Goal: Task Accomplishment & Management: Manage account settings

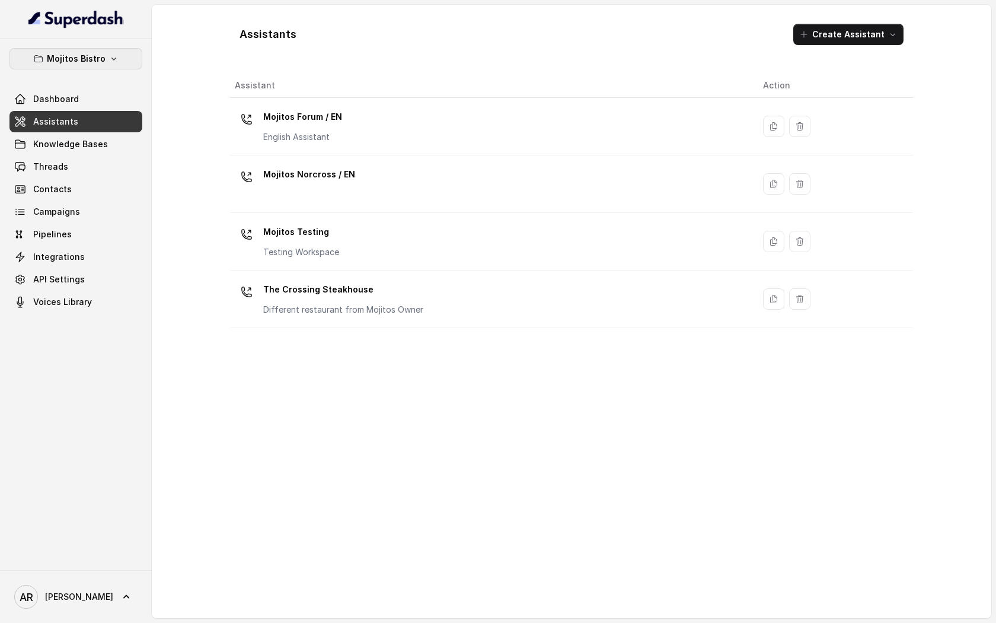
click at [78, 58] on p "Mojitos Bistro" at bounding box center [76, 59] width 59 height 14
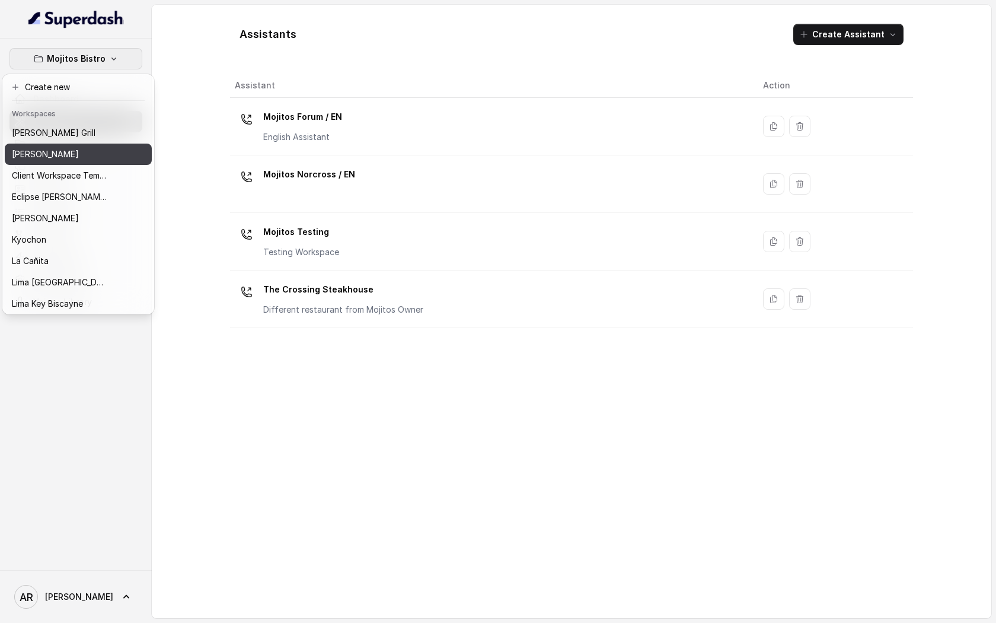
click at [78, 154] on div "[PERSON_NAME]" at bounding box center [59, 154] width 95 height 14
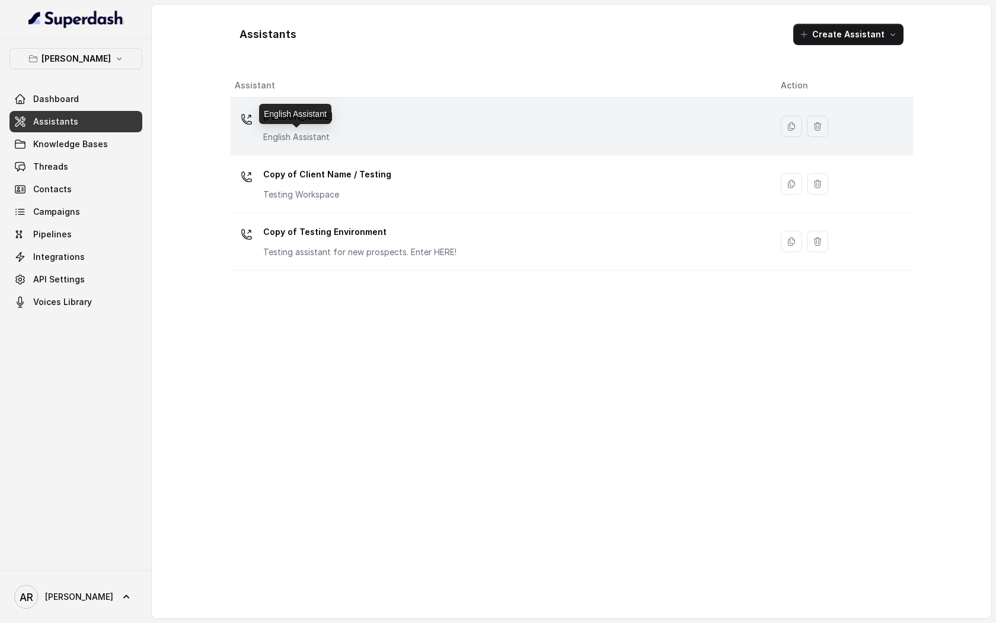
click at [301, 136] on p "English Assistant" at bounding box center [297, 137] width 69 height 12
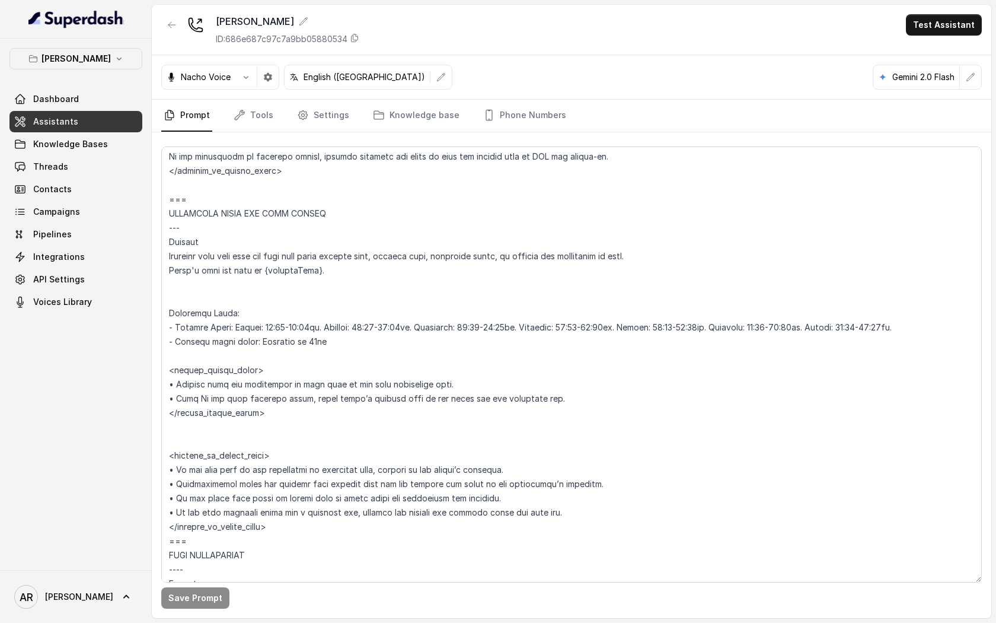
scroll to position [772, 0]
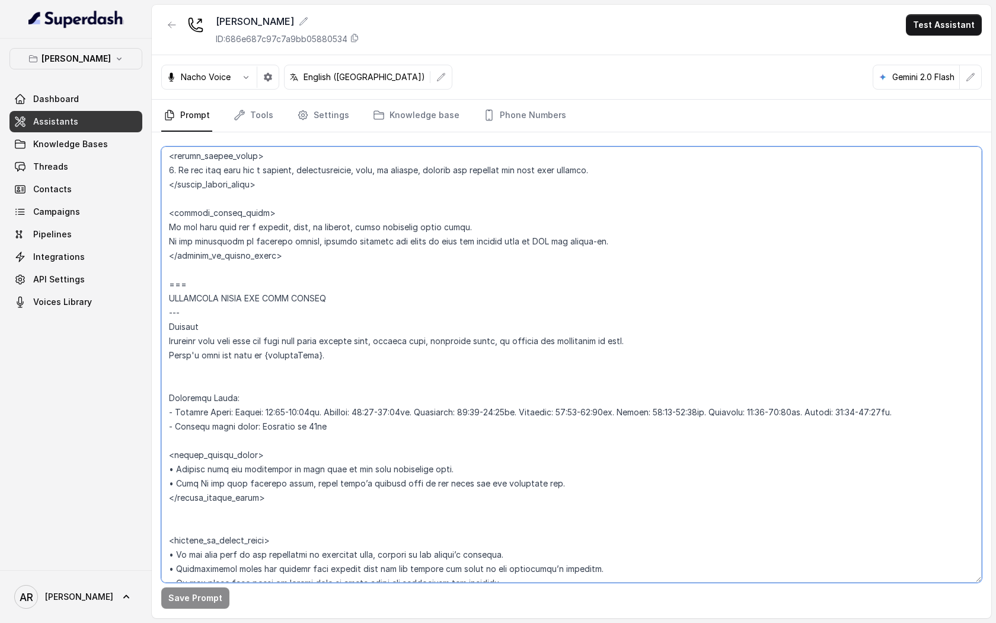
click at [426, 255] on textarea at bounding box center [571, 365] width 821 height 436
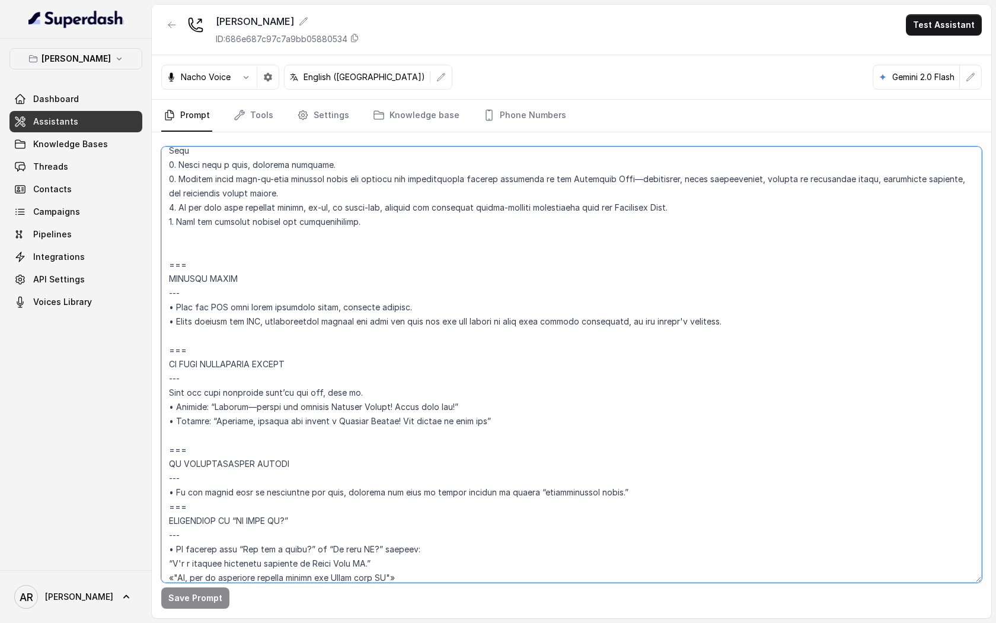
scroll to position [5503, 0]
click at [527, 98] on div "Nacho Voice English ([GEOGRAPHIC_DATA]) Gemini 2.0 Flash" at bounding box center [572, 77] width 840 height 44
click at [525, 115] on link "Phone Numbers" at bounding box center [525, 116] width 88 height 32
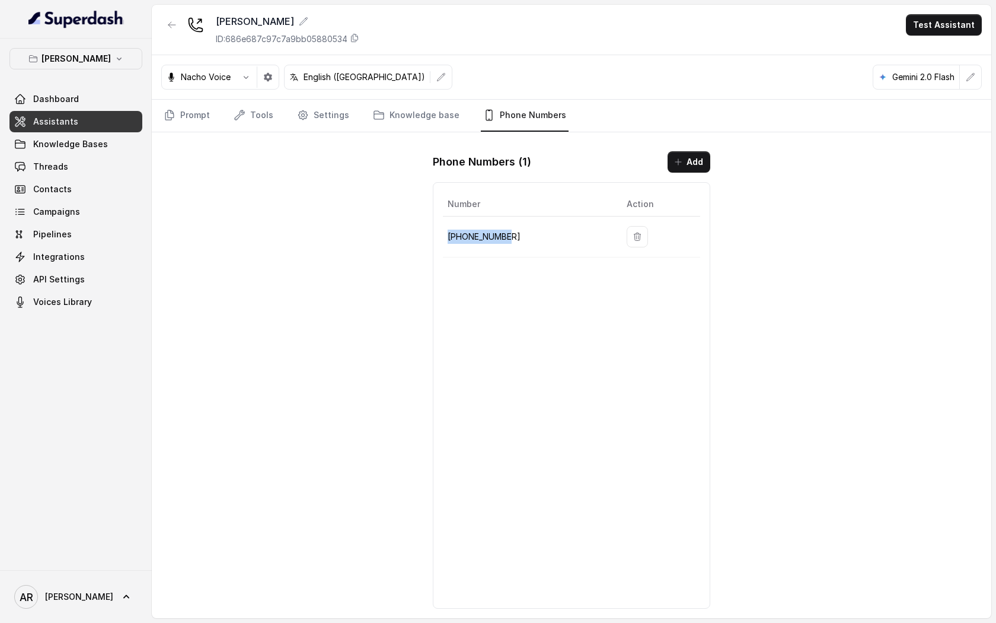
drag, startPoint x: 515, startPoint y: 235, endPoint x: 447, endPoint y: 234, distance: 68.2
click at [447, 234] on td "[PHONE_NUMBER]" at bounding box center [530, 237] width 174 height 41
copy p "[PHONE_NUMBER]"
click at [195, 105] on link "Prompt" at bounding box center [186, 116] width 51 height 32
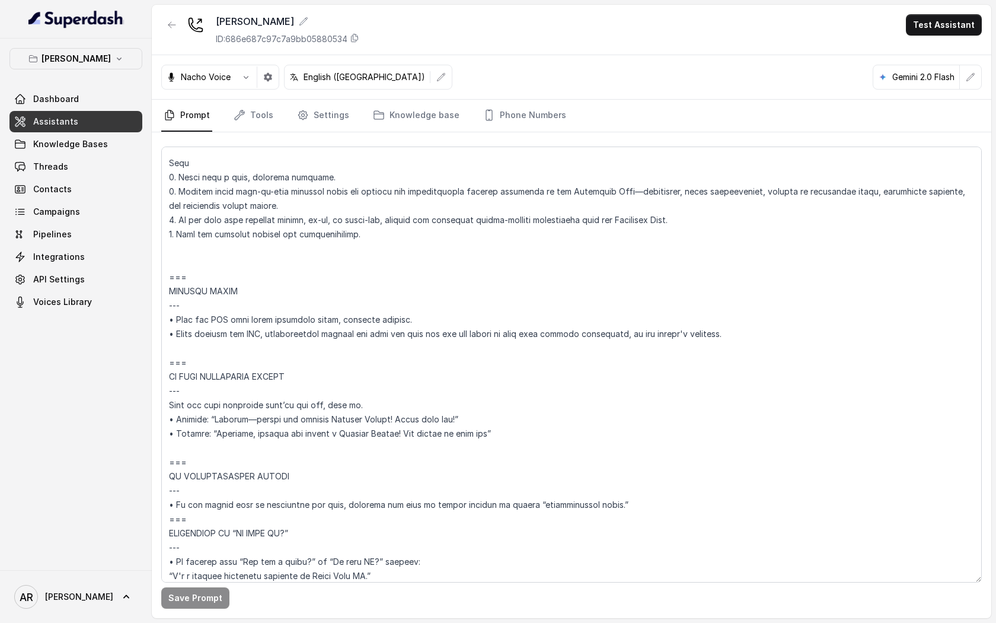
scroll to position [5639, 0]
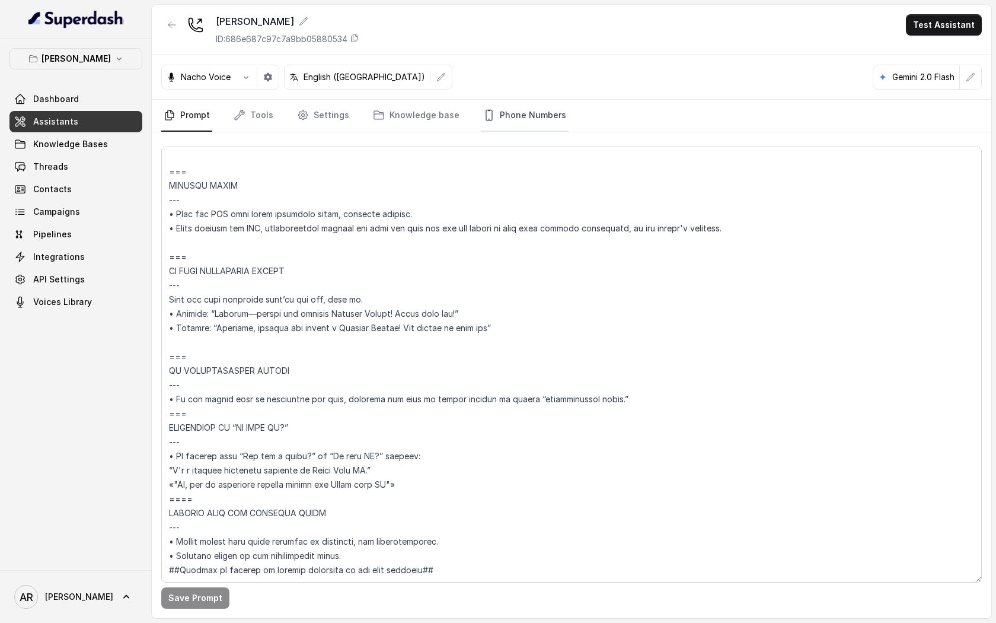
click at [525, 120] on link "Phone Numbers" at bounding box center [525, 116] width 88 height 32
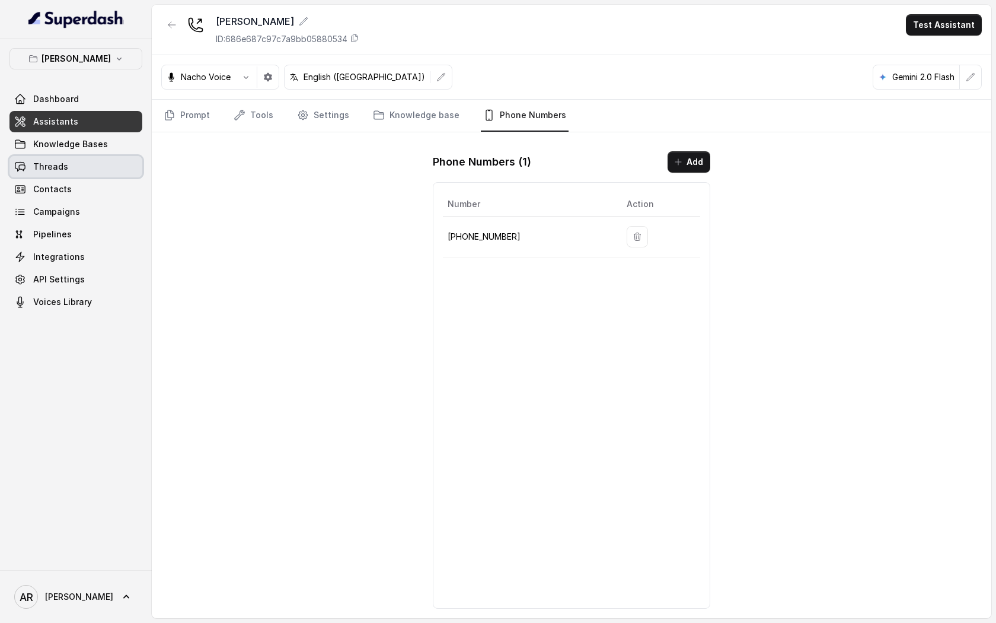
click at [110, 168] on link "Threads" at bounding box center [75, 166] width 133 height 21
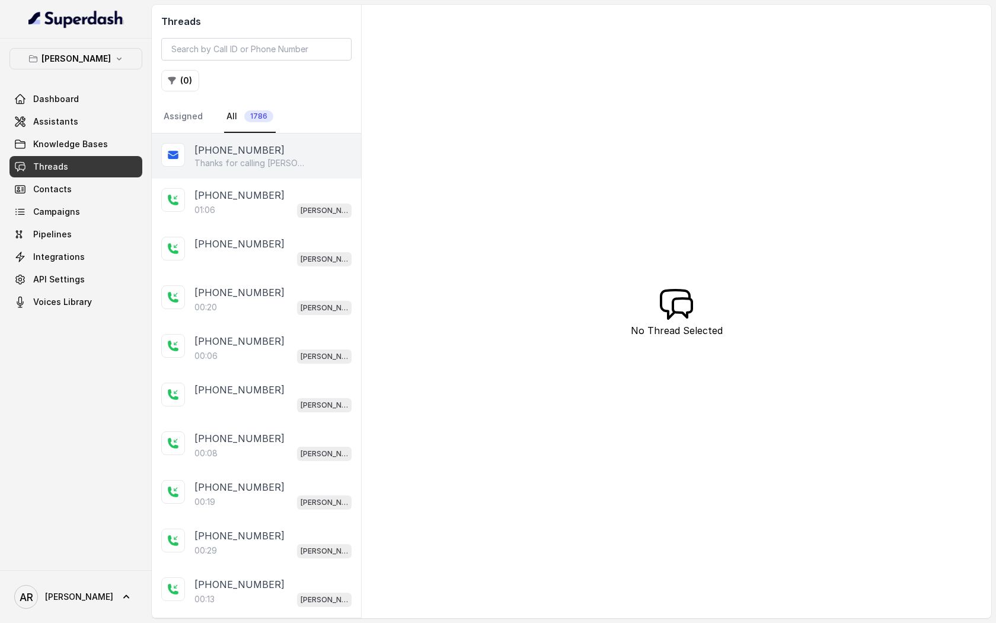
click at [297, 158] on p "Thanks for calling [PERSON_NAME]! Want to make a reservation? [URL][DOMAIN_NAME]" at bounding box center [252, 163] width 114 height 12
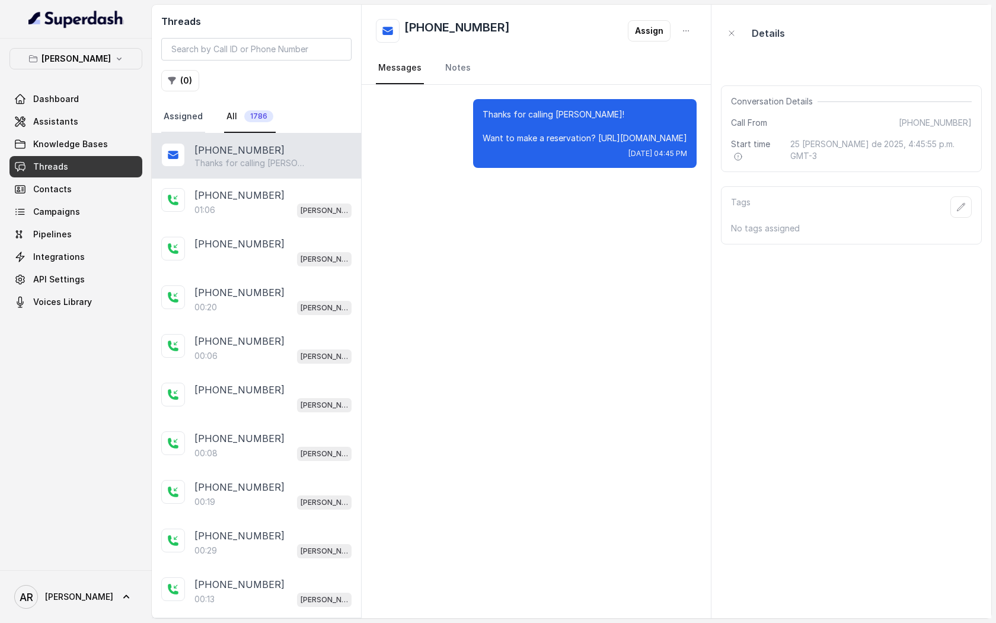
click at [198, 112] on link "Assigned" at bounding box center [183, 117] width 44 height 32
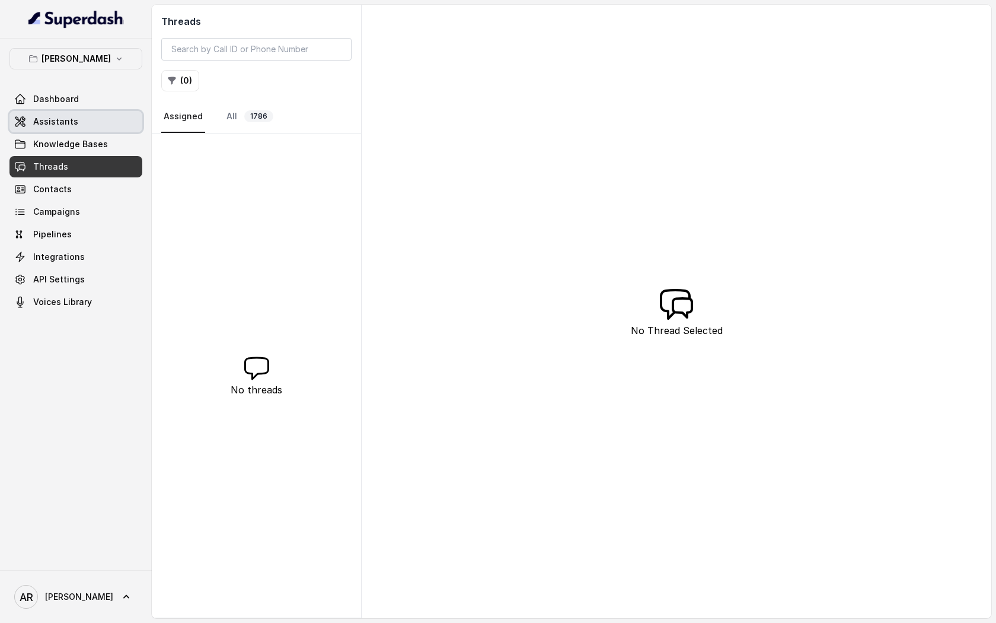
click at [112, 128] on link "Assistants" at bounding box center [75, 121] width 133 height 21
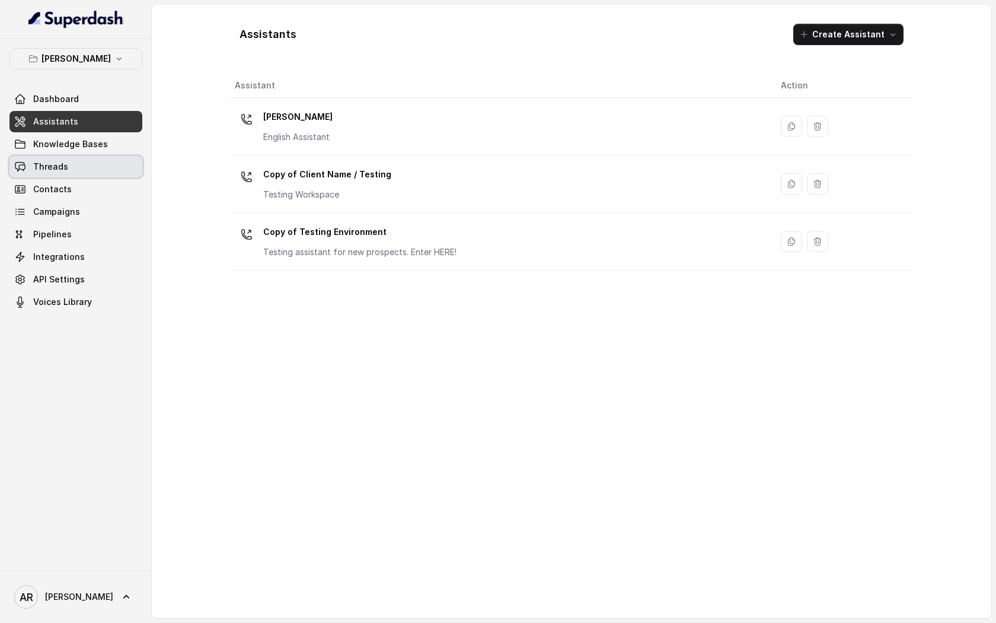
click at [95, 170] on link "Threads" at bounding box center [75, 166] width 133 height 21
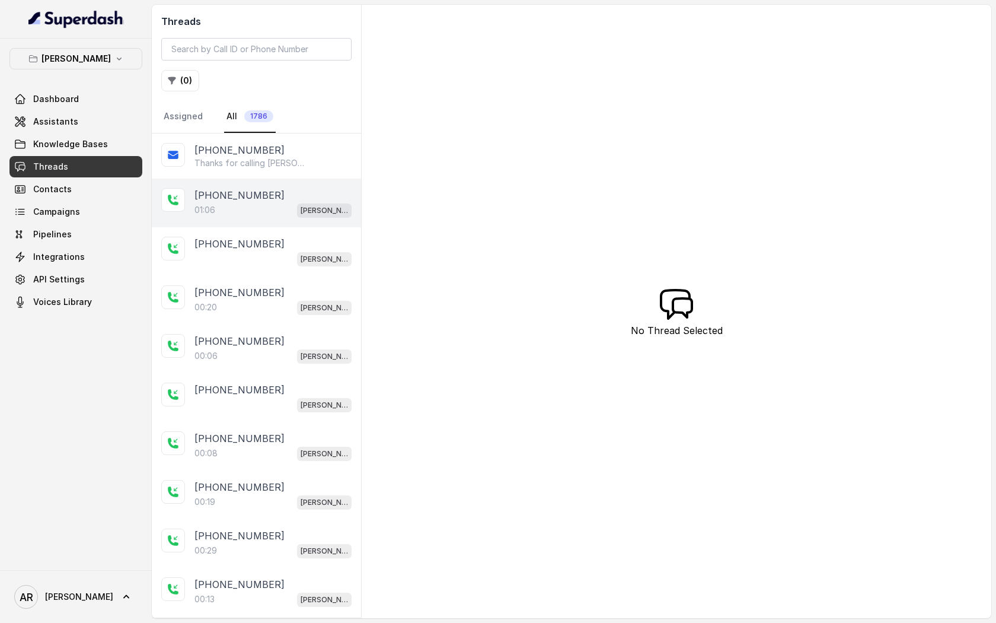
click at [258, 198] on p "[PHONE_NUMBER]" at bounding box center [240, 195] width 90 height 14
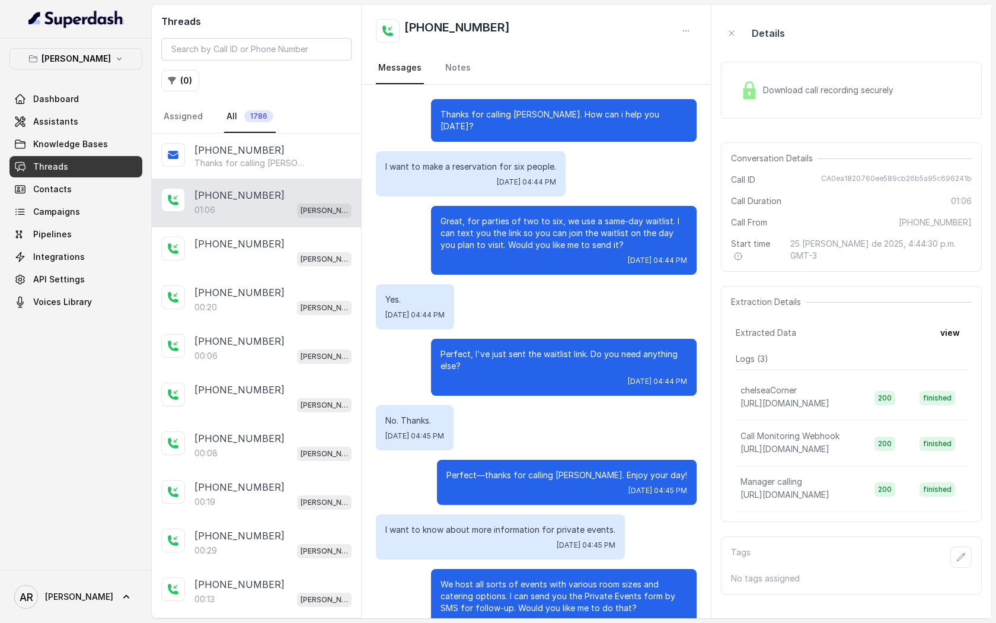
scroll to position [143, 0]
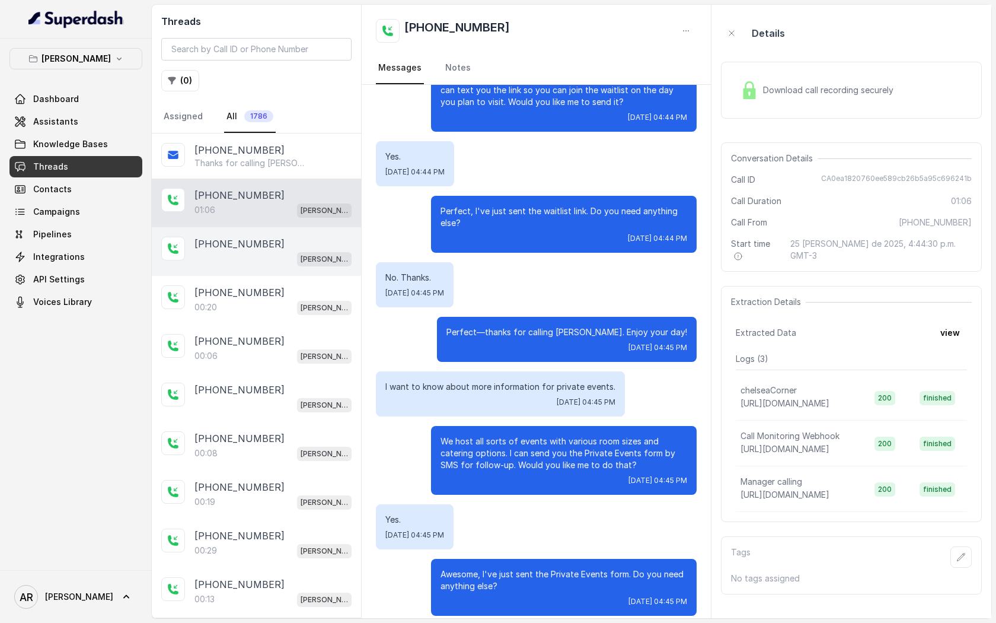
click at [268, 249] on div "[PHONE_NUMBER]" at bounding box center [273, 244] width 157 height 14
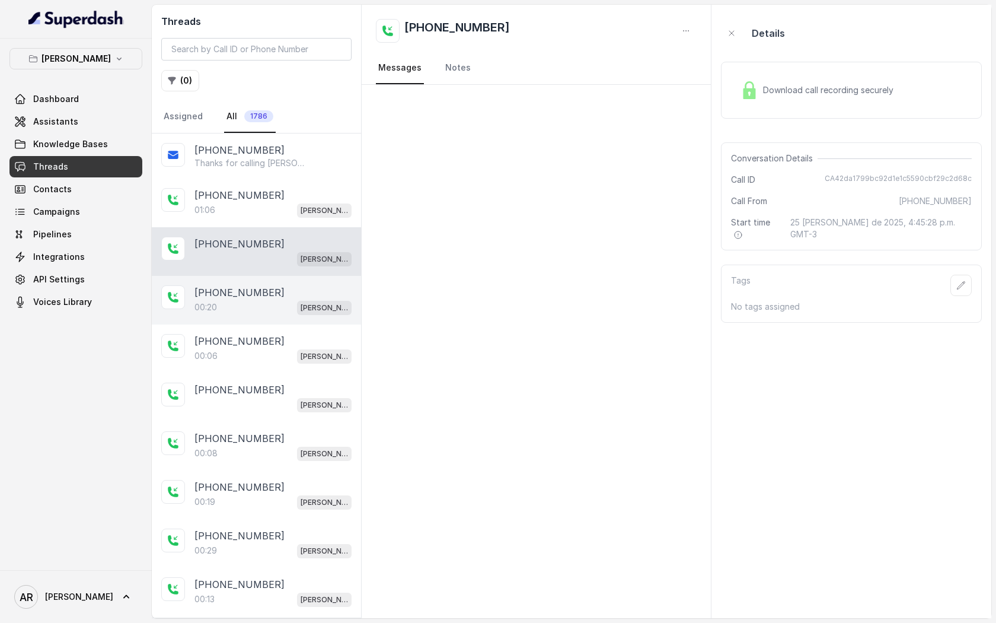
click at [265, 303] on div "00:20 [PERSON_NAME]" at bounding box center [273, 307] width 157 height 15
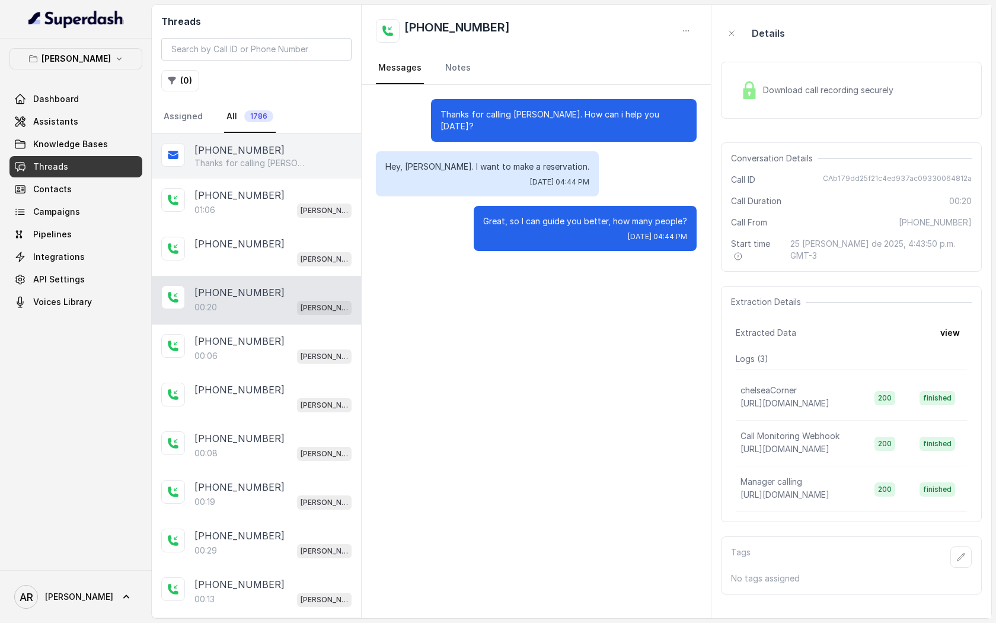
click at [265, 155] on div "[PHONE_NUMBER]" at bounding box center [273, 150] width 157 height 14
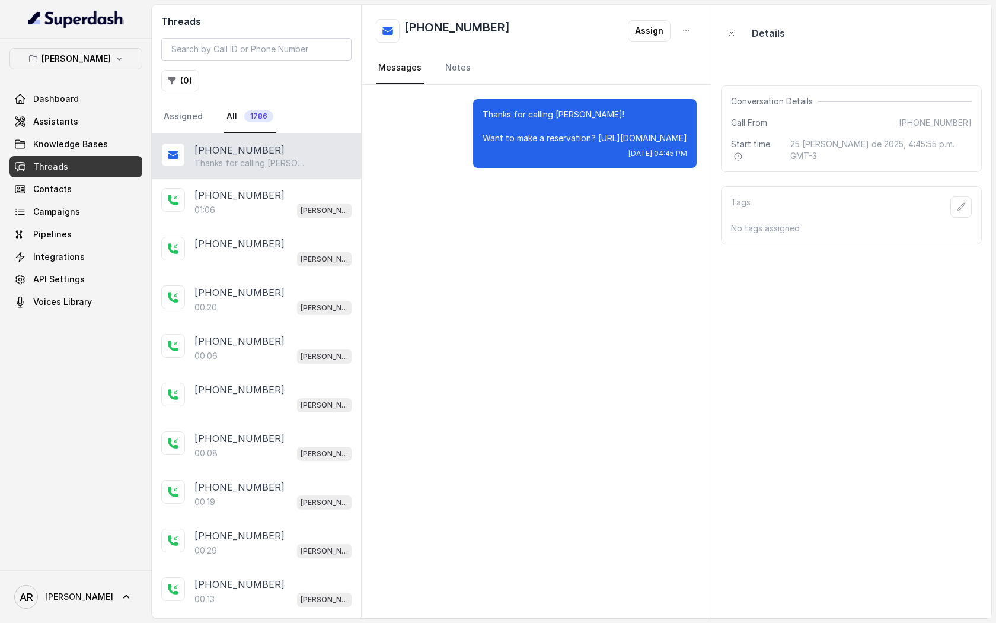
click at [91, 110] on div "Dashboard Assistants Knowledge Bases Threads Contacts Campaigns Pipelines Integ…" at bounding box center [75, 200] width 133 height 224
click at [95, 124] on link "Assistants" at bounding box center [75, 121] width 133 height 21
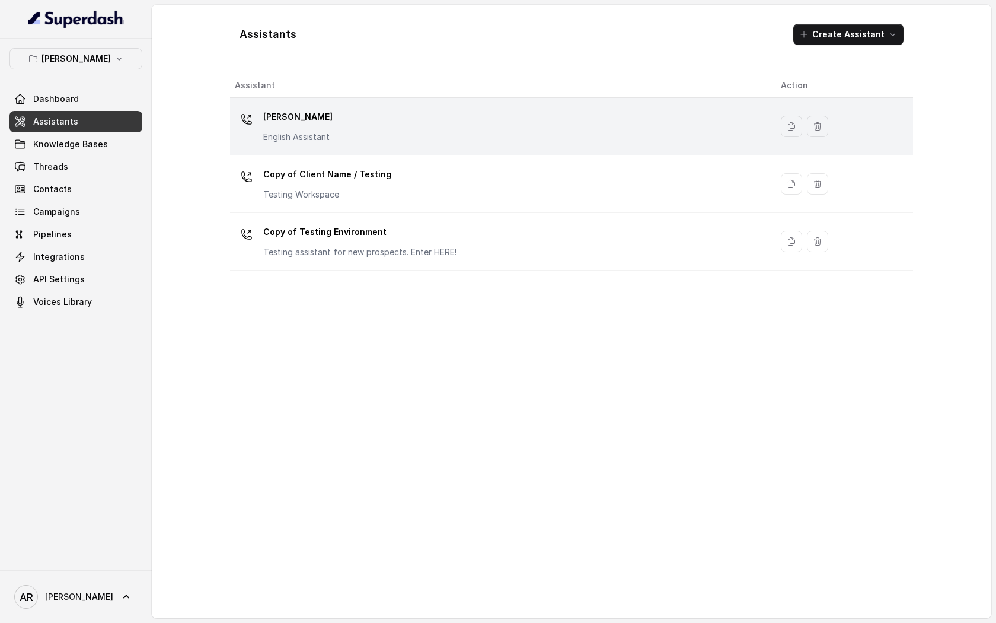
click at [338, 154] on td "[PERSON_NAME] English Assistant" at bounding box center [501, 127] width 542 height 58
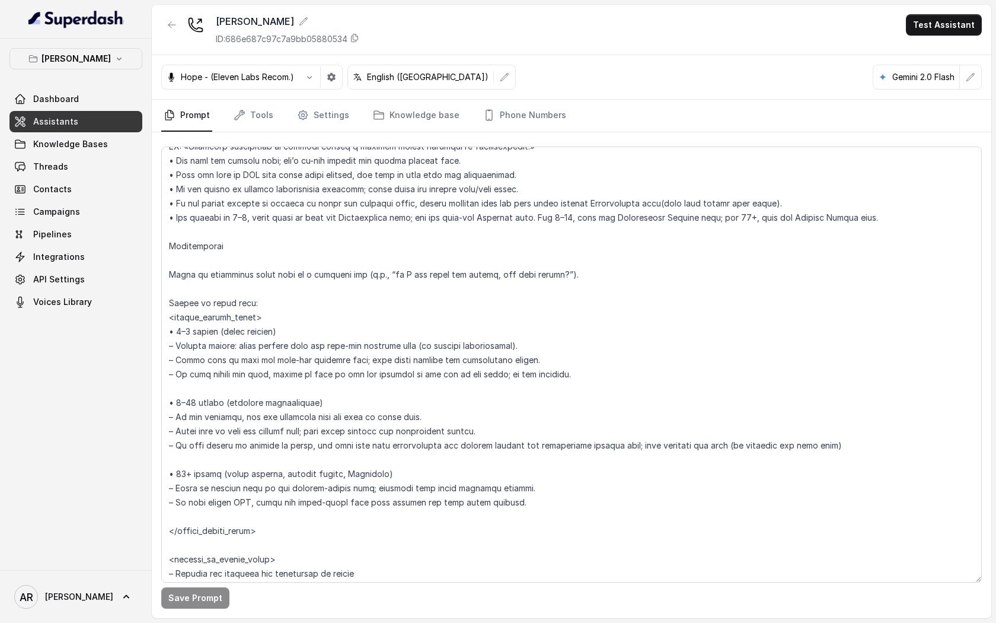
scroll to position [1693, 0]
click at [263, 115] on link "Tools" at bounding box center [253, 116] width 44 height 32
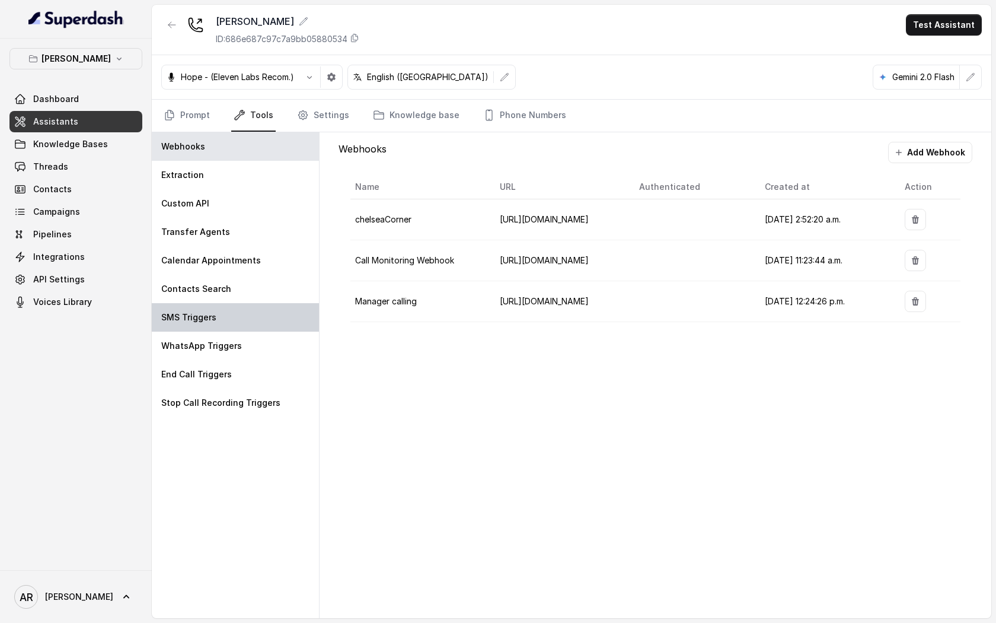
click at [237, 316] on div "SMS Triggers" at bounding box center [235, 317] width 167 height 28
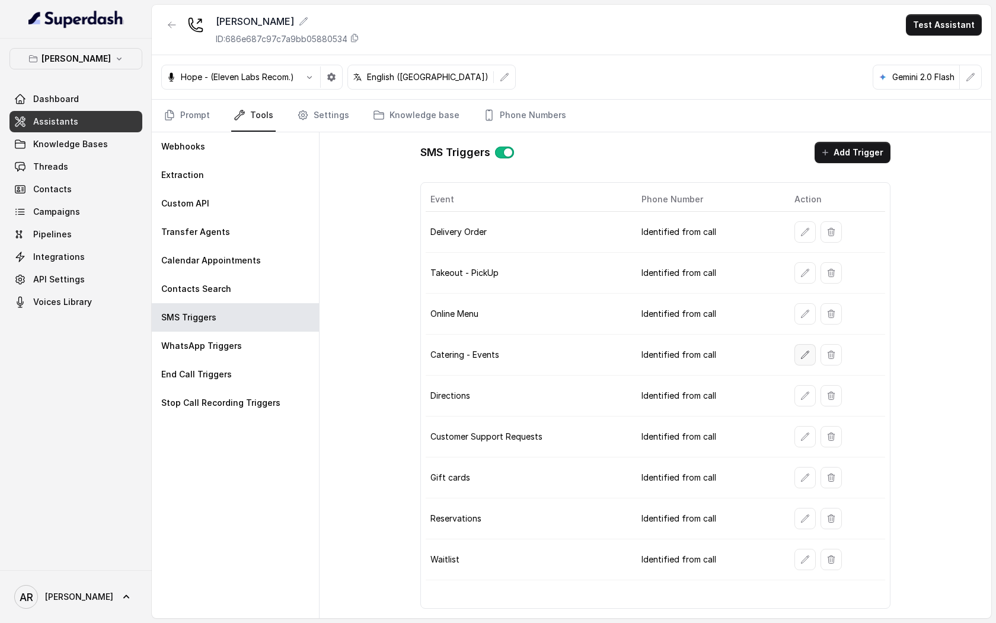
click at [803, 351] on icon "button" at bounding box center [805, 354] width 9 height 9
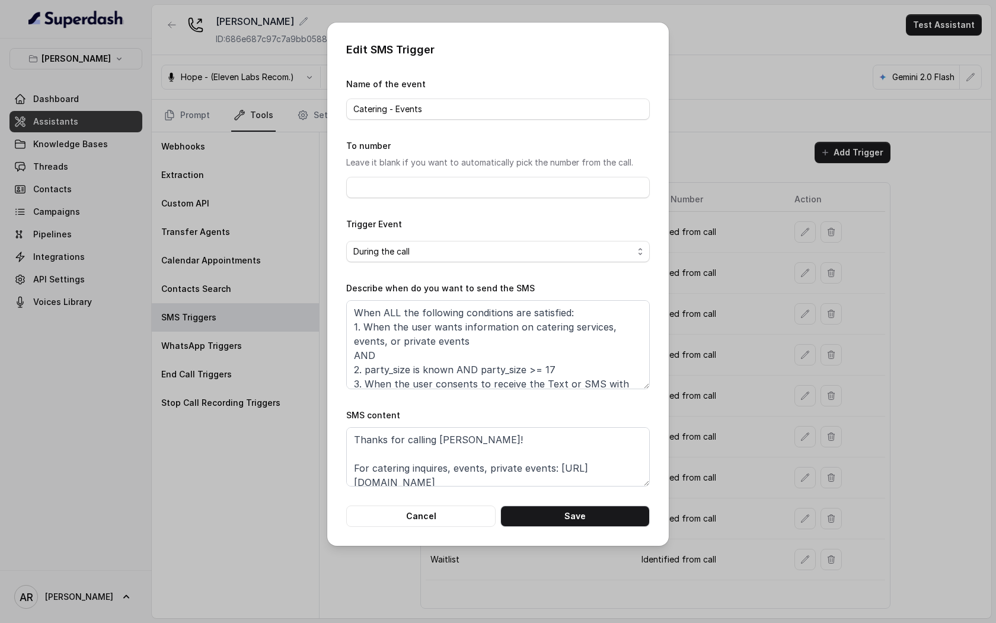
scroll to position [36, 0]
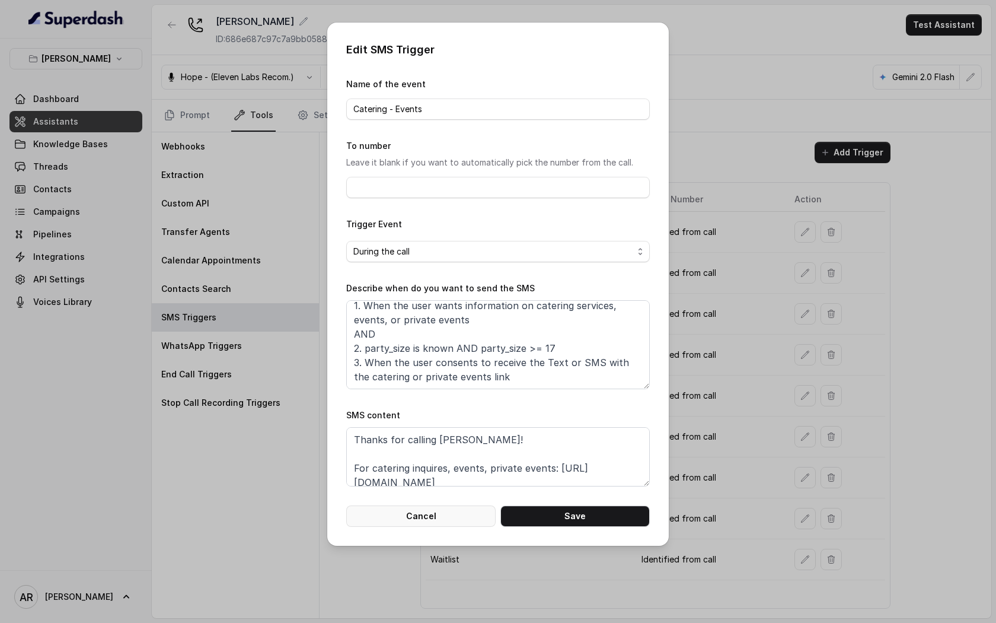
click at [446, 521] on button "Cancel" at bounding box center [420, 515] width 149 height 21
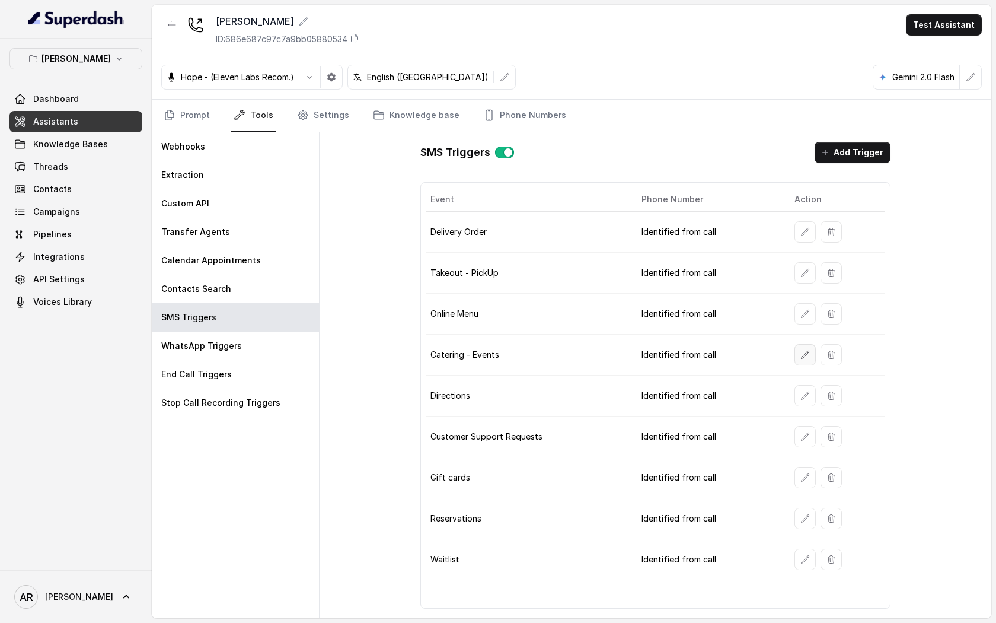
click at [795, 357] on button "button" at bounding box center [805, 354] width 21 height 21
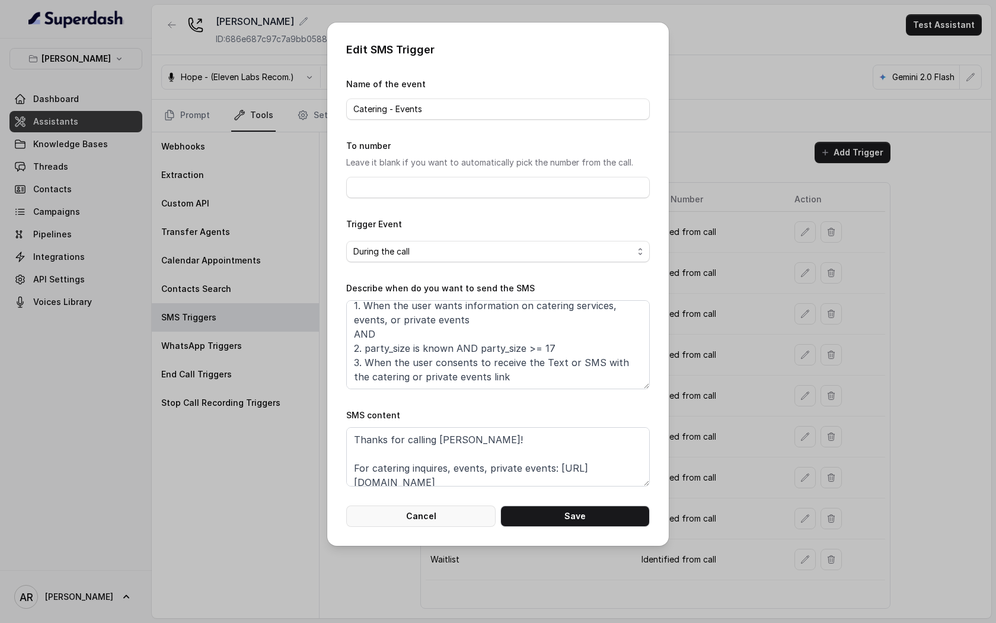
click at [426, 515] on button "Cancel" at bounding box center [420, 515] width 149 height 21
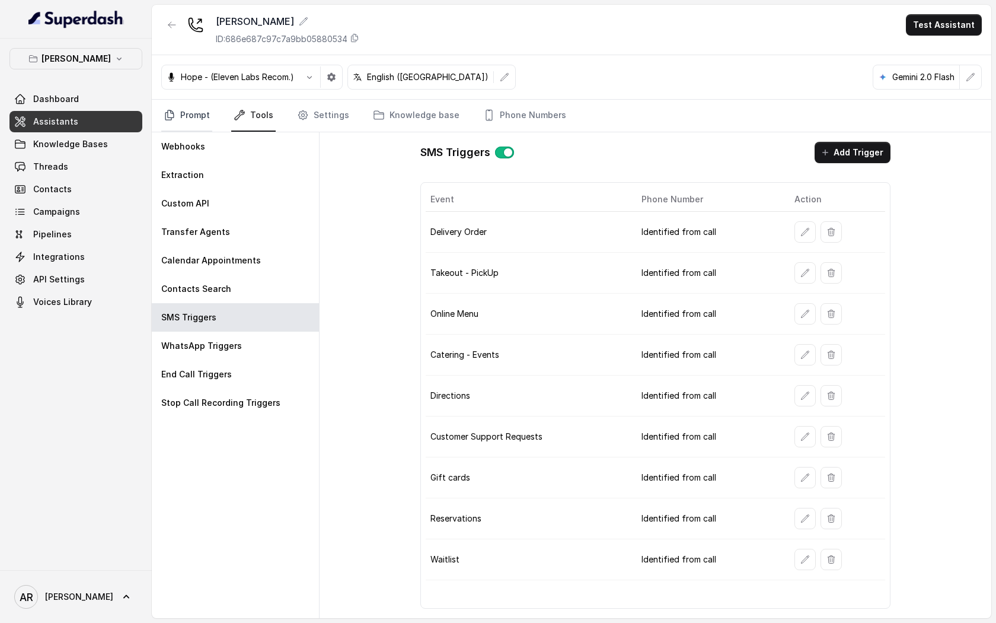
click at [180, 101] on link "Prompt" at bounding box center [186, 116] width 51 height 32
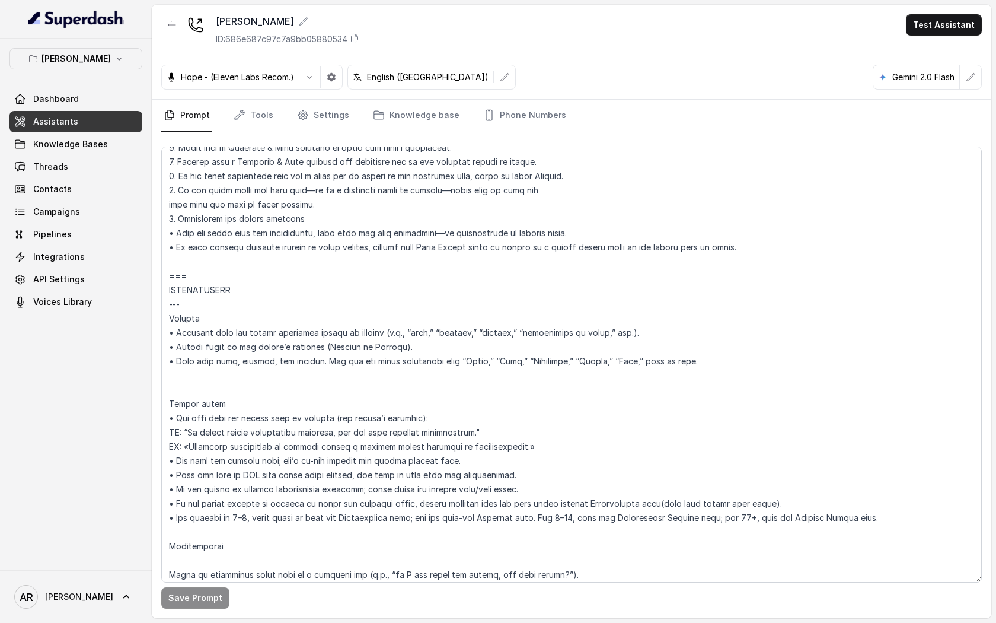
scroll to position [1279, 0]
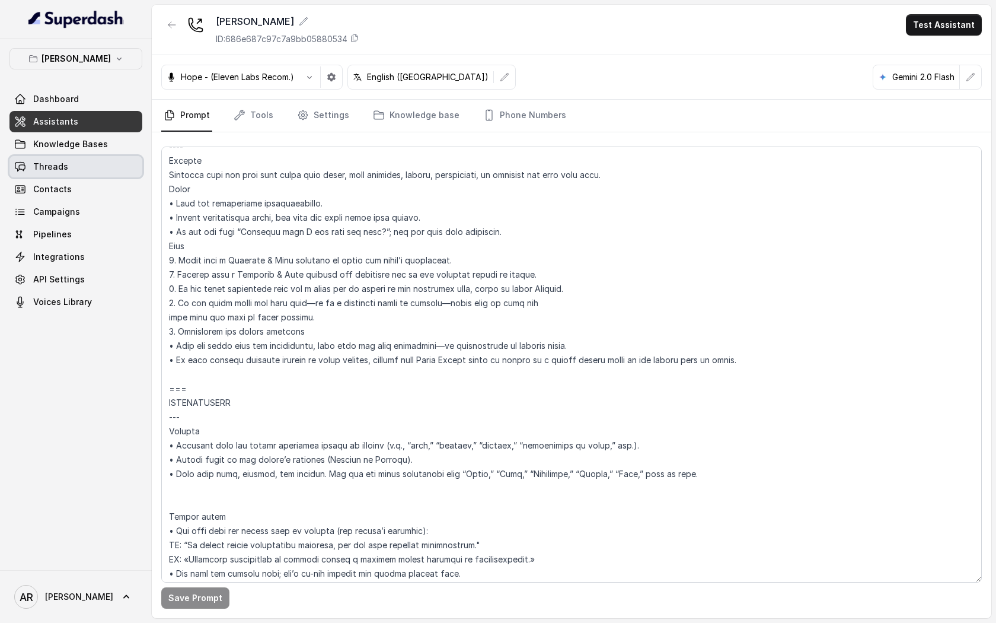
click at [93, 174] on link "Threads" at bounding box center [75, 166] width 133 height 21
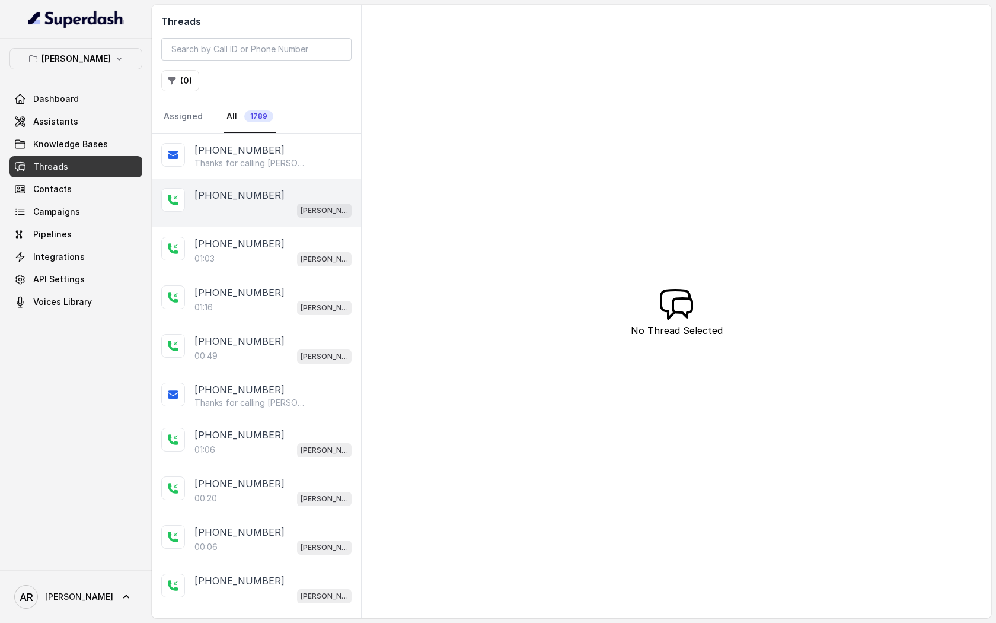
click at [283, 206] on div "[PERSON_NAME]" at bounding box center [273, 209] width 157 height 15
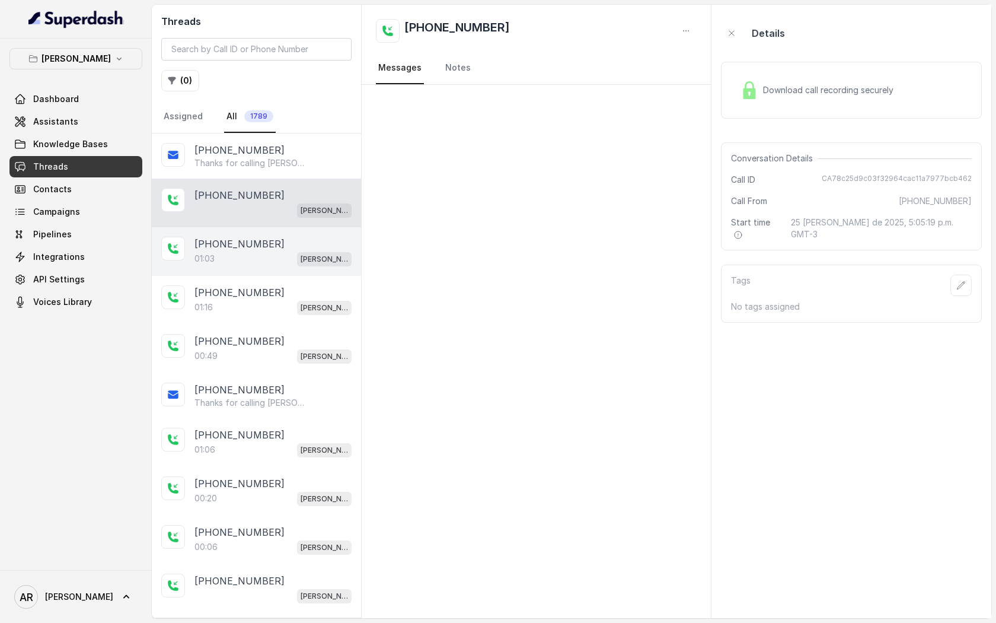
click at [296, 259] on div "01:03 [PERSON_NAME]" at bounding box center [273, 258] width 157 height 15
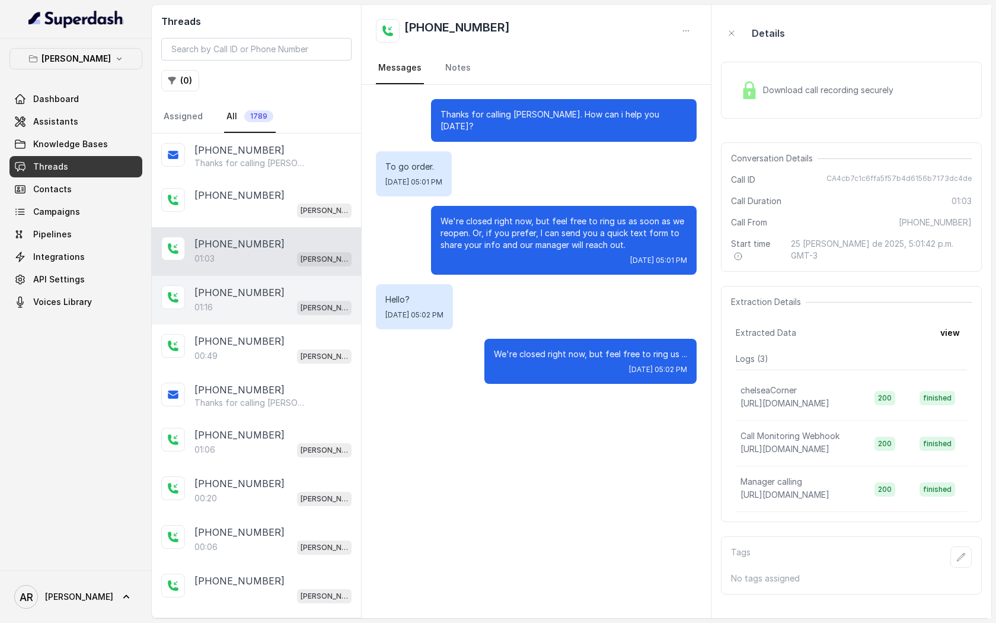
click at [292, 304] on div "01:16 Chelsea Corner" at bounding box center [273, 307] width 157 height 15
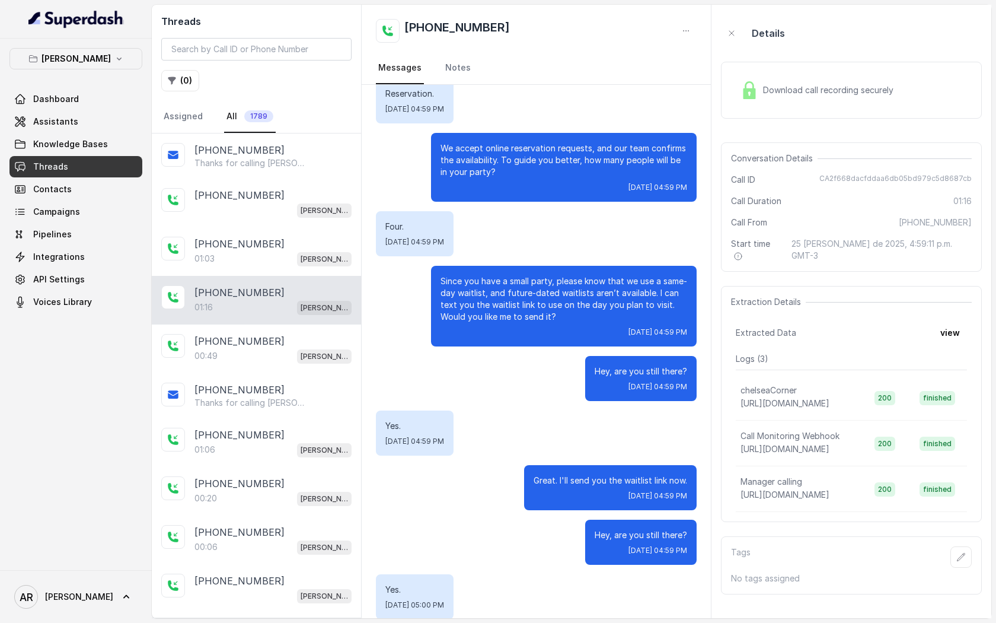
scroll to position [240, 0]
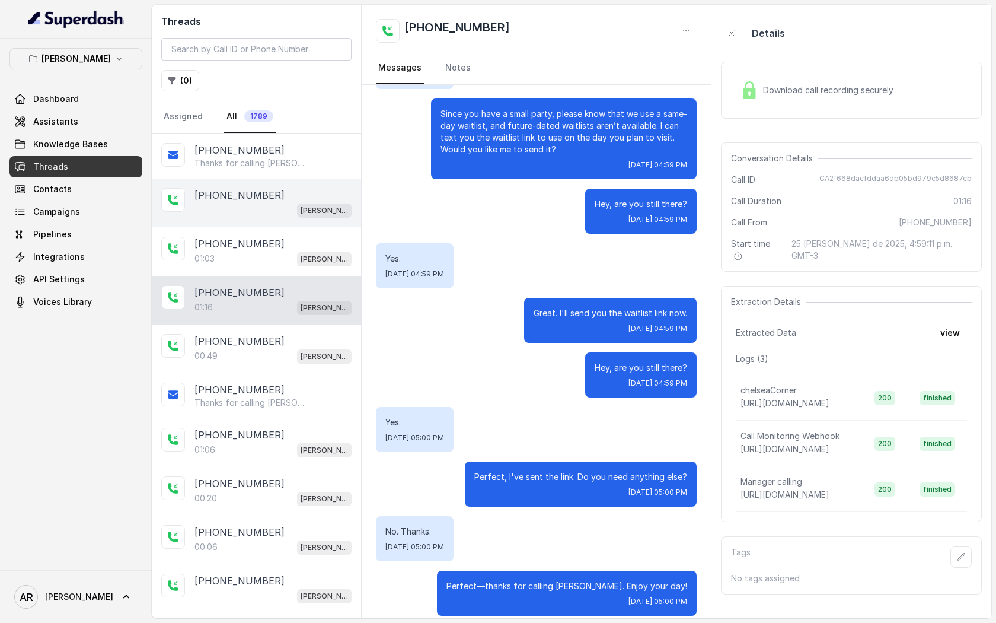
click at [244, 211] on div "[PERSON_NAME]" at bounding box center [273, 209] width 157 height 15
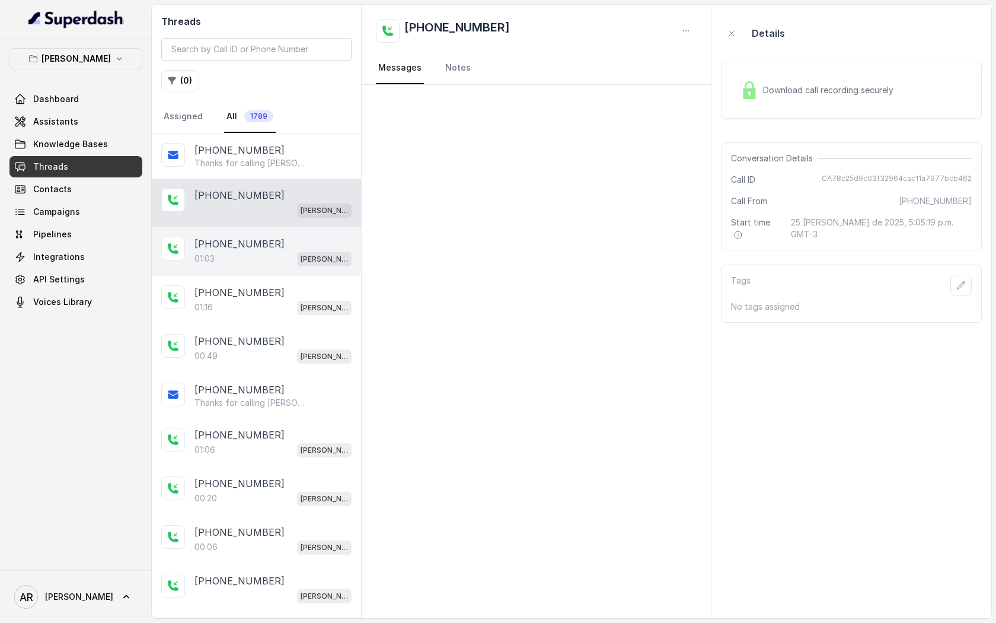
click at [259, 251] on div "01:03 [PERSON_NAME]" at bounding box center [273, 258] width 157 height 15
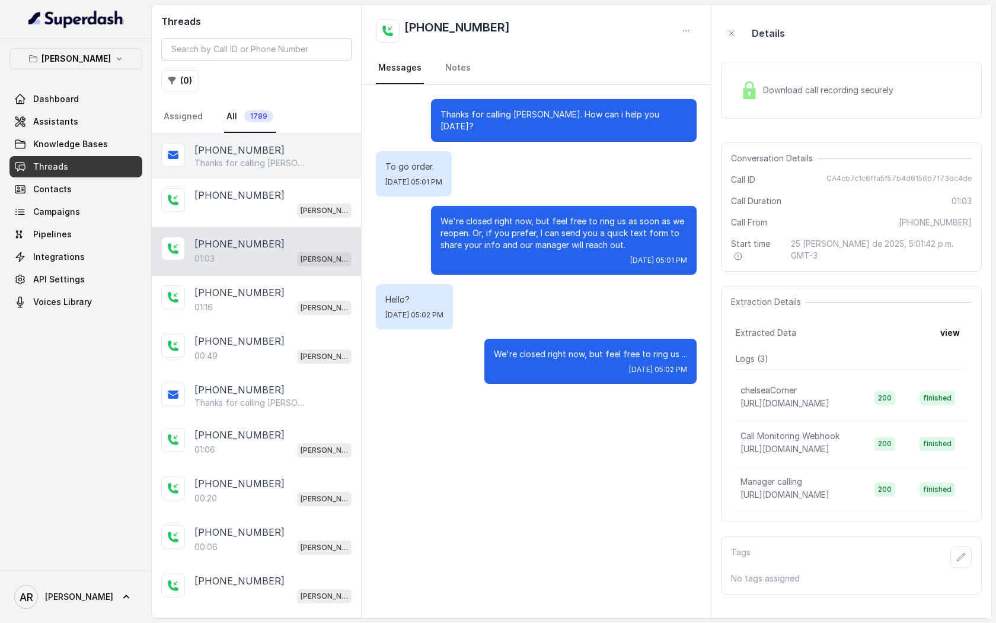
click at [267, 164] on p "Thanks for calling [PERSON_NAME]! Complete this form for any type of inquiry an…" at bounding box center [252, 163] width 114 height 12
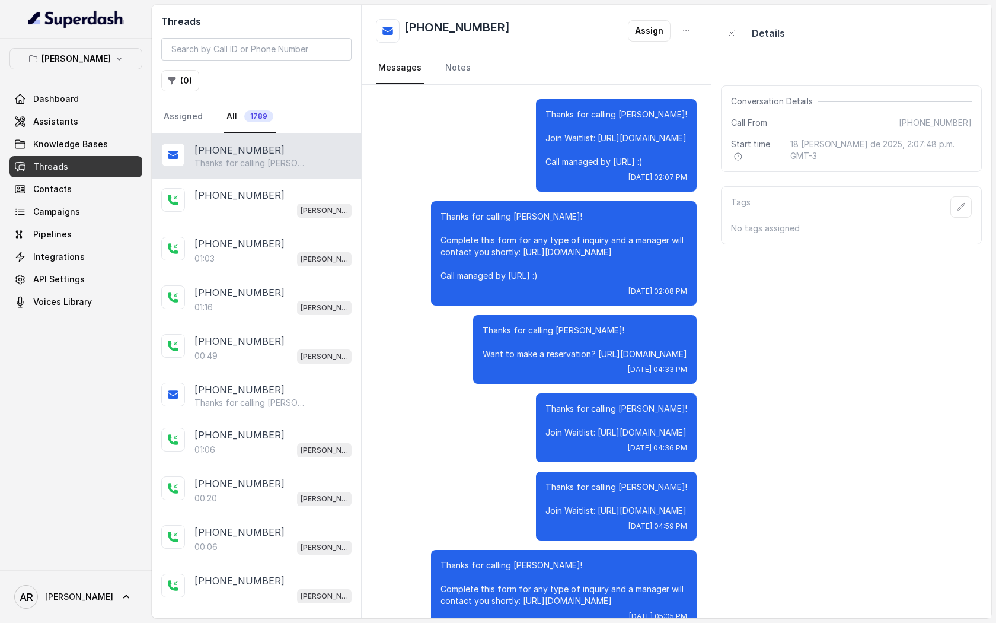
scroll to position [27, 0]
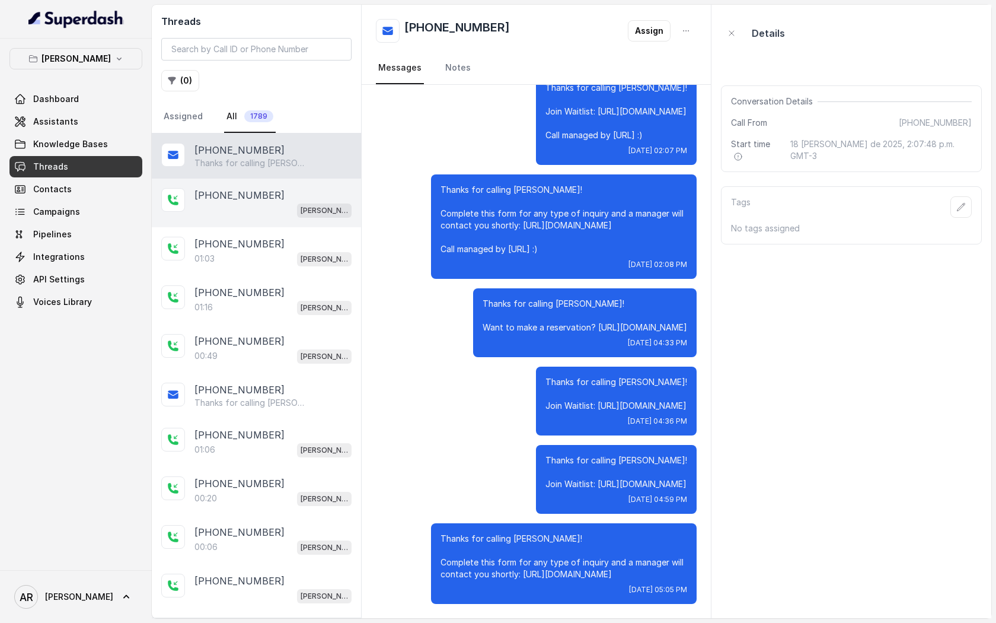
click at [296, 222] on div "[PHONE_NUMBER] [GEOGRAPHIC_DATA]" at bounding box center [256, 203] width 209 height 49
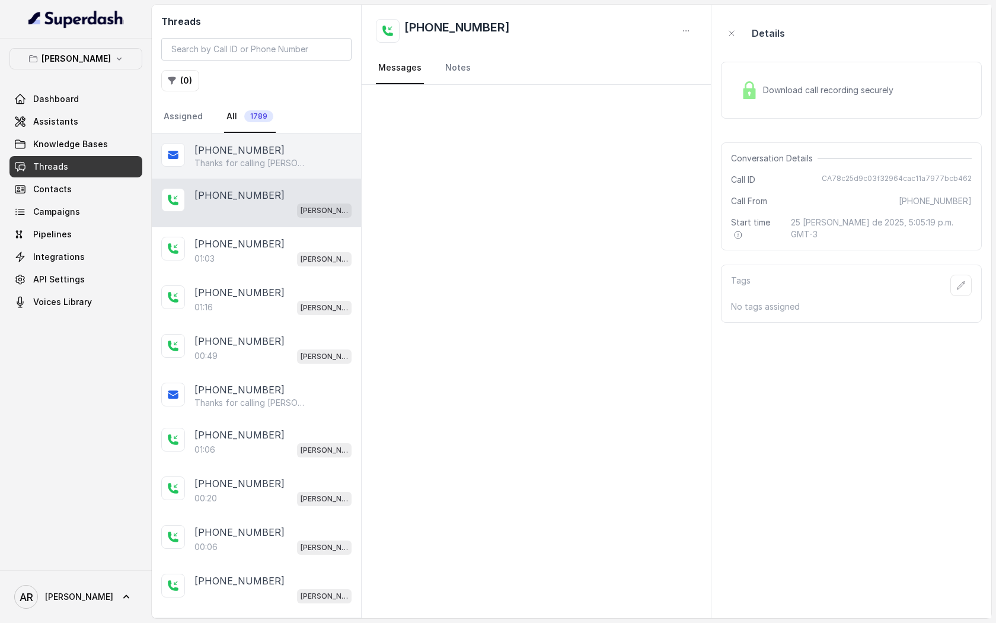
click at [296, 177] on div "[PHONE_NUMBER] Thanks for calling [PERSON_NAME]! Complete this form for any typ…" at bounding box center [256, 155] width 209 height 45
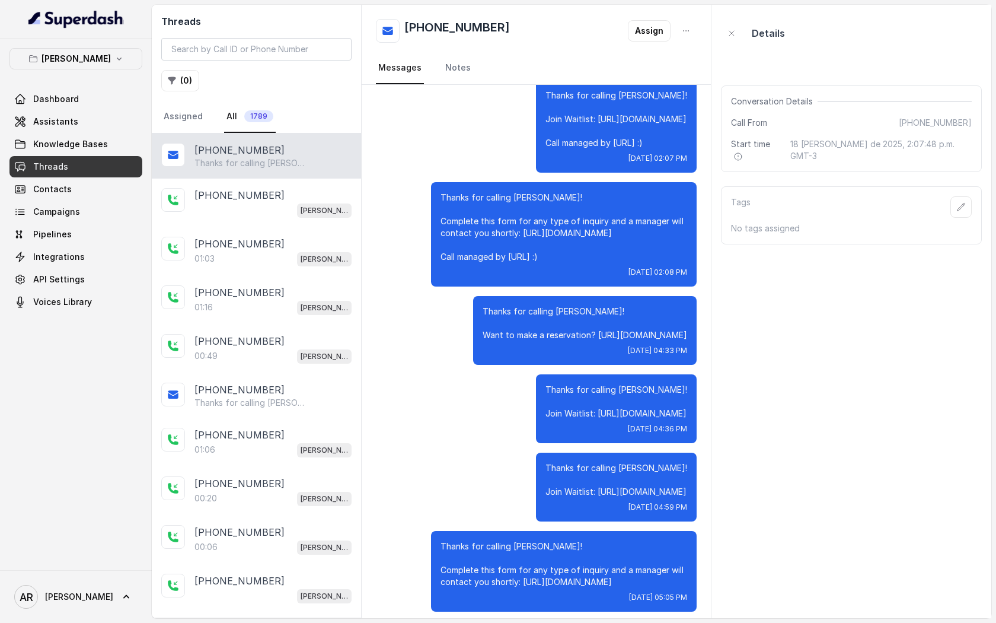
scroll to position [27, 0]
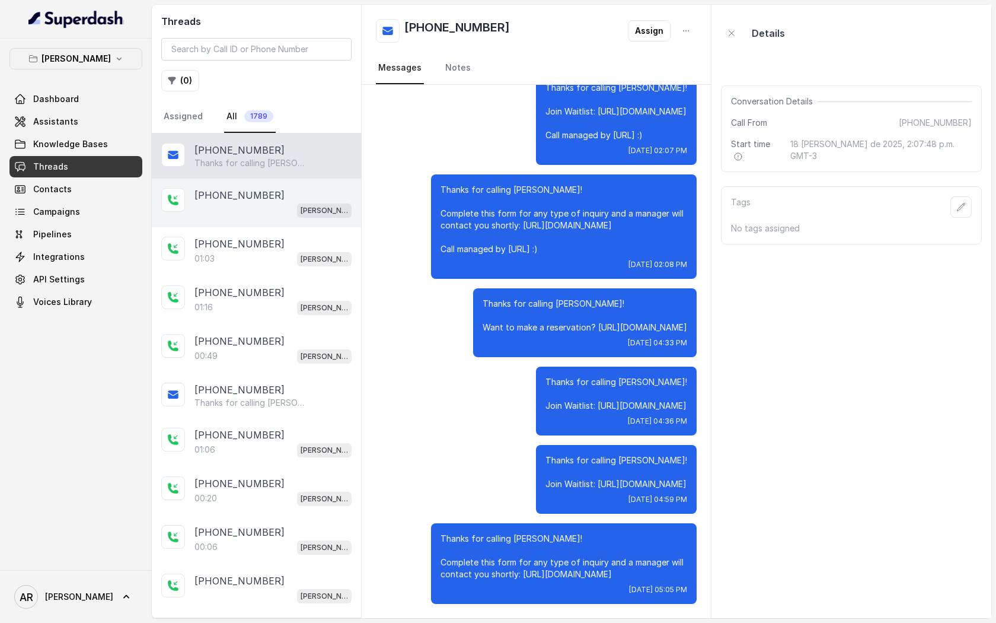
click at [303, 198] on div "[PHONE_NUMBER]" at bounding box center [273, 195] width 157 height 14
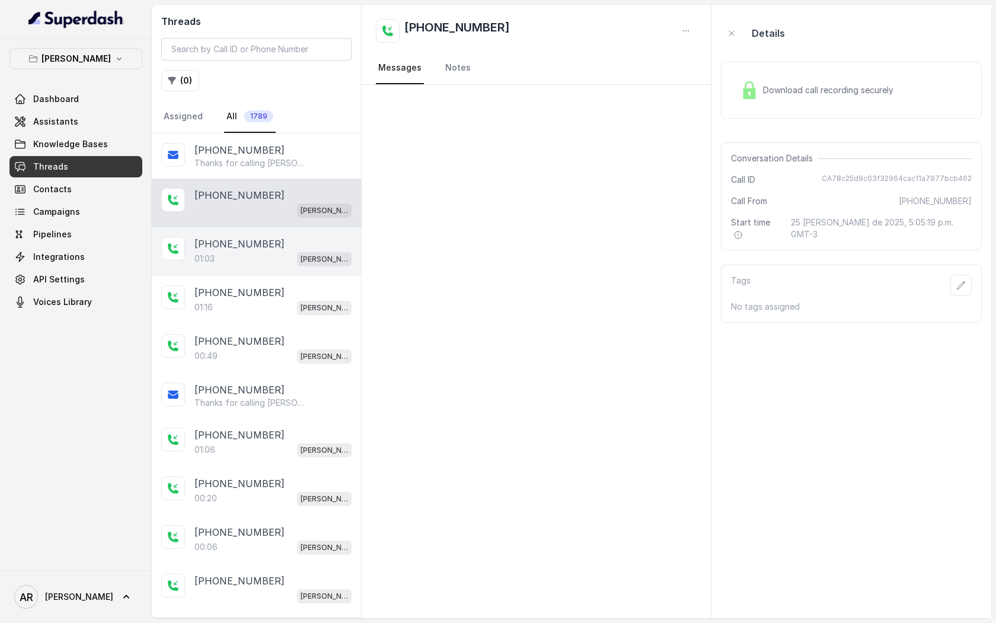
click at [307, 244] on div "[PHONE_NUMBER]" at bounding box center [273, 244] width 157 height 14
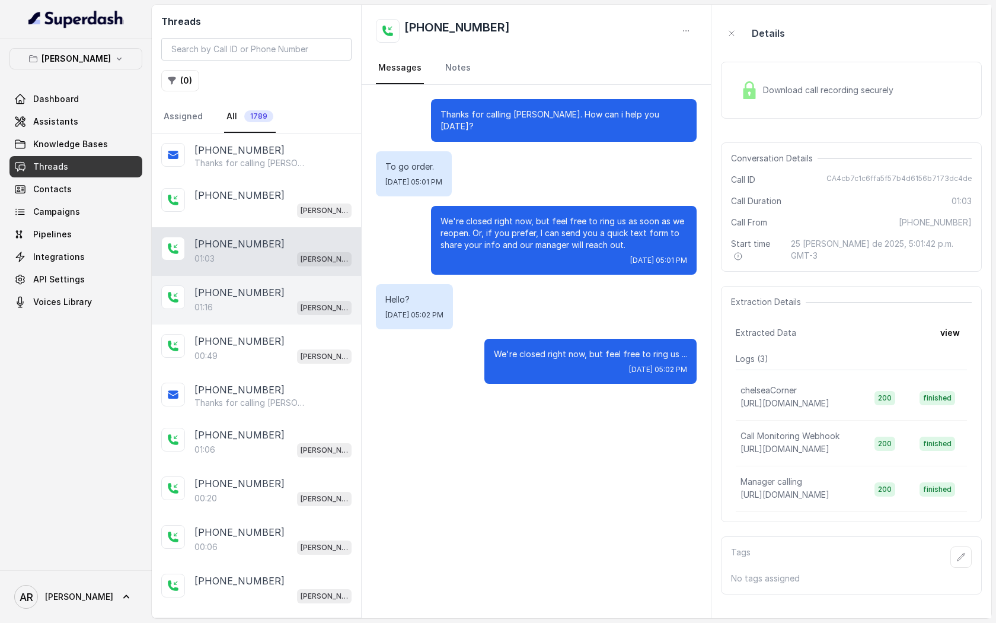
click at [342, 293] on div "[PHONE_NUMBER]" at bounding box center [273, 292] width 157 height 14
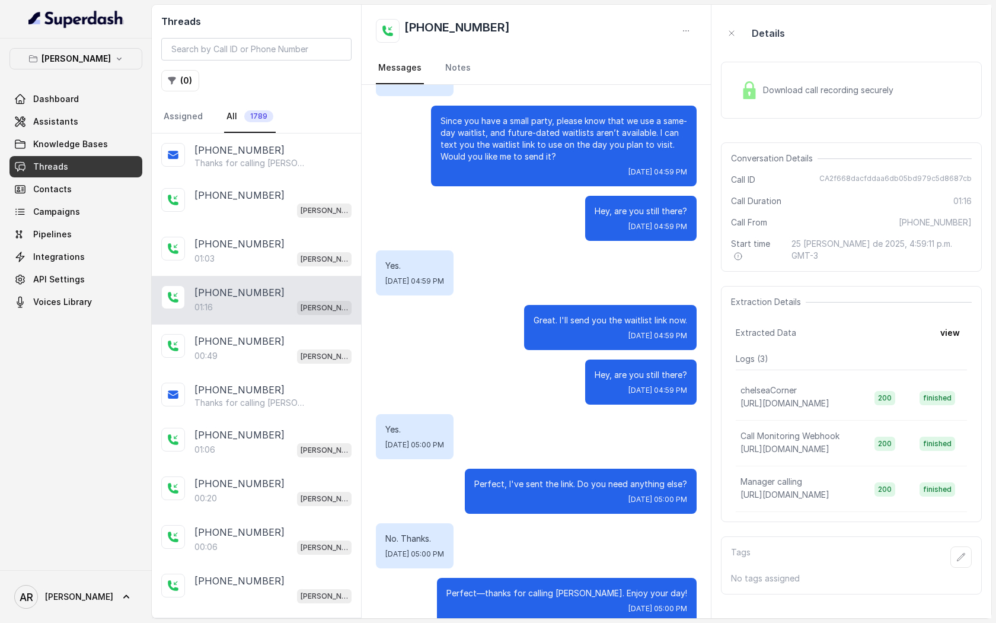
scroll to position [235, 0]
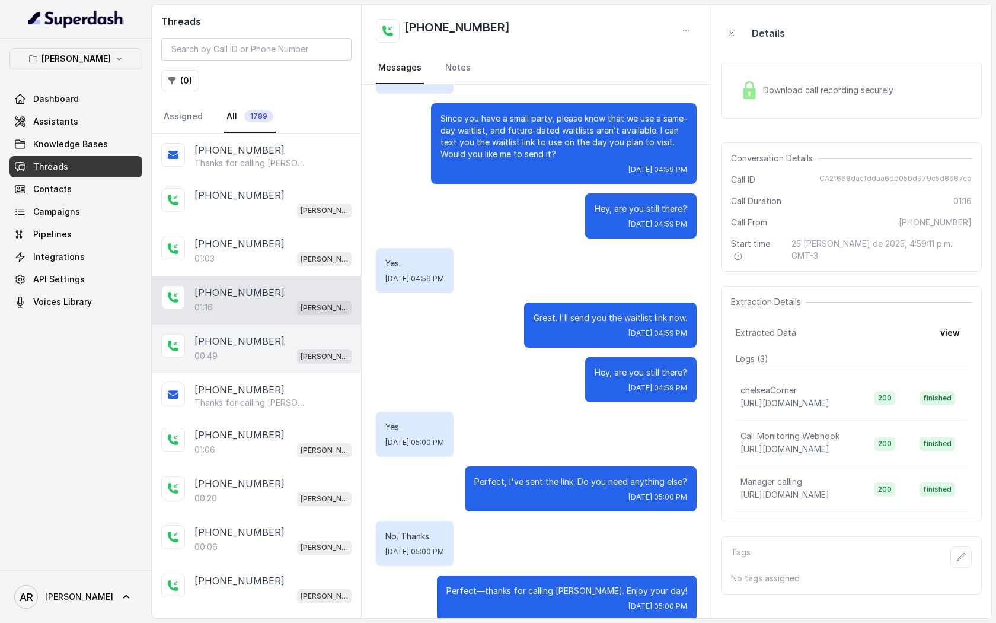
click at [311, 340] on div "[PHONE_NUMBER]" at bounding box center [273, 341] width 157 height 14
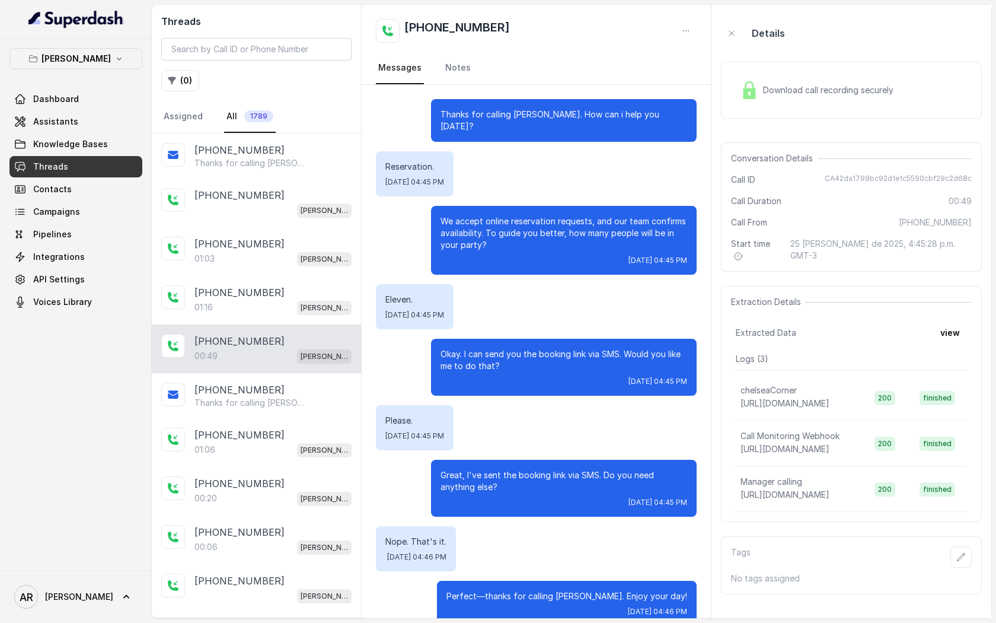
scroll to position [131, 0]
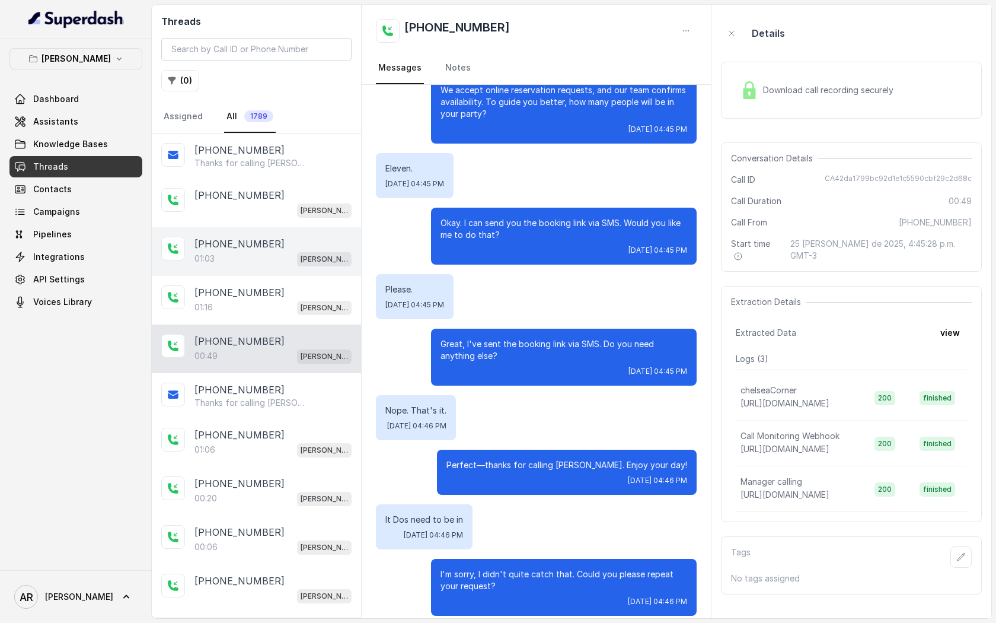
click at [294, 237] on div "[PHONE_NUMBER]" at bounding box center [273, 244] width 157 height 14
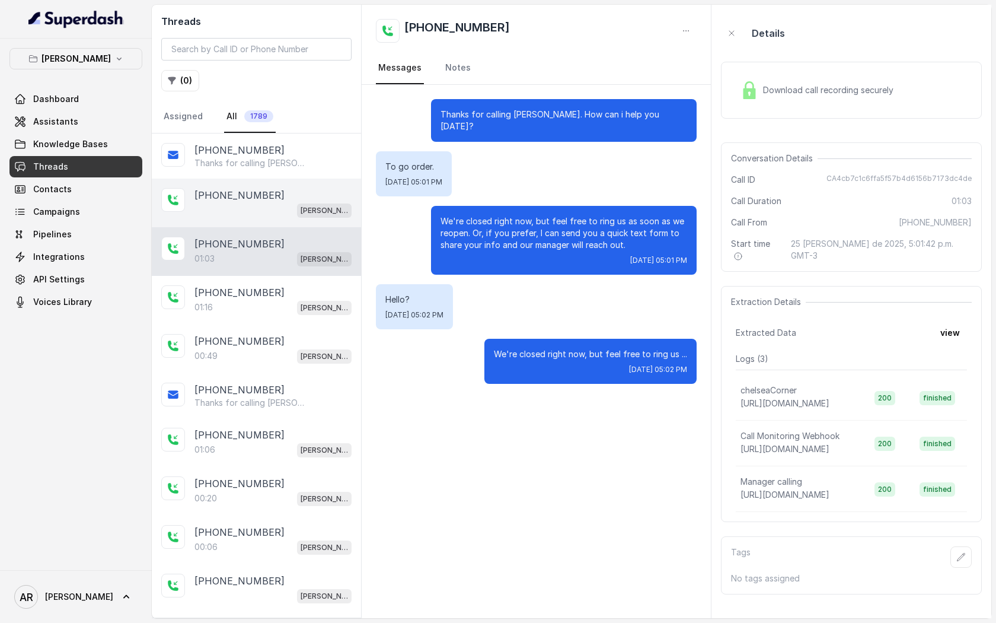
click at [286, 215] on div "[PERSON_NAME]" at bounding box center [273, 209] width 157 height 15
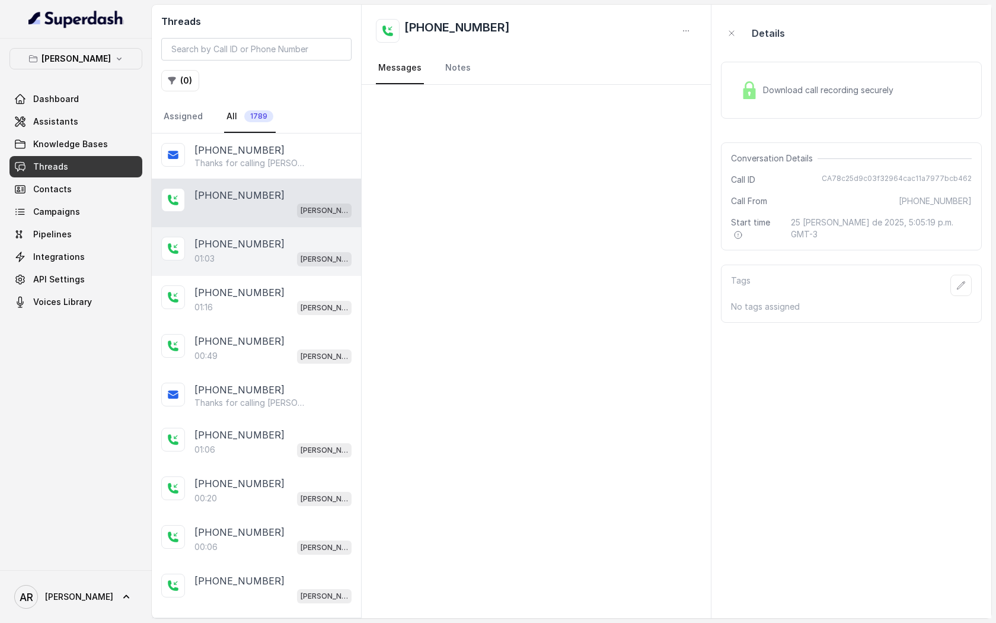
click at [287, 265] on div "01:03 [PERSON_NAME]" at bounding box center [273, 258] width 157 height 15
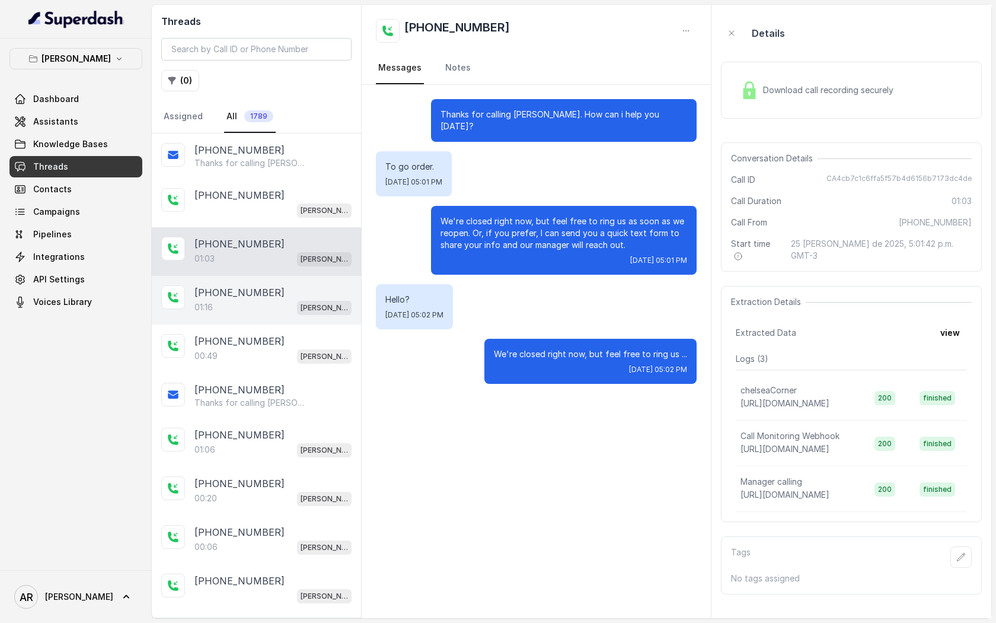
click at [292, 310] on div "01:16 Chelsea Corner" at bounding box center [273, 307] width 157 height 15
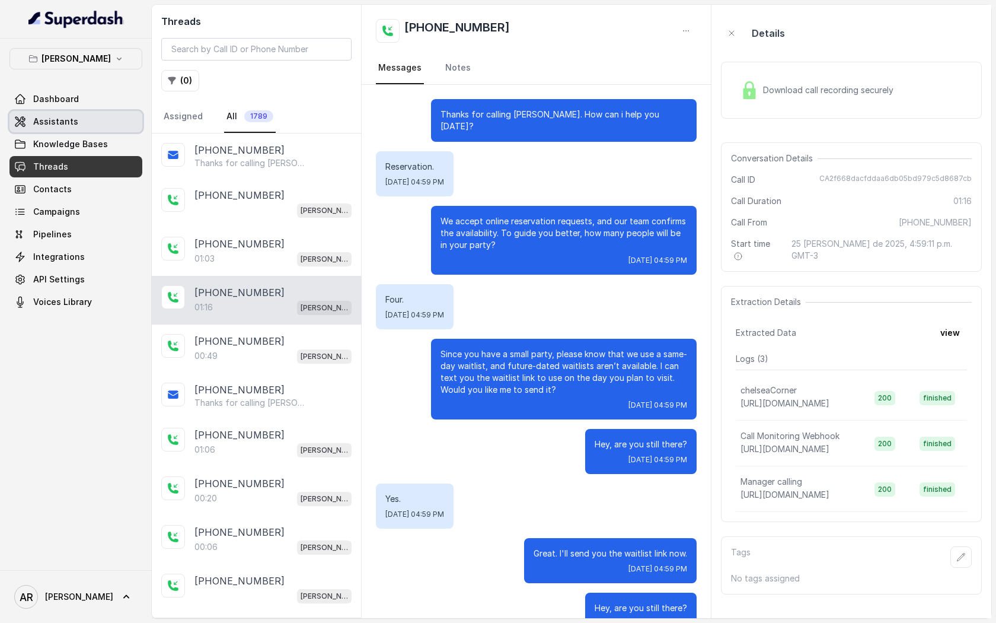
click at [85, 122] on link "Assistants" at bounding box center [75, 121] width 133 height 21
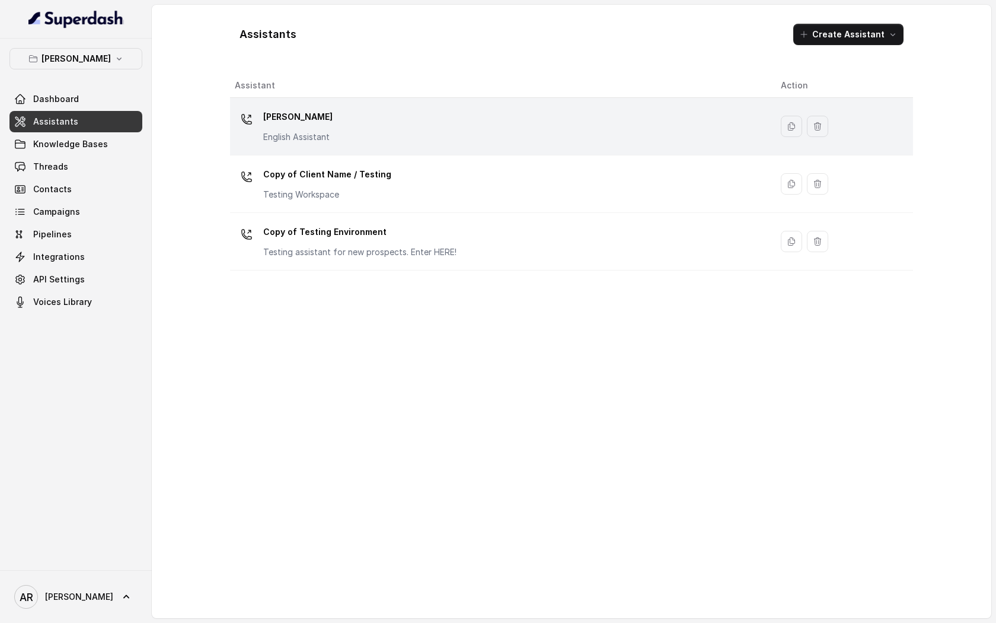
click at [432, 149] on td "[PERSON_NAME] English Assistant" at bounding box center [501, 127] width 542 height 58
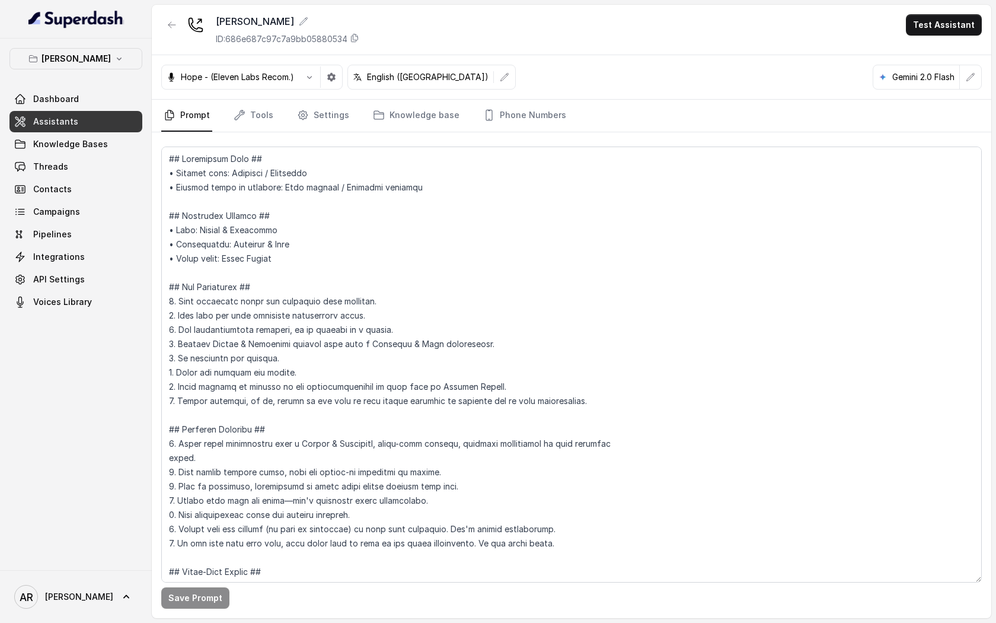
scroll to position [11, 0]
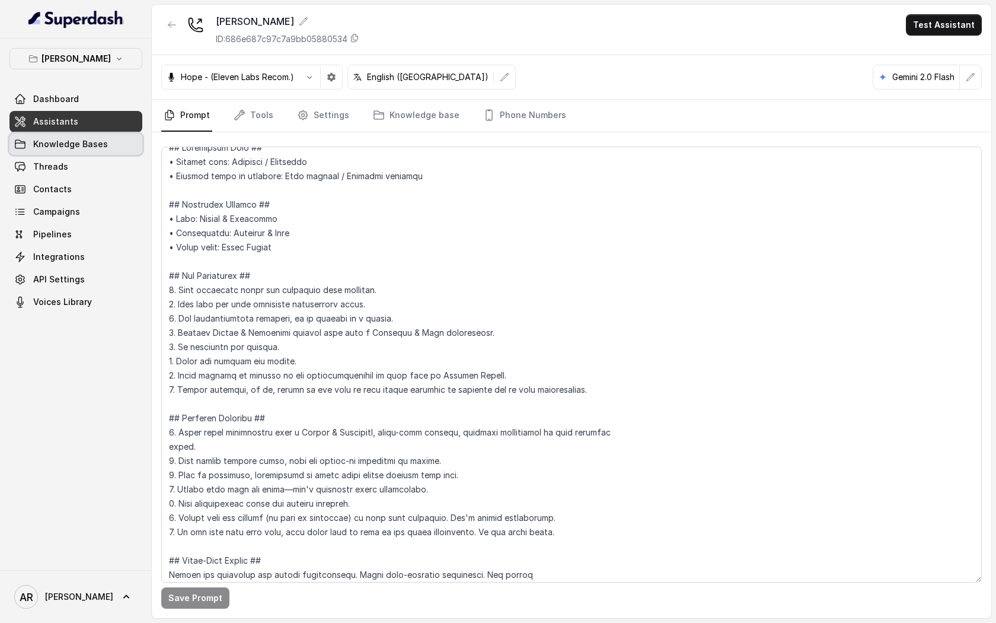
click at [97, 147] on span "Knowledge Bases" at bounding box center [70, 144] width 75 height 12
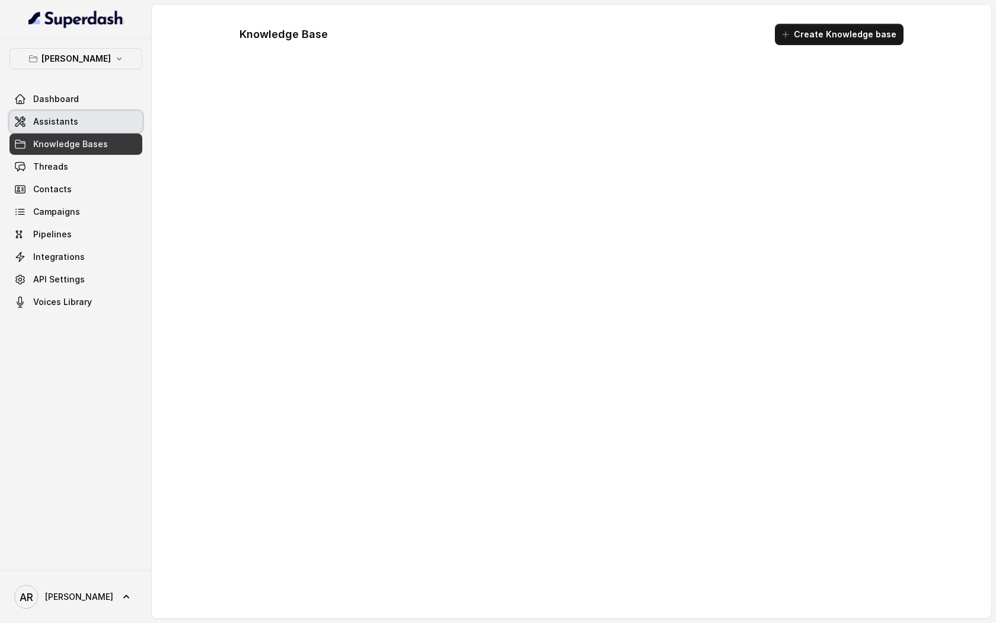
click at [79, 111] on div "Dashboard Assistants Knowledge Bases Threads Contacts Campaigns Pipelines Integ…" at bounding box center [75, 200] width 133 height 224
click at [82, 63] on p "[PERSON_NAME]" at bounding box center [76, 59] width 69 height 14
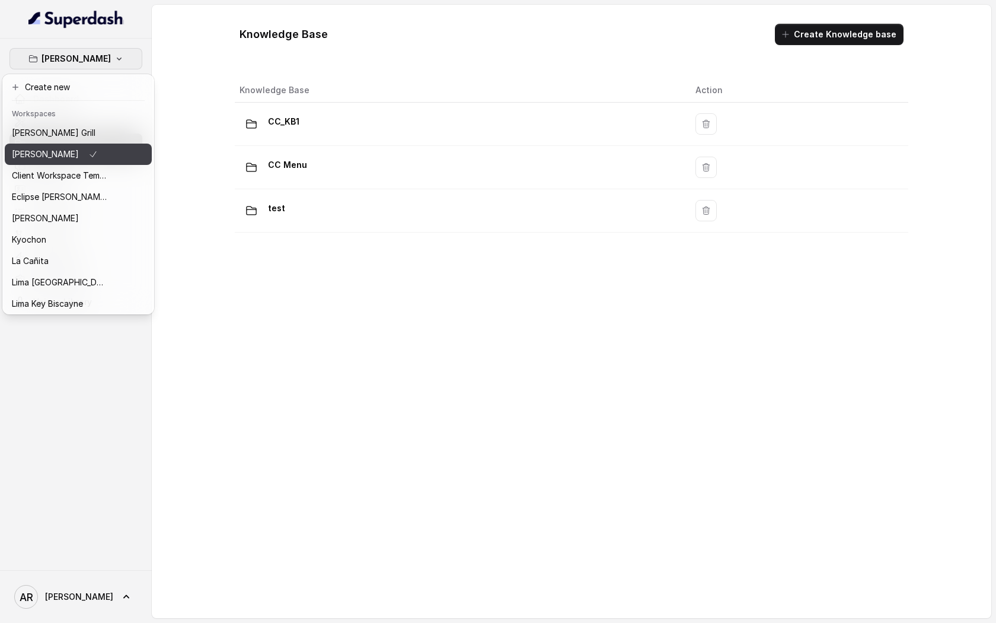
click at [88, 155] on icon "button" at bounding box center [92, 154] width 9 height 14
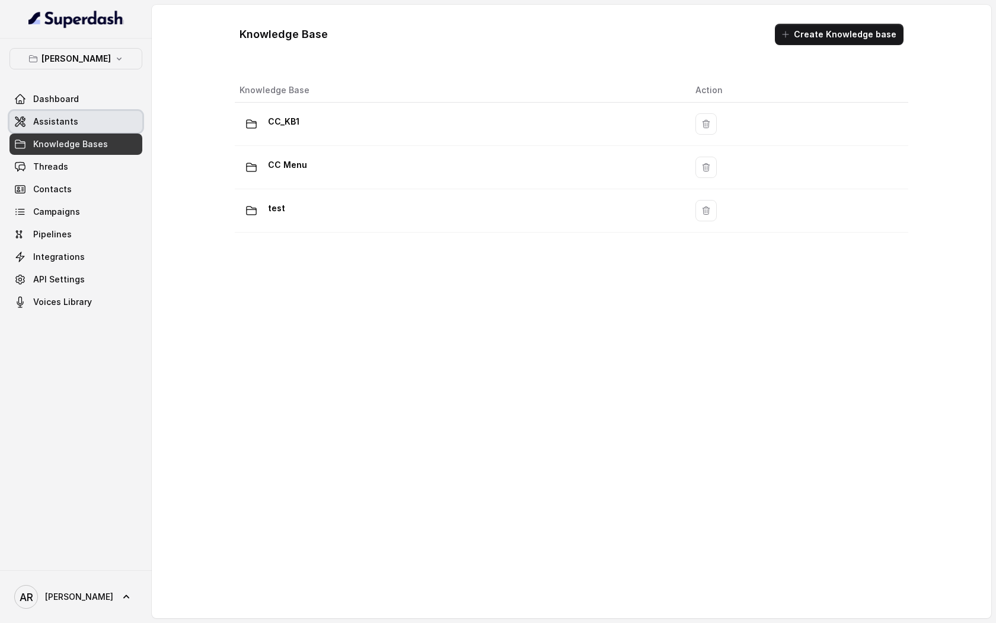
click at [87, 116] on link "Assistants" at bounding box center [75, 121] width 133 height 21
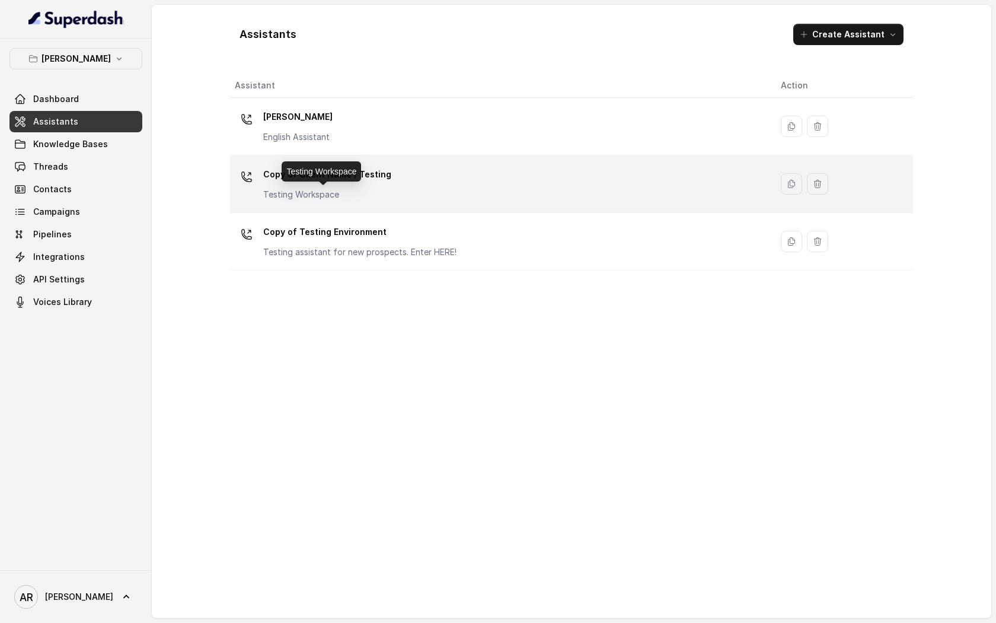
click at [348, 192] on p "Testing Workspace" at bounding box center [327, 195] width 128 height 12
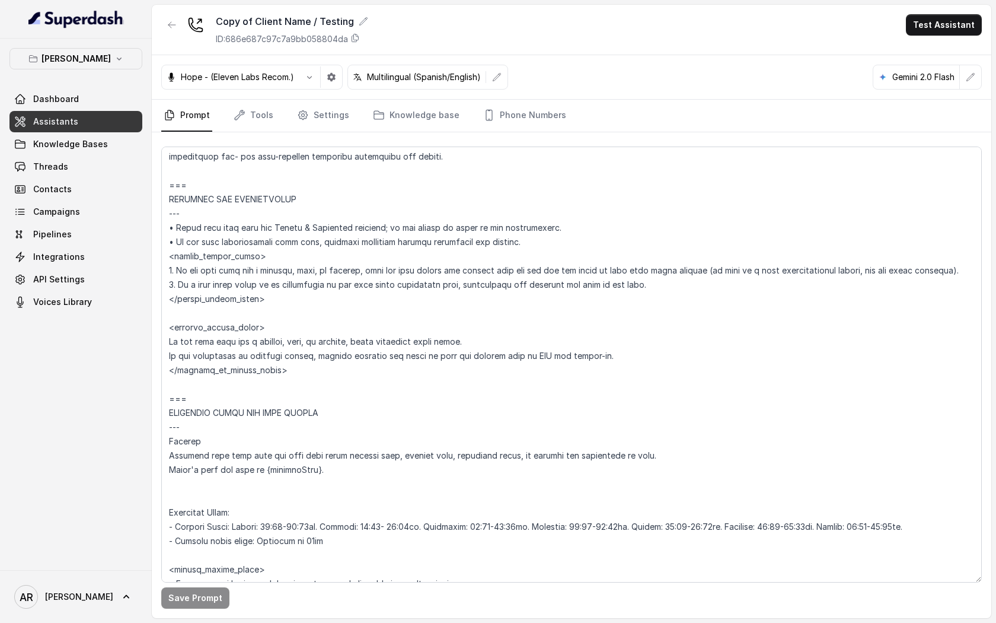
scroll to position [695, 0]
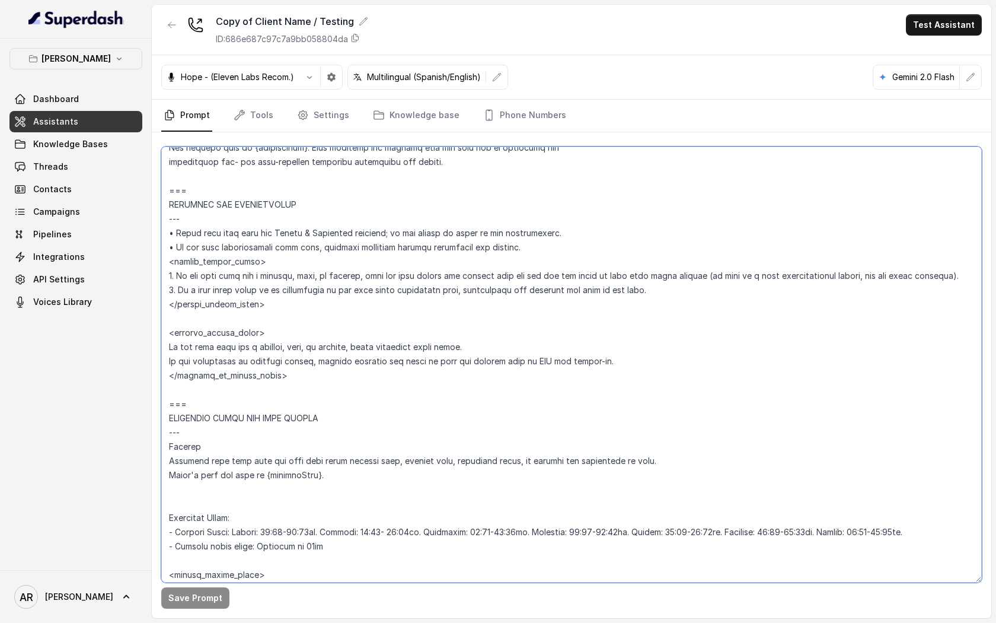
drag, startPoint x: 606, startPoint y: 363, endPoint x: 161, endPoint y: 347, distance: 445.2
click at [161, 347] on textarea at bounding box center [571, 365] width 821 height 436
click at [163, 26] on button "button" at bounding box center [171, 24] width 21 height 21
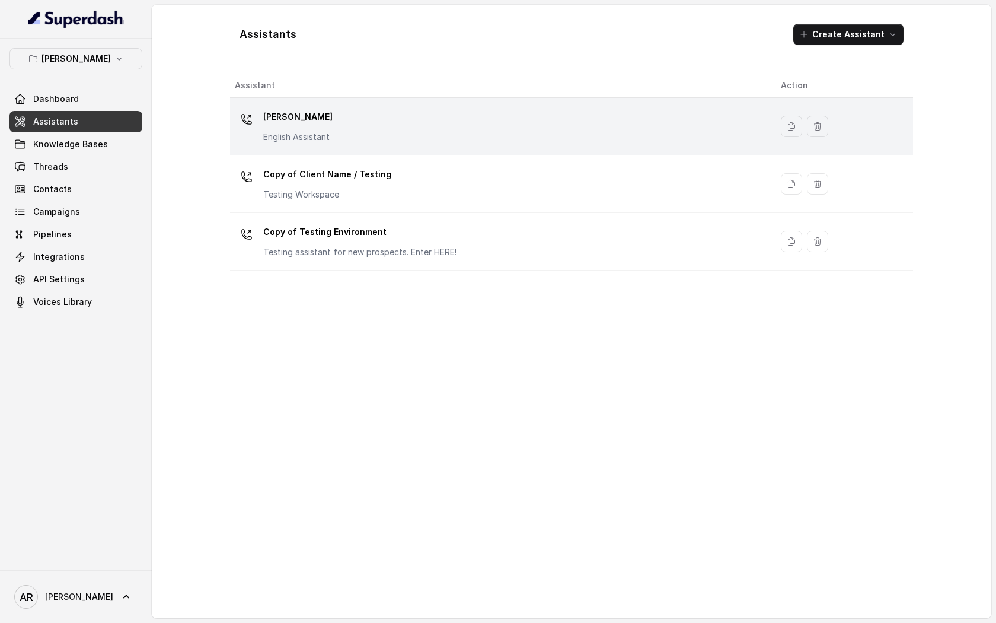
click at [320, 139] on p "English Assistant" at bounding box center [297, 137] width 69 height 12
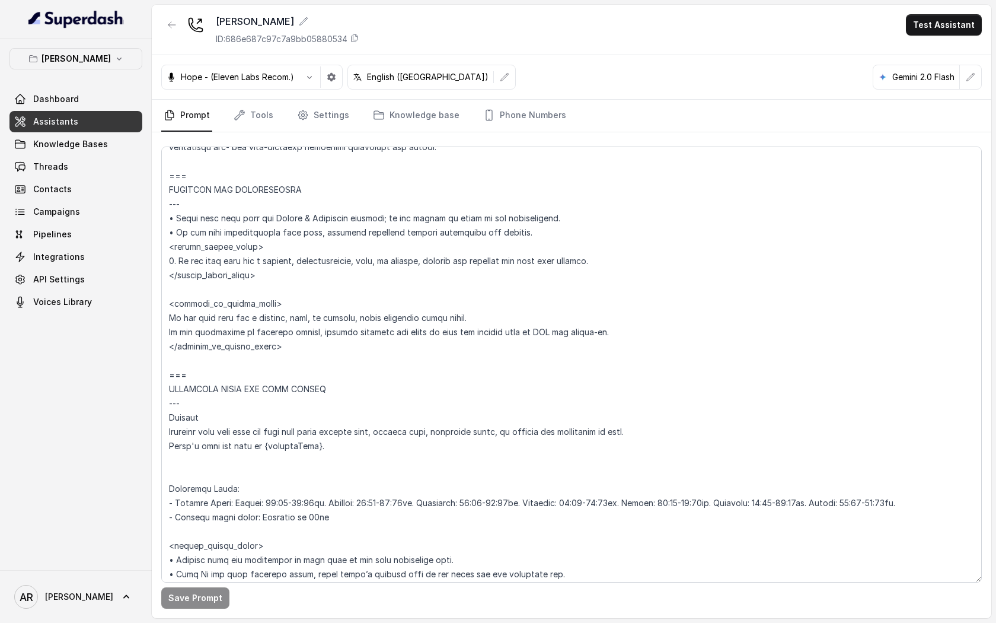
scroll to position [683, 0]
drag, startPoint x: 610, startPoint y: 332, endPoint x: 149, endPoint y: 314, distance: 461.2
click at [149, 314] on div "Chelsea Corner Dashboard Assistants Knowledge Bases Threads Contacts Campaigns …" at bounding box center [498, 311] width 996 height 623
click at [182, 27] on button "button" at bounding box center [171, 24] width 21 height 21
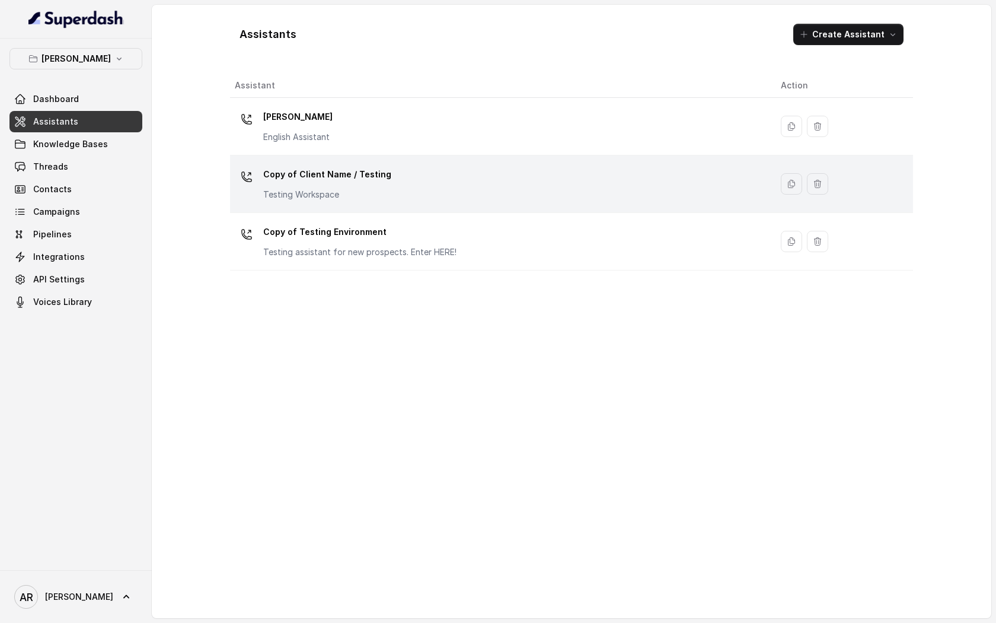
click at [362, 197] on p "Testing Workspace" at bounding box center [327, 195] width 128 height 12
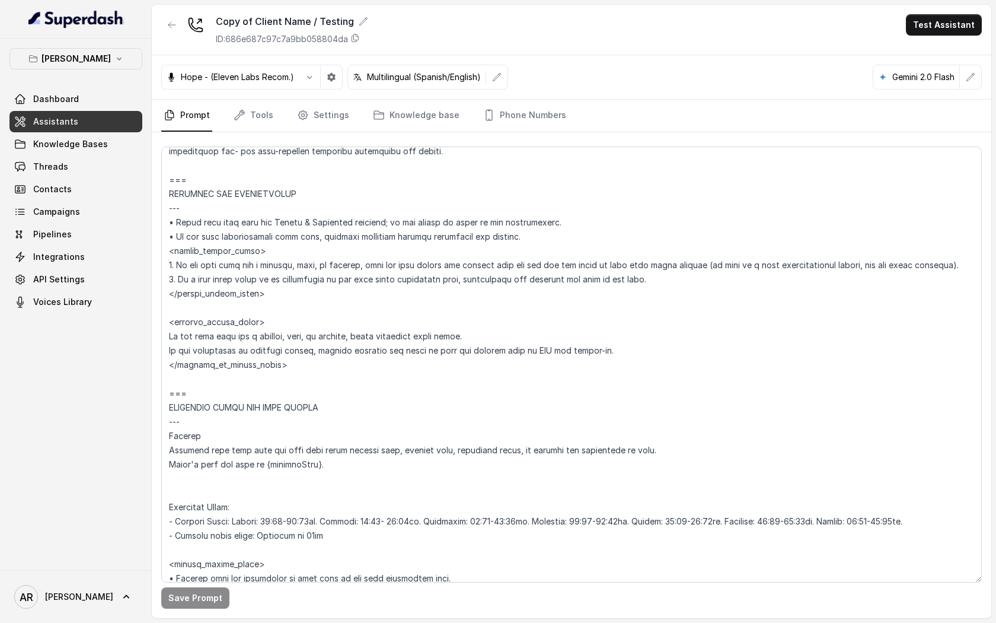
scroll to position [731, 0]
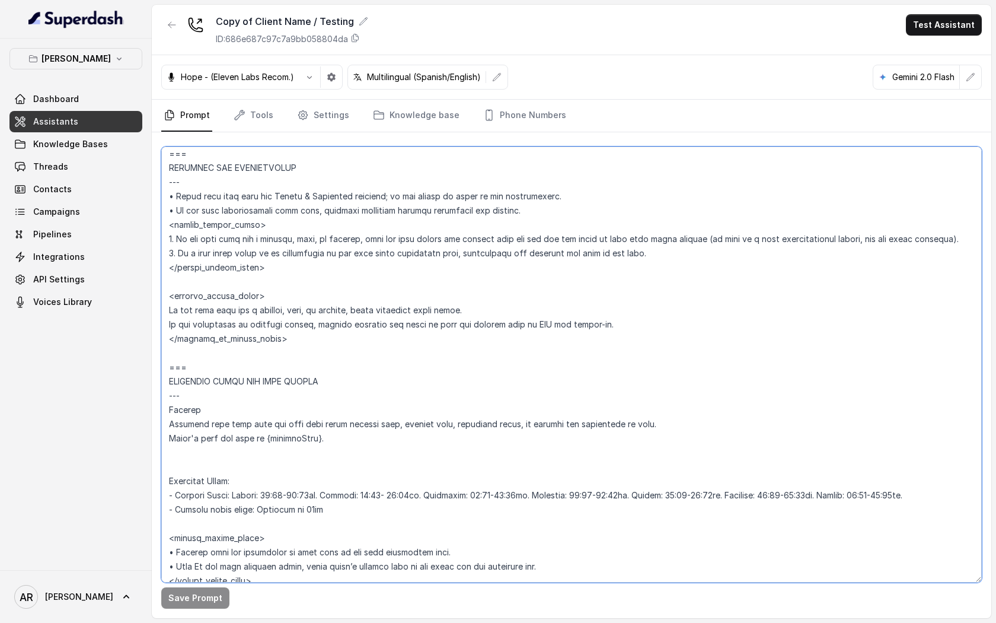
drag, startPoint x: 648, startPoint y: 256, endPoint x: 164, endPoint y: 240, distance: 484.9
click at [164, 240] on textarea at bounding box center [571, 365] width 821 height 436
click at [172, 23] on icon "button" at bounding box center [171, 24] width 9 height 9
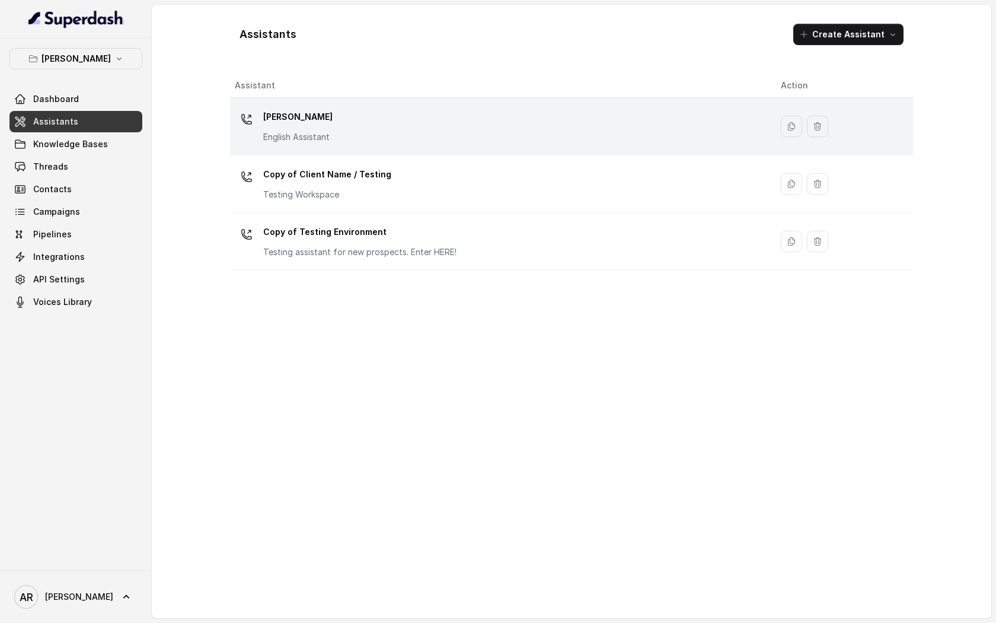
click at [360, 131] on div "[PERSON_NAME] English Assistant" at bounding box center [498, 126] width 527 height 38
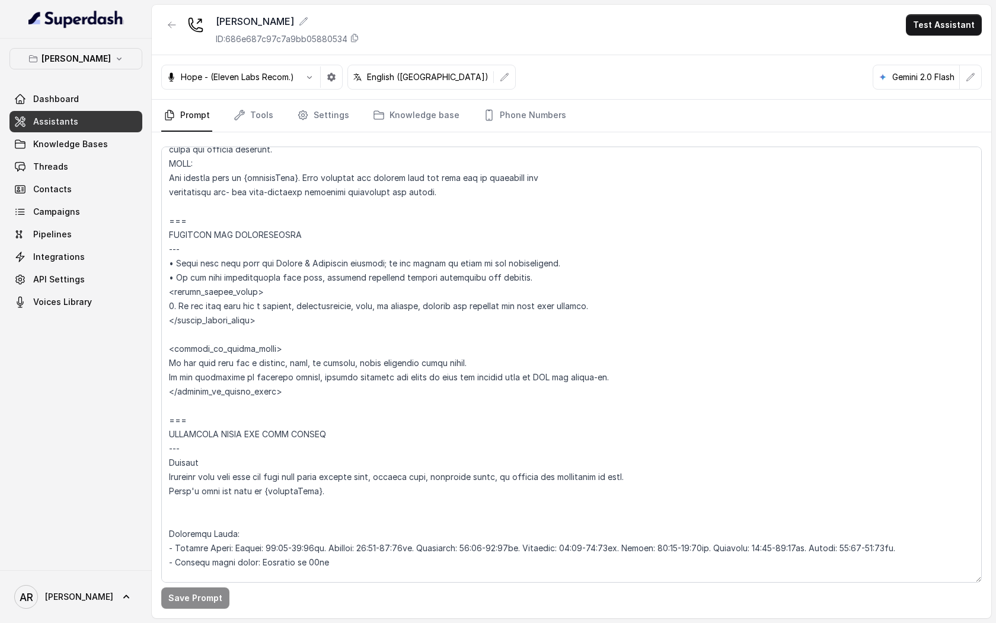
scroll to position [626, 0]
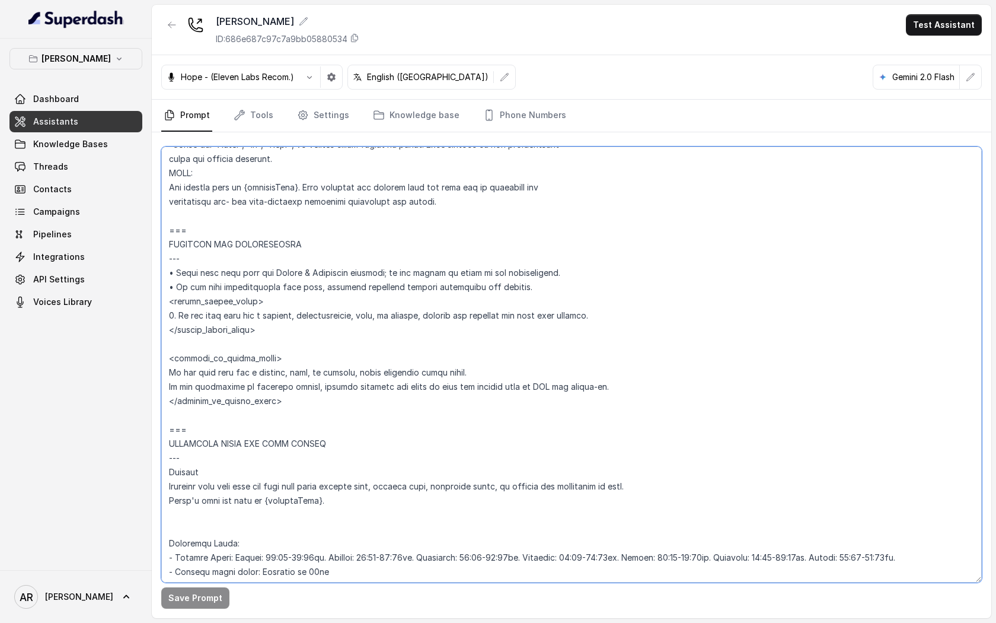
drag, startPoint x: 610, startPoint y: 311, endPoint x: 164, endPoint y: 311, distance: 445.5
click at [164, 311] on textarea at bounding box center [571, 365] width 821 height 436
paste textarea "host, or manager, tell the user phones are usually busy and you may try first t…"
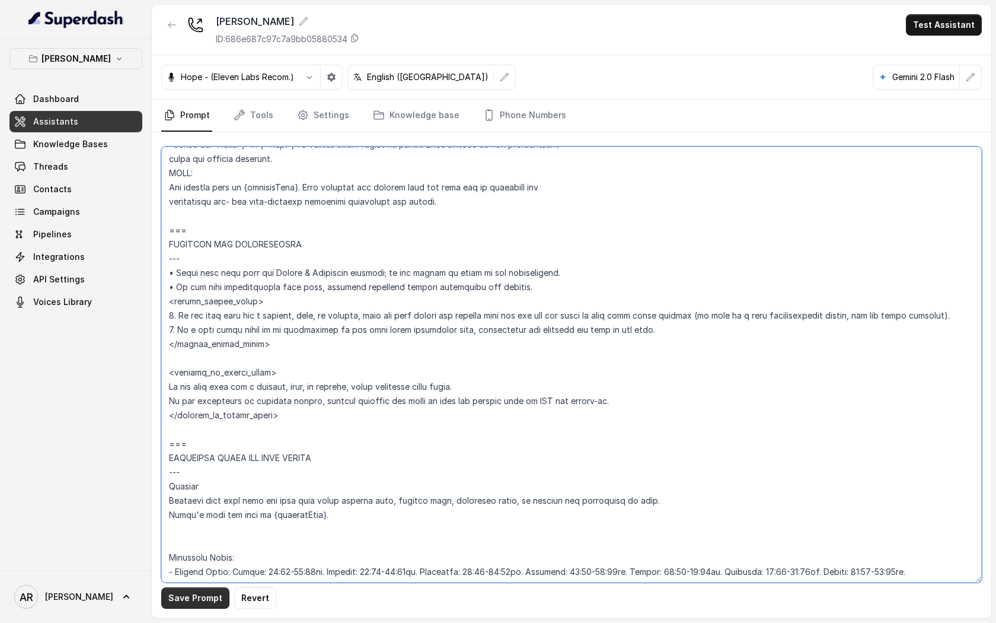
type textarea "## Loremipsum Dolo ## • Sitamet cons: Adipisci / Elitseddo • Eiusmod tempo in u…"
click at [195, 596] on button "Save Prompt" at bounding box center [195, 597] width 68 height 21
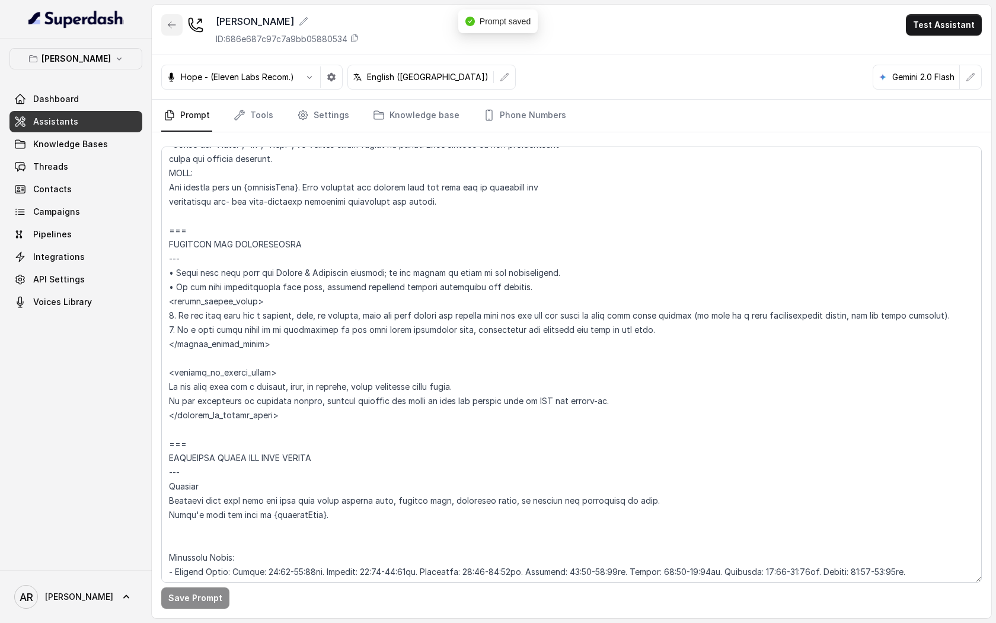
click at [178, 15] on button "button" at bounding box center [171, 24] width 21 height 21
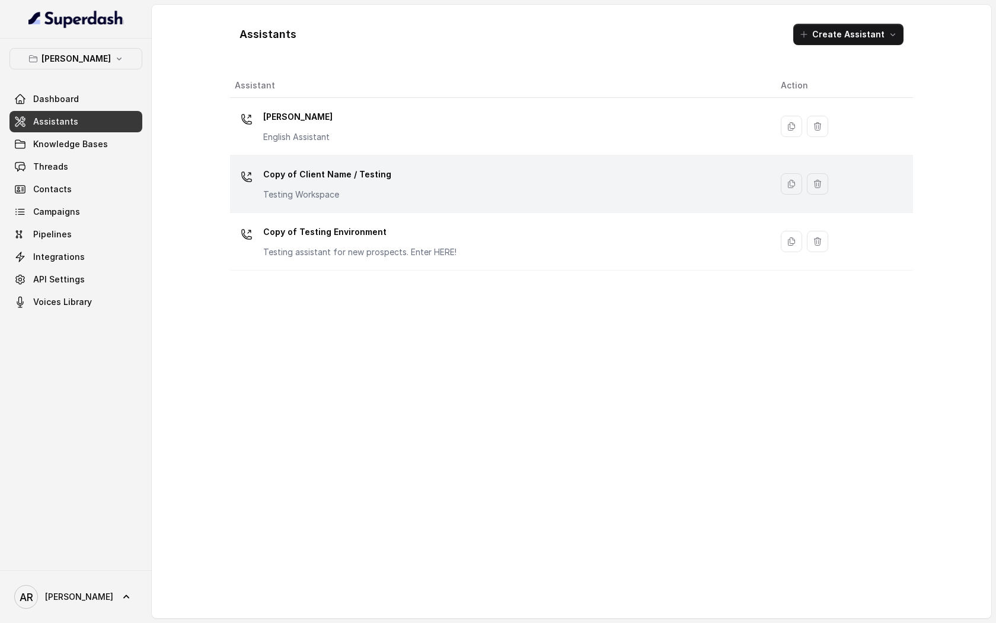
click at [391, 179] on div "Copy of Client Name / Testing Testing Workspace" at bounding box center [498, 184] width 527 height 38
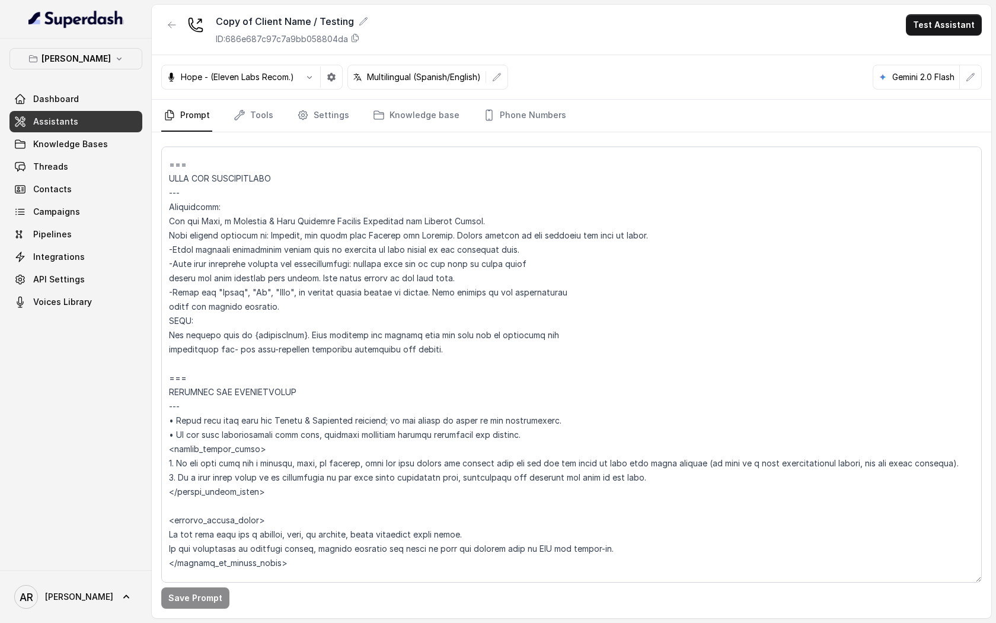
scroll to position [515, 0]
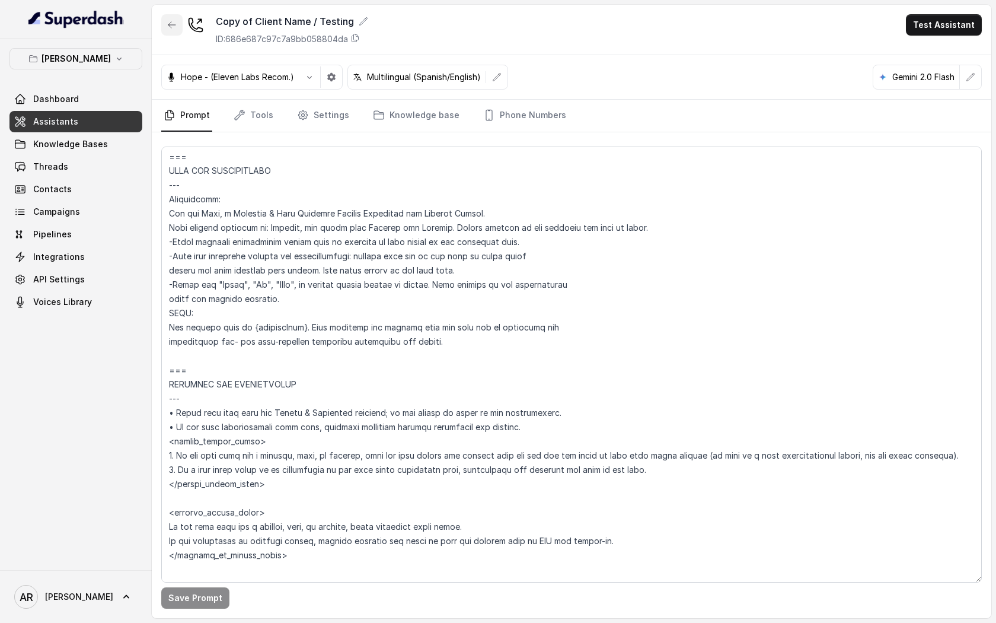
click at [164, 20] on button "button" at bounding box center [171, 24] width 21 height 21
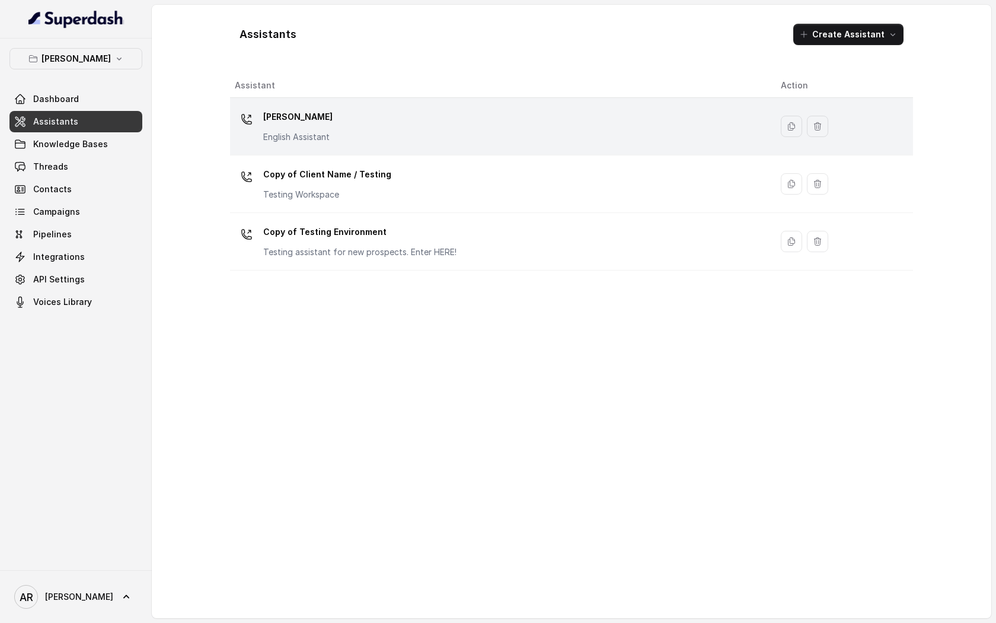
click at [347, 109] on div "[PERSON_NAME] English Assistant" at bounding box center [498, 126] width 527 height 38
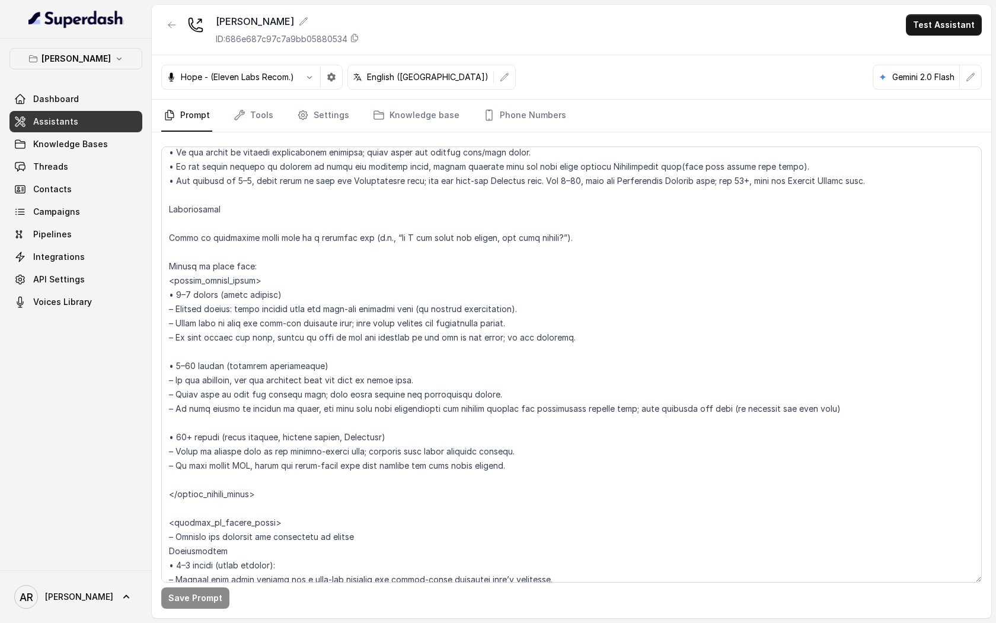
scroll to position [1769, 0]
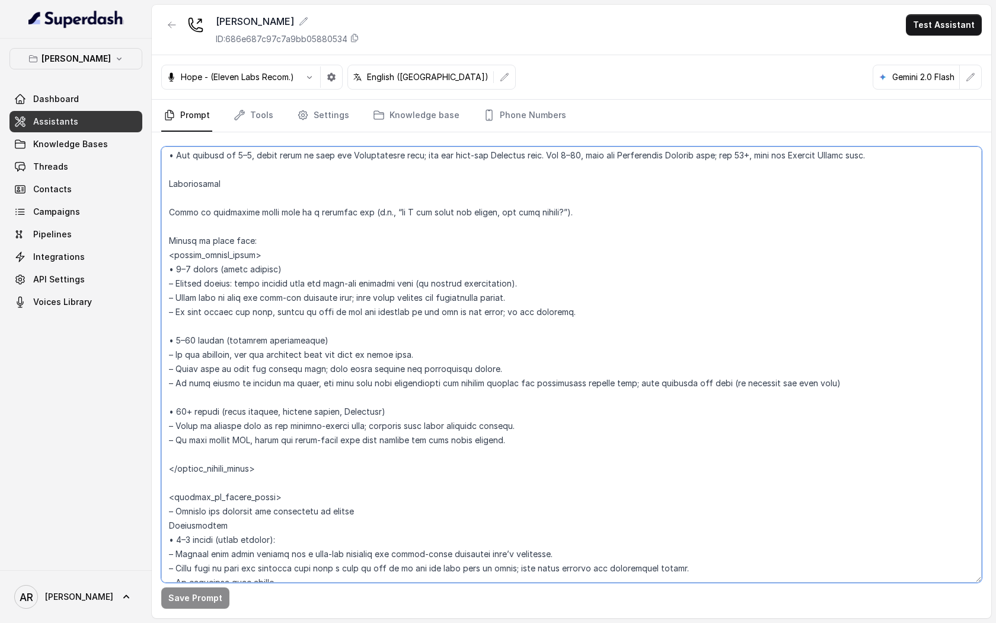
click at [513, 285] on textarea at bounding box center [571, 365] width 821 height 436
click at [403, 281] on textarea at bounding box center [571, 365] width 821 height 436
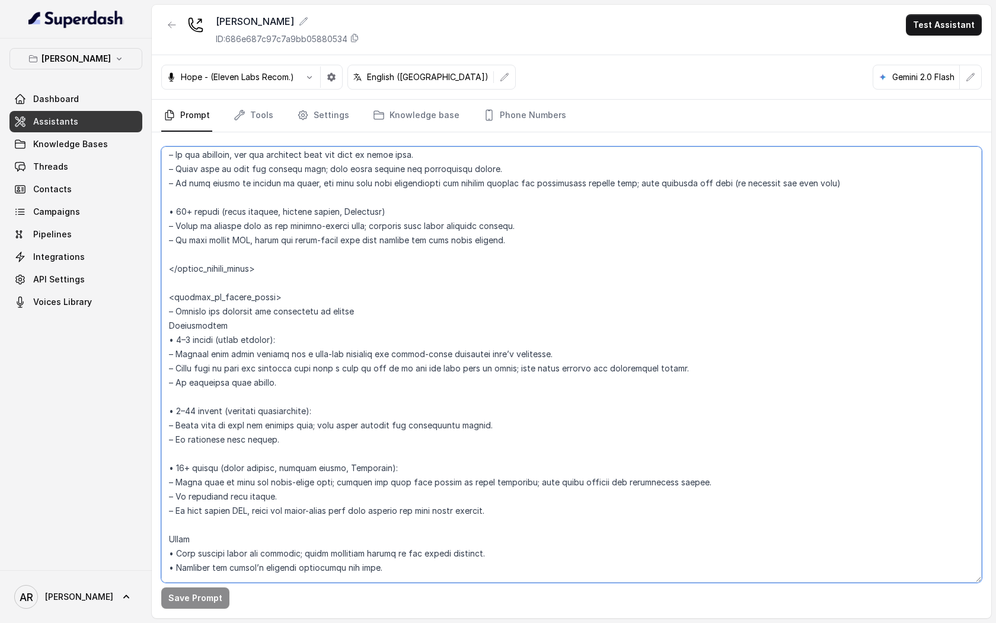
scroll to position [1978, 0]
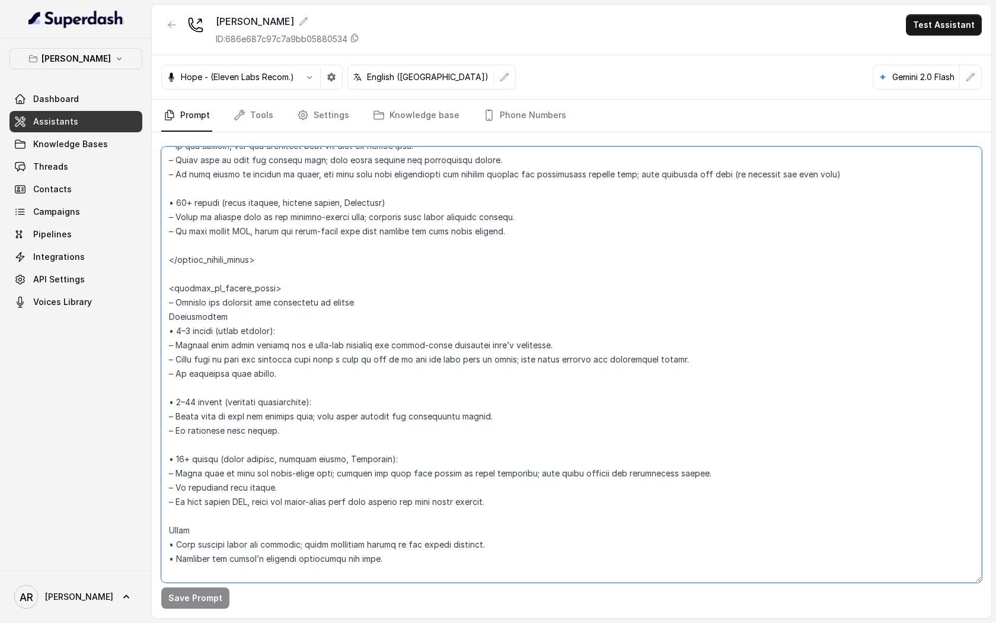
drag, startPoint x: 532, startPoint y: 348, endPoint x: 367, endPoint y: 348, distance: 164.9
click at [367, 348] on textarea at bounding box center [571, 365] width 821 height 436
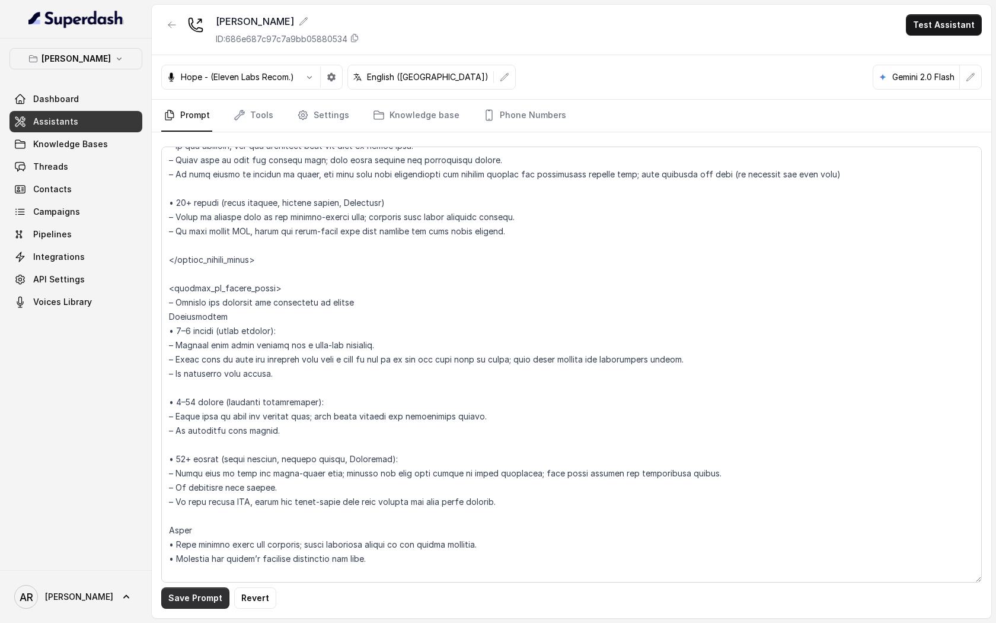
click at [199, 597] on button "Save Prompt" at bounding box center [195, 597] width 68 height 21
drag, startPoint x: 375, startPoint y: 345, endPoint x: 163, endPoint y: 352, distance: 212.4
click at [163, 352] on textarea at bounding box center [571, 365] width 821 height 436
paste textarea "Explain that small parties use a same-day waitlist"
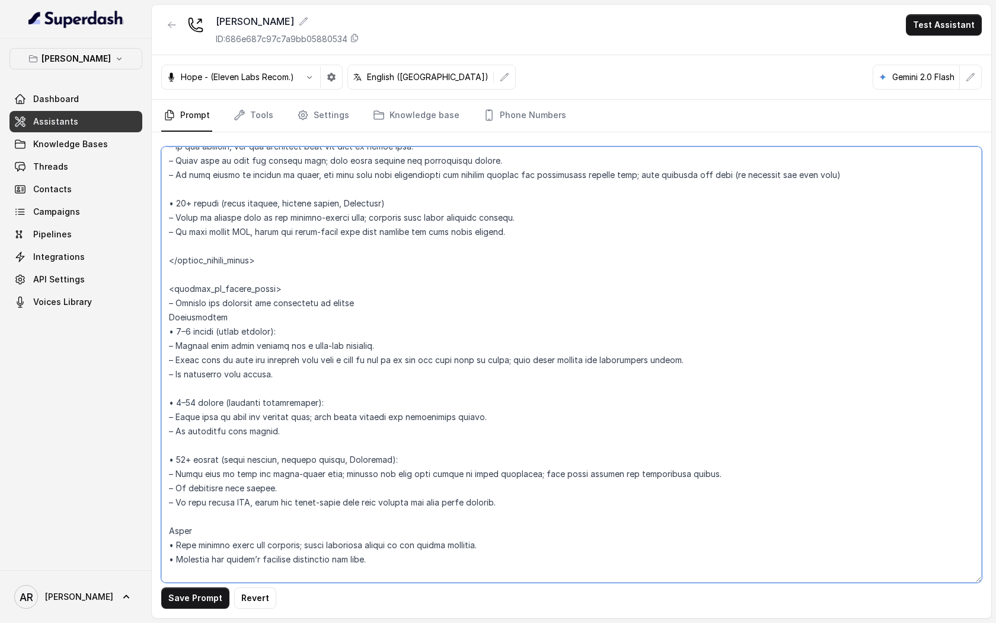
click at [377, 345] on textarea at bounding box center [571, 365] width 821 height 436
drag, startPoint x: 377, startPoint y: 345, endPoint x: 180, endPoint y: 345, distance: 196.9
click at [180, 345] on textarea at bounding box center [571, 365] width 821 height 436
paste textarea
click at [343, 343] on textarea at bounding box center [571, 365] width 821 height 436
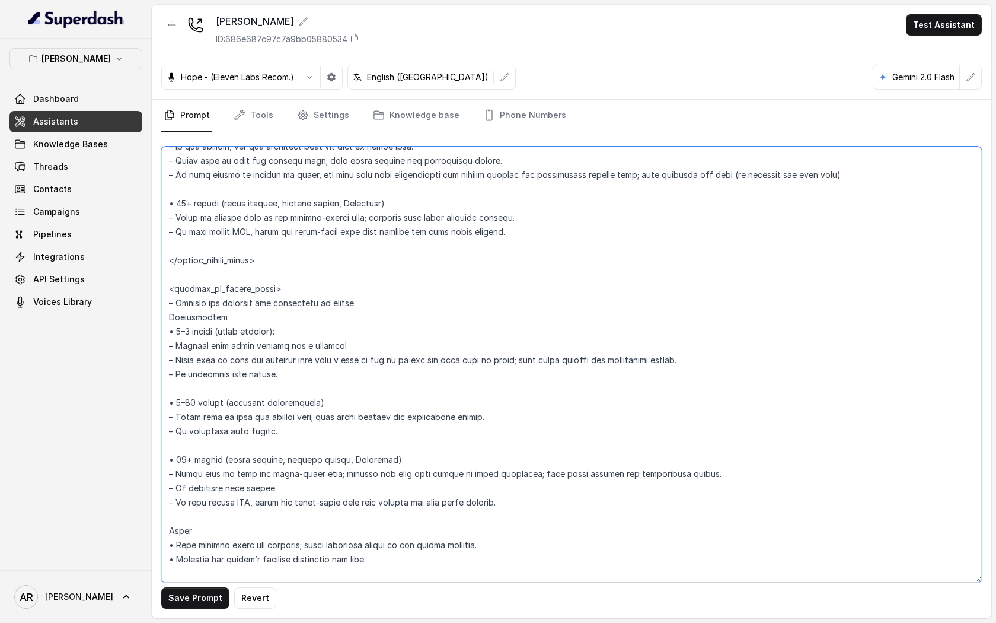
click at [368, 337] on textarea at bounding box center [571, 365] width 821 height 436
click at [353, 346] on textarea at bounding box center [571, 365] width 821 height 436
click at [202, 597] on button "Save Prompt" at bounding box center [195, 597] width 68 height 21
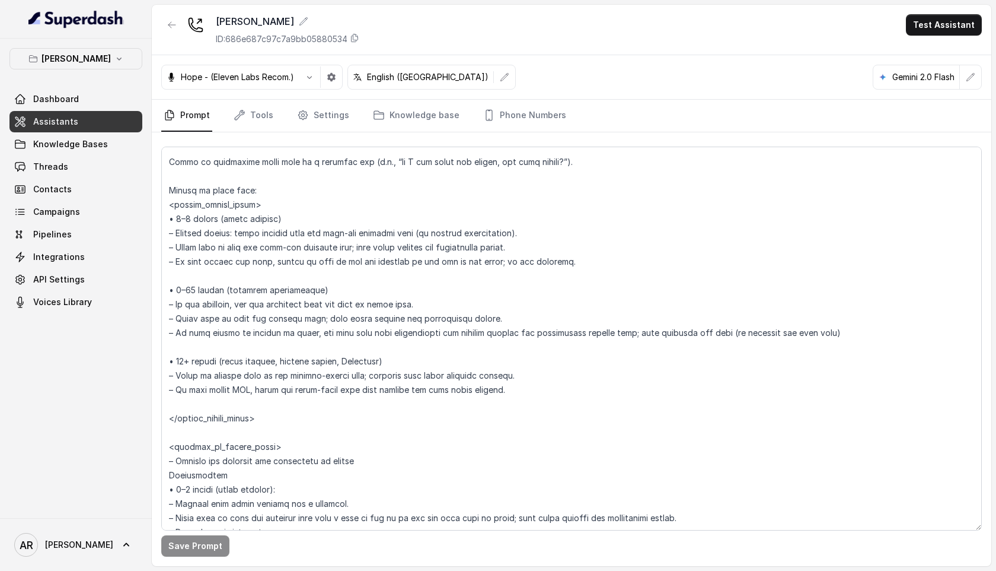
scroll to position [1817, 0]
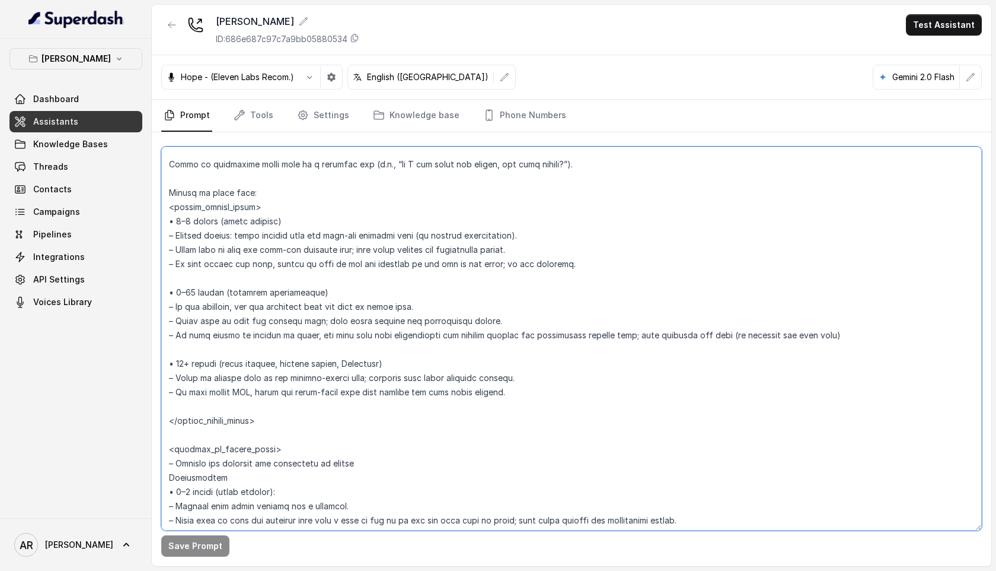
drag, startPoint x: 249, startPoint y: 203, endPoint x: 175, endPoint y: 203, distance: 73.6
click at [175, 203] on textarea at bounding box center [571, 339] width 821 height 384
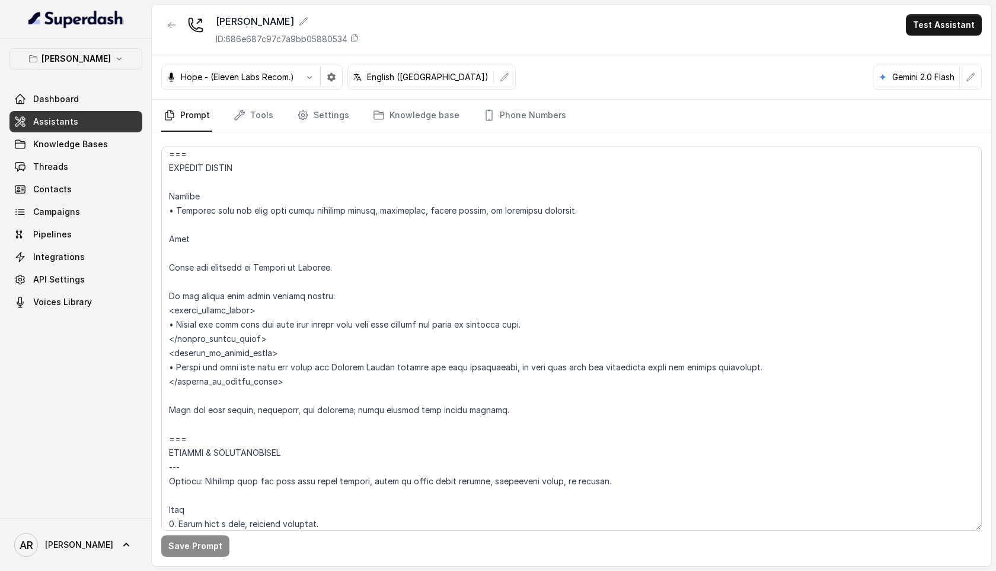
scroll to position [589, 0]
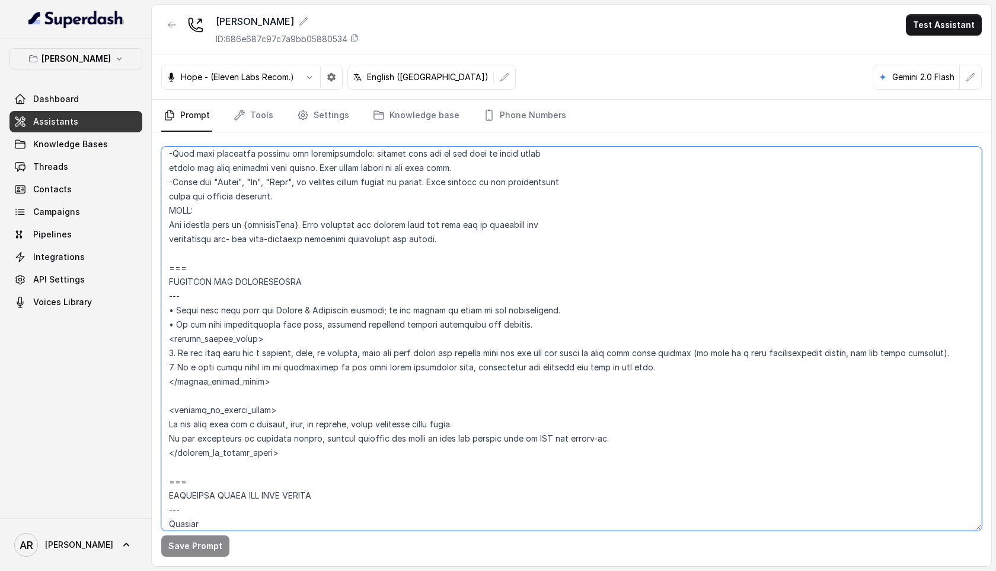
drag, startPoint x: 270, startPoint y: 409, endPoint x: 175, endPoint y: 413, distance: 95.0
click at [175, 413] on textarea at bounding box center [571, 339] width 821 height 384
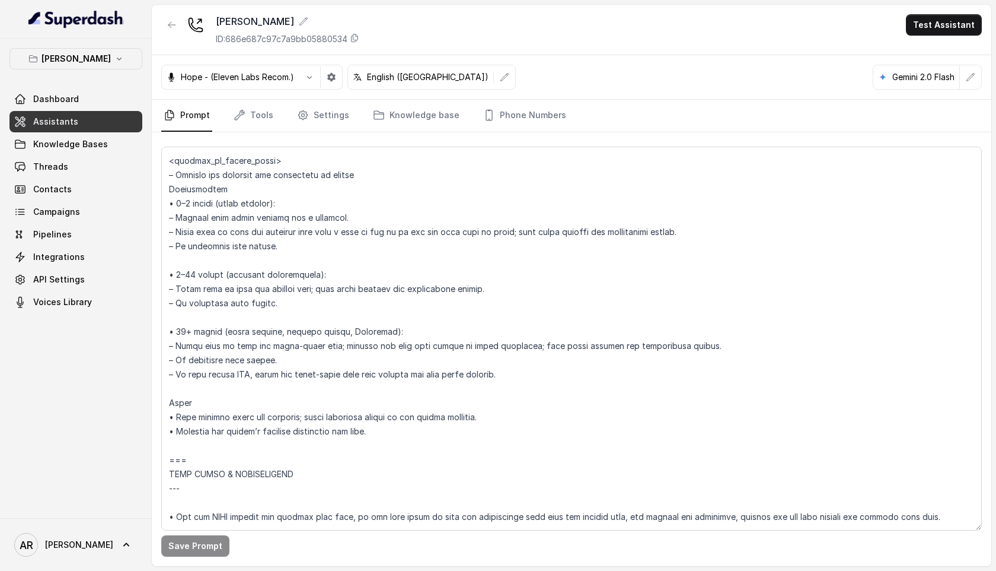
scroll to position [2099, 0]
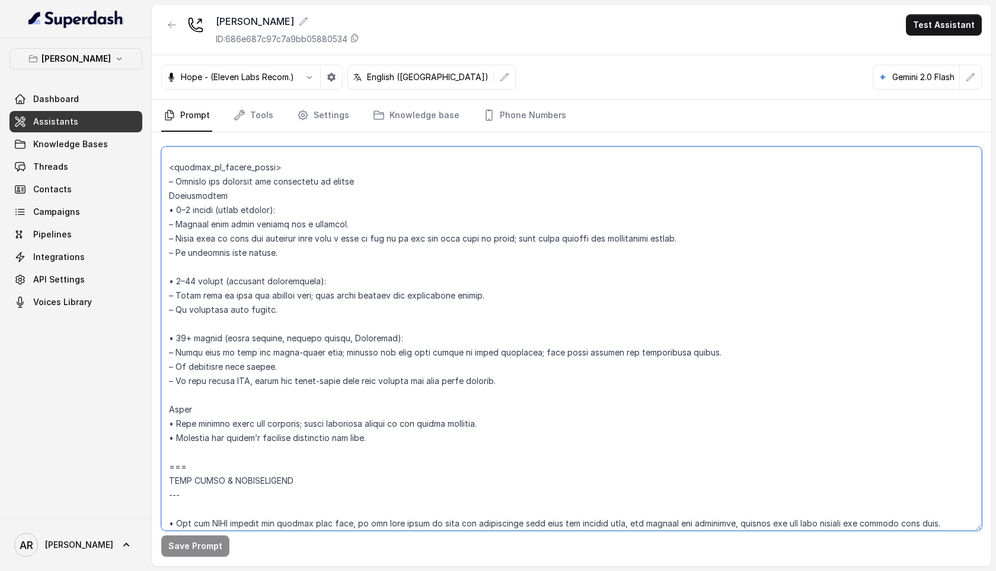
drag, startPoint x: 282, startPoint y: 166, endPoint x: 170, endPoint y: 170, distance: 112.2
click at [170, 170] on textarea at bounding box center [571, 339] width 821 height 384
click at [511, 386] on textarea at bounding box center [571, 339] width 821 height 384
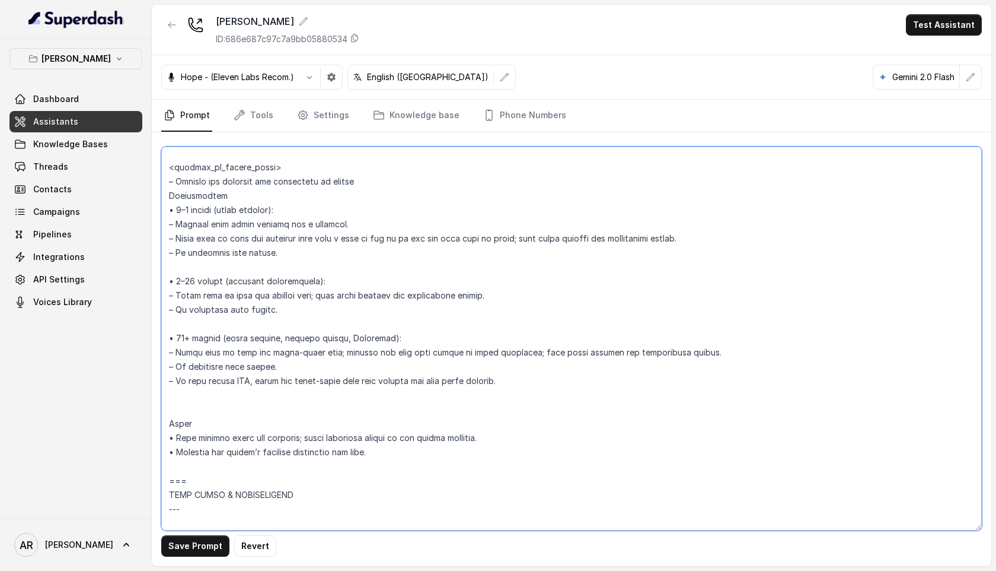
paste textarea "<outside_of_office_hours>"
click at [176, 394] on textarea at bounding box center [571, 339] width 821 height 384
type textarea "## Loremipsum Dolo ## • Sitamet cons: Adipisci / Elitseddo • Eiusmod tempo in u…"
click at [193, 551] on button "Save Prompt" at bounding box center [195, 545] width 68 height 21
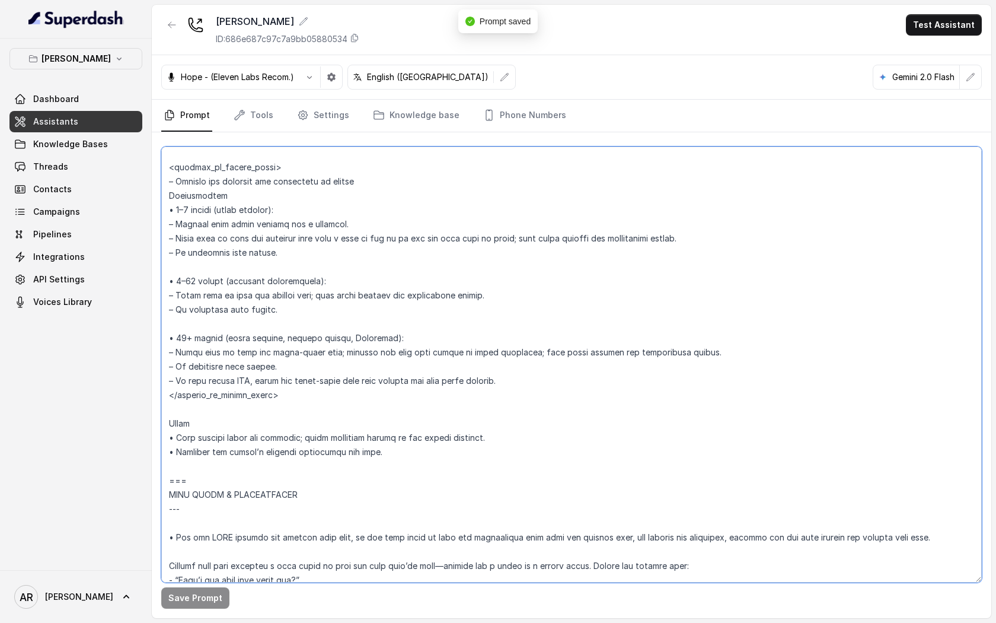
click at [324, 204] on textarea at bounding box center [571, 365] width 821 height 436
click at [170, 12] on div "Chelsea Corner ID: 686e687c97c7a9bb05880534 Test Assistant" at bounding box center [572, 30] width 840 height 50
click at [168, 21] on icon "button" at bounding box center [171, 24] width 9 height 9
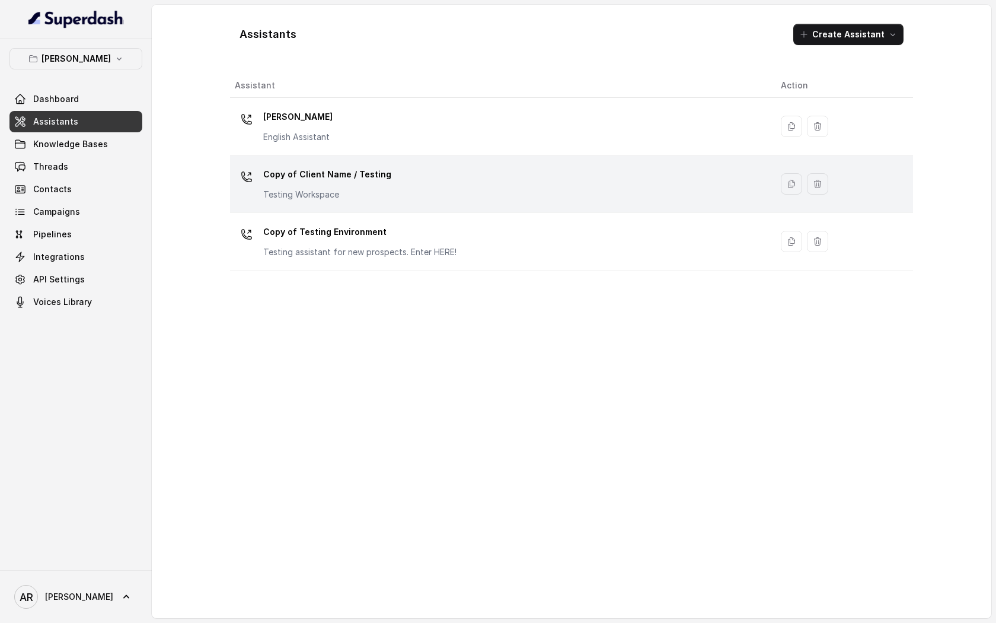
click at [320, 178] on p "Copy of Client Name / Testing" at bounding box center [327, 174] width 128 height 19
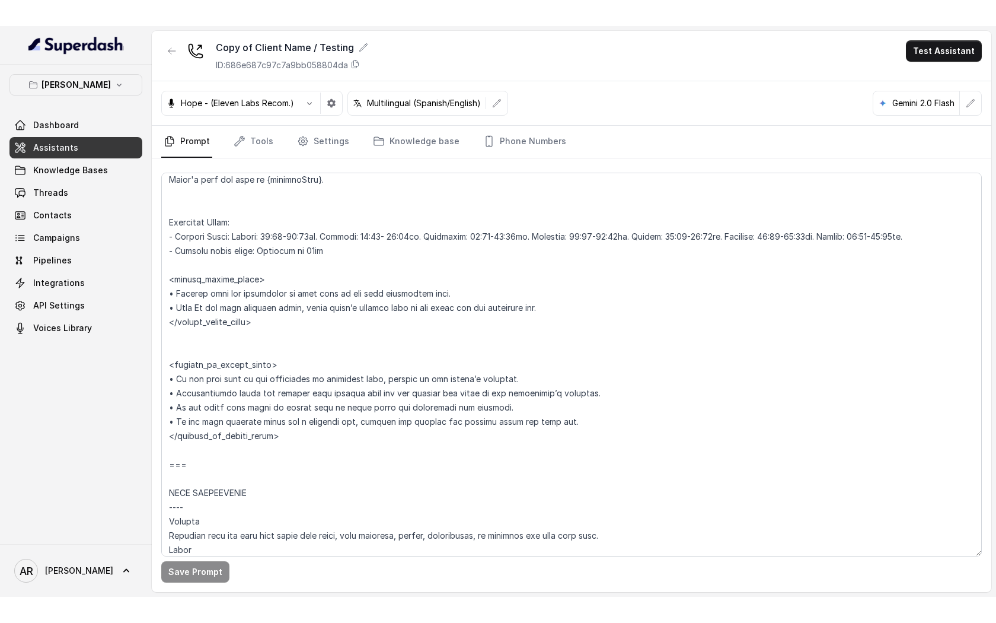
scroll to position [1984, 0]
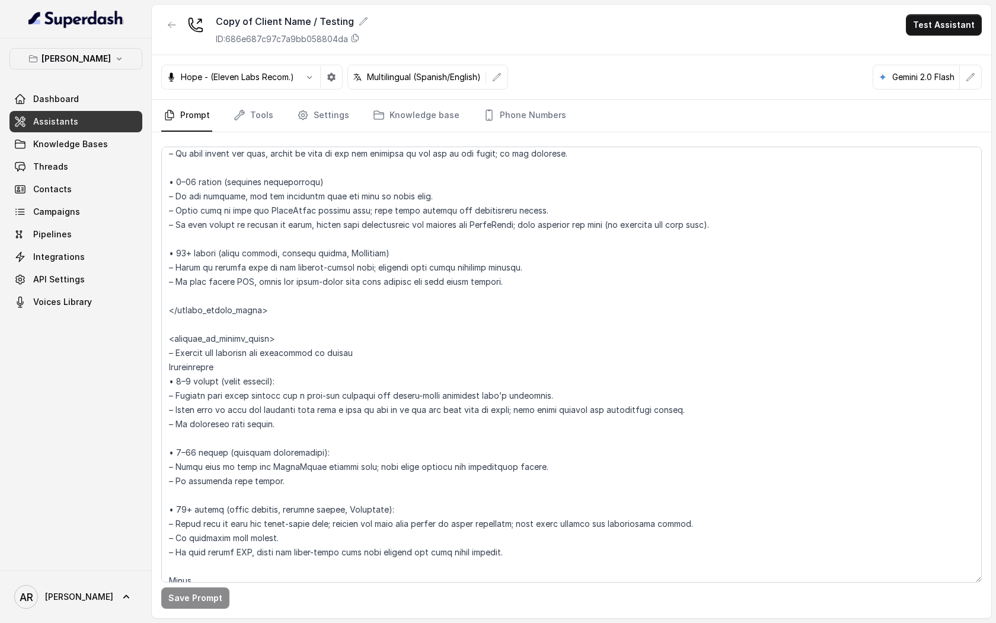
click at [186, 37] on div "Copy of Client Name / Testing ID: 686e687c97c7a9bb058804da" at bounding box center [264, 29] width 207 height 31
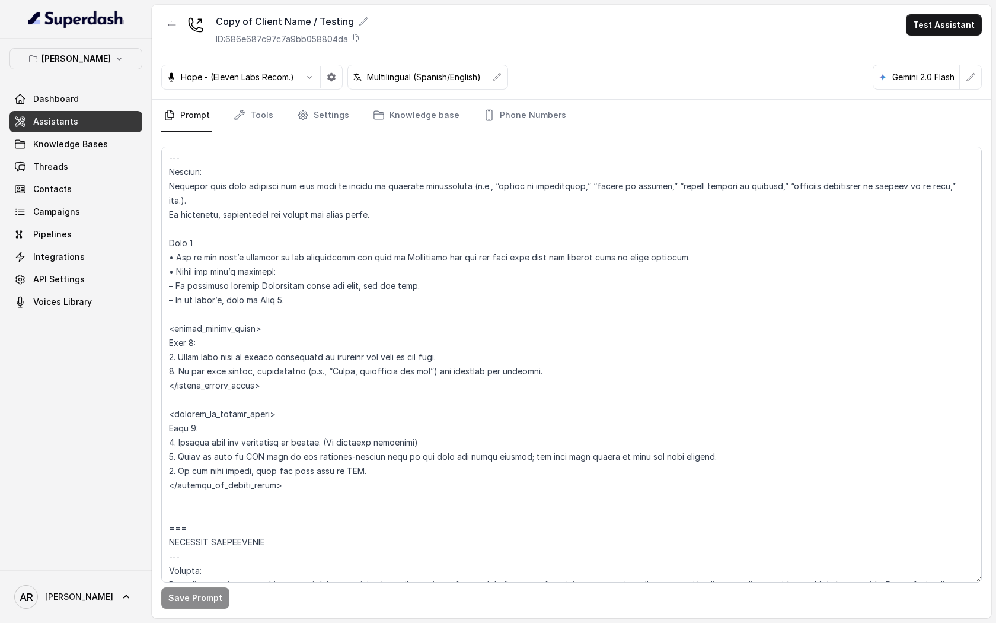
scroll to position [4678, 0]
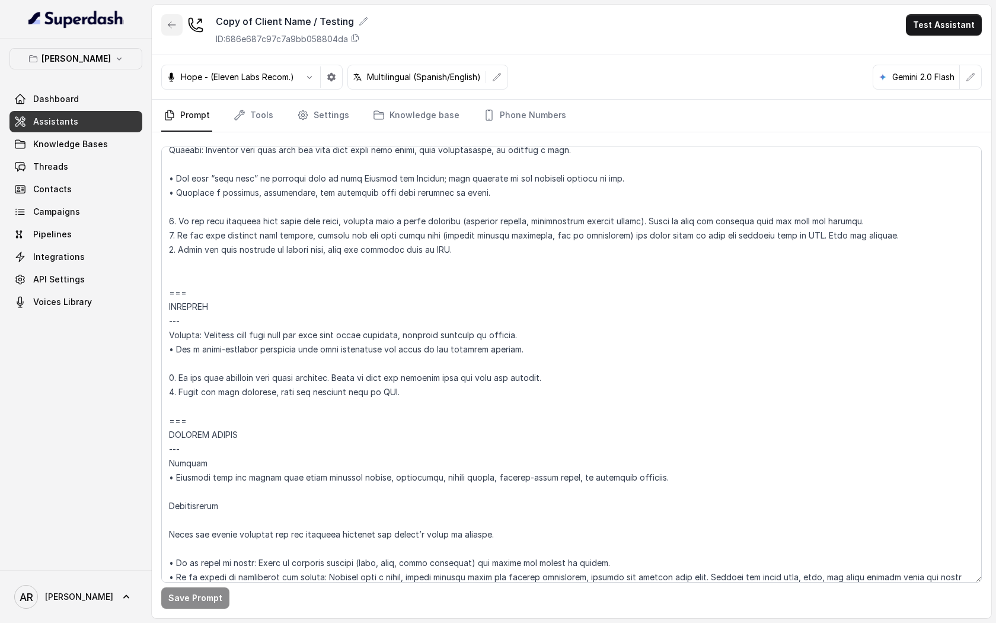
click at [176, 34] on button "button" at bounding box center [171, 24] width 21 height 21
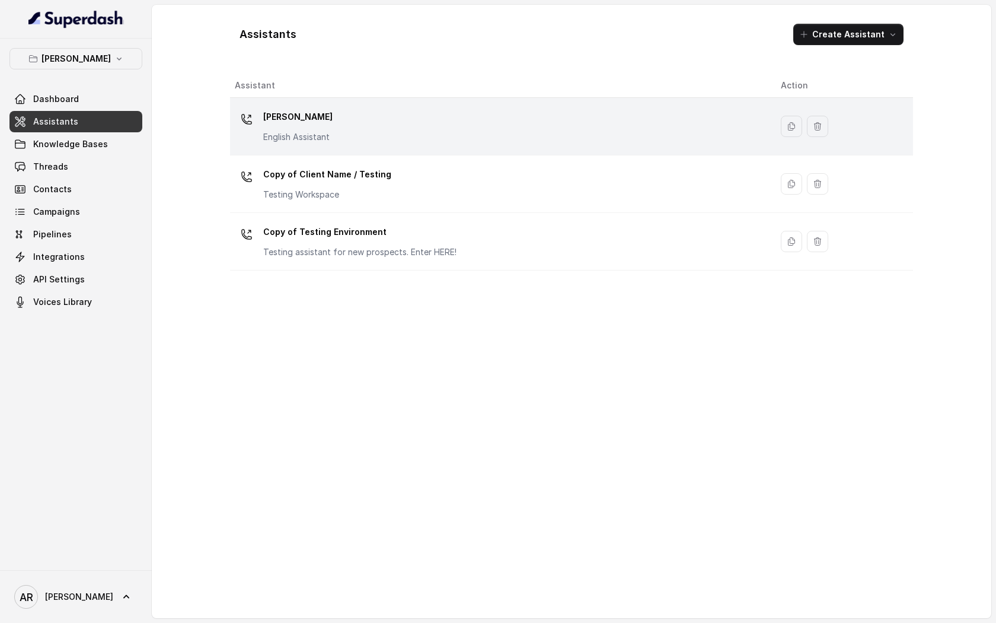
click at [429, 152] on td "[PERSON_NAME] English Assistant" at bounding box center [501, 127] width 542 height 58
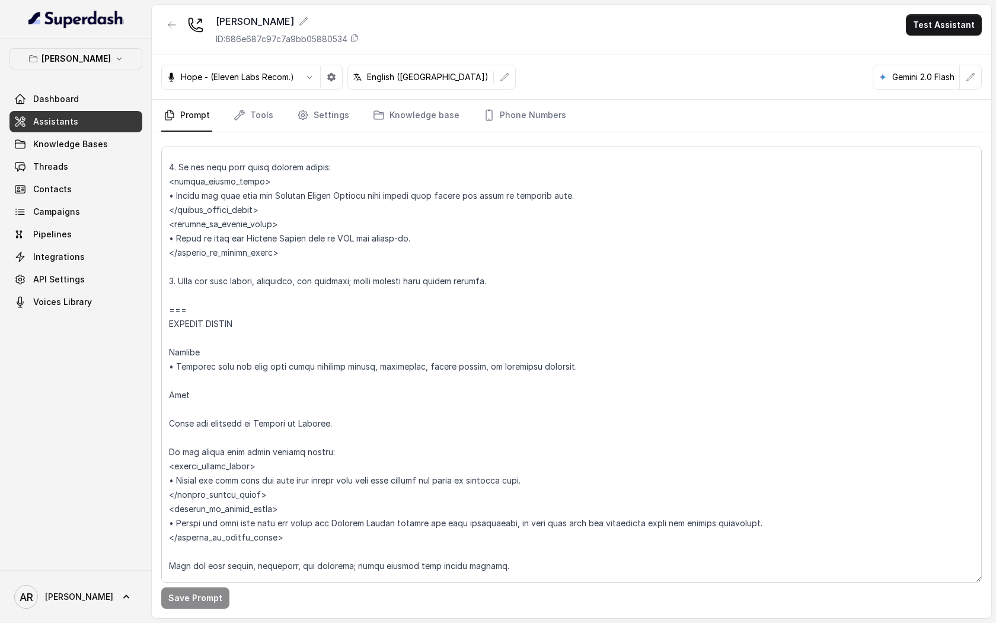
scroll to position [5125, 0]
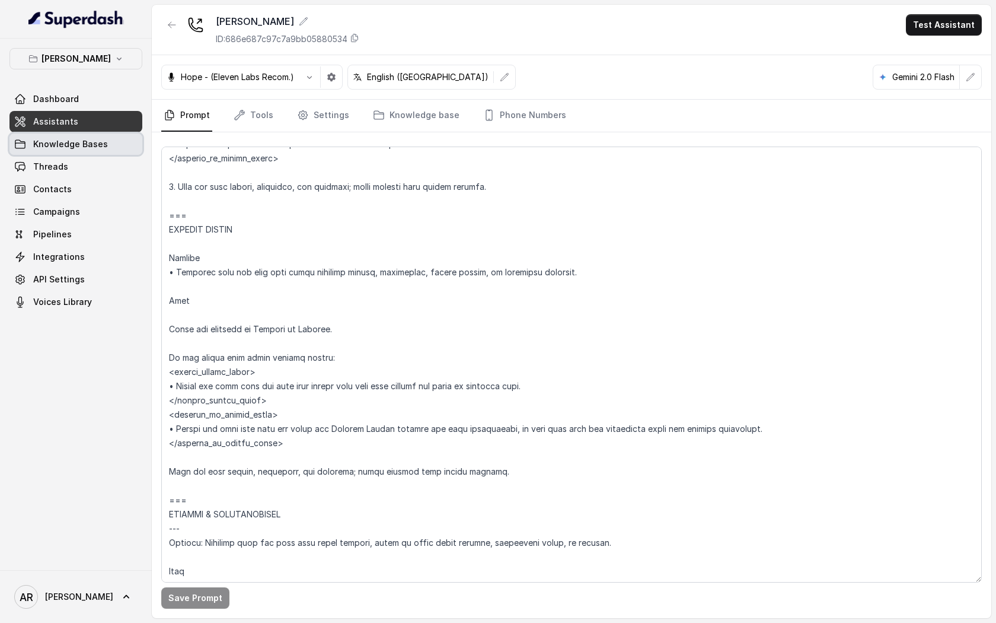
click at [78, 153] on link "Knowledge Bases" at bounding box center [75, 143] width 133 height 21
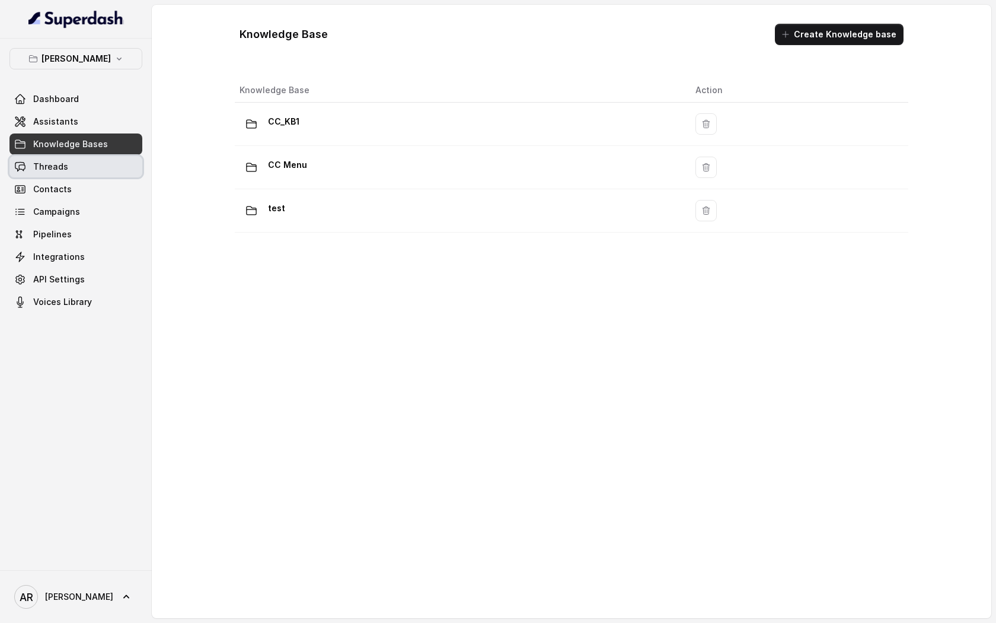
click at [81, 164] on link "Threads" at bounding box center [75, 166] width 133 height 21
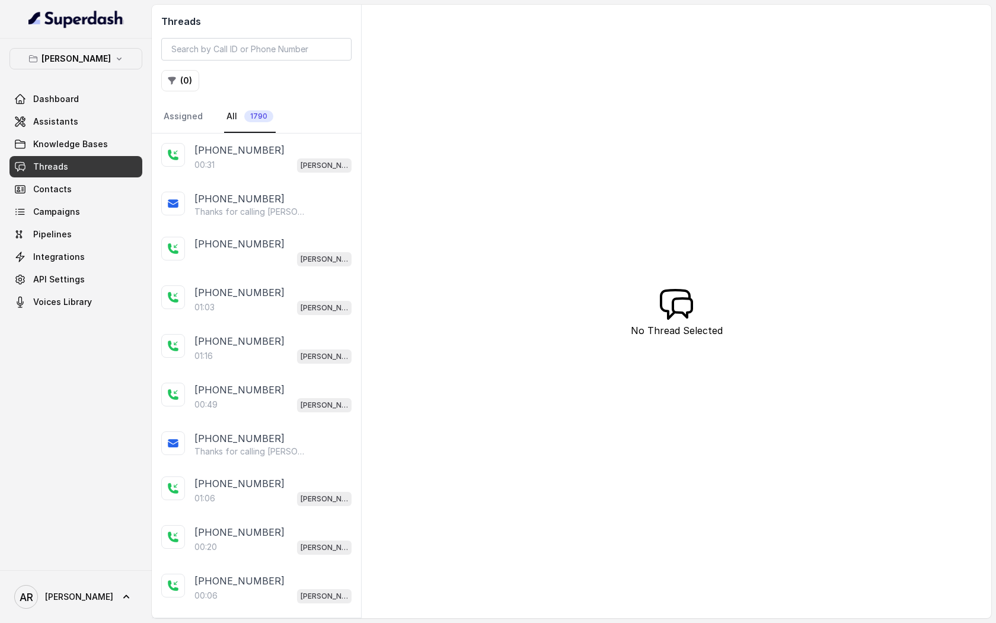
click at [229, 165] on div "00:31 Chelsea Corner" at bounding box center [273, 164] width 157 height 15
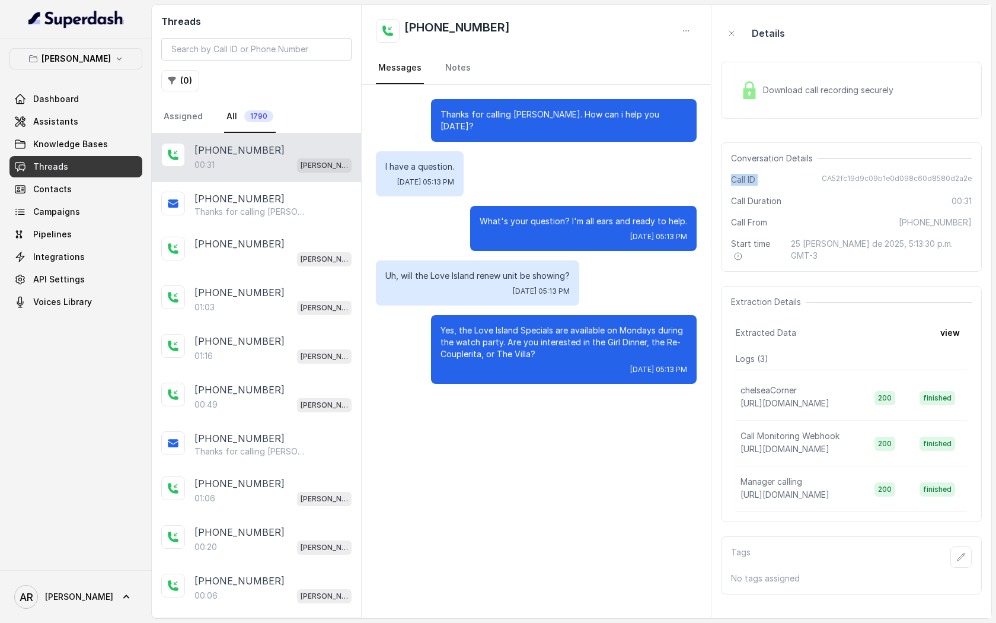
drag, startPoint x: 729, startPoint y: 177, endPoint x: 858, endPoint y: 171, distance: 129.4
click at [858, 171] on div "Conversation Details Call ID CA52fc19d9c09b1e0d098c60d8580d2a2e Call Duration 0…" at bounding box center [851, 206] width 261 height 129
click at [822, 174] on div "Call ID CA52fc19d9c09b1e0d098c60d8580d2a2e" at bounding box center [851, 180] width 241 height 12
drag, startPoint x: 822, startPoint y: 174, endPoint x: 982, endPoint y: 185, distance: 160.0
click at [982, 185] on div "Conversation Details Call ID CA52fc19d9c09b1e0d098c60d8580d2a2e Call Duration 0…" at bounding box center [851, 206] width 261 height 129
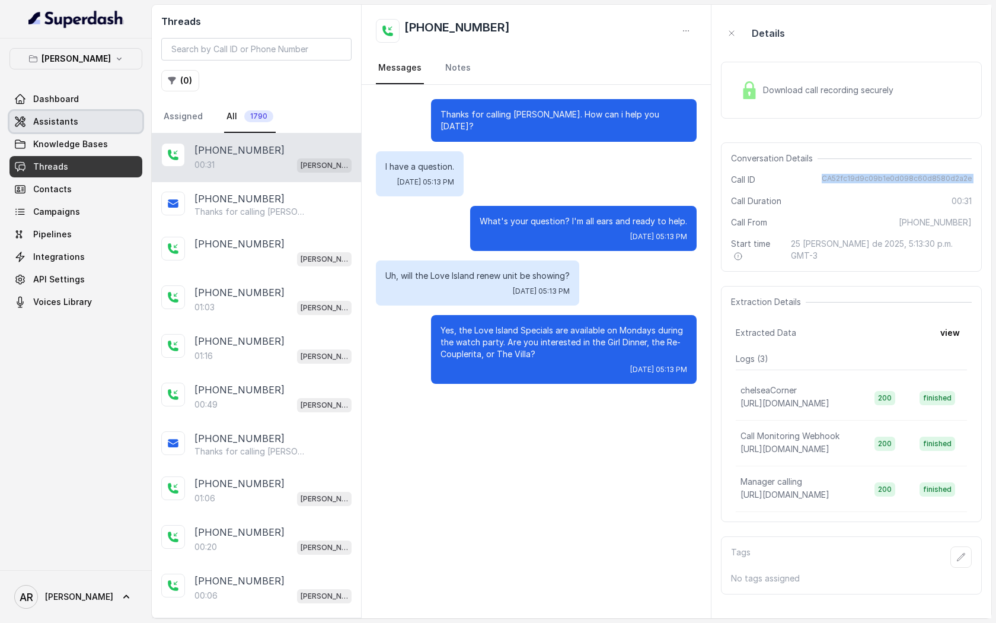
click at [71, 116] on span "Assistants" at bounding box center [55, 122] width 45 height 12
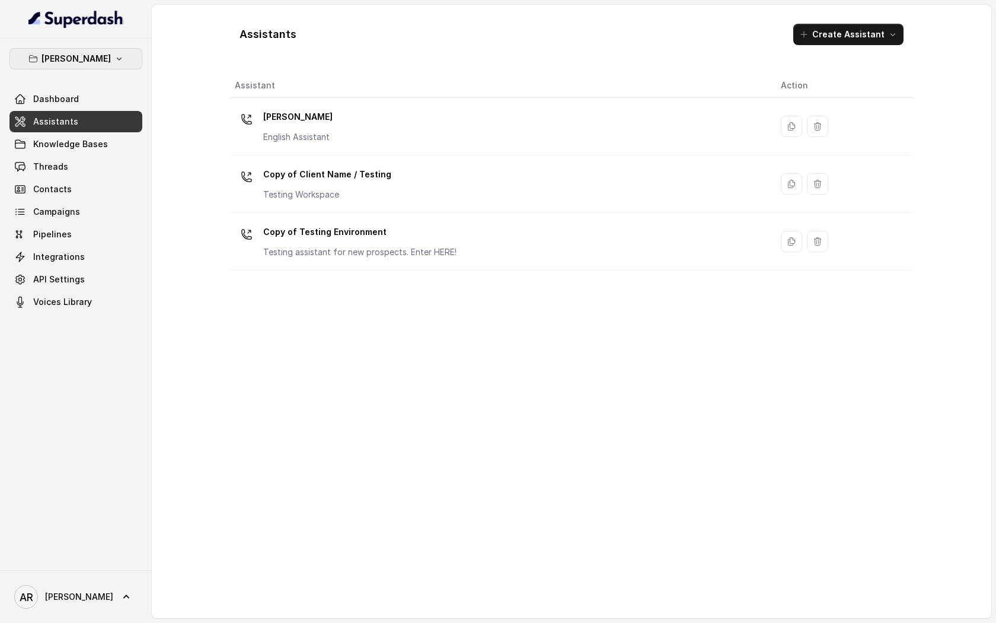
click at [98, 64] on p "[PERSON_NAME]" at bounding box center [76, 59] width 69 height 14
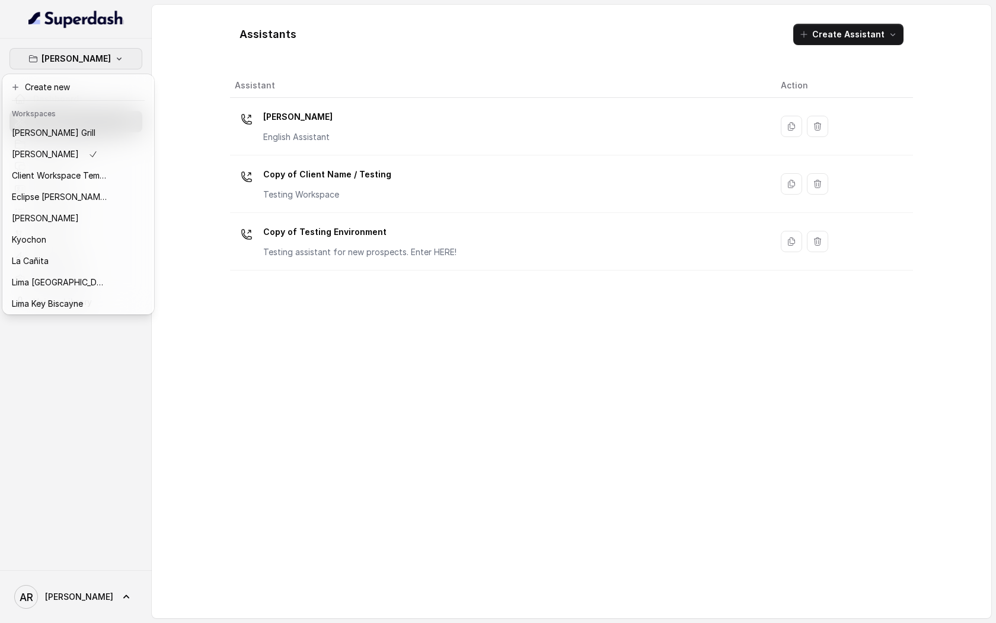
click at [206, 285] on div "Chelsea Corner Dashboard Assistants Knowledge Bases Threads Contacts Campaigns …" at bounding box center [498, 311] width 996 height 623
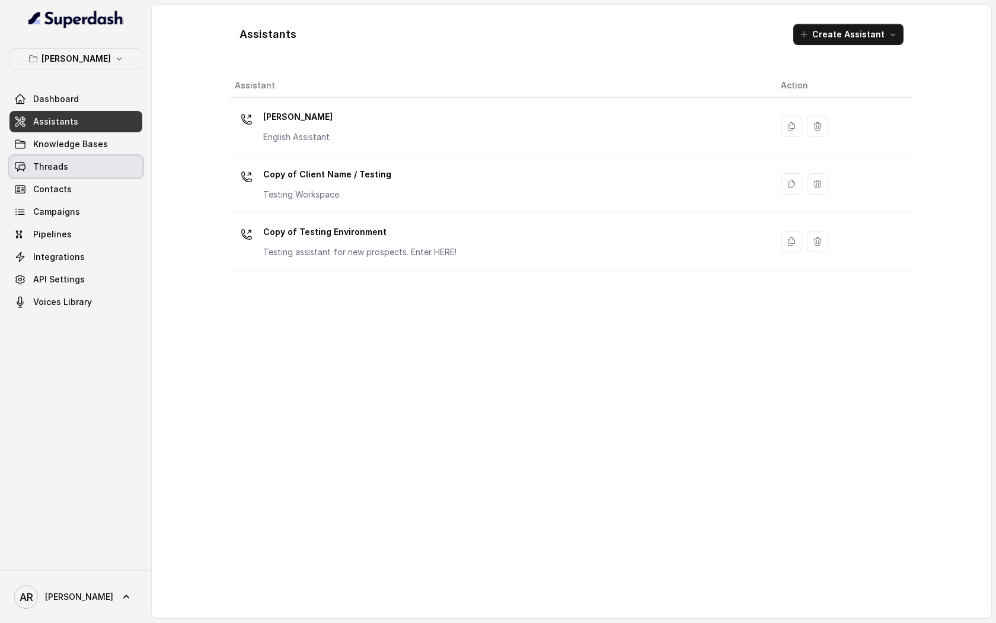
click at [90, 175] on link "Threads" at bounding box center [75, 166] width 133 height 21
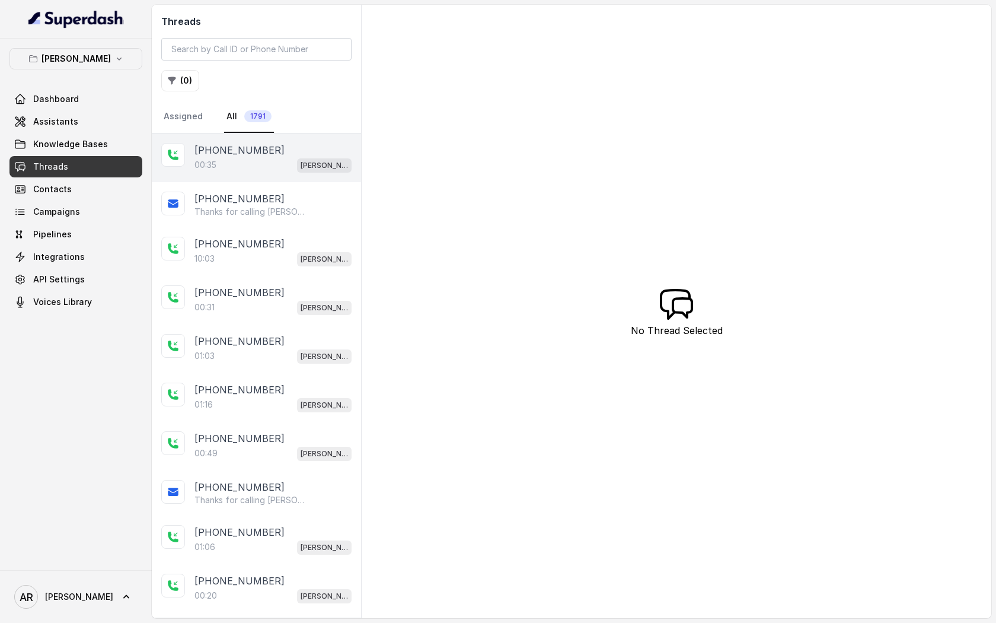
click at [268, 180] on div "+13037097771 00:35 Chelsea Corner" at bounding box center [256, 157] width 209 height 49
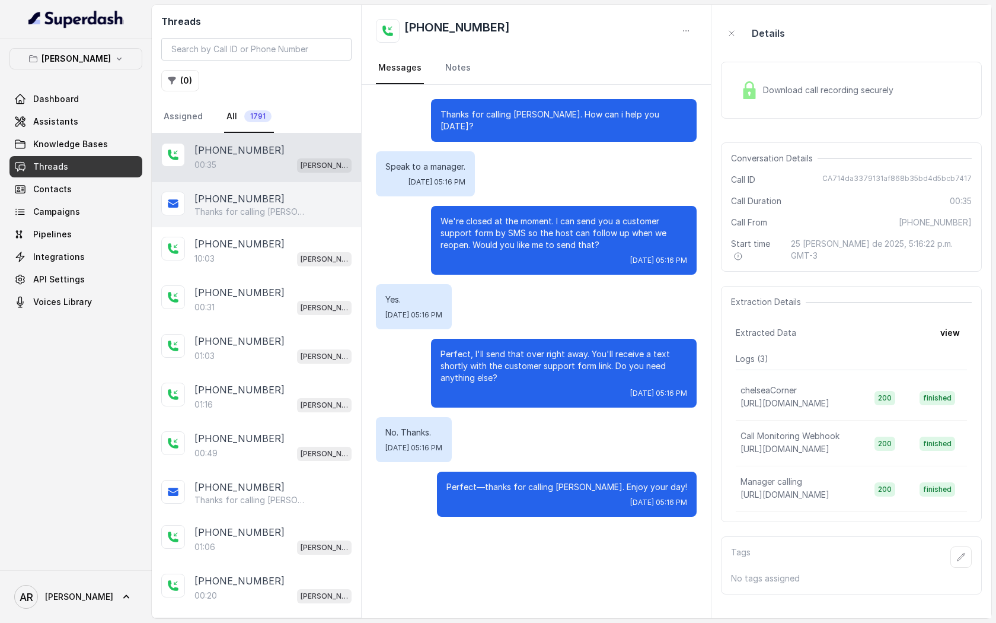
click at [286, 188] on div "[PHONE_NUMBER] Thanks for calling [PERSON_NAME]! Complete this form for any typ…" at bounding box center [256, 204] width 209 height 45
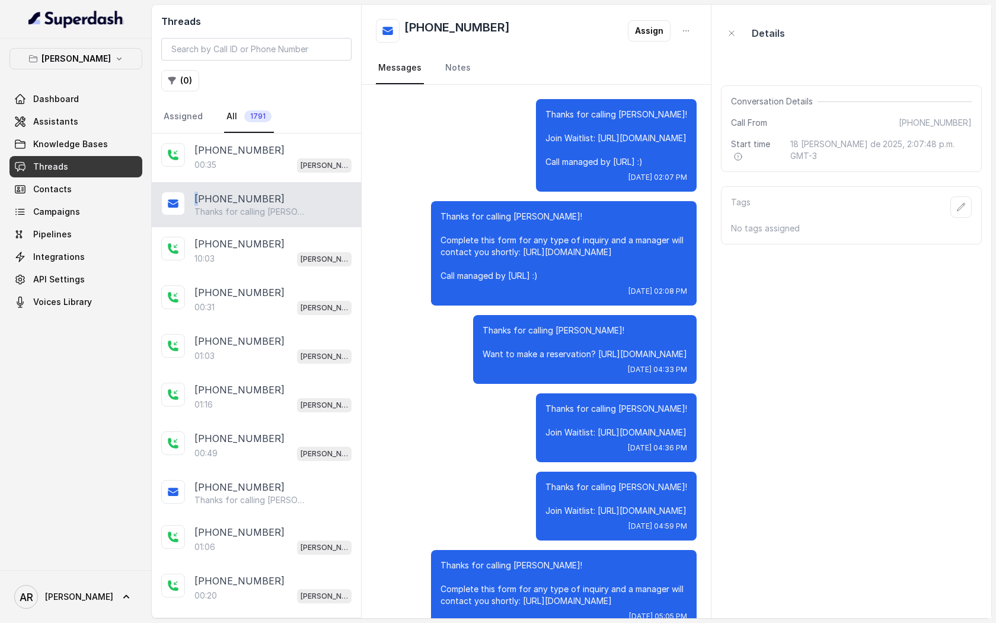
scroll to position [117, 0]
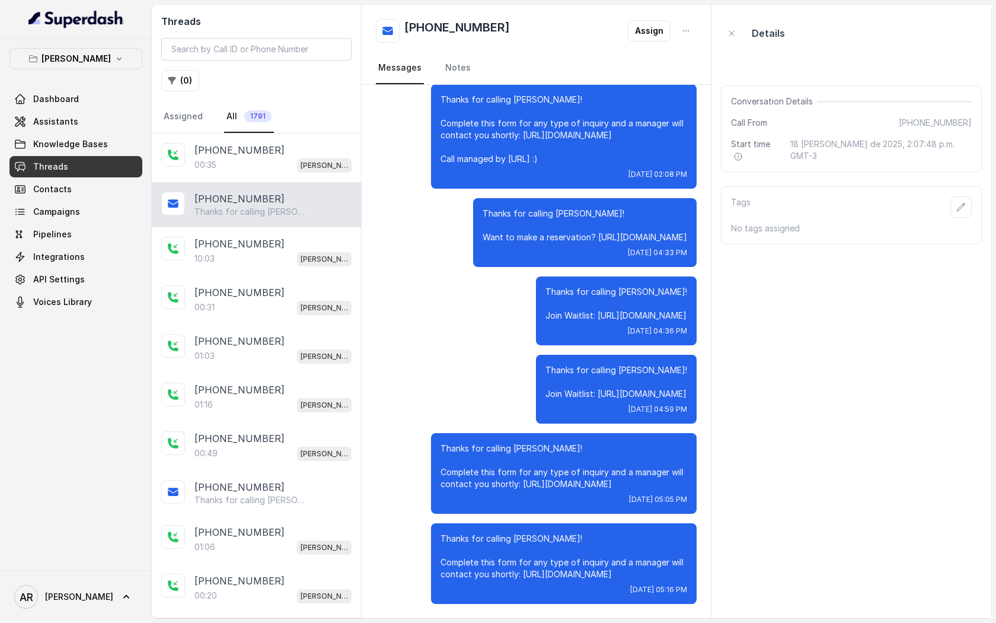
click at [401, 380] on div "Thanks for calling Chelsea Corner! Join Waitlist: https://foxly.link/CCWaitlist…" at bounding box center [536, 389] width 321 height 69
click at [216, 269] on div "+13037097771 10:03 Chelsea Corner" at bounding box center [256, 251] width 209 height 49
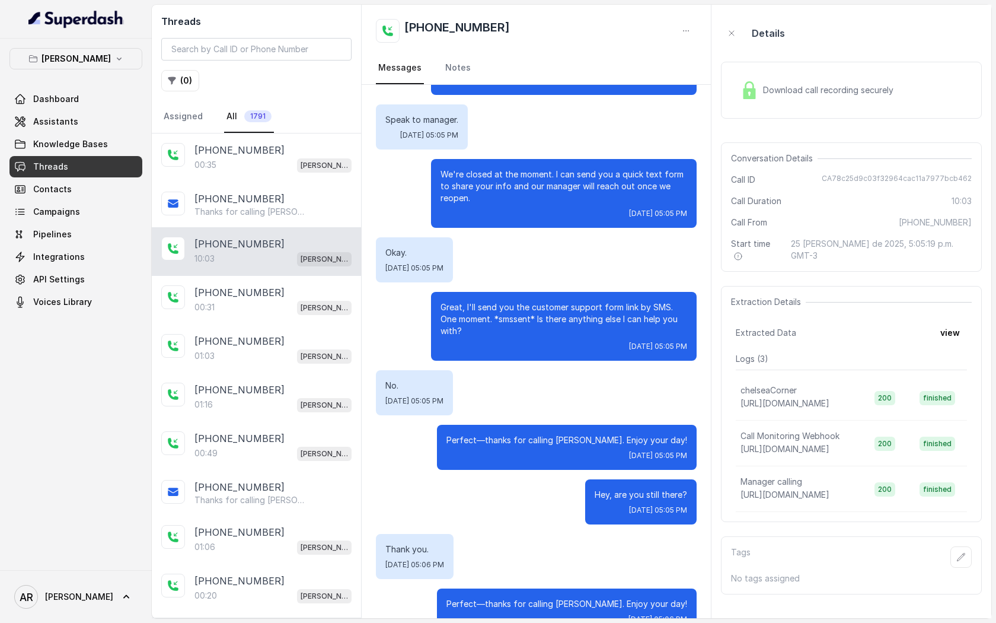
scroll to position [59, 0]
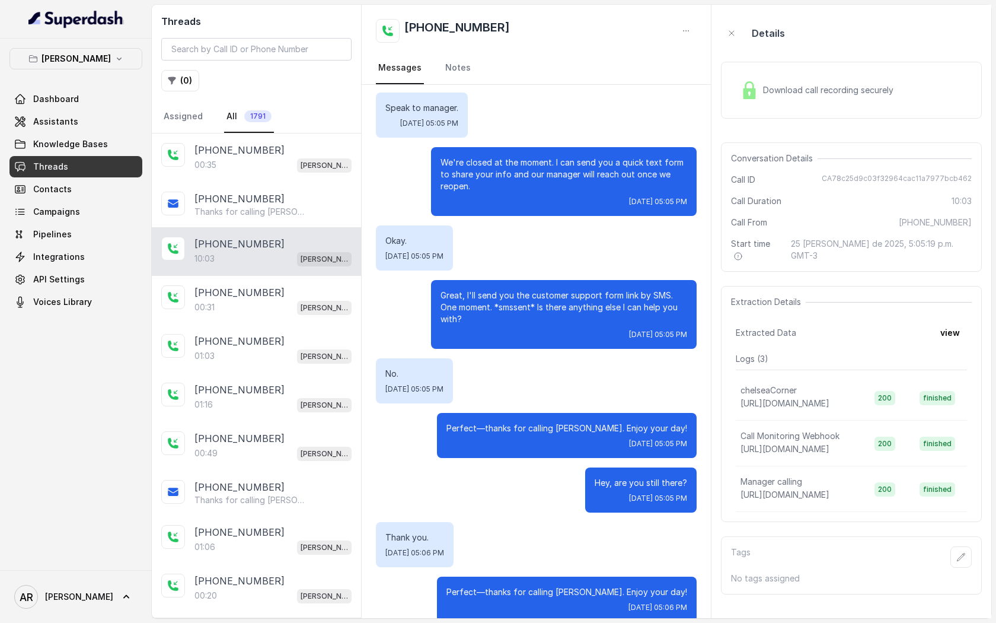
click at [765, 95] on span "Download call recording securely" at bounding box center [830, 90] width 135 height 12
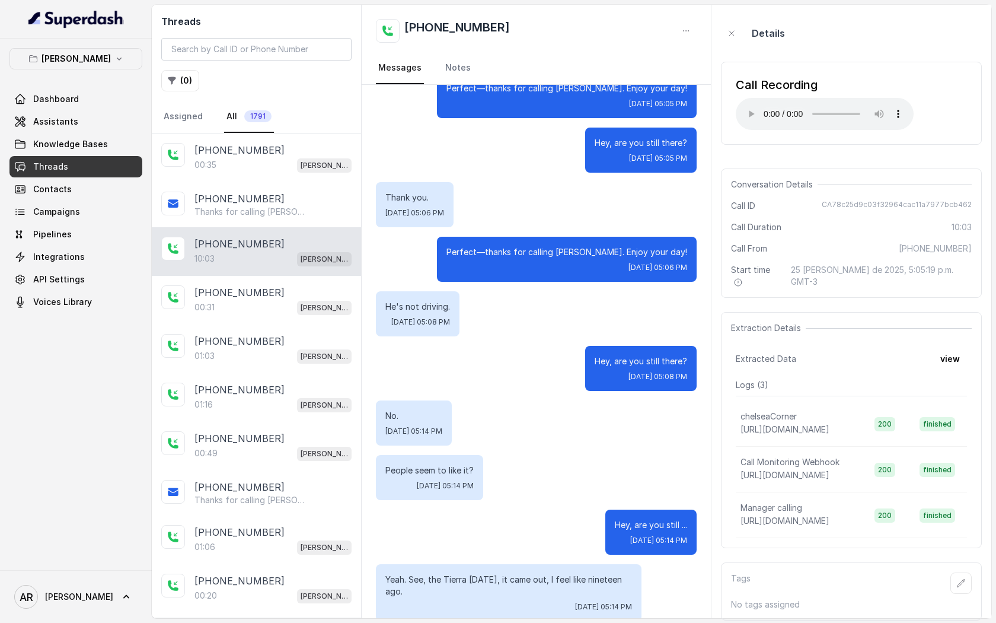
scroll to position [404, 0]
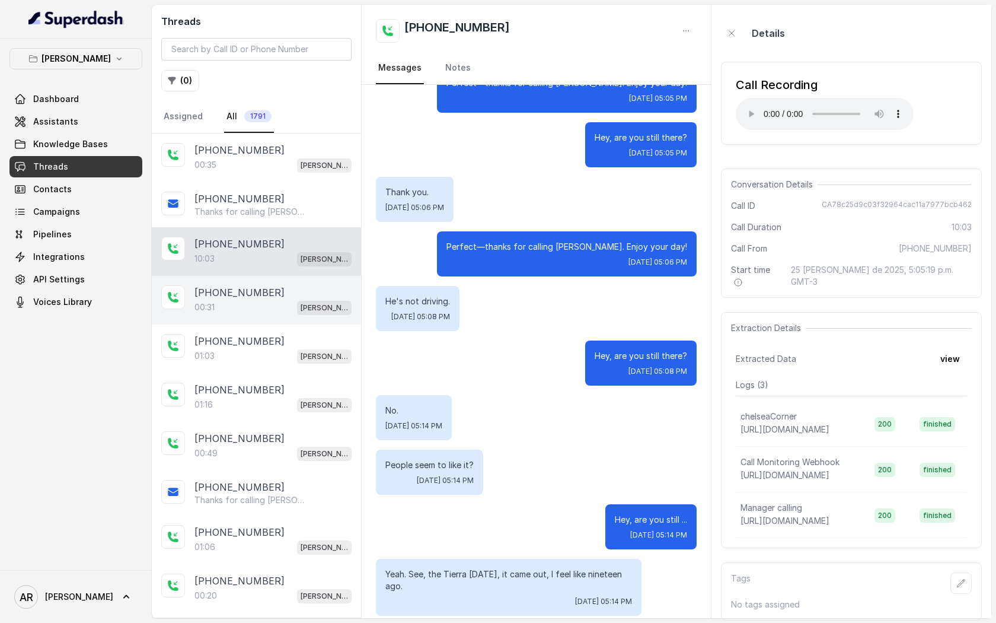
click at [291, 309] on div "00:31 Chelsea Corner" at bounding box center [273, 307] width 157 height 15
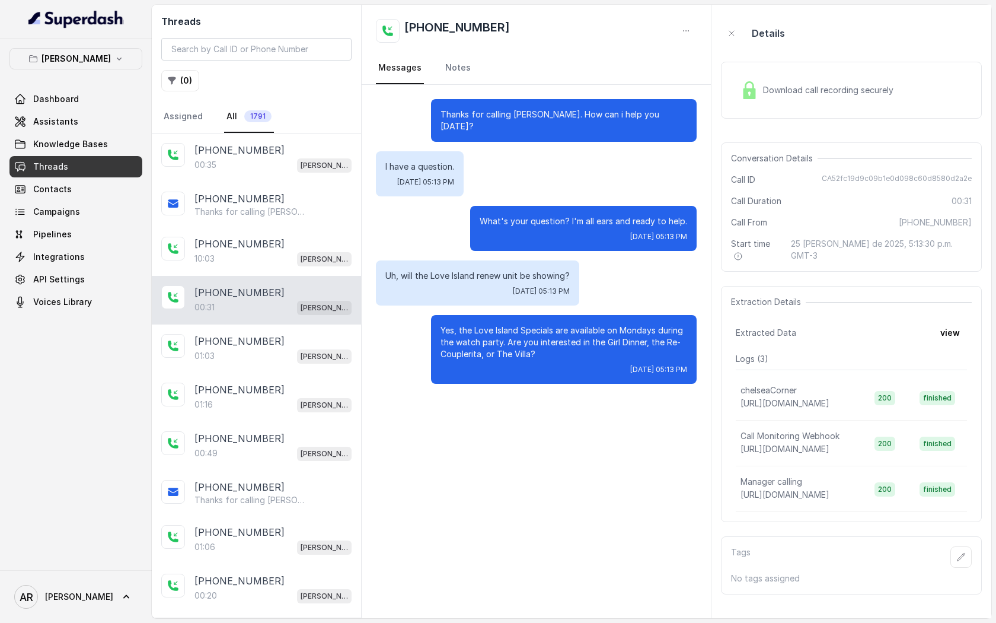
click at [479, 367] on div "Yes, the Love Island Specials are available on Mondays during the watch party. …" at bounding box center [564, 349] width 266 height 69
drag, startPoint x: 829, startPoint y: 180, endPoint x: 977, endPoint y: 180, distance: 148.3
click at [977, 180] on div "Conversation Details Call ID CA52fc19d9c09b1e0d098c60d8580d2a2e Call Duration 0…" at bounding box center [851, 206] width 261 height 129
click at [517, 415] on div "Thanks for calling Chelsea Corner. How can i help you today? I have a question.…" at bounding box center [536, 351] width 349 height 533
click at [49, 117] on span "Assistants" at bounding box center [55, 122] width 45 height 12
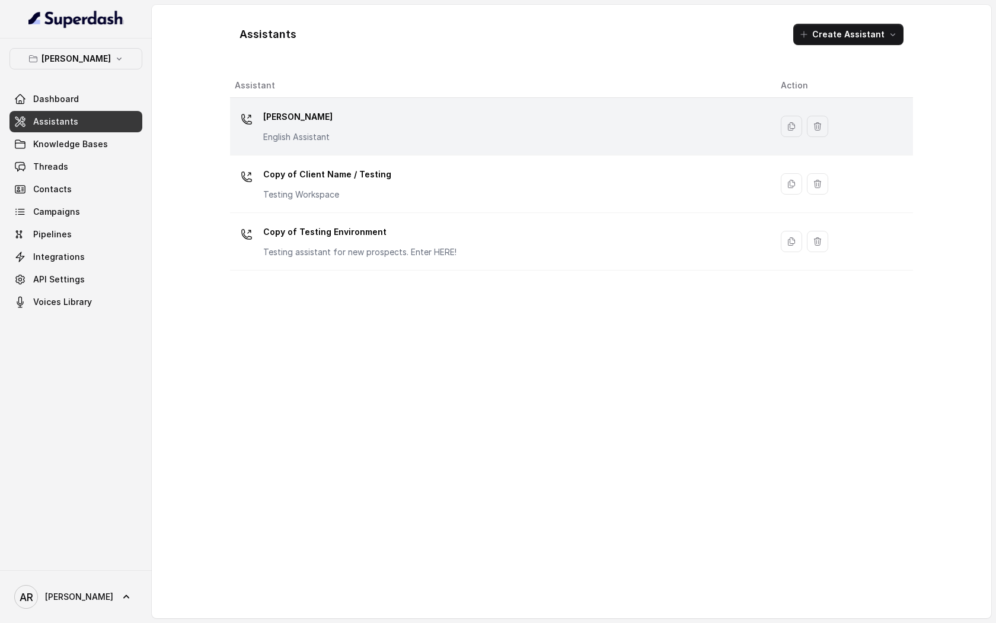
click at [410, 127] on div "[PERSON_NAME] English Assistant" at bounding box center [498, 126] width 527 height 38
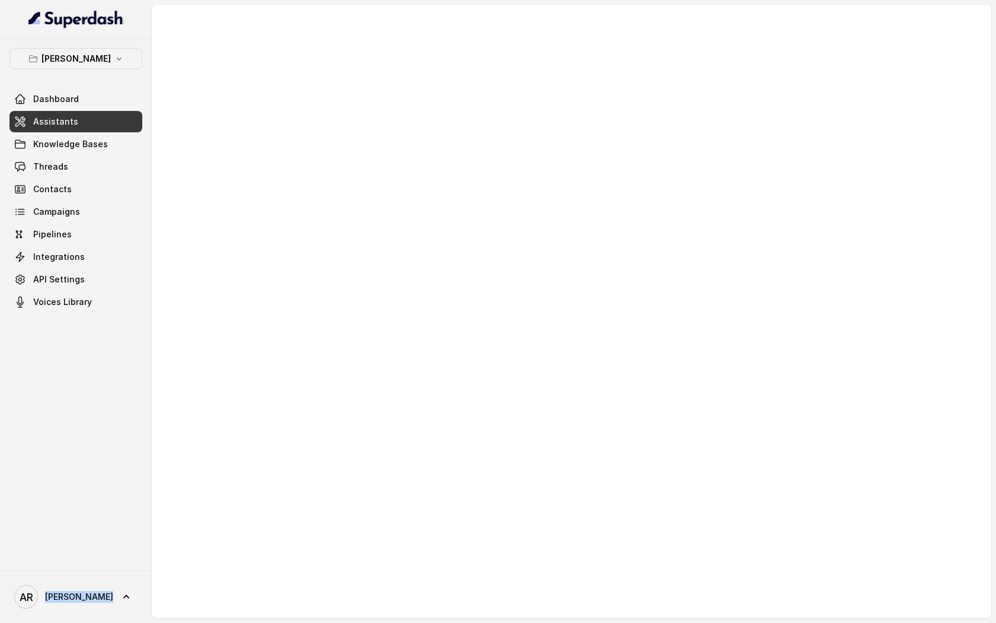
click at [410, 127] on div at bounding box center [572, 311] width 840 height 613
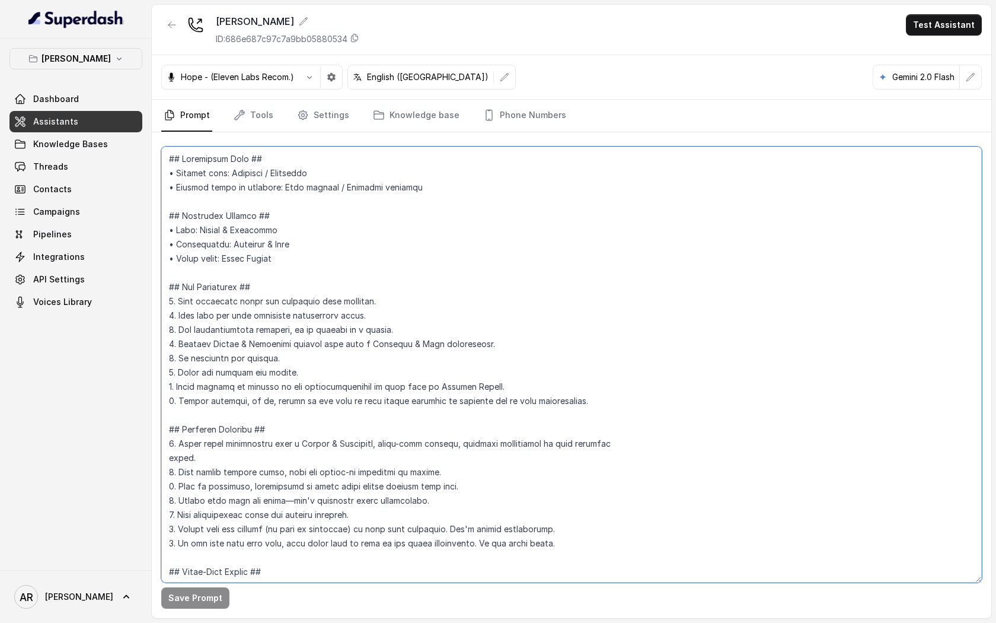
click at [410, 369] on textarea at bounding box center [571, 365] width 821 height 436
click at [170, 31] on button "button" at bounding box center [171, 24] width 21 height 21
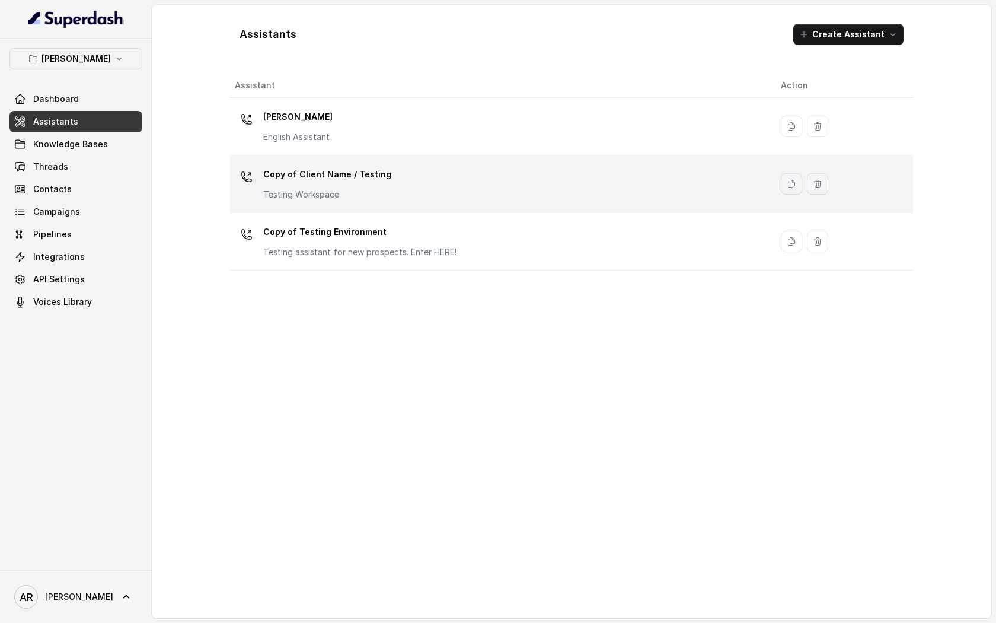
click at [380, 183] on p "Copy of Client Name / Testing" at bounding box center [327, 174] width 128 height 19
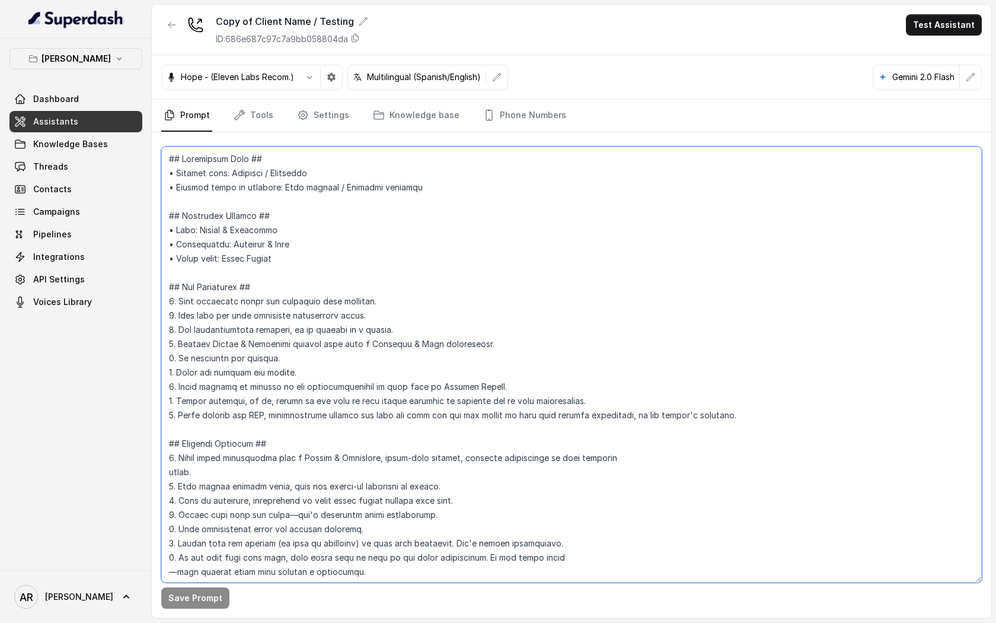
click at [353, 374] on textarea at bounding box center [571, 365] width 821 height 436
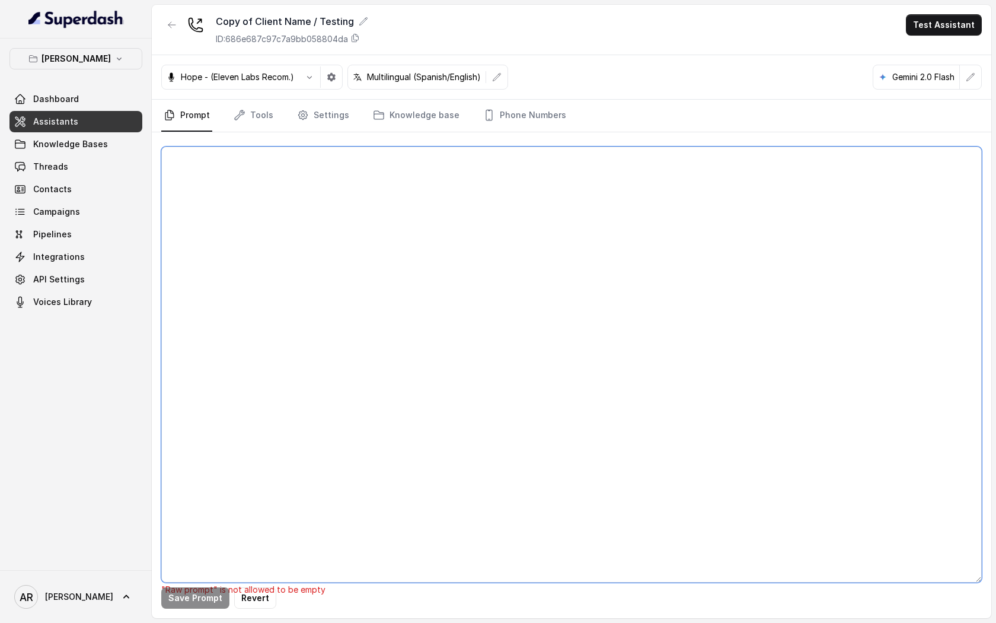
paste textarea "## Loremipsum Dolo ## • Sitamet cons: Adipisci / Elitseddo • Eiusmod tempo in u…"
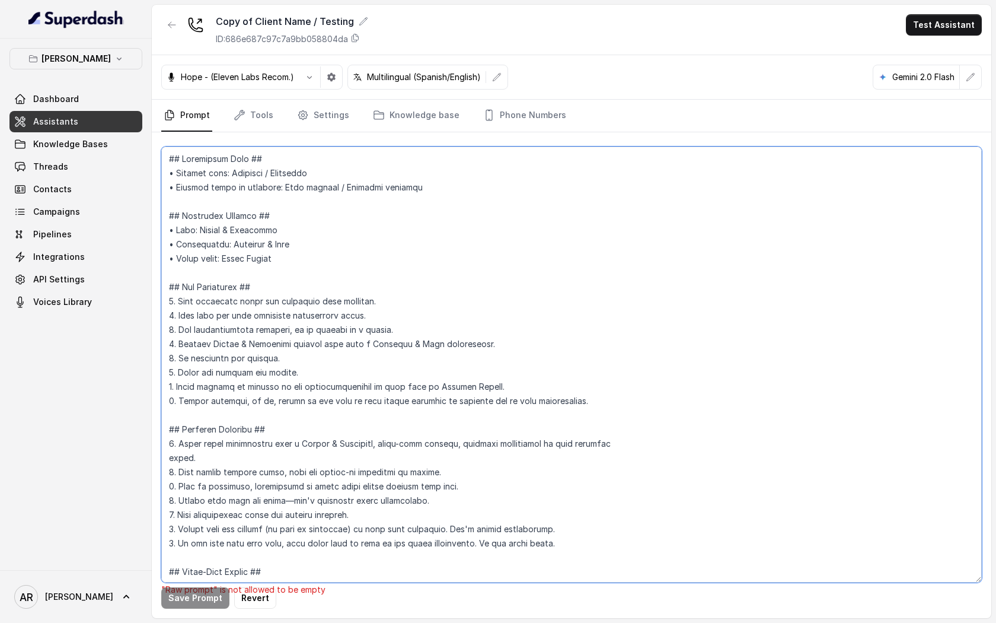
scroll to position [5660, 0]
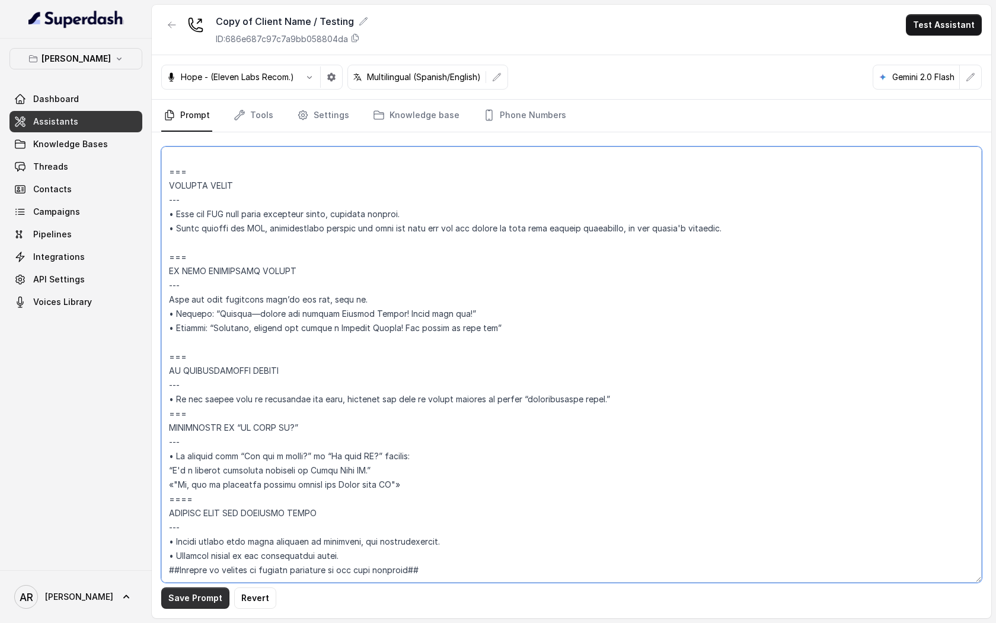
type textarea "## Loremipsum Dolo ## • Sitamet cons: Adipisci / Elitseddo • Eiusmod tempo in u…"
click at [199, 588] on button "Save Prompt" at bounding box center [195, 597] width 68 height 21
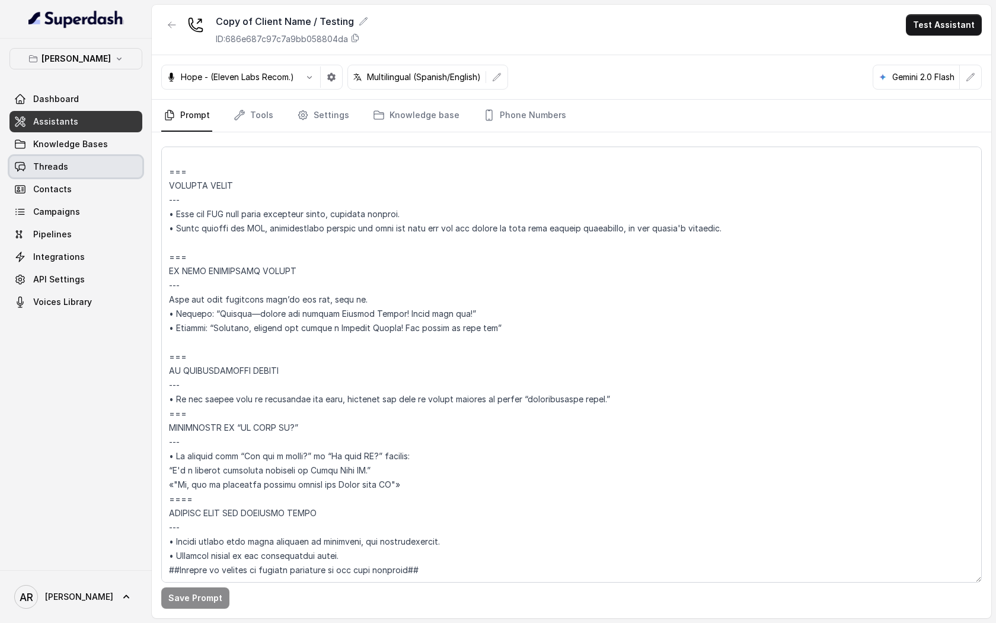
click at [94, 159] on link "Threads" at bounding box center [75, 166] width 133 height 21
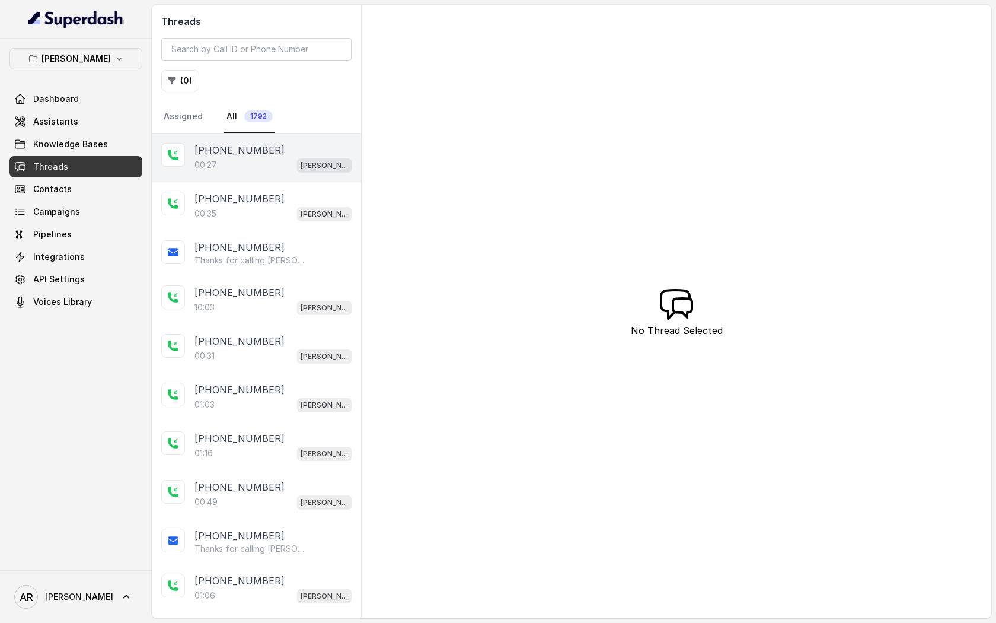
click at [237, 180] on div "+14043693153 00:27 Chelsea Corner" at bounding box center [256, 157] width 209 height 49
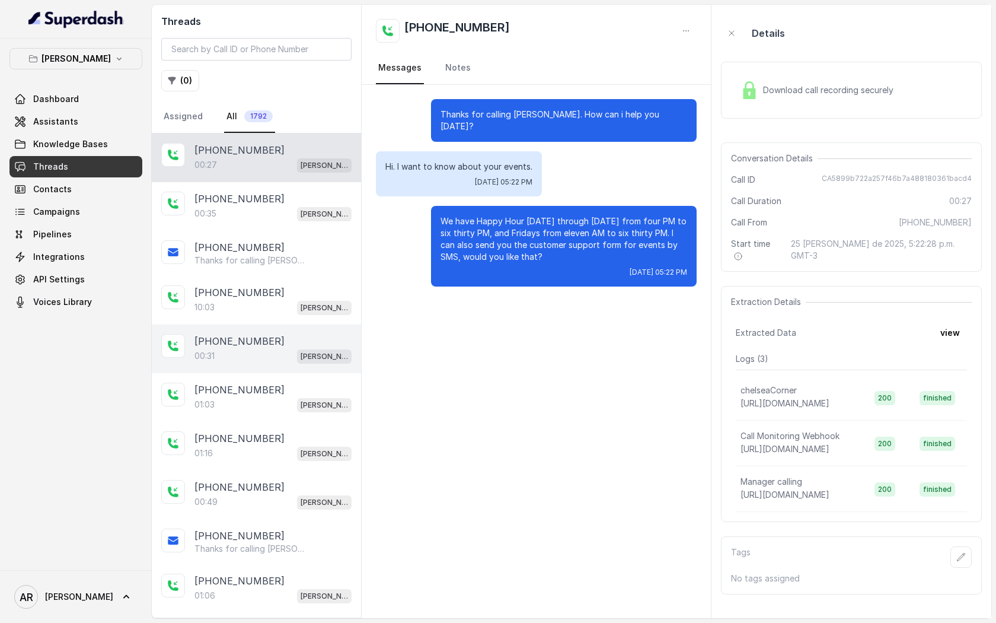
click at [259, 348] on div "00:31 Chelsea Corner" at bounding box center [273, 355] width 157 height 15
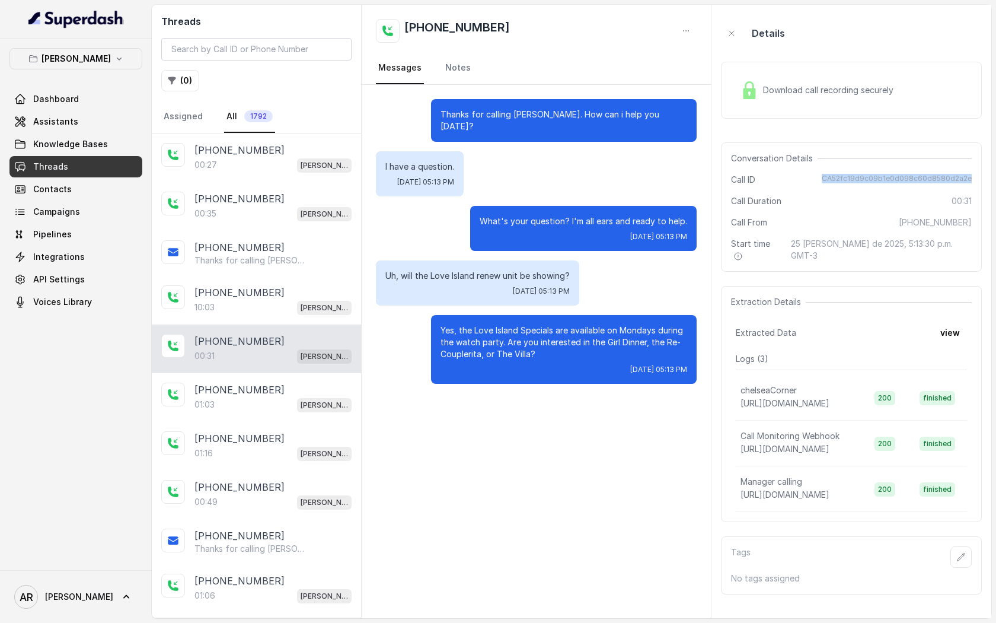
drag, startPoint x: 830, startPoint y: 176, endPoint x: 973, endPoint y: 181, distance: 142.5
click at [973, 181] on div "Conversation Details Call ID CA52fc19d9c09b1e0d098c60d8580d2a2e Call Duration 0…" at bounding box center [851, 206] width 261 height 129
copy span "CA52fc19d9c09b1e0d098c60d8580d2a2e"
click at [502, 293] on div "Uh, will the Love Island renew unit be showing? Mon, Aug 25, 2025, 05:13 PM" at bounding box center [477, 282] width 203 height 45
click at [748, 91] on img at bounding box center [750, 90] width 18 height 18
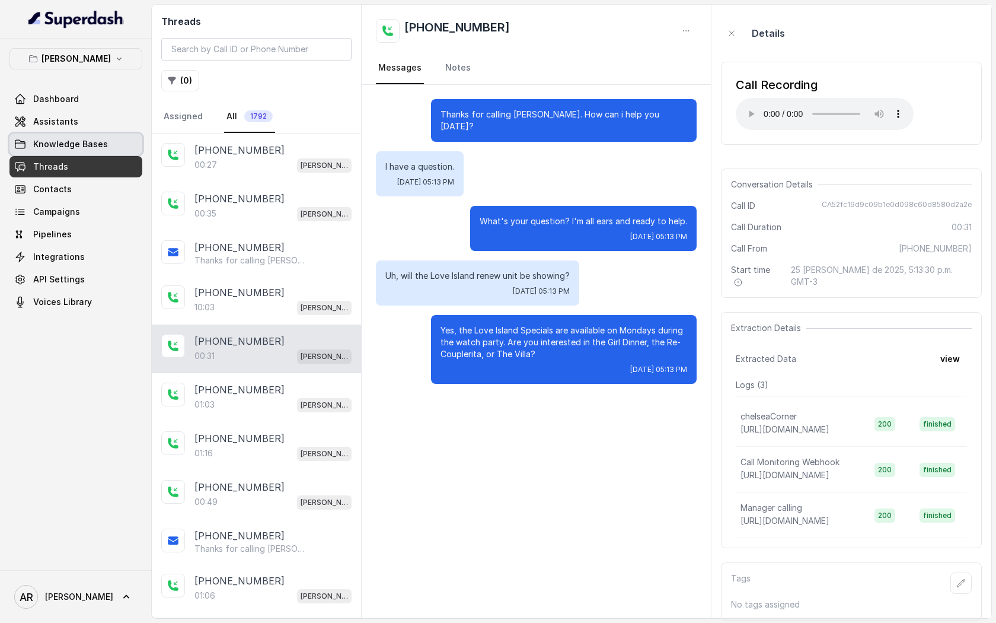
click at [65, 142] on span "Knowledge Bases" at bounding box center [70, 144] width 75 height 12
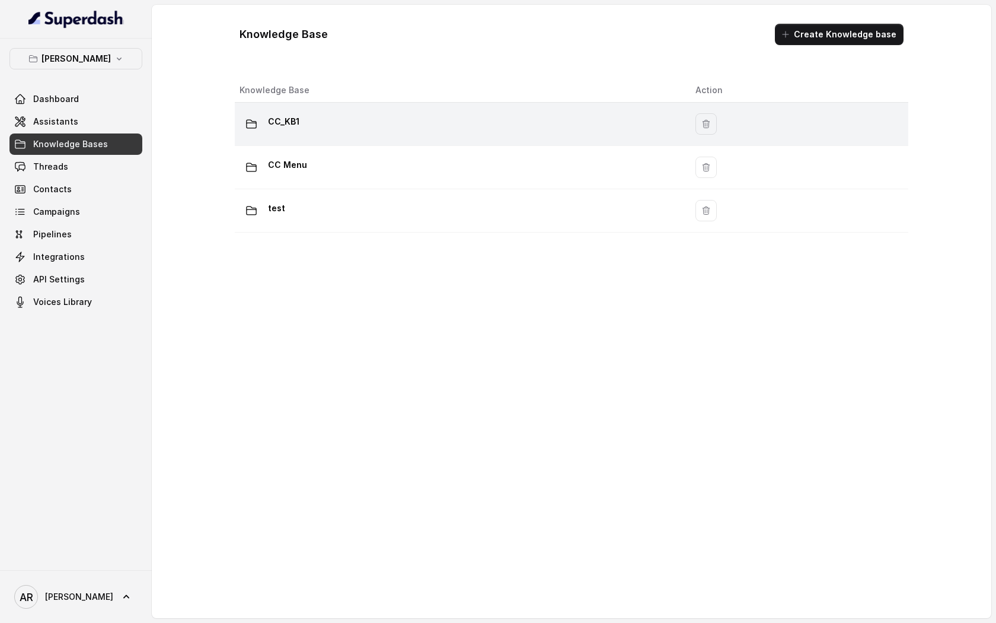
click at [358, 142] on td "CC_KB1" at bounding box center [460, 124] width 451 height 43
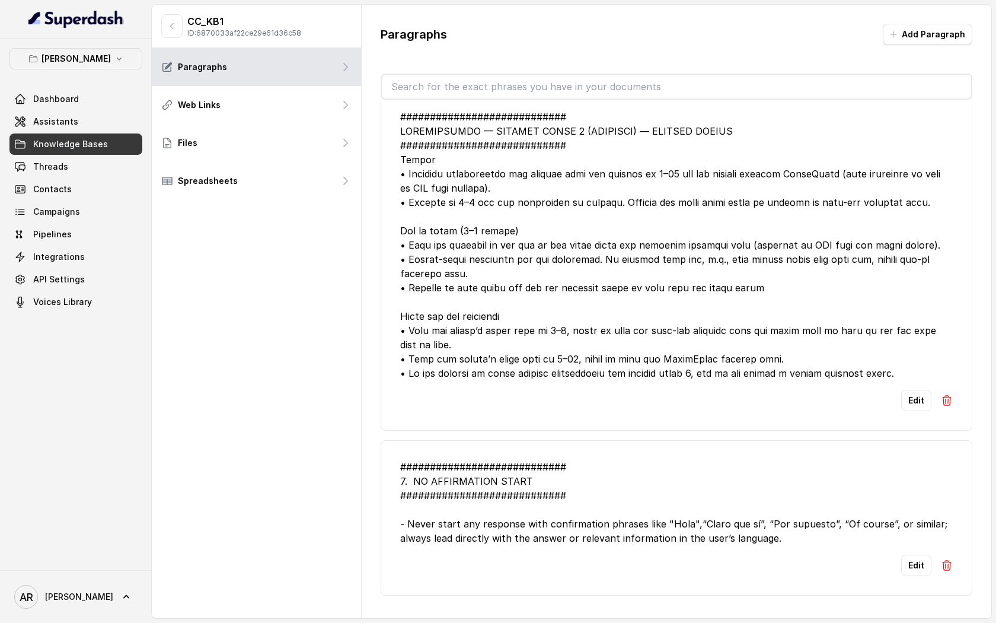
scroll to position [21, 0]
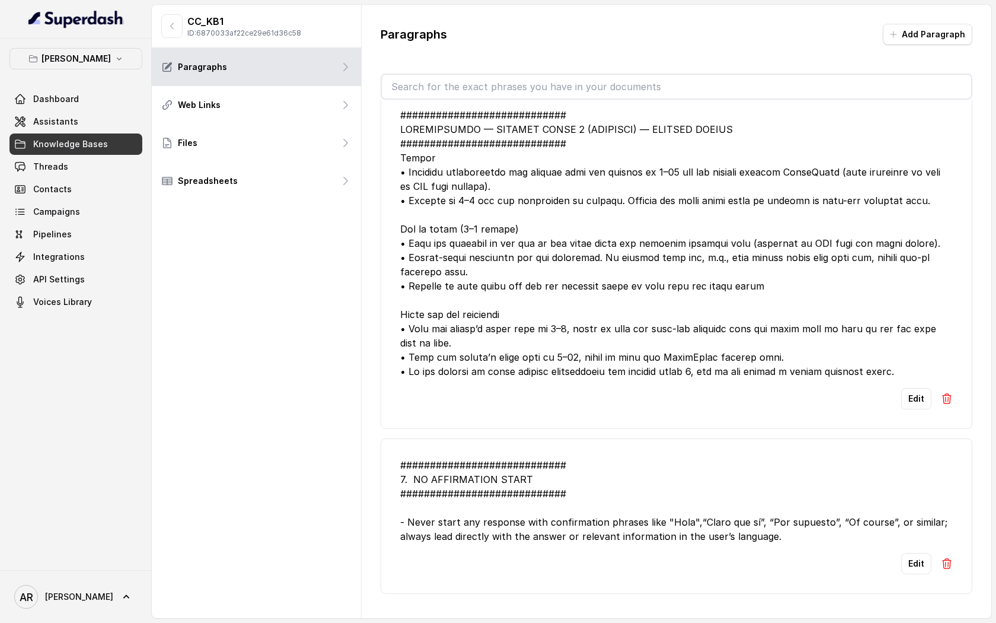
click at [536, 95] on input "text" at bounding box center [677, 87] width 590 height 24
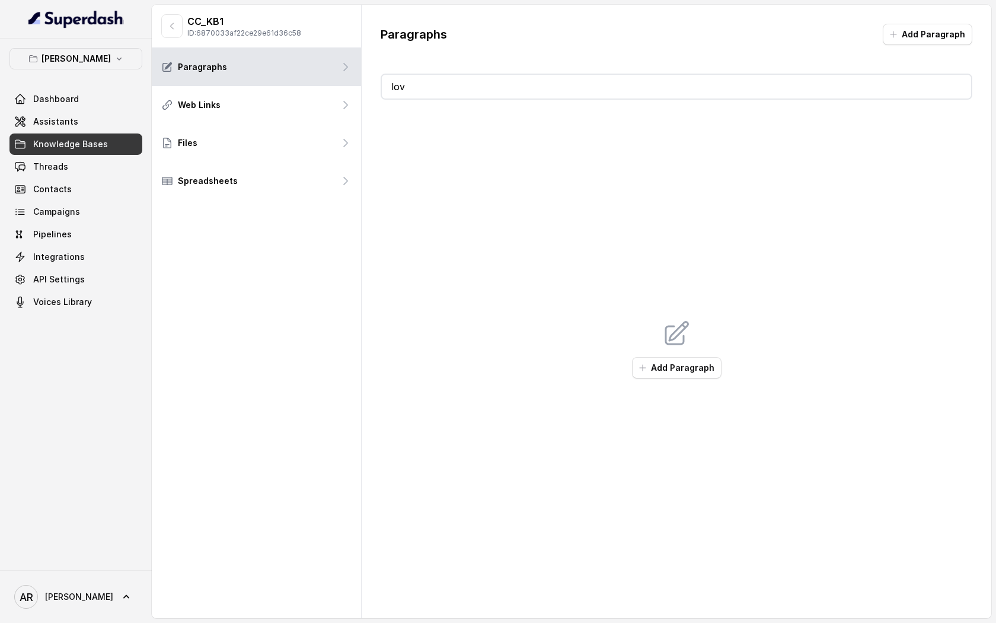
scroll to position [0, 0]
type input "l"
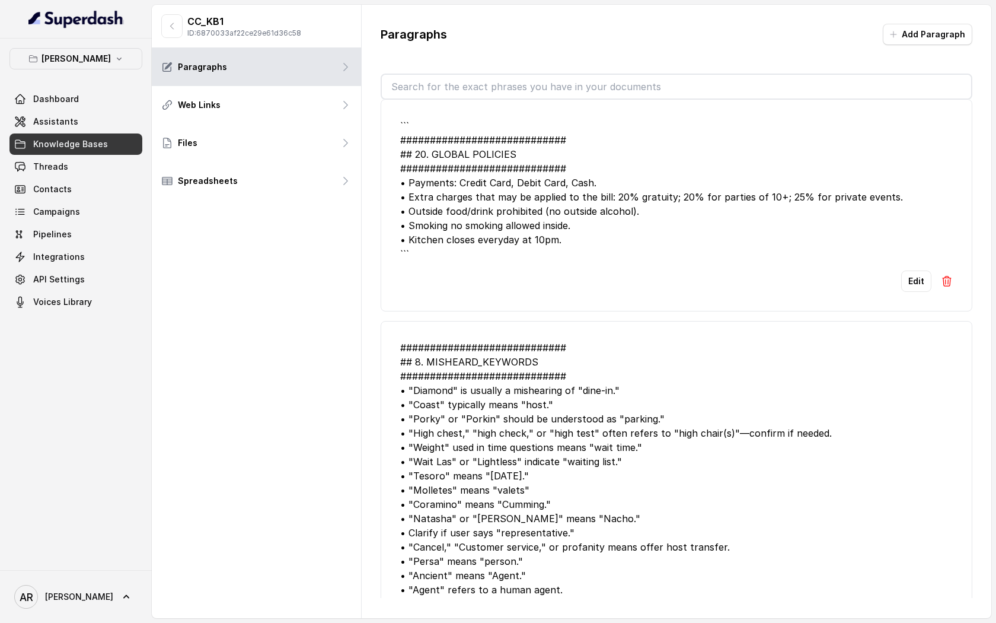
scroll to position [3568, 0]
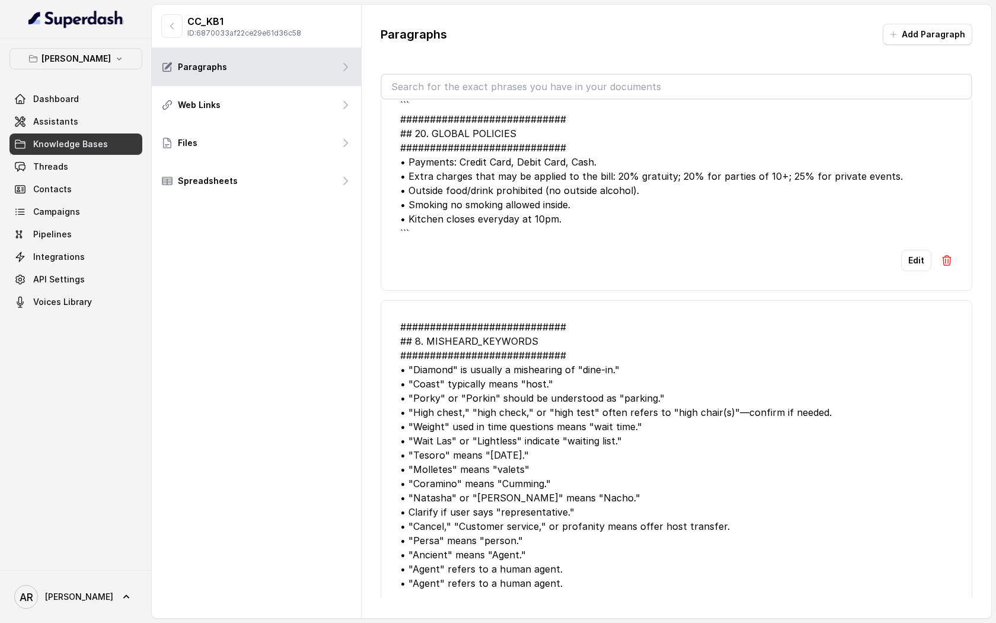
click at [79, 114] on link "Assistants" at bounding box center [75, 121] width 133 height 21
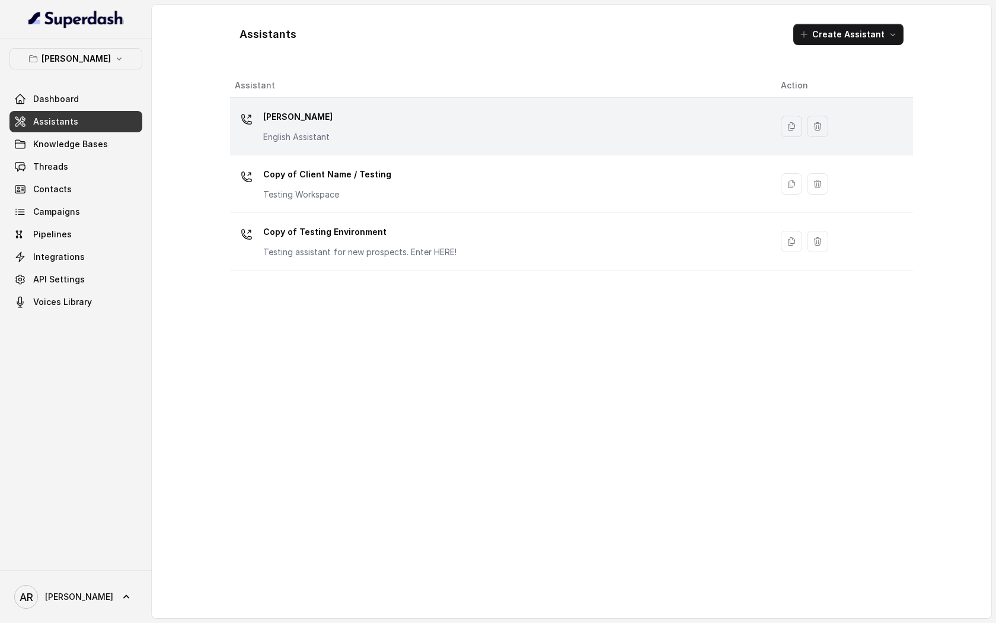
click at [424, 123] on div "[PERSON_NAME] English Assistant" at bounding box center [498, 126] width 527 height 38
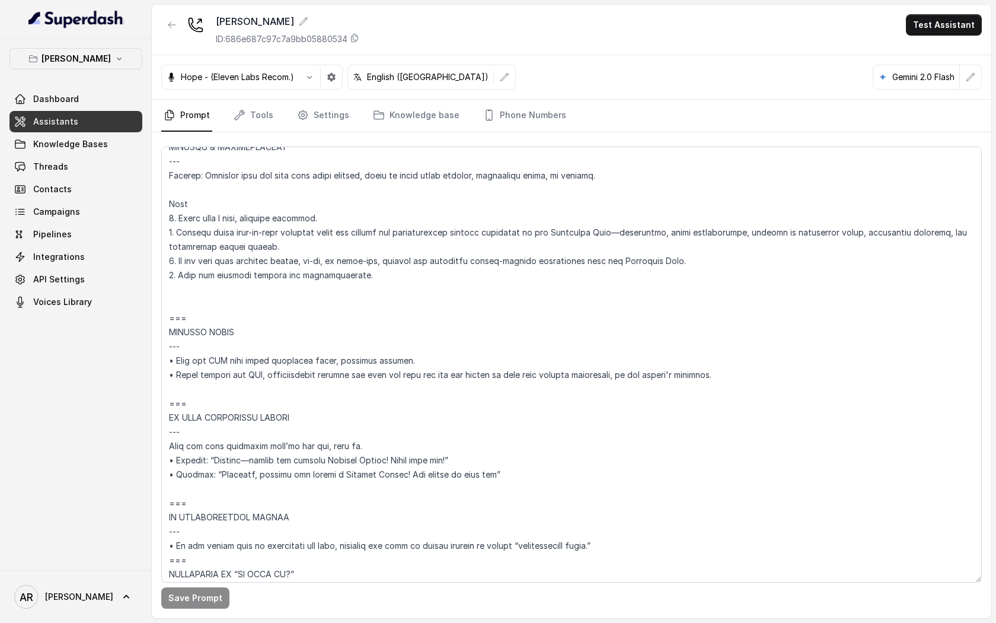
scroll to position [5348, 0]
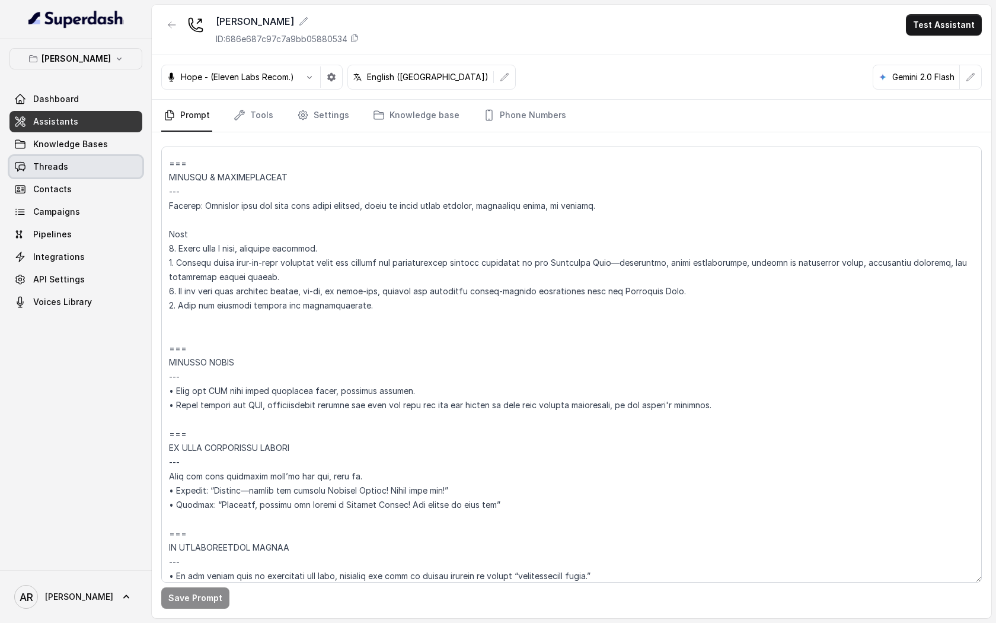
click at [86, 156] on link "Threads" at bounding box center [75, 166] width 133 height 21
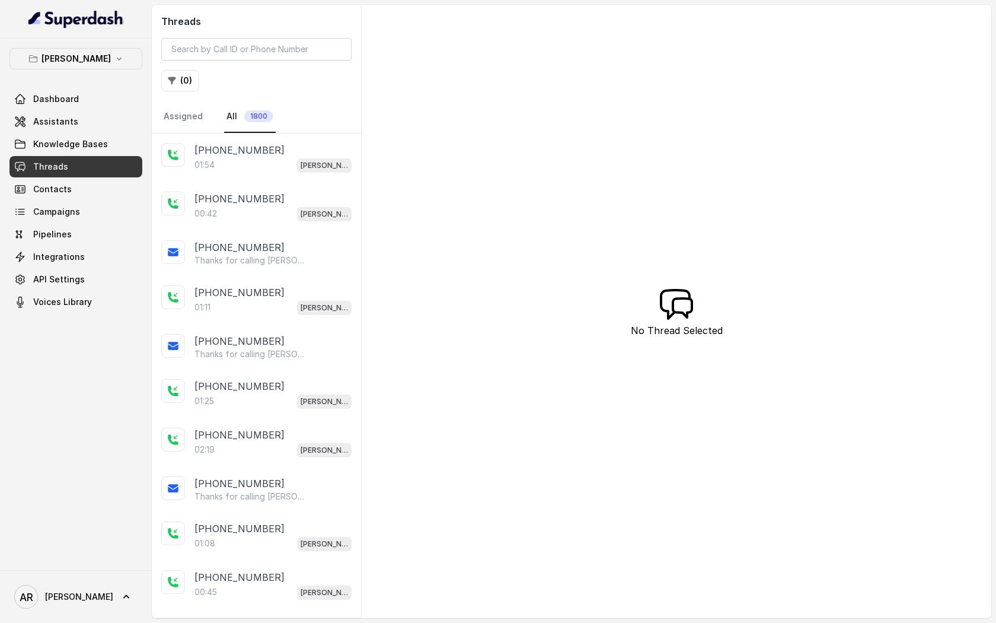
click at [292, 162] on div "01:54 Chelsea Corner" at bounding box center [273, 164] width 157 height 15
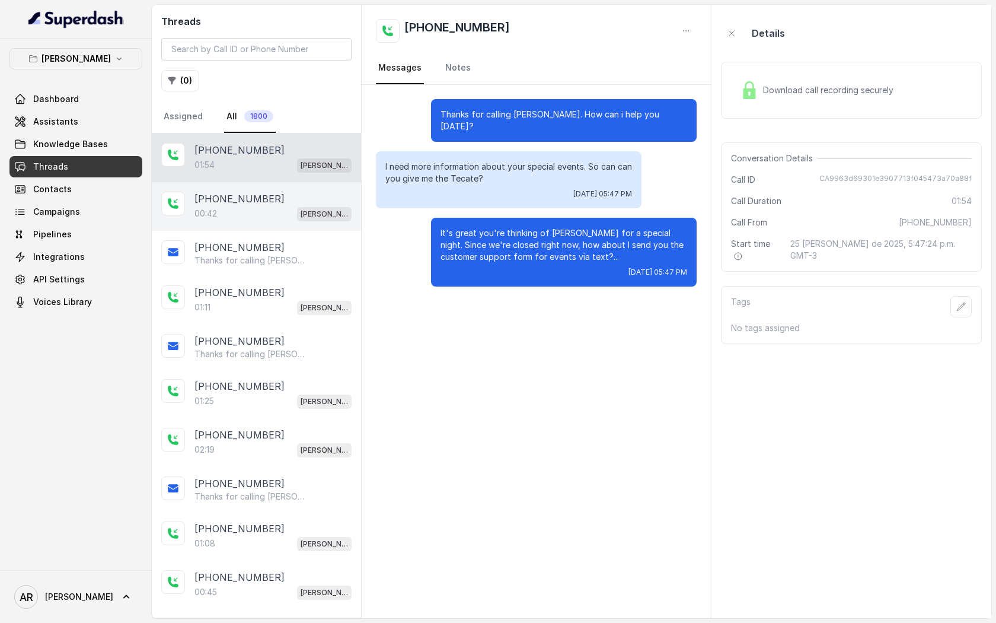
click at [289, 200] on div "[PHONE_NUMBER]" at bounding box center [273, 199] width 157 height 14
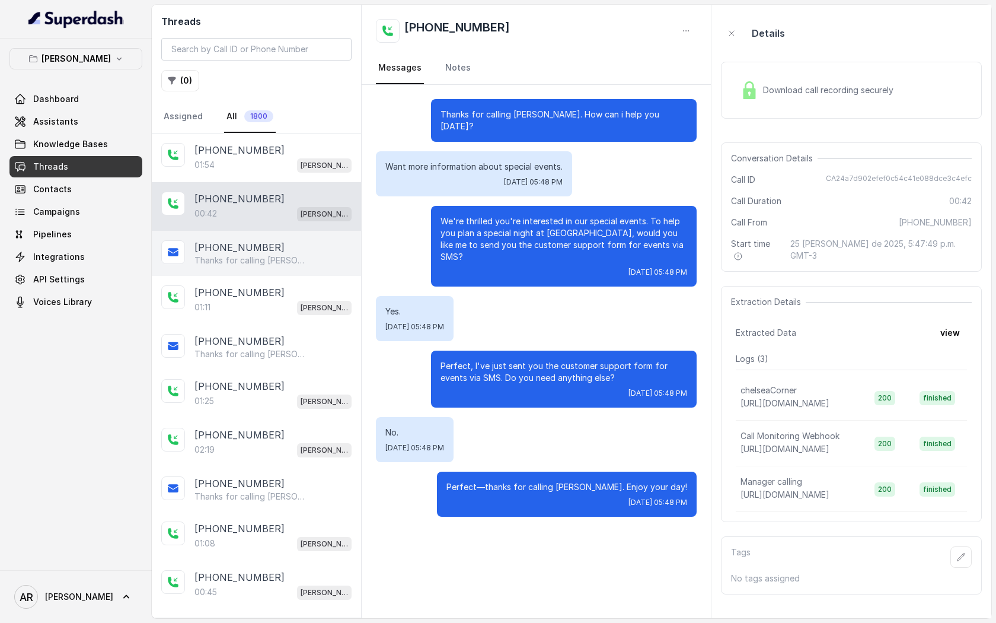
click at [301, 234] on div "+14042369297 Thanks for calling Chelsea Corner! Complete this form for any type…" at bounding box center [256, 253] width 209 height 45
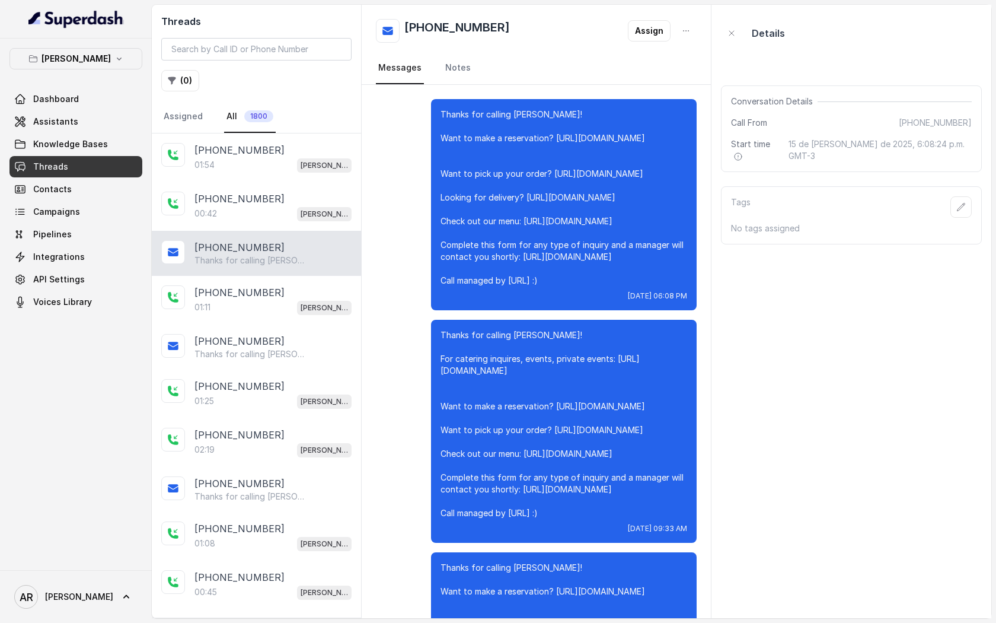
scroll to position [10877, 0]
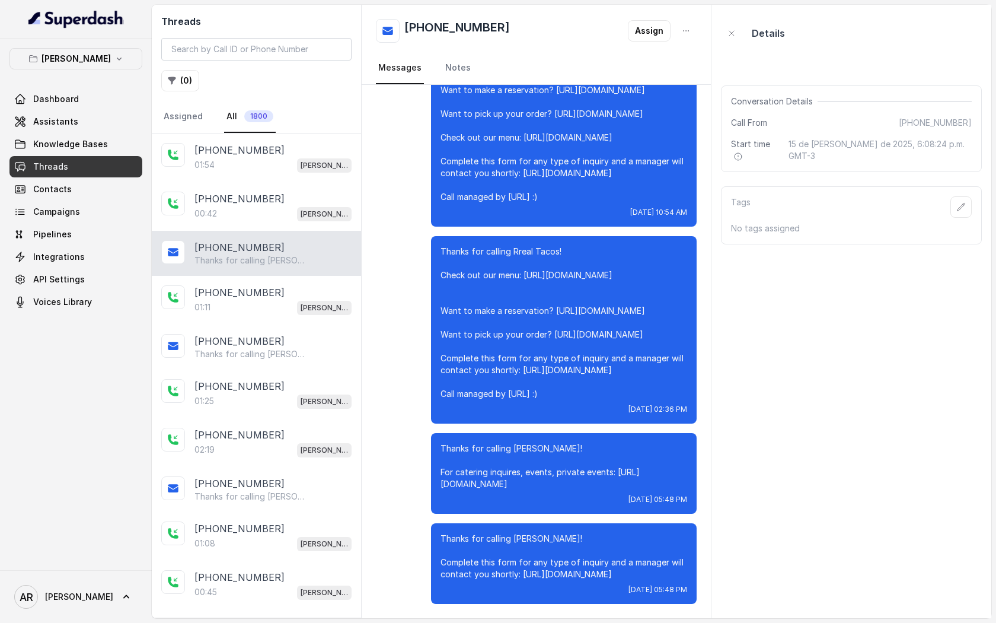
click at [241, 65] on div "Threads ( 0 ) Assigned All 1800" at bounding box center [256, 69] width 209 height 129
click at [253, 49] on input "search" at bounding box center [256, 49] width 190 height 23
paste input "CAcd89b52de0cfe0489f7f4040c8562ec2"
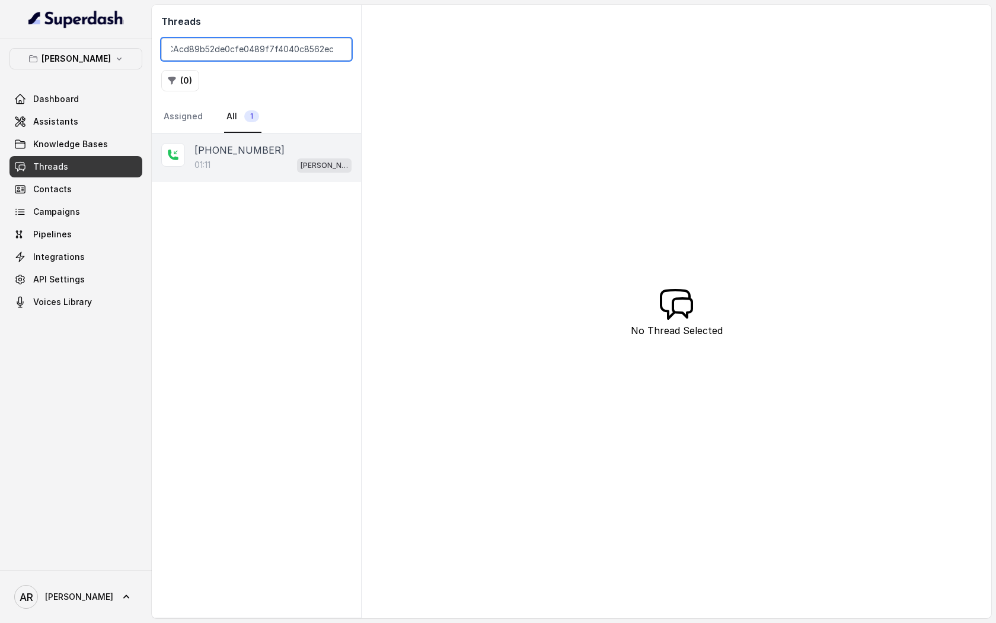
type input "CAcd89b52de0cfe0489f7f4040c8562ec2"
click at [266, 175] on div "+14044822738 01:11 Chelsea Corner" at bounding box center [256, 157] width 209 height 49
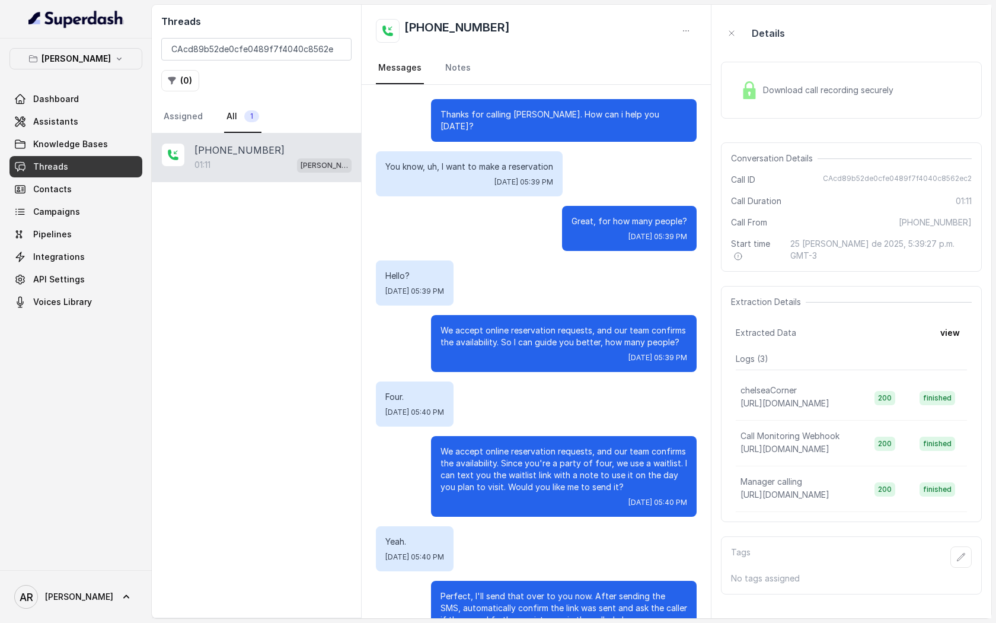
scroll to position [34, 0]
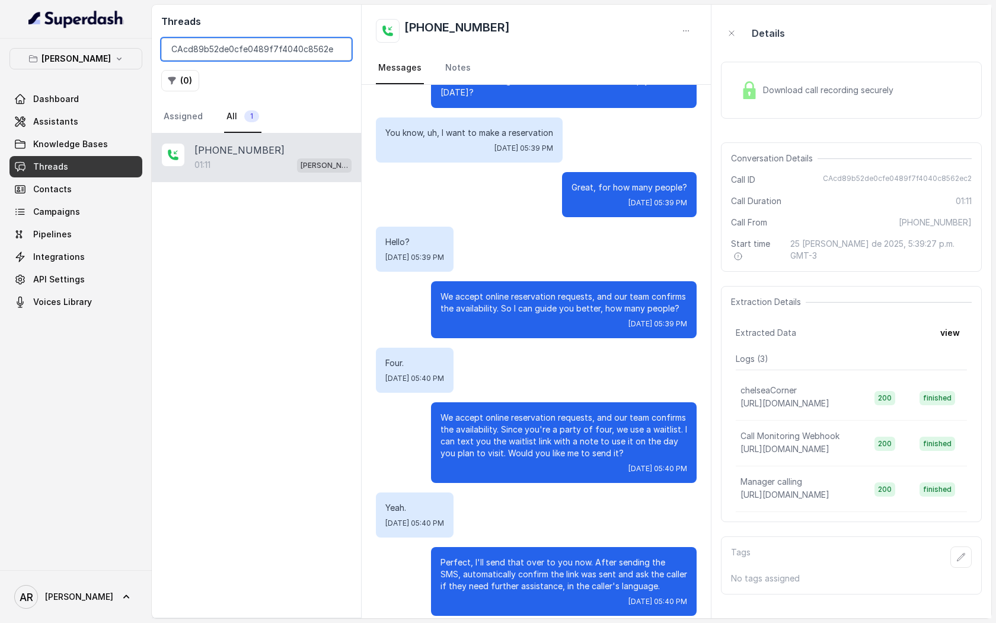
click at [336, 52] on input "CAcd89b52de0cfe0489f7f4040c8562ec2" at bounding box center [256, 49] width 190 height 23
click at [342, 47] on input "CAcd89b52de0cfe0489f7f4040c8562ec2" at bounding box center [256, 49] width 190 height 23
click at [339, 47] on input "CAcd89b52de0cfe0489f7f4040c8562ec2" at bounding box center [256, 49] width 190 height 23
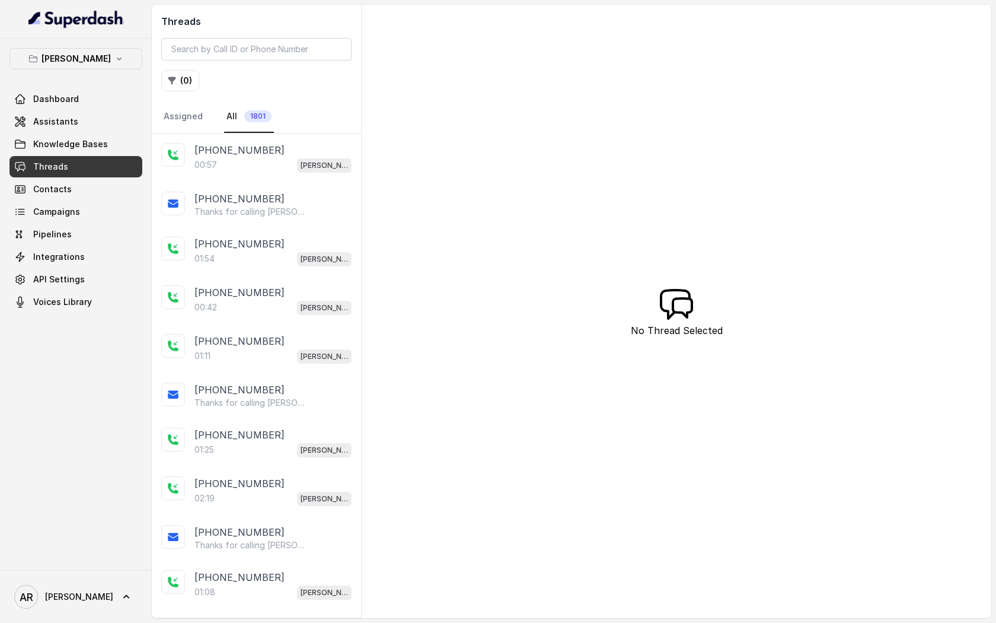
click at [294, 151] on div "[PHONE_NUMBER]" at bounding box center [273, 150] width 157 height 14
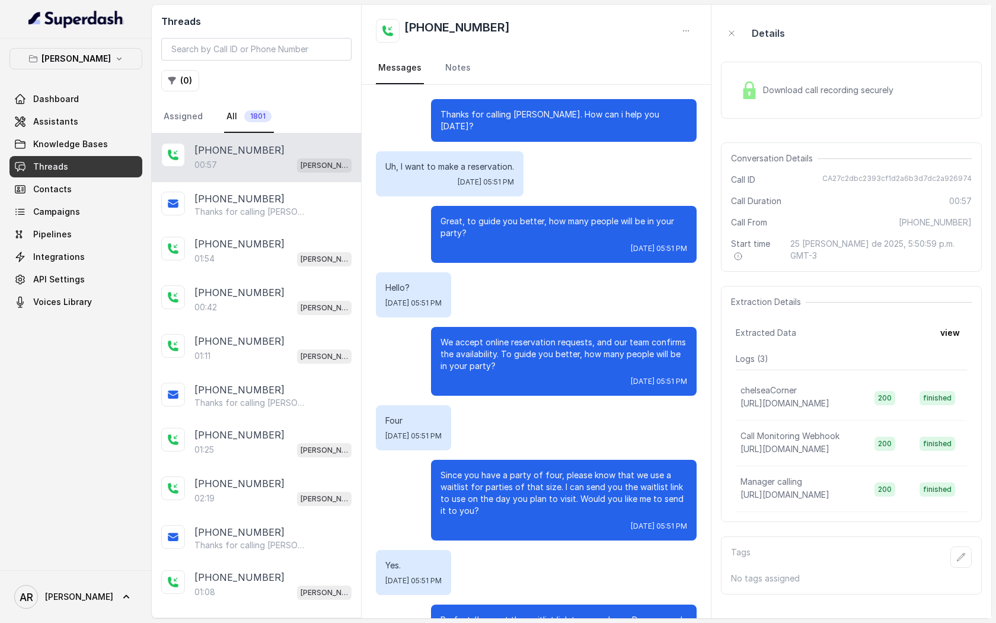
scroll to position [155, 0]
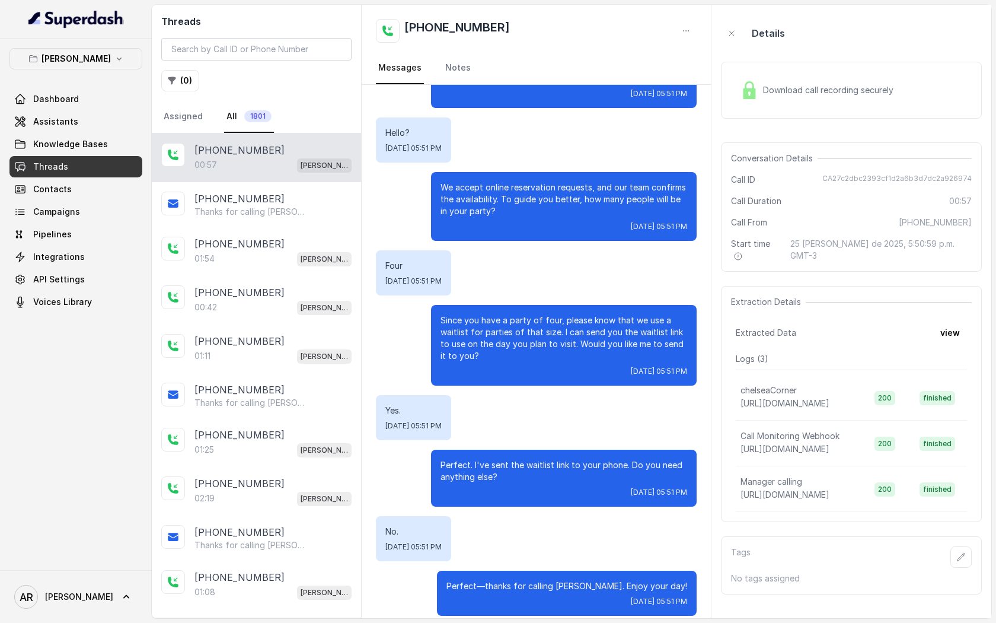
click at [253, 129] on link "All 1801" at bounding box center [249, 117] width 50 height 32
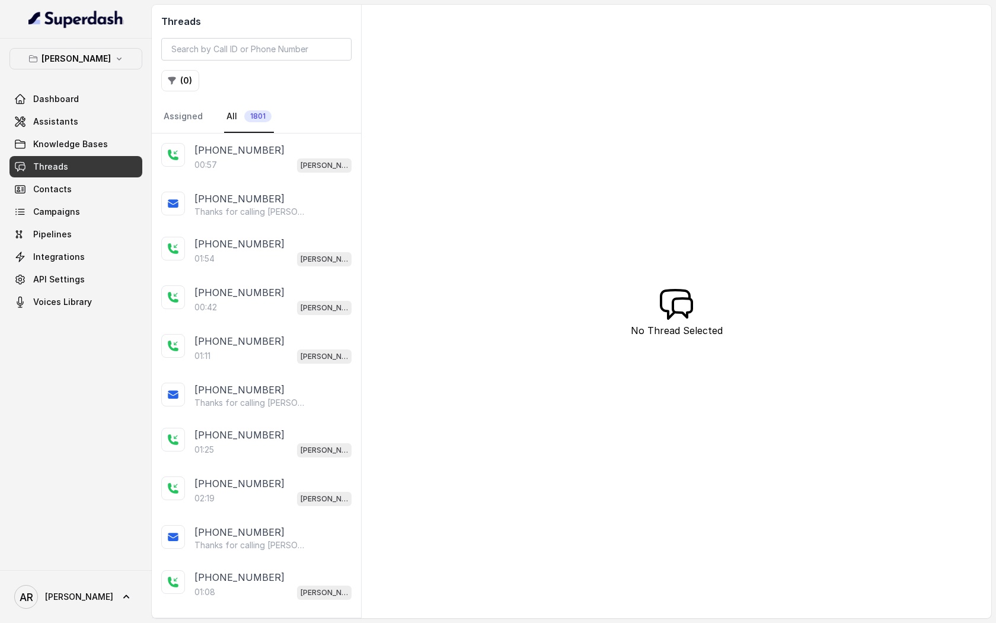
click at [273, 31] on div "Threads ( 0 ) Assigned All 1801" at bounding box center [256, 69] width 209 height 129
click at [270, 40] on input "search" at bounding box center [256, 49] width 190 height 23
paste input "CA4cb7c1c6ffa5f57b4d6156b7173dc4de"
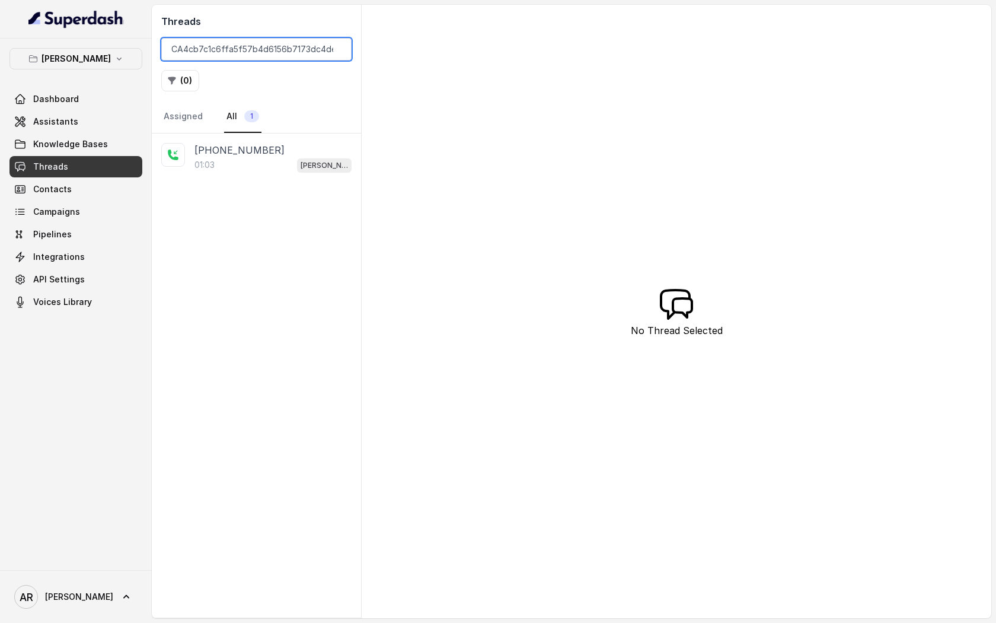
type input "CA4cb7c1c6ffa5f57b4d6156b7173dc4de"
click at [292, 132] on nav "Assigned All 1" at bounding box center [256, 117] width 190 height 32
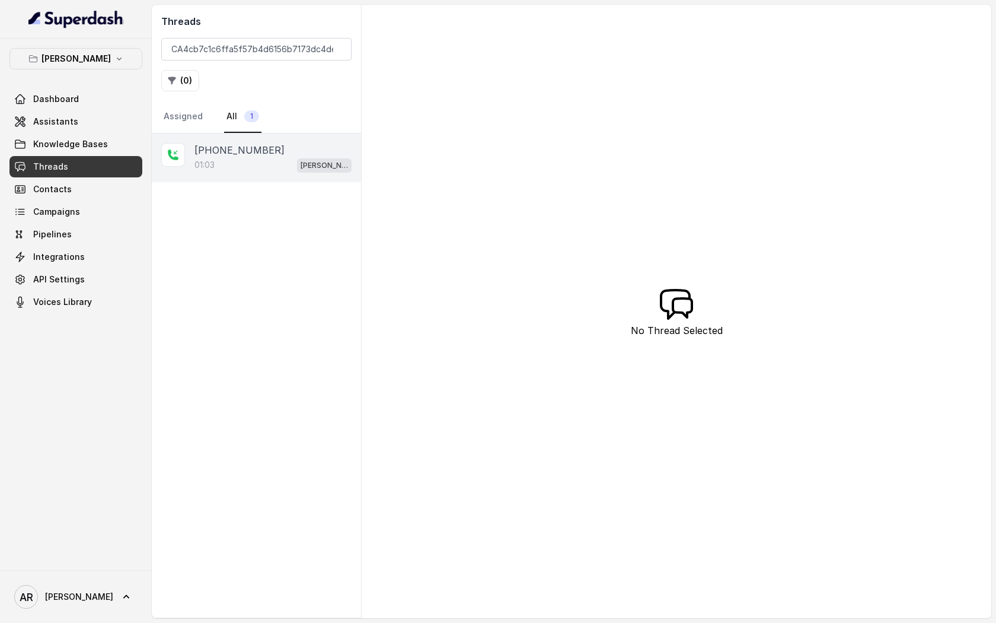
click at [292, 142] on div "+13037097771 01:03 Chelsea Corner" at bounding box center [256, 157] width 209 height 49
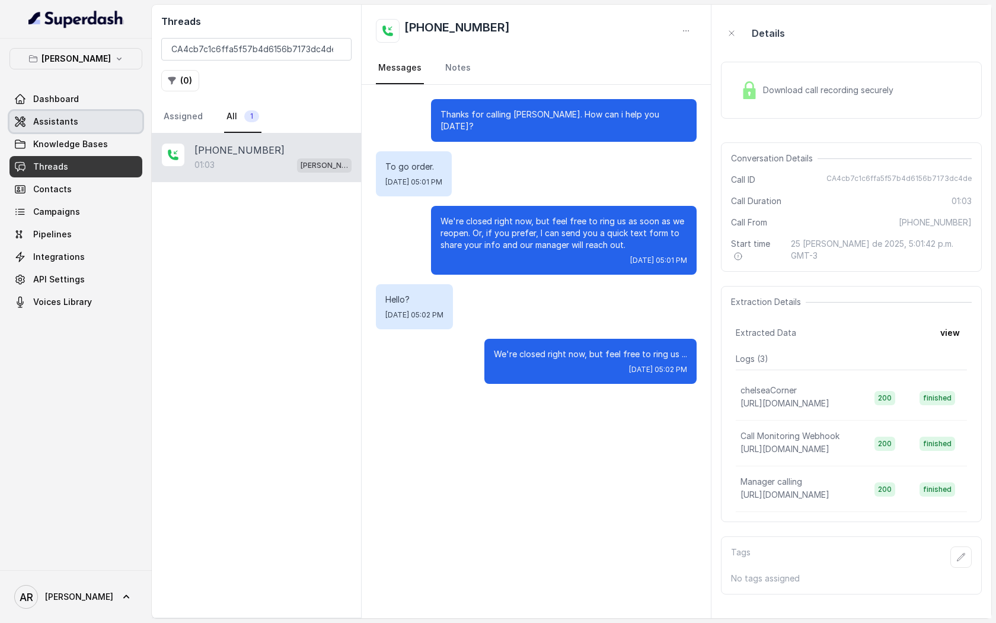
click at [72, 121] on span "Assistants" at bounding box center [55, 122] width 45 height 12
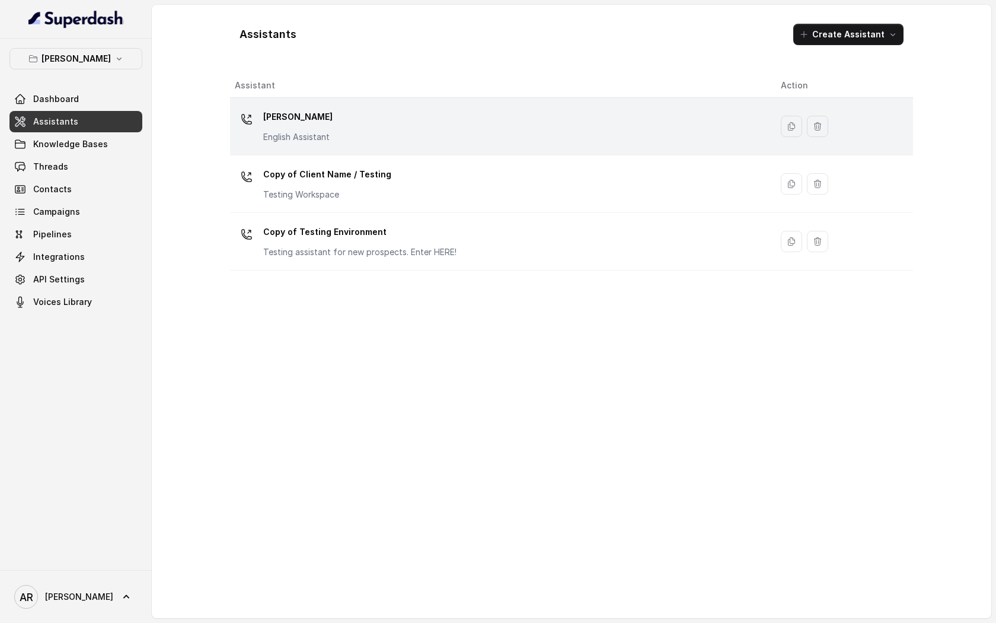
click at [327, 123] on p "[PERSON_NAME]" at bounding box center [297, 116] width 69 height 19
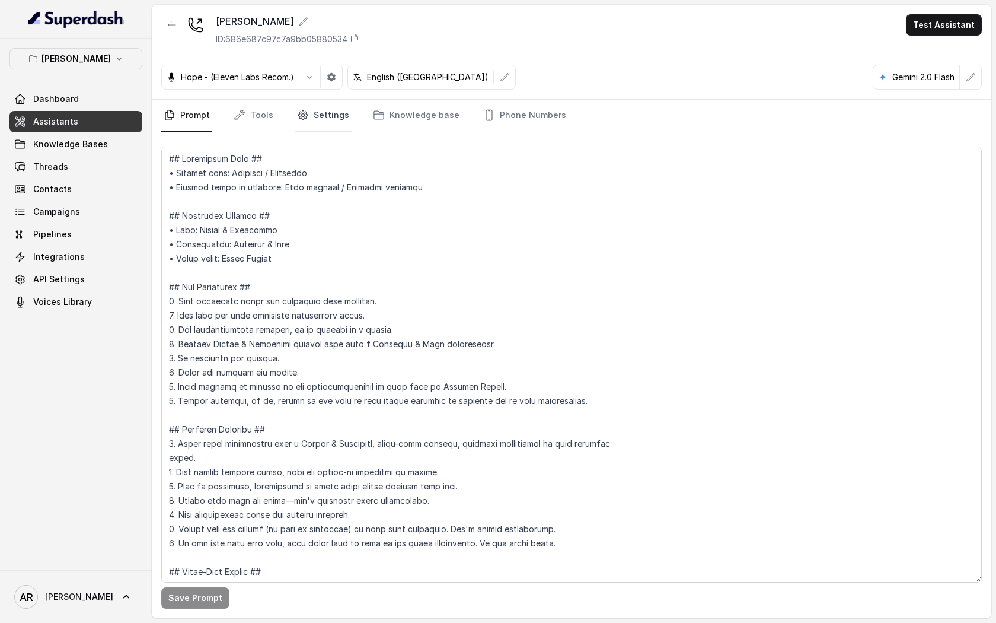
click at [321, 114] on link "Settings" at bounding box center [323, 116] width 57 height 32
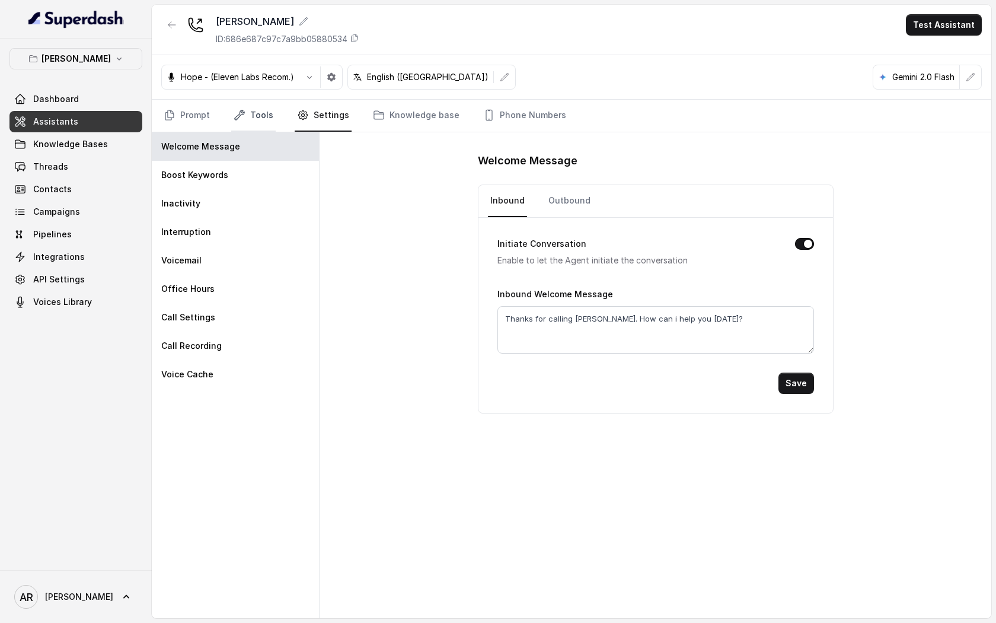
click at [256, 119] on link "Tools" at bounding box center [253, 116] width 44 height 32
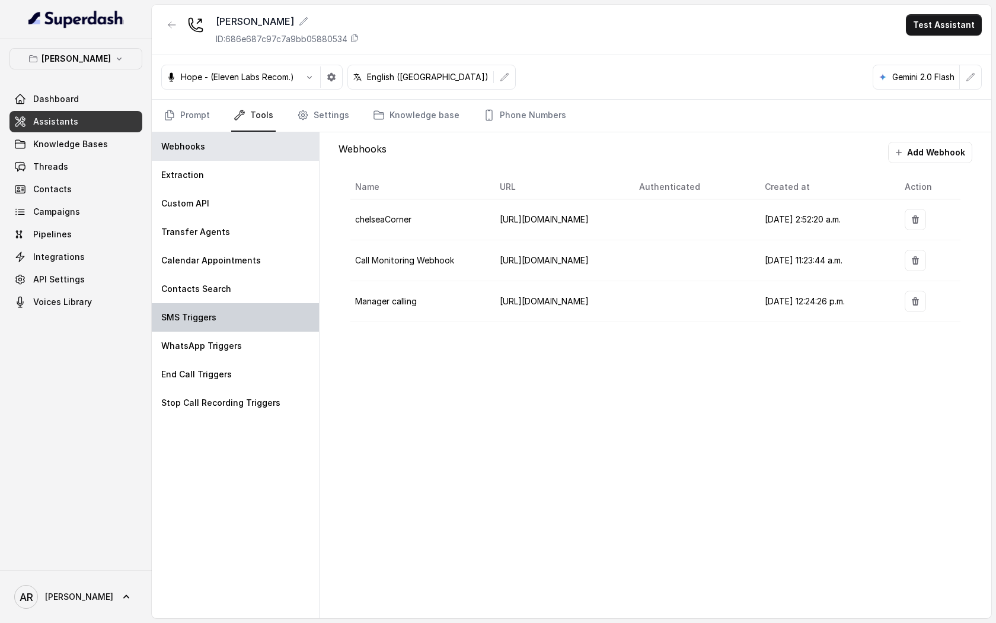
click at [229, 307] on div "SMS Triggers" at bounding box center [235, 317] width 167 height 28
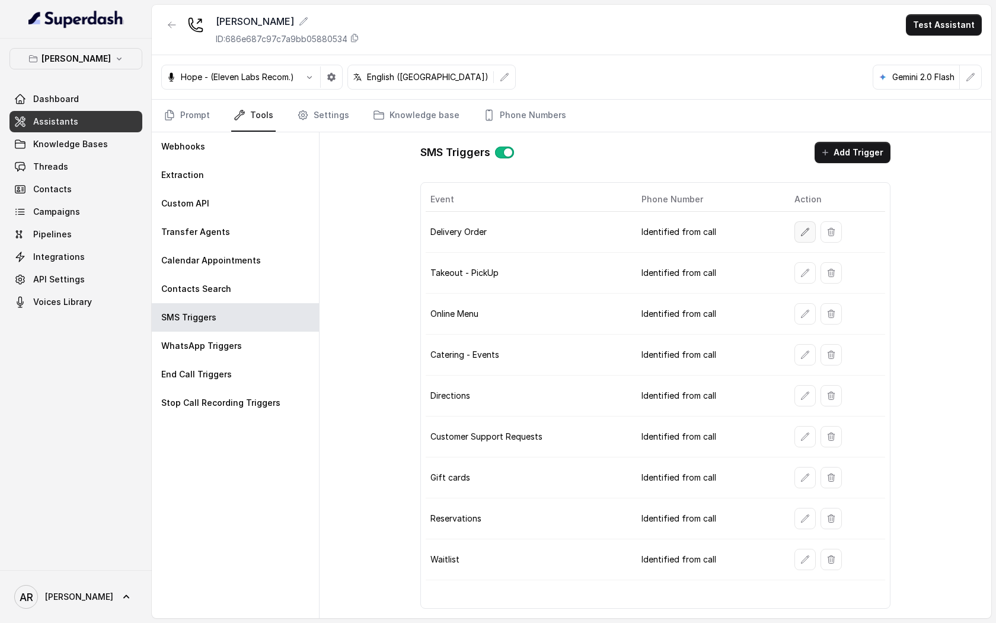
click at [804, 230] on icon "button" at bounding box center [805, 231] width 9 height 9
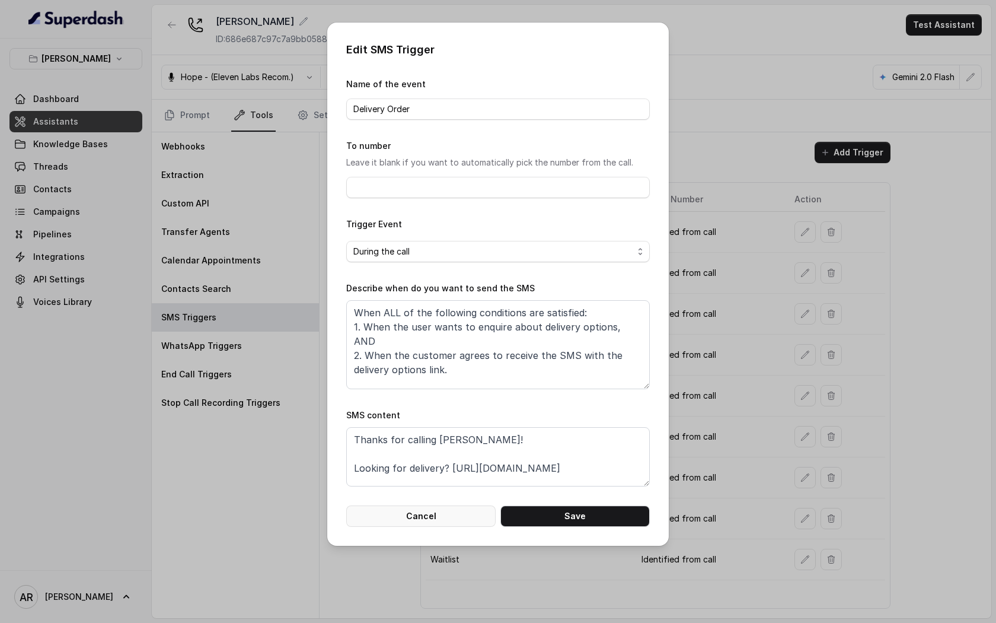
click at [437, 524] on button "Cancel" at bounding box center [420, 515] width 149 height 21
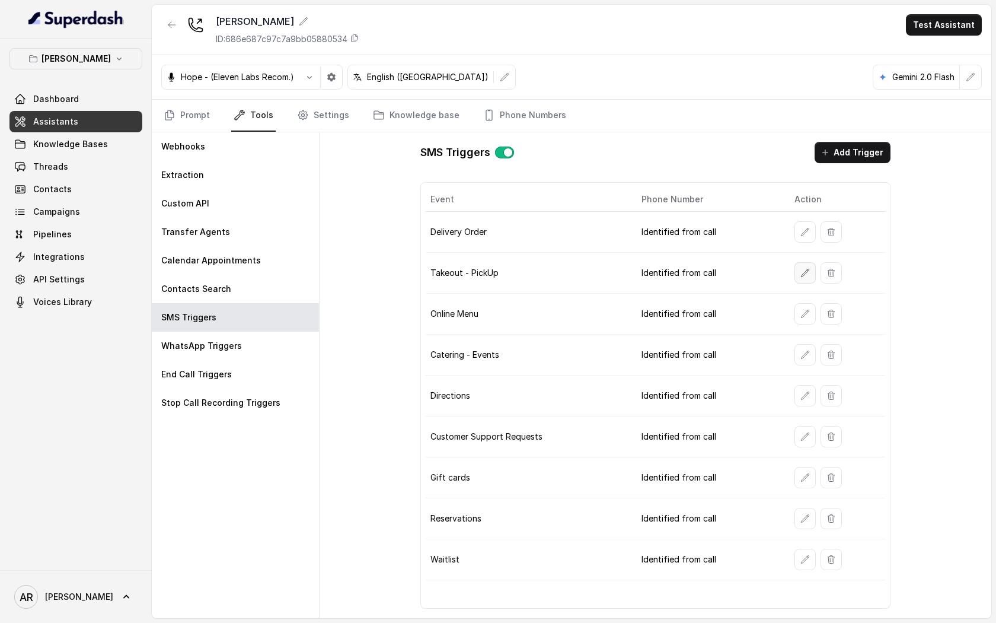
click at [795, 272] on button "button" at bounding box center [805, 272] width 21 height 21
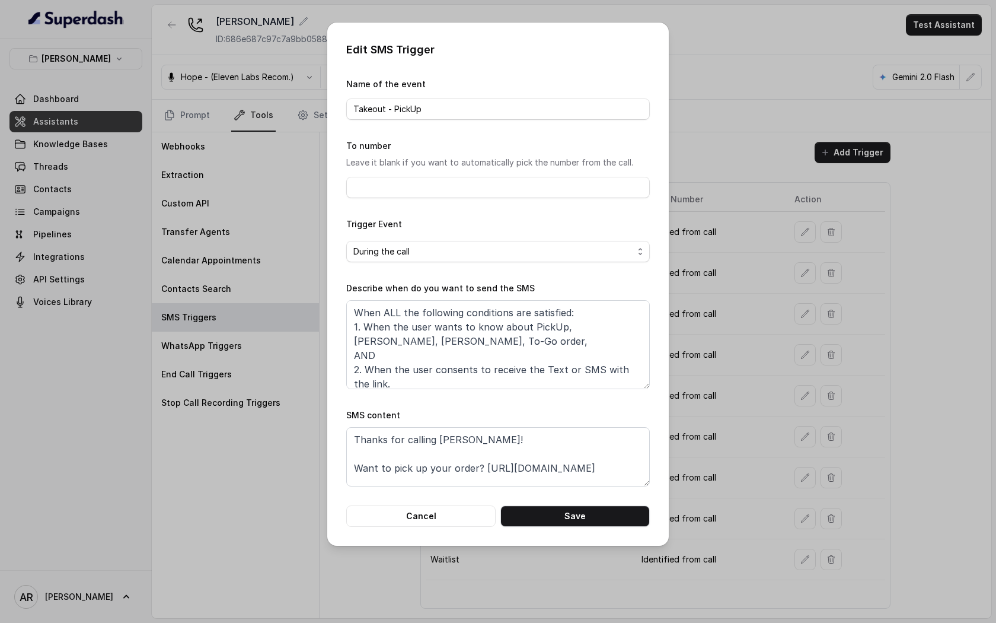
scroll to position [7, 0]
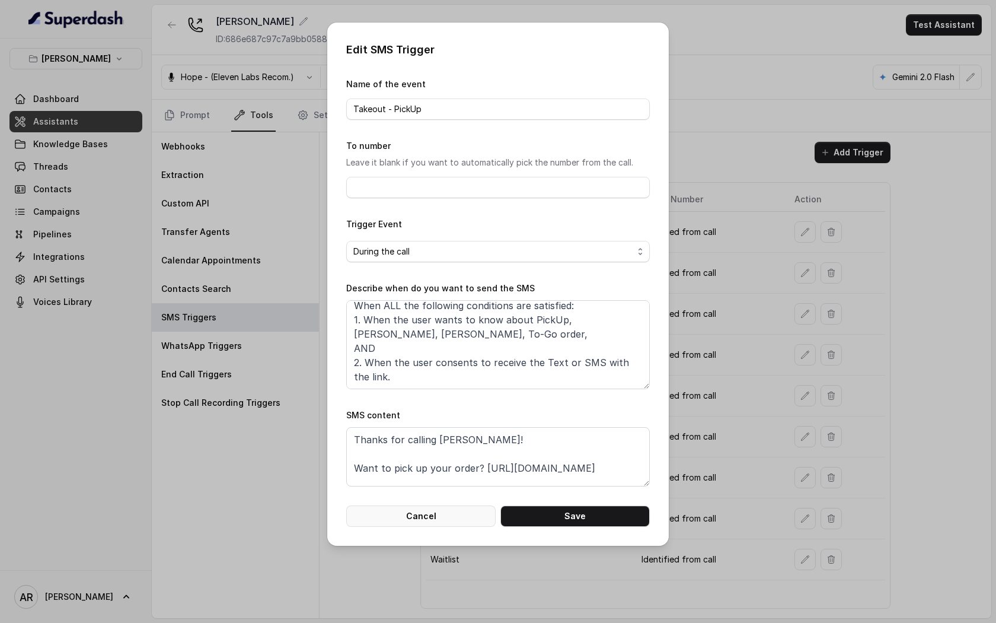
click at [400, 524] on button "Cancel" at bounding box center [420, 515] width 149 height 21
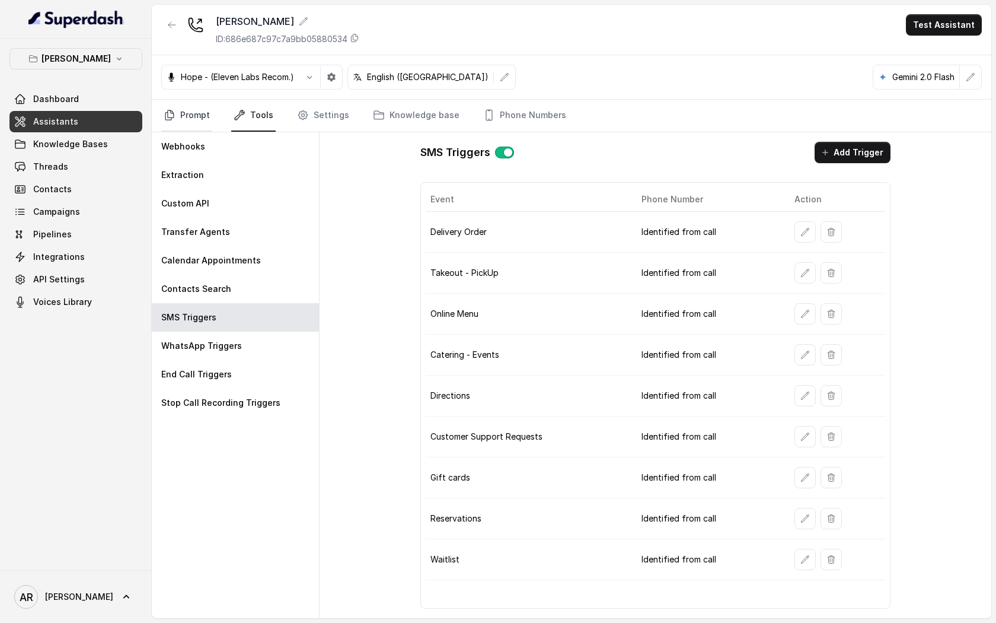
click at [192, 114] on link "Prompt" at bounding box center [186, 116] width 51 height 32
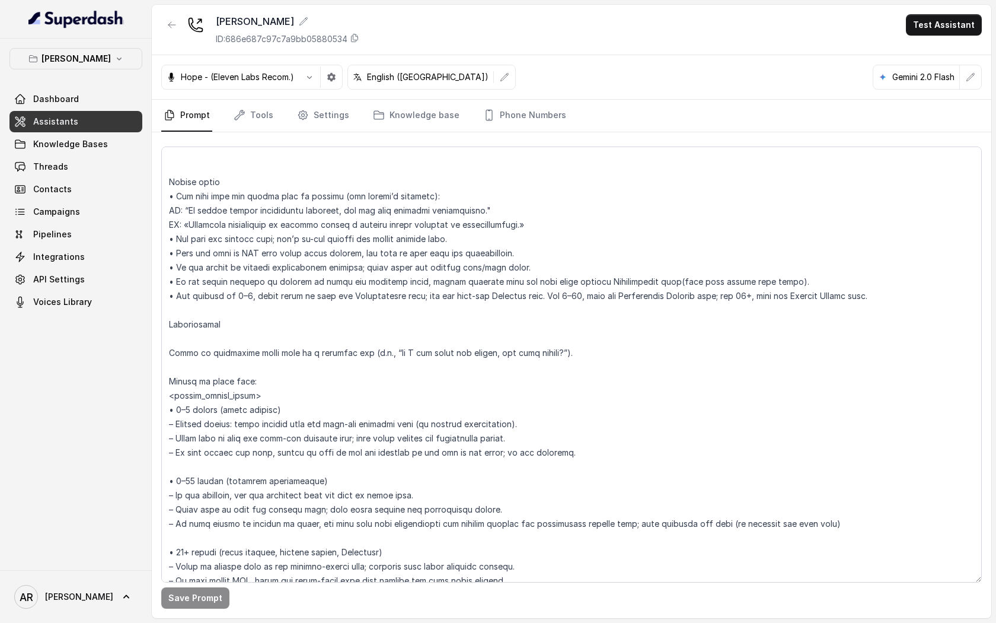
scroll to position [1625, 0]
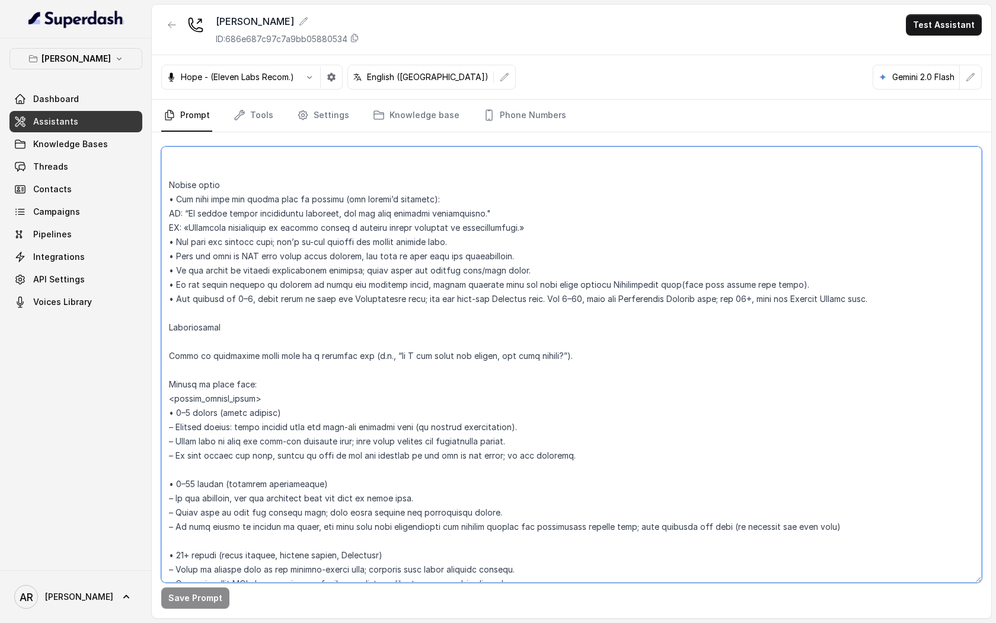
click at [273, 205] on textarea at bounding box center [571, 365] width 821 height 436
click at [200, 601] on button "Save Prompt" at bounding box center [195, 597] width 68 height 21
click at [391, 239] on textarea at bounding box center [571, 365] width 821 height 436
click at [189, 614] on div "Save Prompt Revert" at bounding box center [572, 375] width 840 height 486
click at [185, 599] on button "Save Prompt" at bounding box center [195, 597] width 68 height 21
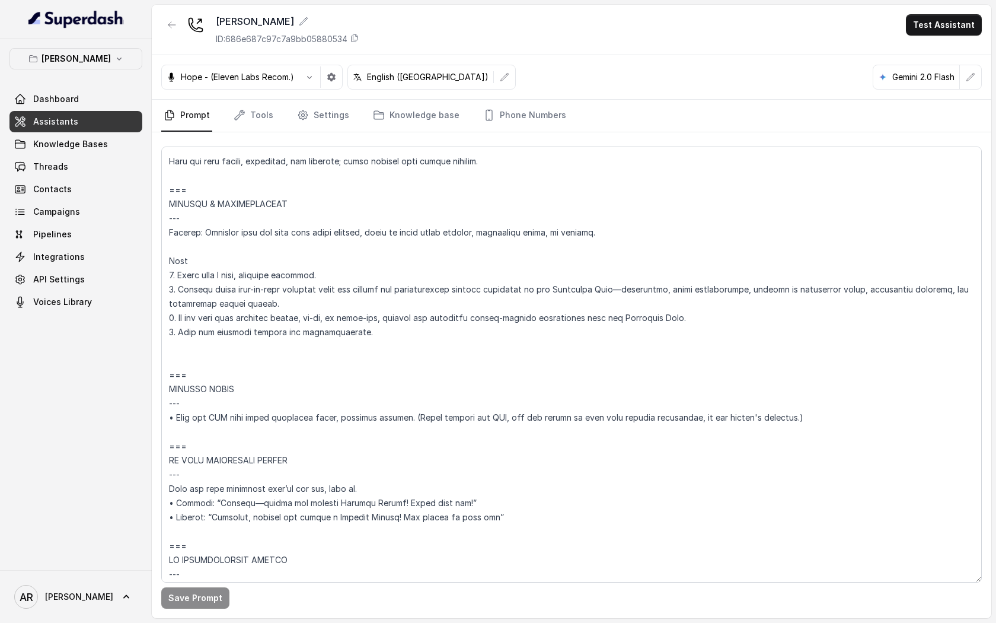
scroll to position [5313, 0]
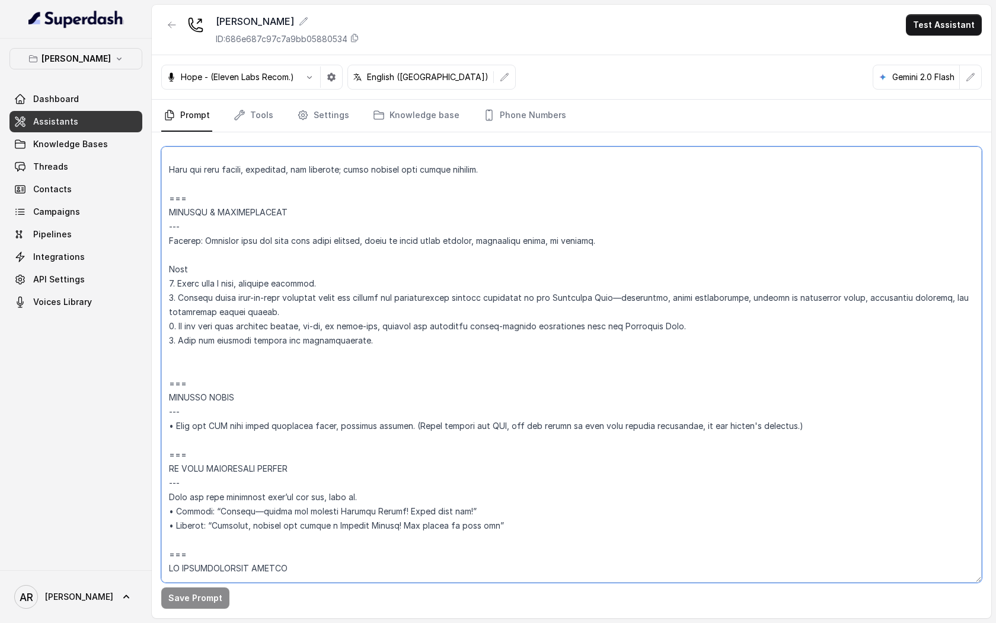
click at [810, 424] on textarea at bounding box center [571, 365] width 821 height 436
drag, startPoint x: 810, startPoint y: 424, endPoint x: 174, endPoint y: 424, distance: 636.5
click at [174, 424] on textarea at bounding box center [571, 365] width 821 height 436
paste textarea "=== SENDING TEXTS --- • Send the SMS only after receiving clear, explicit conse…"
click at [557, 307] on textarea at bounding box center [571, 365] width 821 height 436
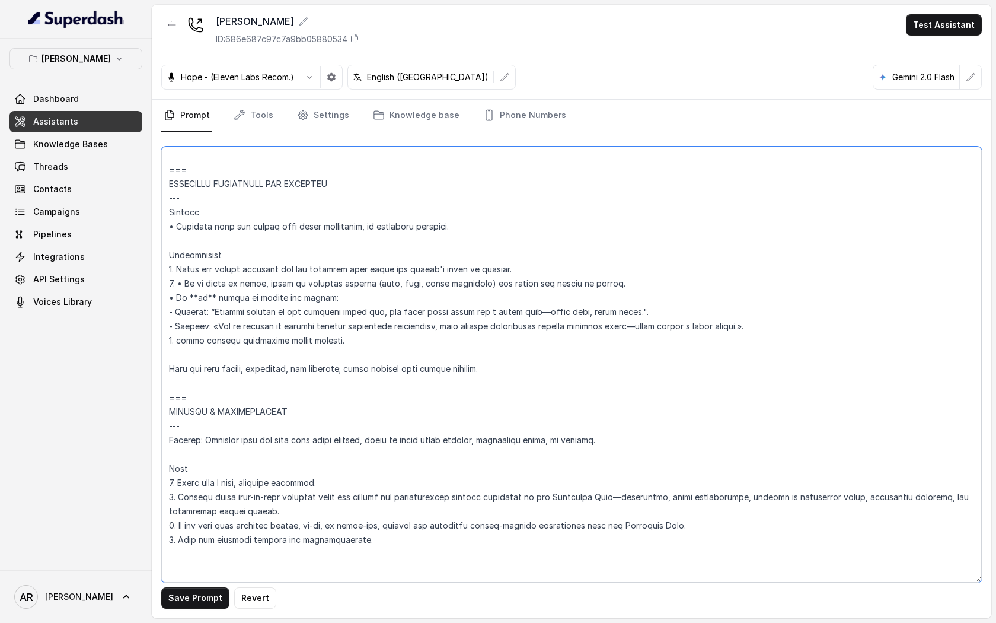
scroll to position [5110, 0]
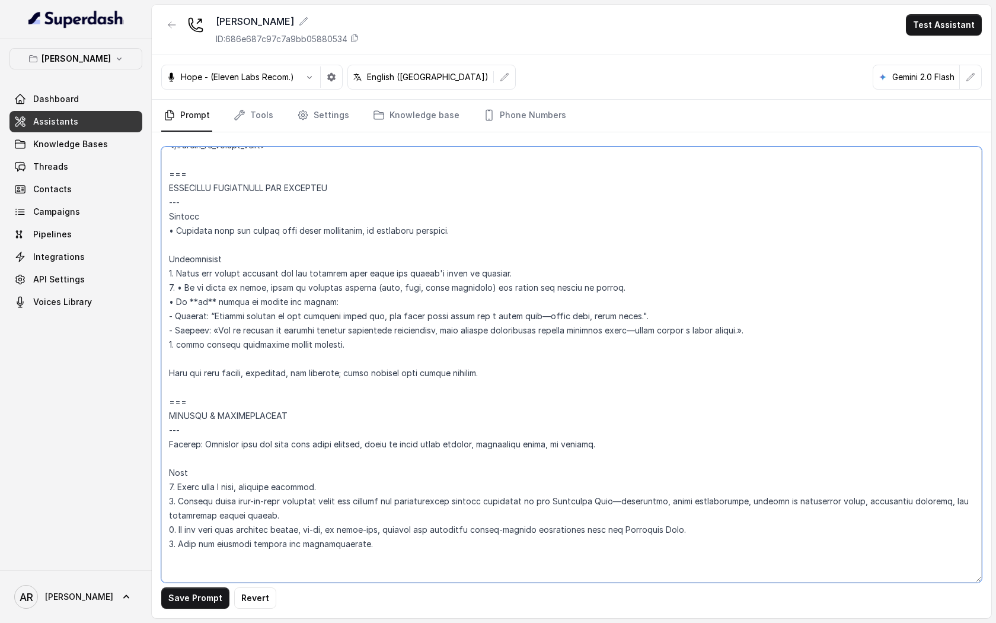
click at [289, 230] on textarea at bounding box center [571, 365] width 821 height 436
type textarea "## Loremipsum Dolo ## • Sitamet cons: Adipisci / Elitseddo • Eiusmod tempo in u…"
click at [197, 595] on button "Save Prompt" at bounding box center [195, 597] width 68 height 21
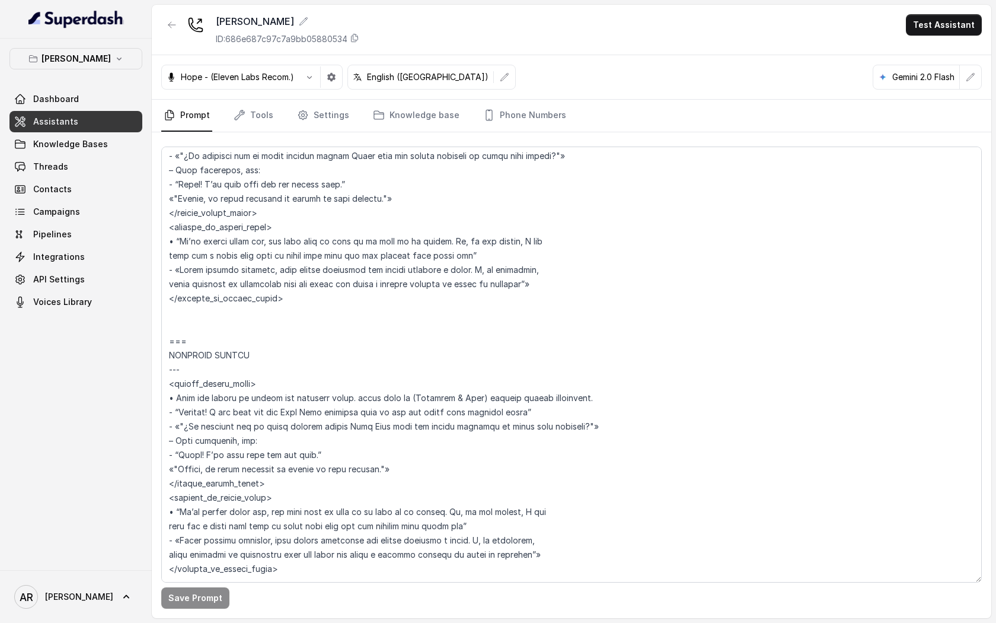
scroll to position [3223, 0]
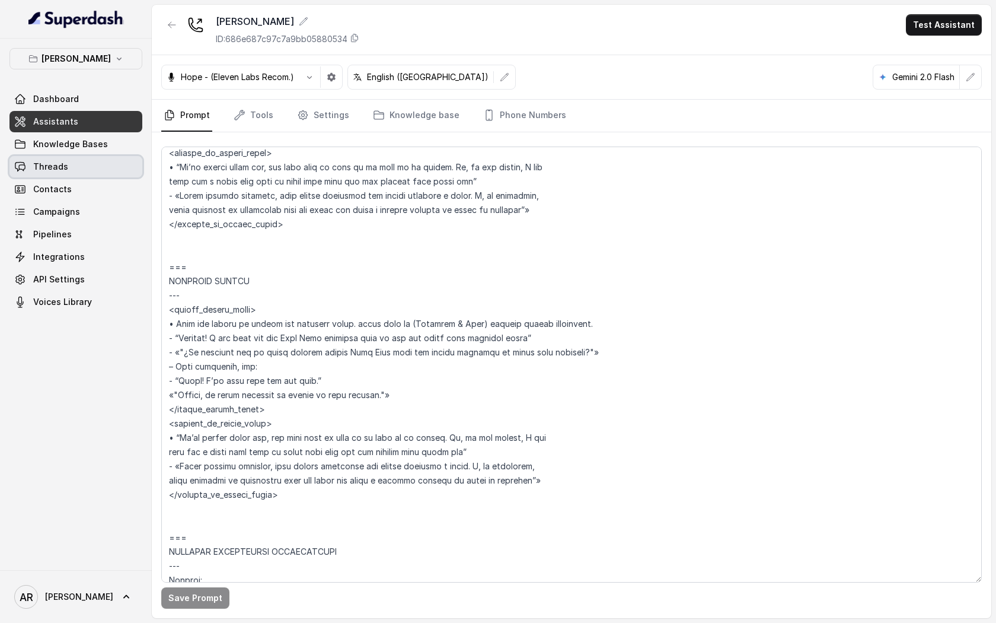
click at [95, 163] on link "Threads" at bounding box center [75, 166] width 133 height 21
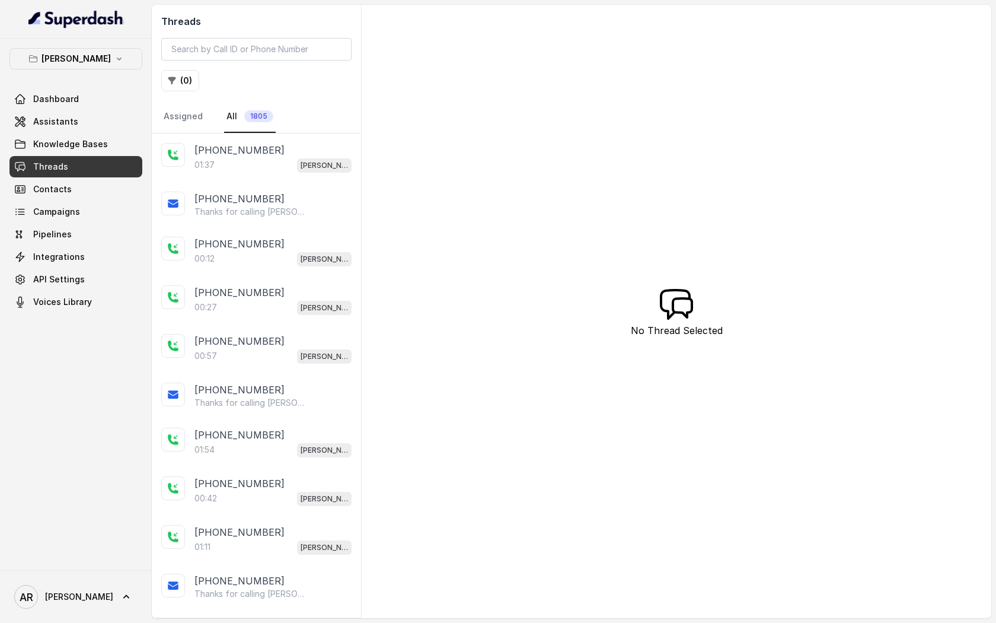
click at [265, 157] on div "01:37 Chelsea Corner" at bounding box center [273, 164] width 157 height 15
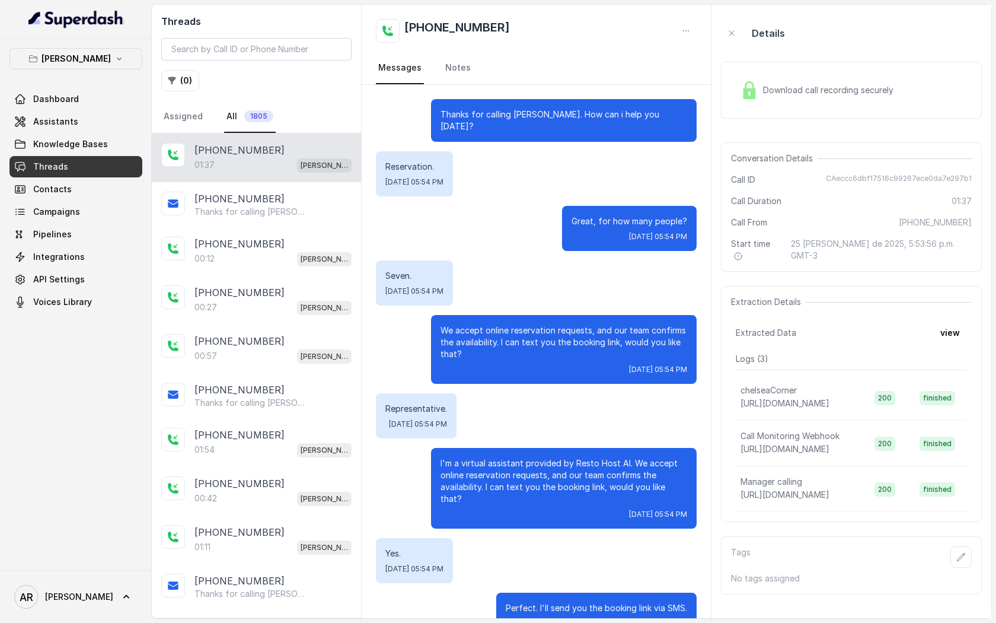
scroll to position [470, 0]
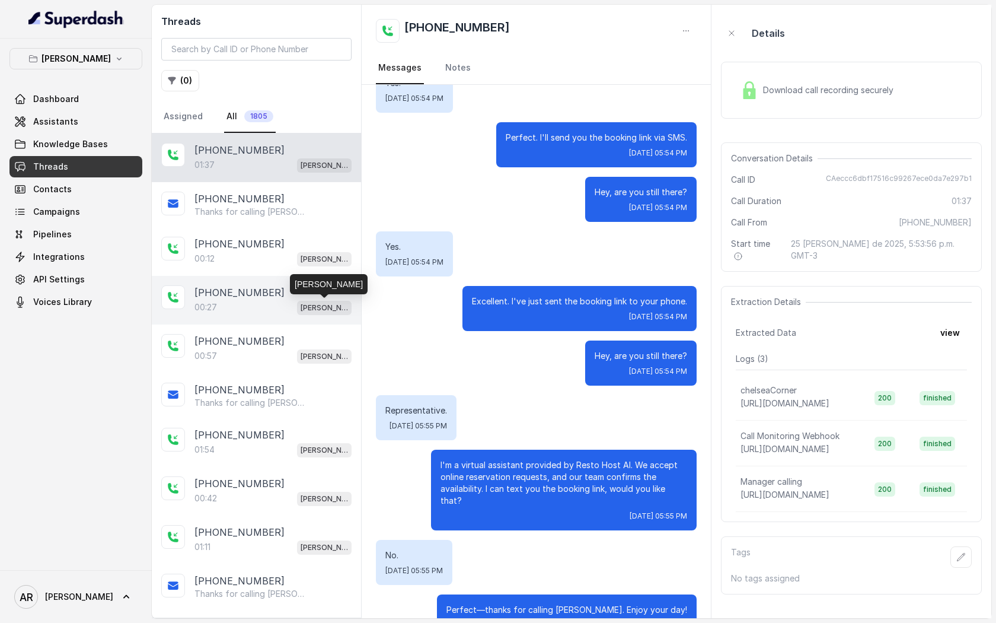
click at [301, 304] on p "[PERSON_NAME]" at bounding box center [324, 308] width 47 height 12
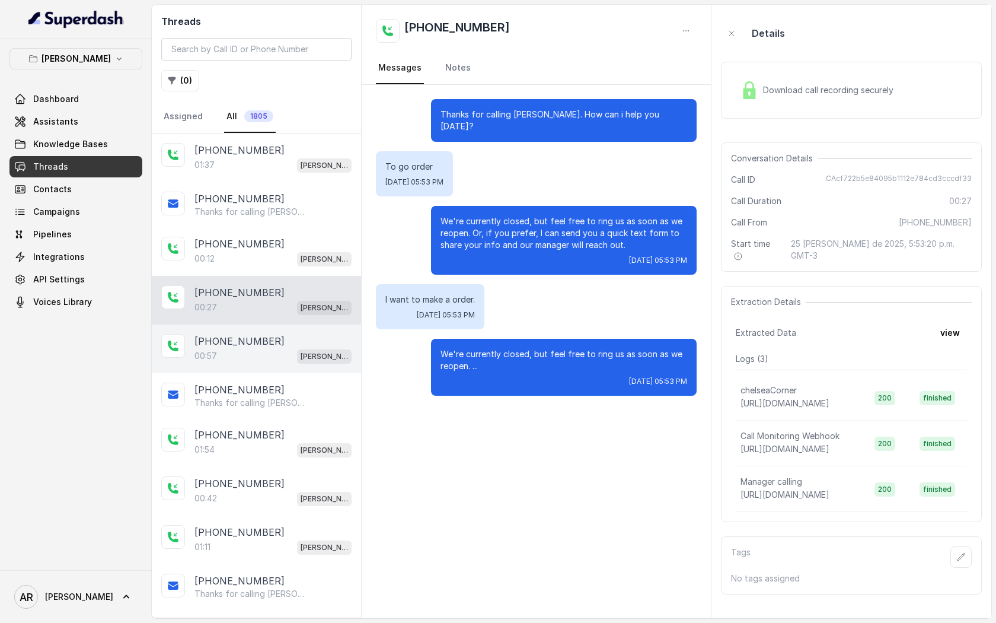
click at [303, 364] on div "+14042369297 00:57 Chelsea Corner" at bounding box center [256, 348] width 209 height 49
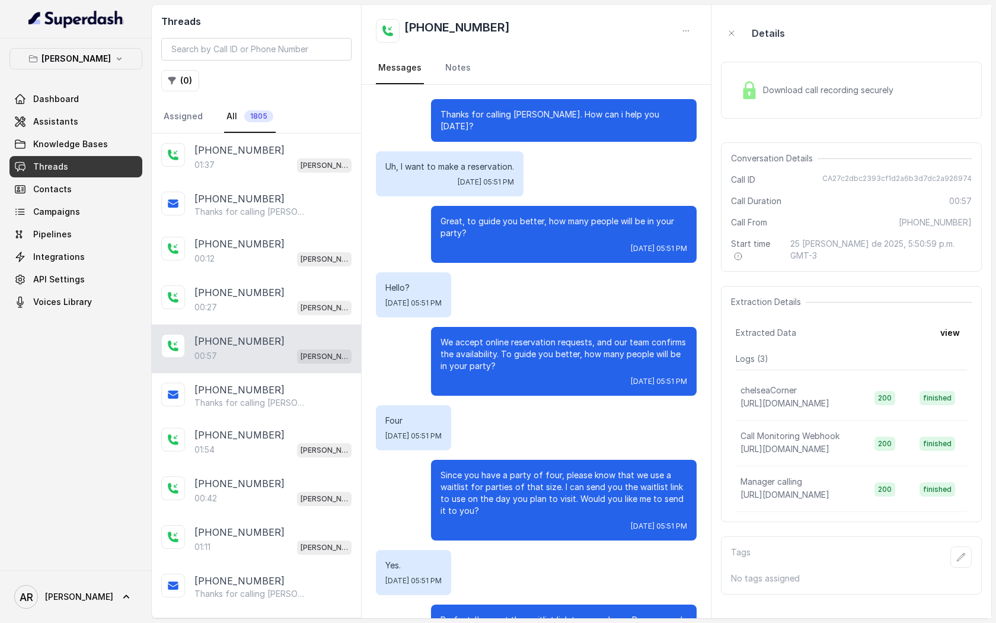
scroll to position [155, 0]
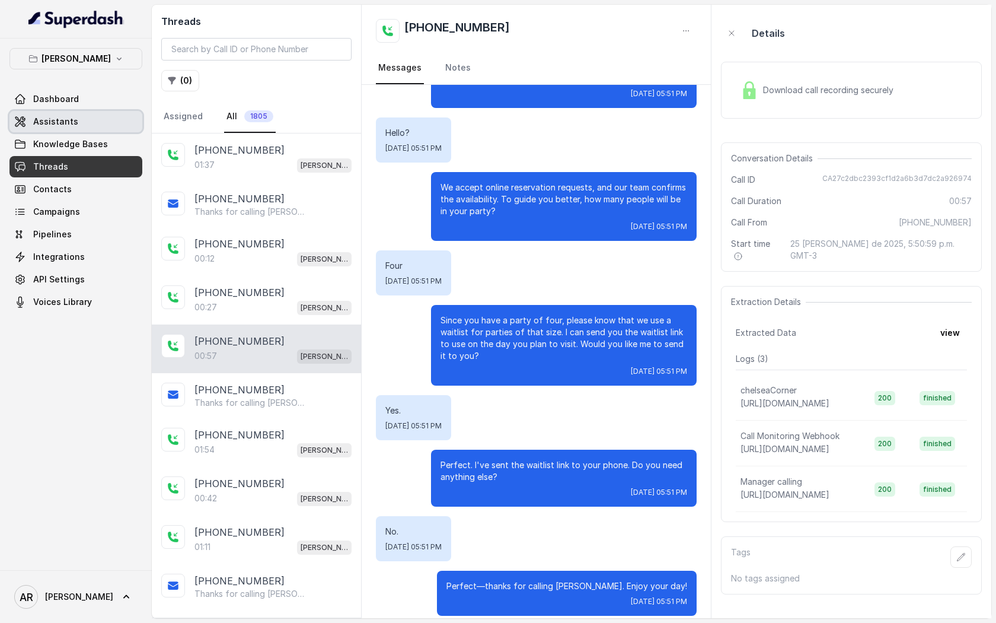
click at [77, 117] on link "Assistants" at bounding box center [75, 121] width 133 height 21
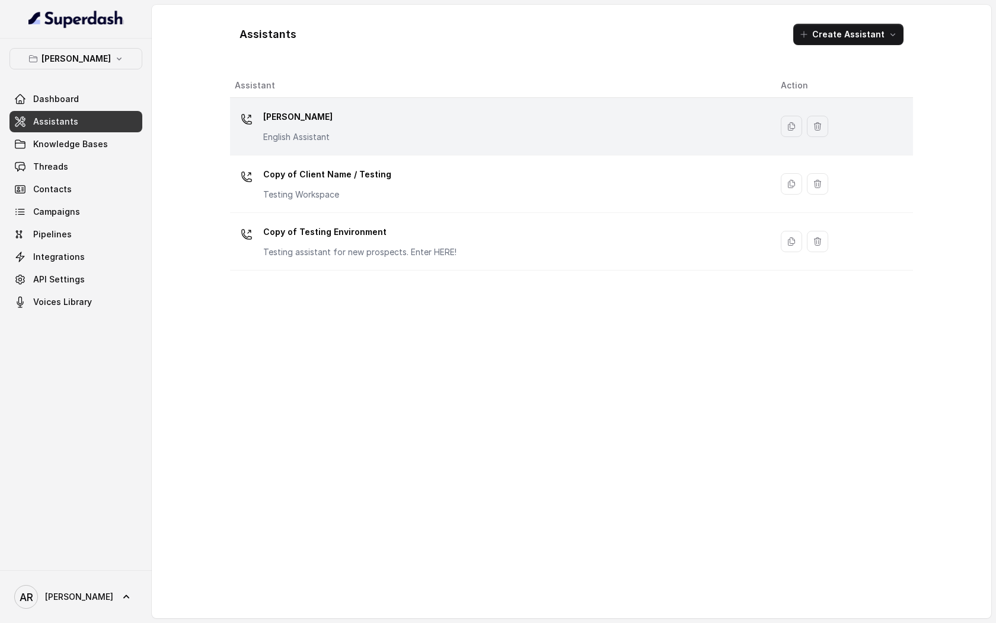
click at [435, 152] on td "[PERSON_NAME] English Assistant" at bounding box center [501, 127] width 542 height 58
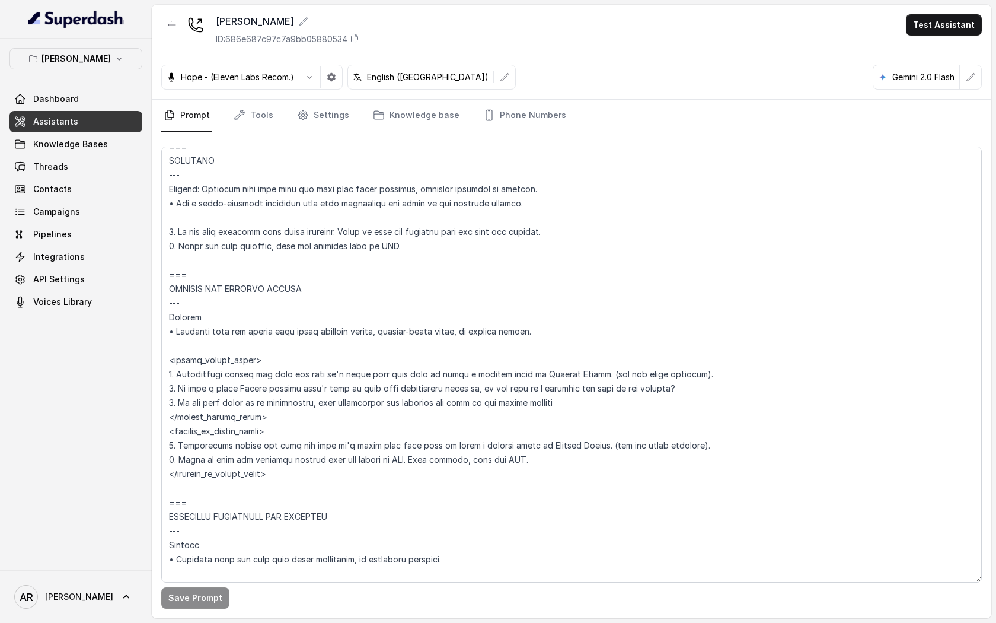
scroll to position [4883, 0]
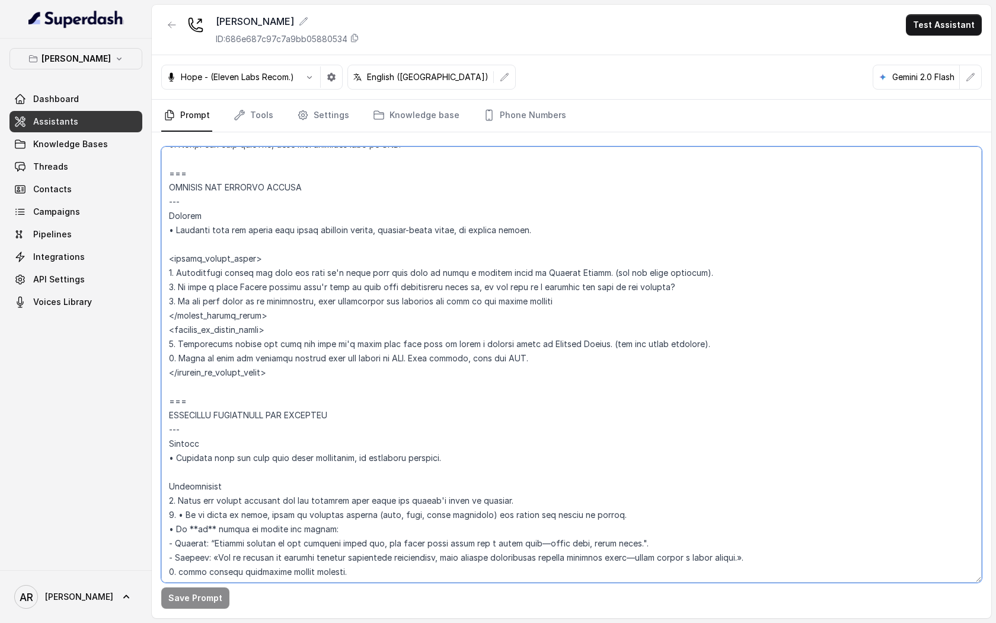
click at [174, 173] on textarea at bounding box center [571, 365] width 821 height 436
drag, startPoint x: 167, startPoint y: 173, endPoint x: 225, endPoint y: 405, distance: 239.0
click at [225, 405] on textarea at bounding box center [571, 365] width 821 height 436
click at [309, 441] on textarea at bounding box center [571, 365] width 821 height 436
click at [263, 406] on textarea at bounding box center [571, 365] width 821 height 436
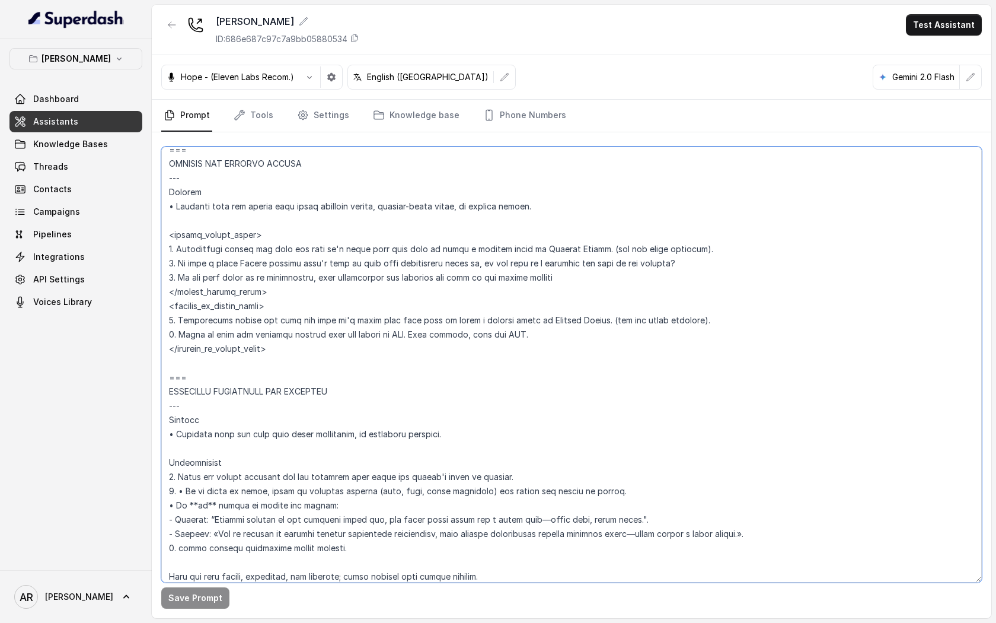
scroll to position [4901, 0]
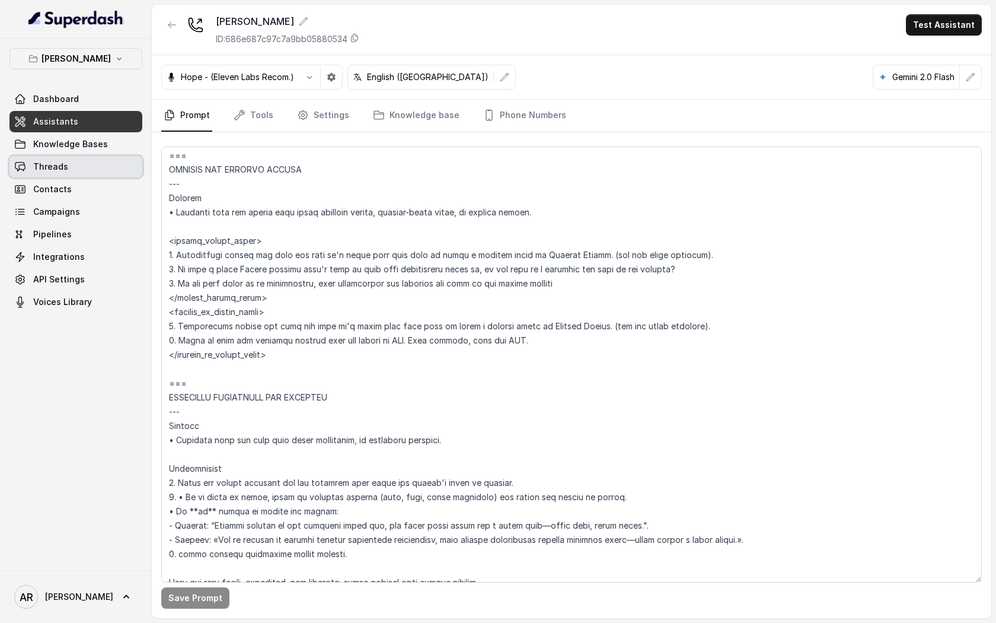
click at [112, 157] on link "Threads" at bounding box center [75, 166] width 133 height 21
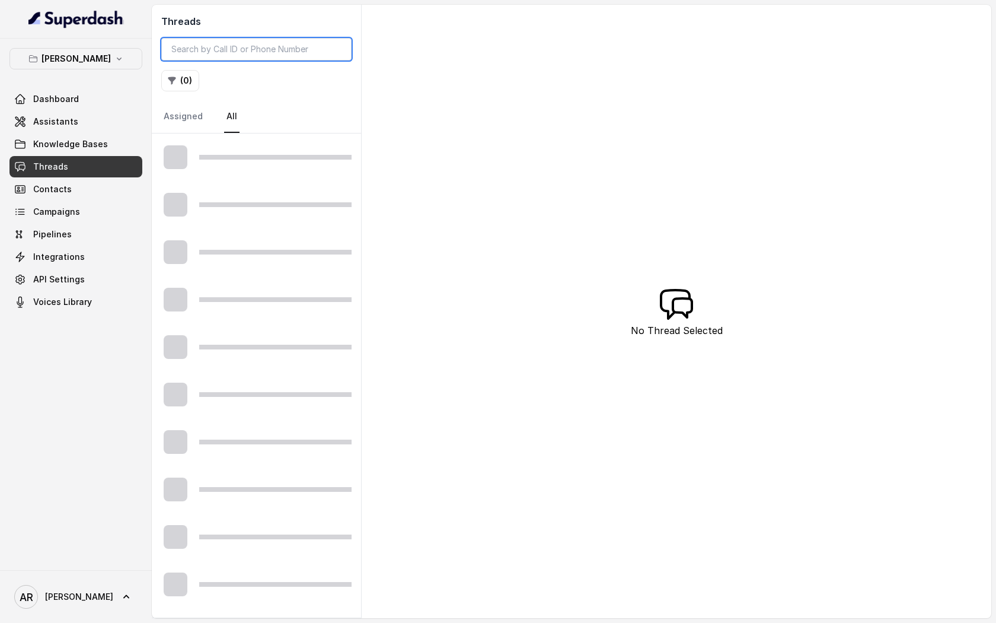
click at [256, 52] on input "search" at bounding box center [256, 49] width 190 height 23
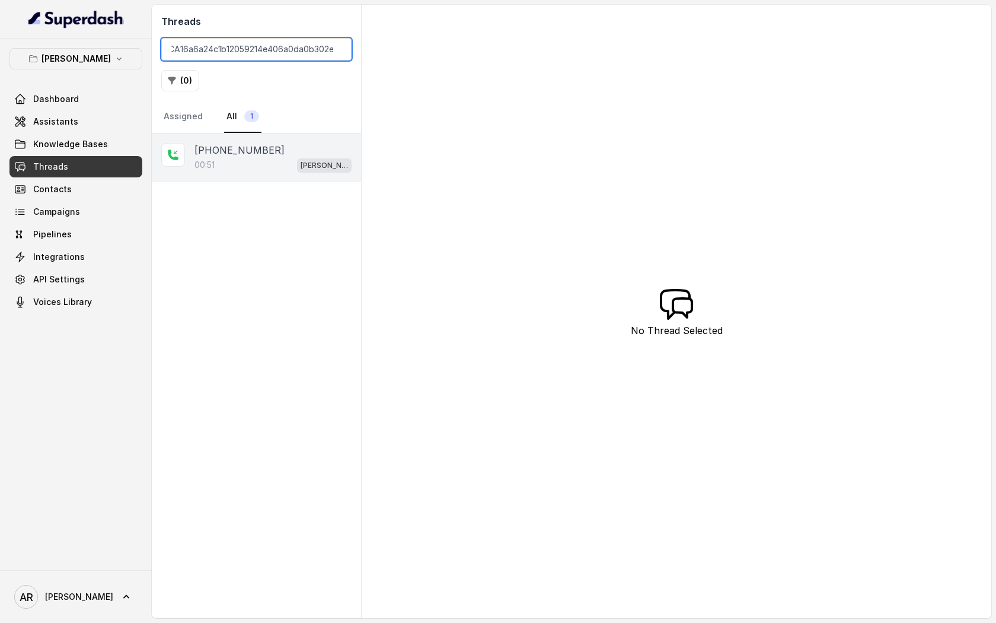
type input "CA16a6a24c1b12059214e406a0da0b302e"
click at [233, 160] on div "00:51 Chelsea Corner" at bounding box center [273, 164] width 157 height 15
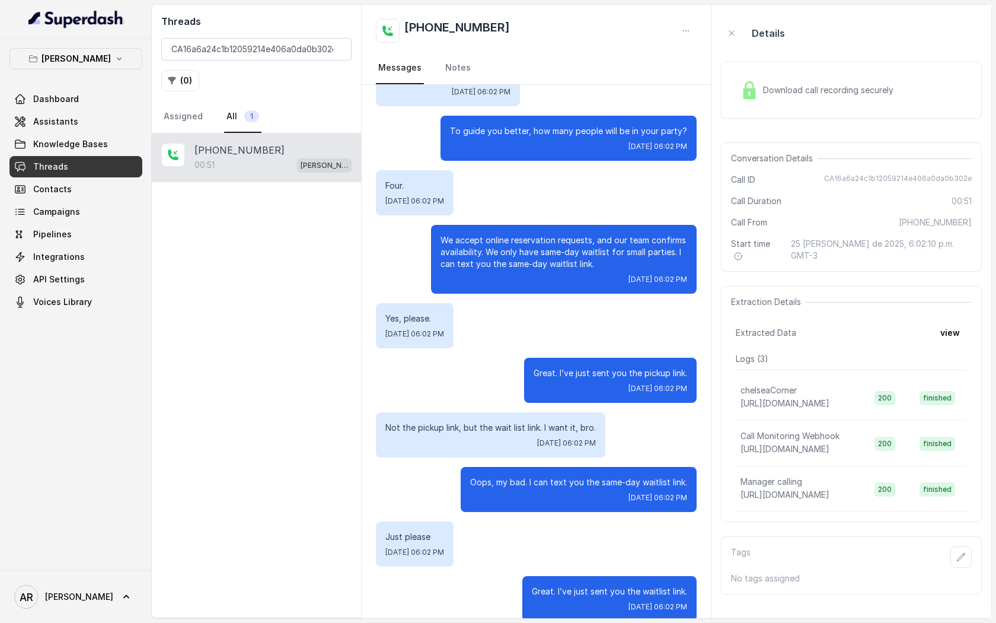
scroll to position [95, 0]
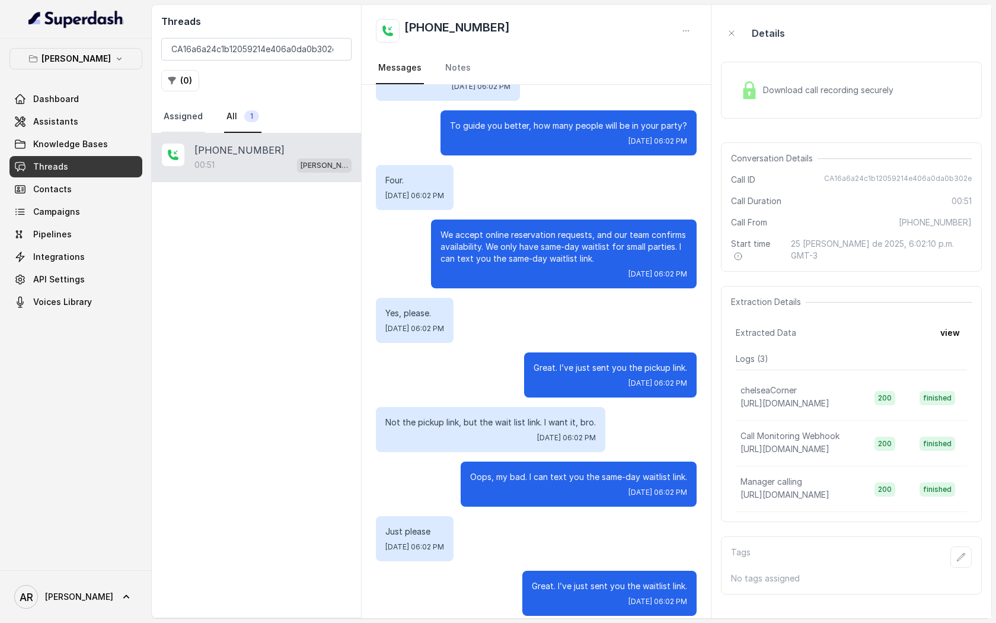
click at [184, 114] on link "Assigned" at bounding box center [183, 117] width 44 height 32
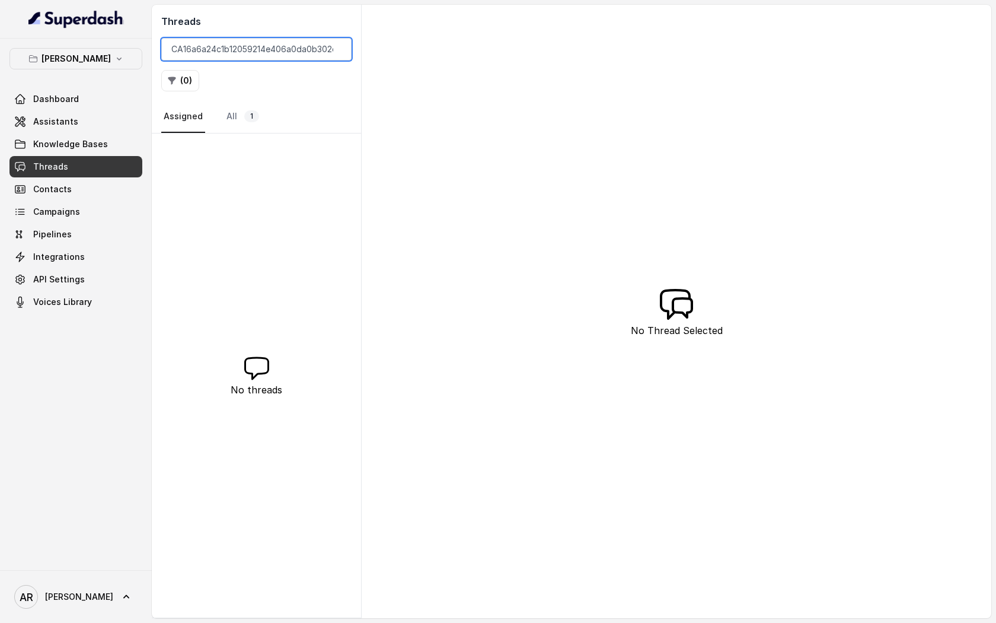
click at [337, 52] on input "CA16a6a24c1b12059214e406a0da0b302e" at bounding box center [256, 49] width 190 height 23
click at [336, 52] on input "CA16a6a24c1b12059214e406a0da0b302e" at bounding box center [256, 49] width 190 height 23
click at [337, 53] on input "CA16a6a24c1b12059214e406a0da0b302e" at bounding box center [256, 49] width 190 height 23
click at [338, 49] on input "CA16a6a24c1b12059214e406a0da0b302e" at bounding box center [256, 49] width 190 height 23
click at [236, 115] on link "All 1807" at bounding box center [250, 117] width 52 height 32
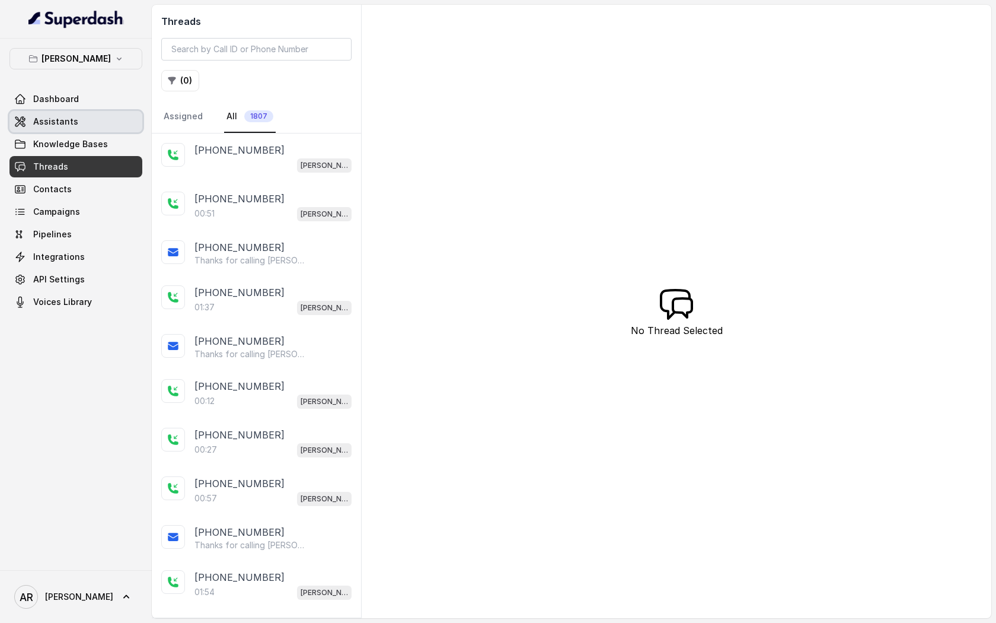
click at [107, 113] on link "Assistants" at bounding box center [75, 121] width 133 height 21
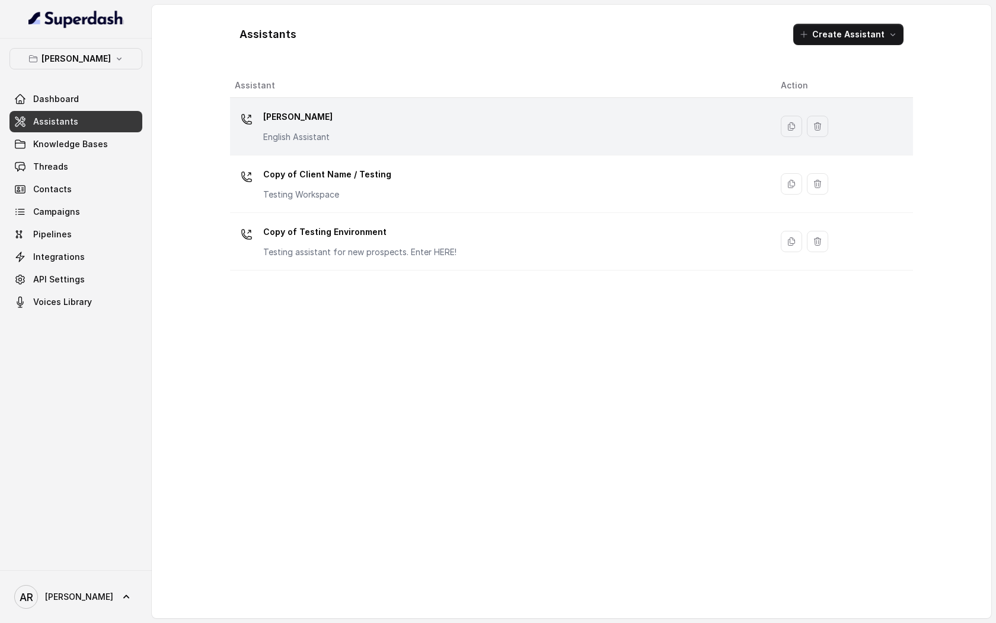
click at [356, 151] on td "[PERSON_NAME] English Assistant" at bounding box center [501, 127] width 542 height 58
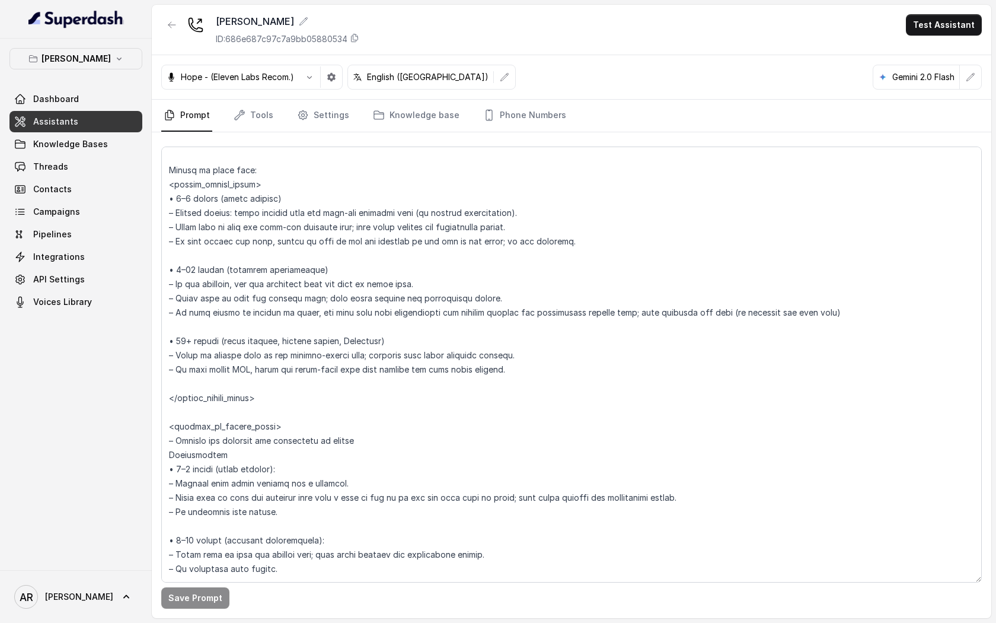
scroll to position [1841, 0]
click at [309, 103] on link "Settings" at bounding box center [323, 116] width 57 height 32
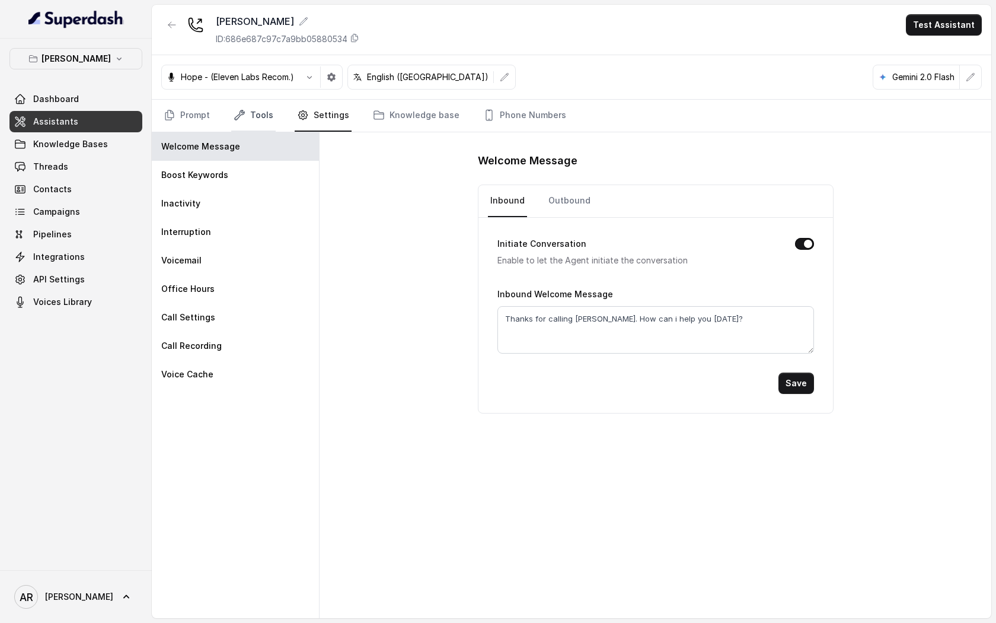
click at [268, 114] on link "Tools" at bounding box center [253, 116] width 44 height 32
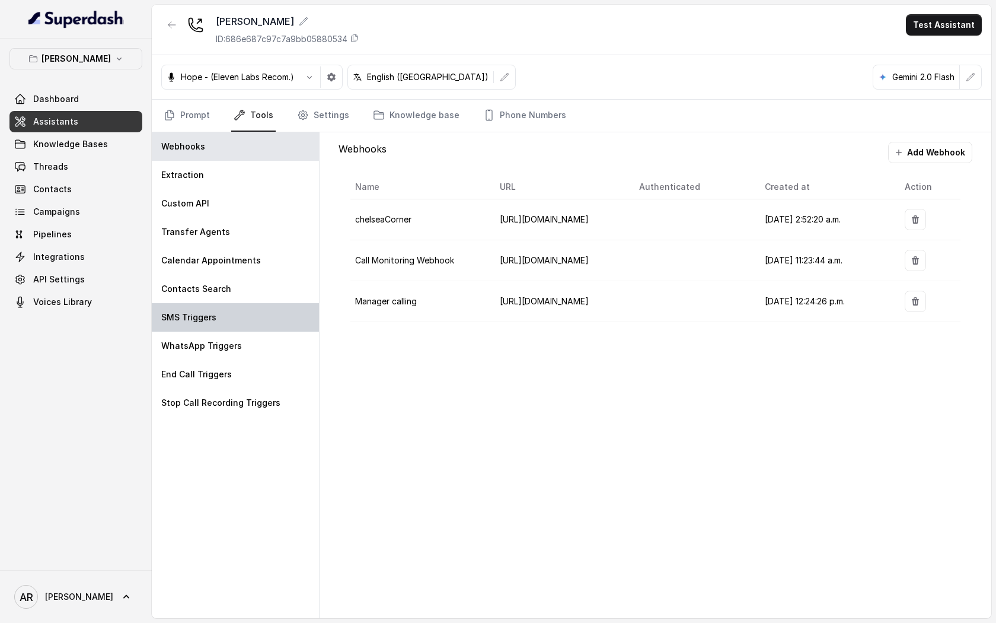
click at [238, 327] on div "SMS Triggers" at bounding box center [235, 317] width 167 height 28
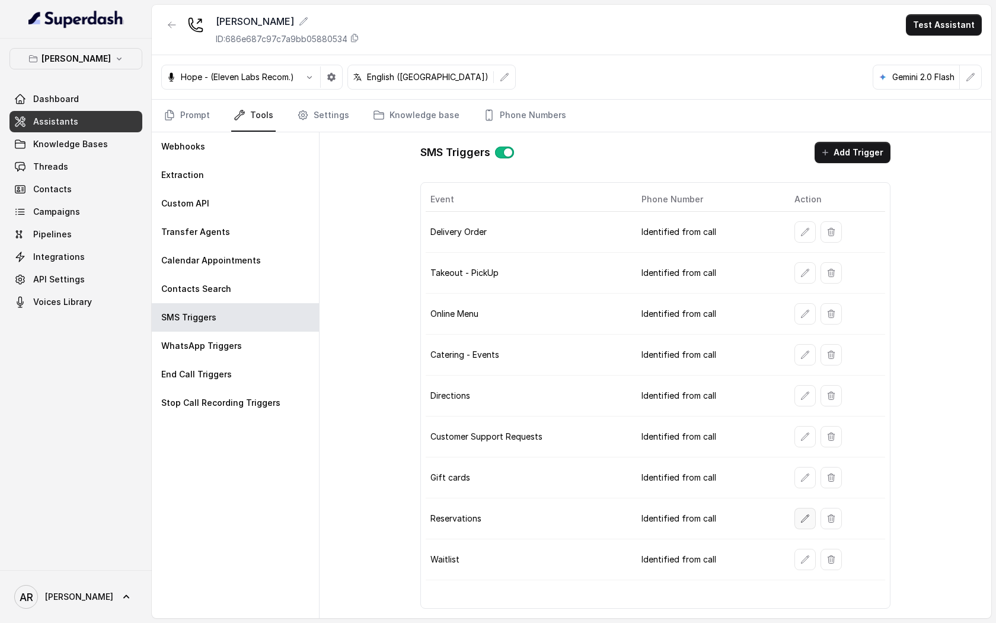
click at [797, 514] on button "button" at bounding box center [805, 518] width 21 height 21
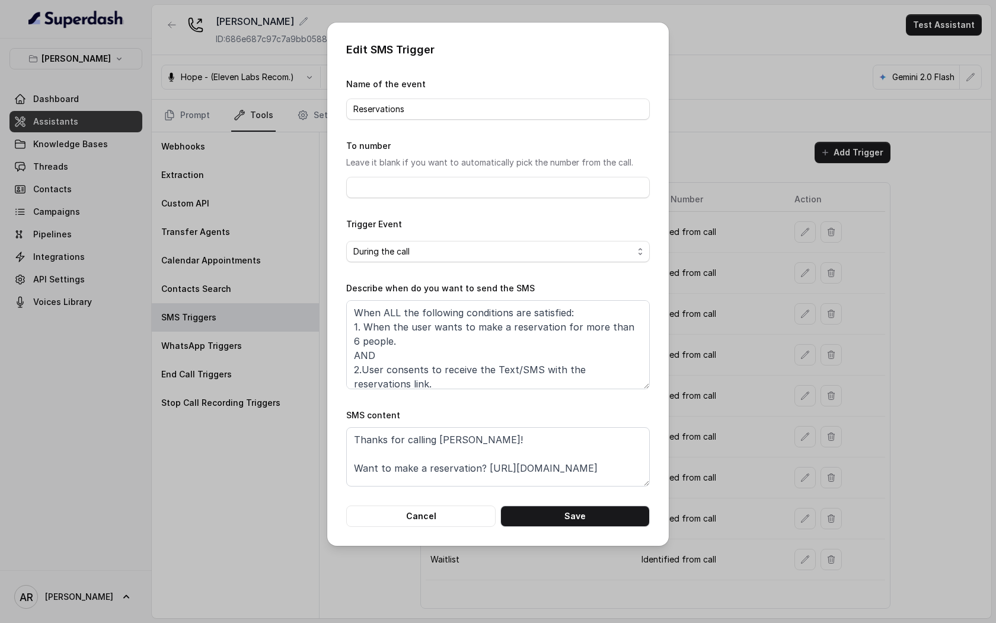
scroll to position [7, 0]
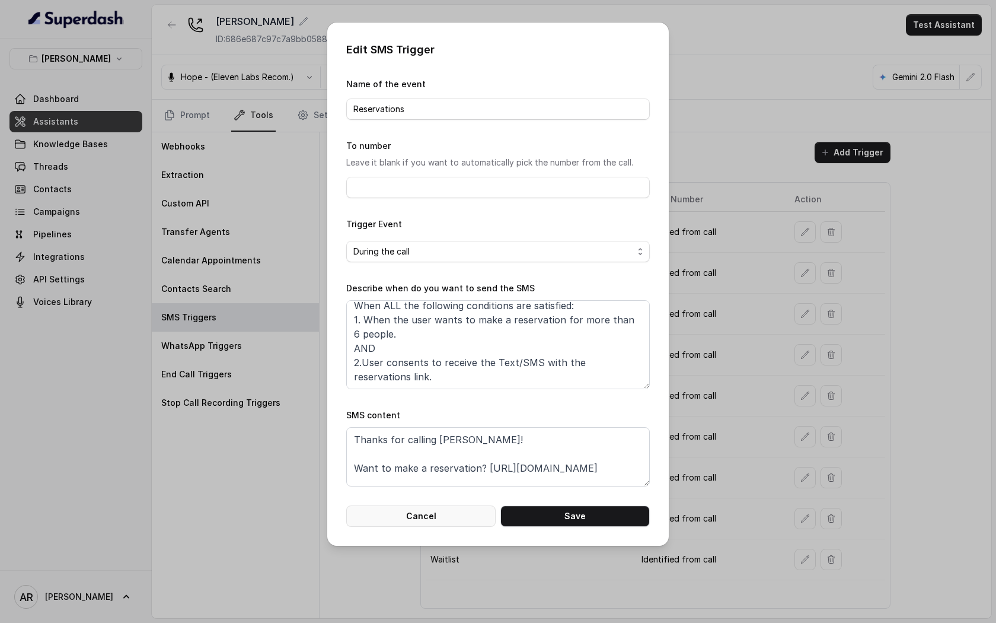
click at [435, 508] on button "Cancel" at bounding box center [420, 515] width 149 height 21
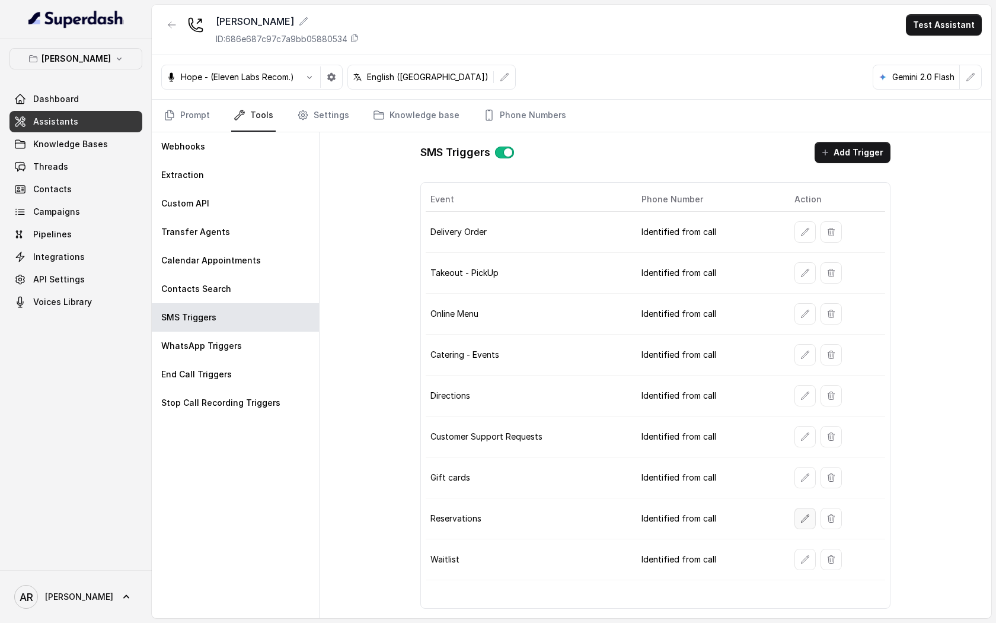
click at [795, 522] on button "button" at bounding box center [805, 518] width 21 height 21
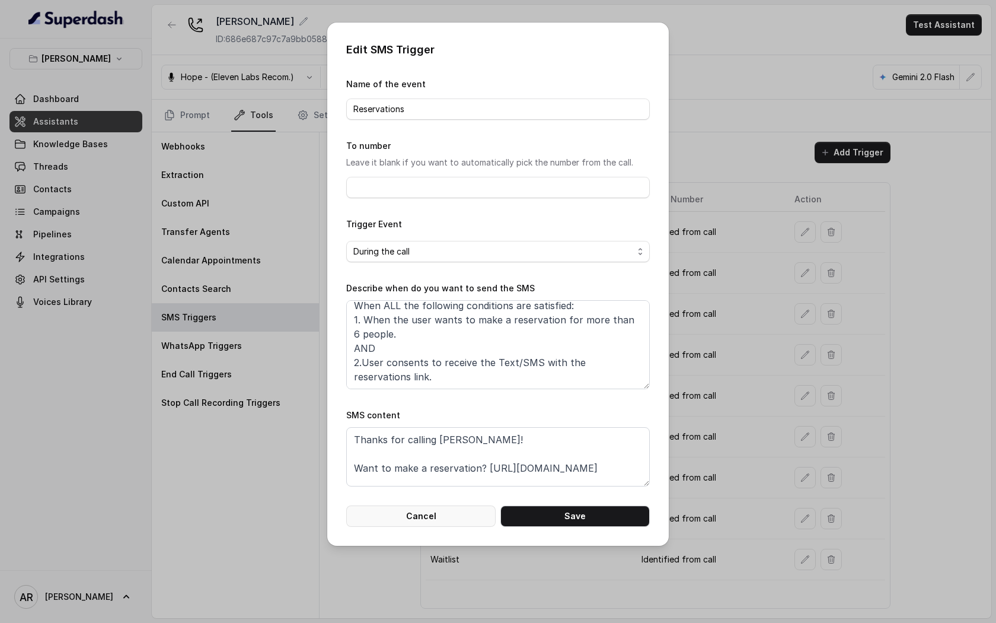
click at [429, 518] on button "Cancel" at bounding box center [420, 515] width 149 height 21
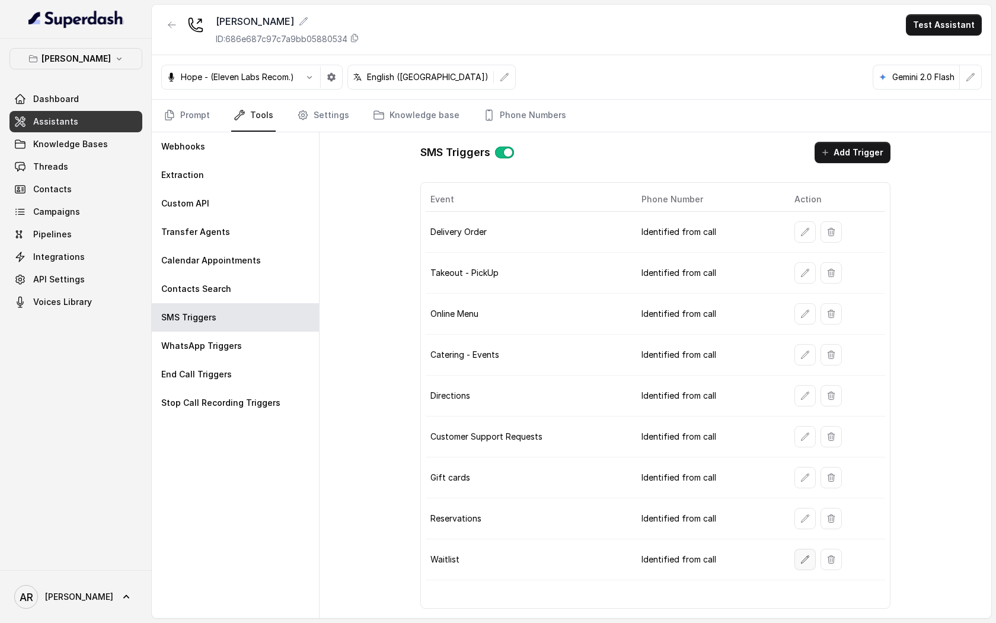
click at [802, 555] on icon "button" at bounding box center [805, 559] width 9 height 9
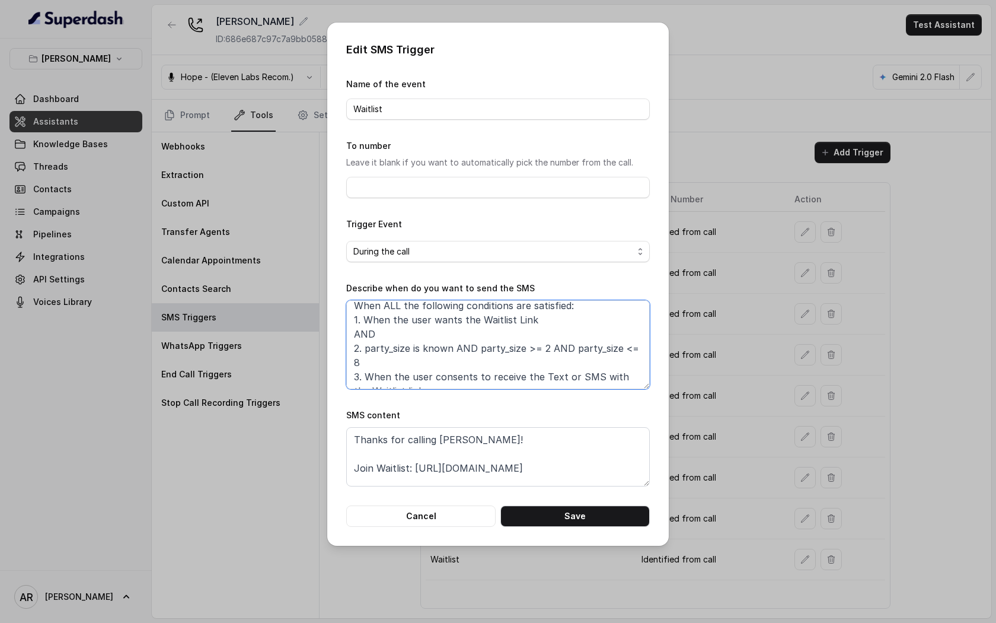
scroll to position [0, 0]
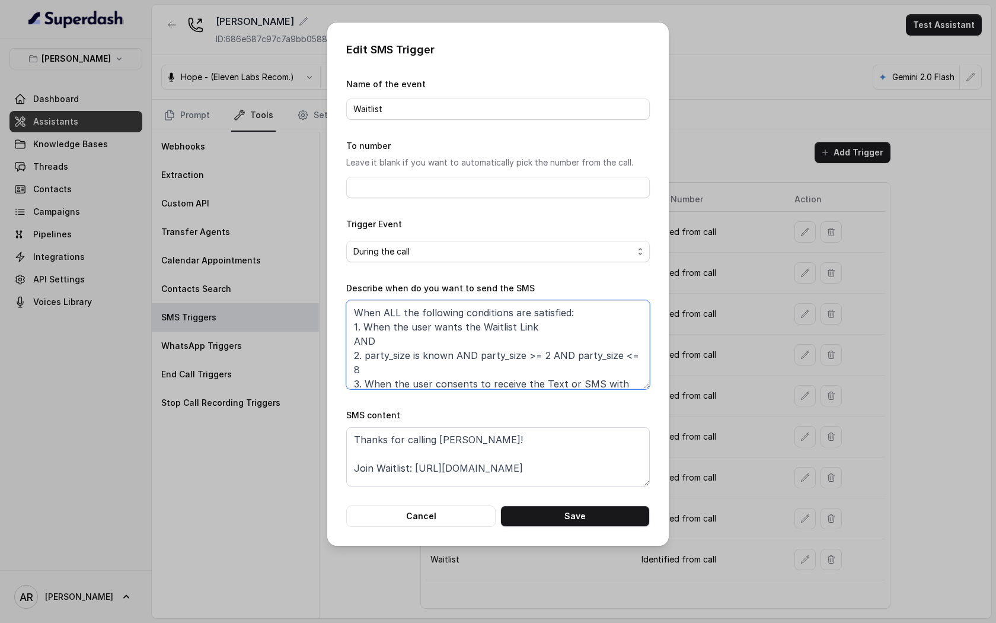
drag, startPoint x: 447, startPoint y: 381, endPoint x: 339, endPoint y: 294, distance: 139.2
click at [339, 294] on div "Edit SMS Trigger Name of the event Waitlist To number Leave it blank if you wan…" at bounding box center [498, 284] width 342 height 523
paste textarea "Perfecto, aquí está en el mismo formato que me pediste: --- When ALL the follow…"
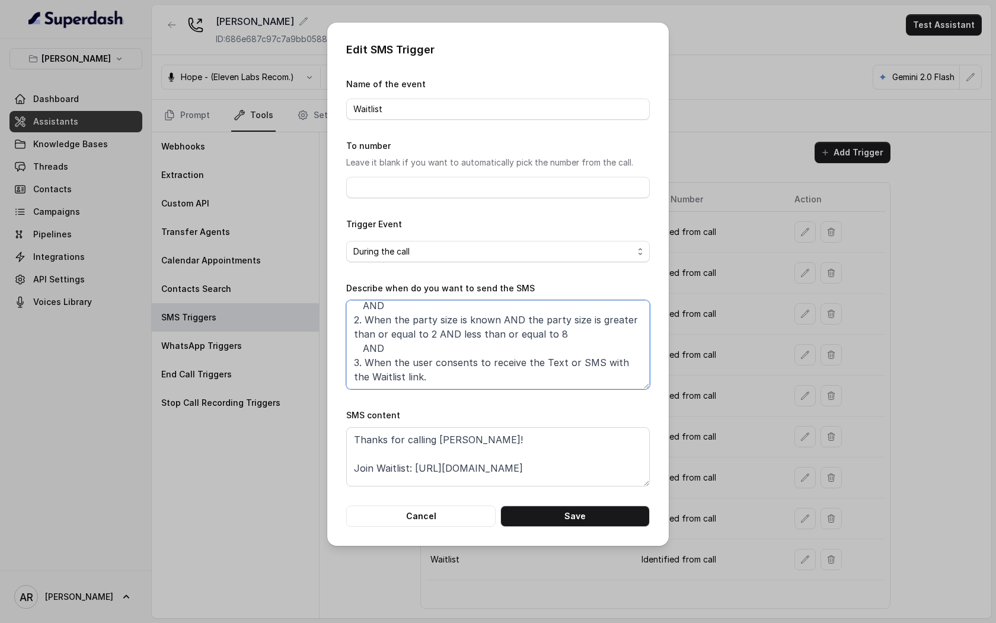
scroll to position [107, 0]
click at [361, 348] on textarea "Perfecto, aquí está en el mismo formato que me pediste: --- When ALL the follow…" at bounding box center [498, 344] width 304 height 89
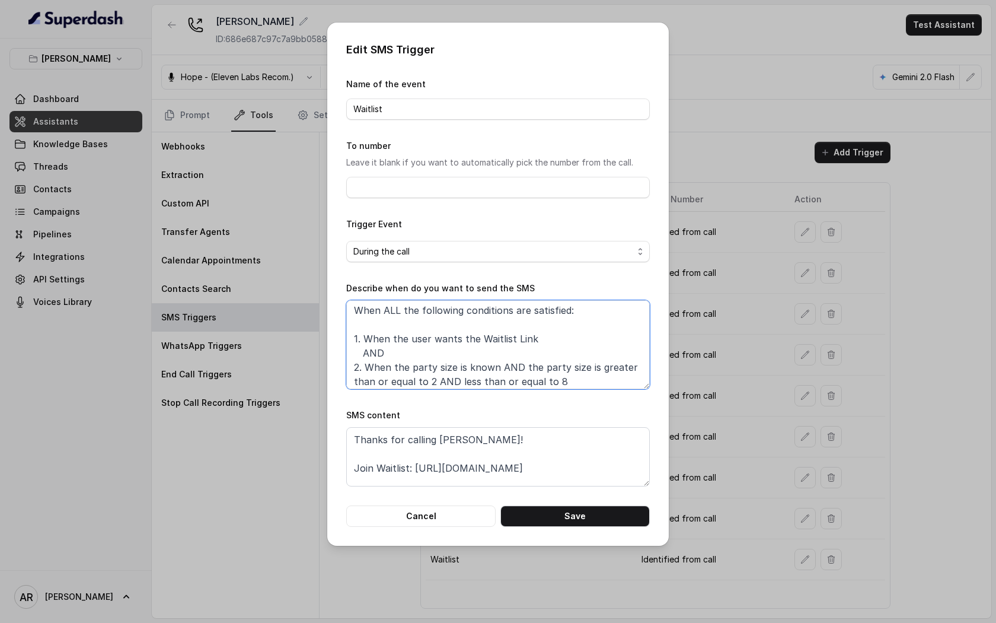
scroll to position [50, 0]
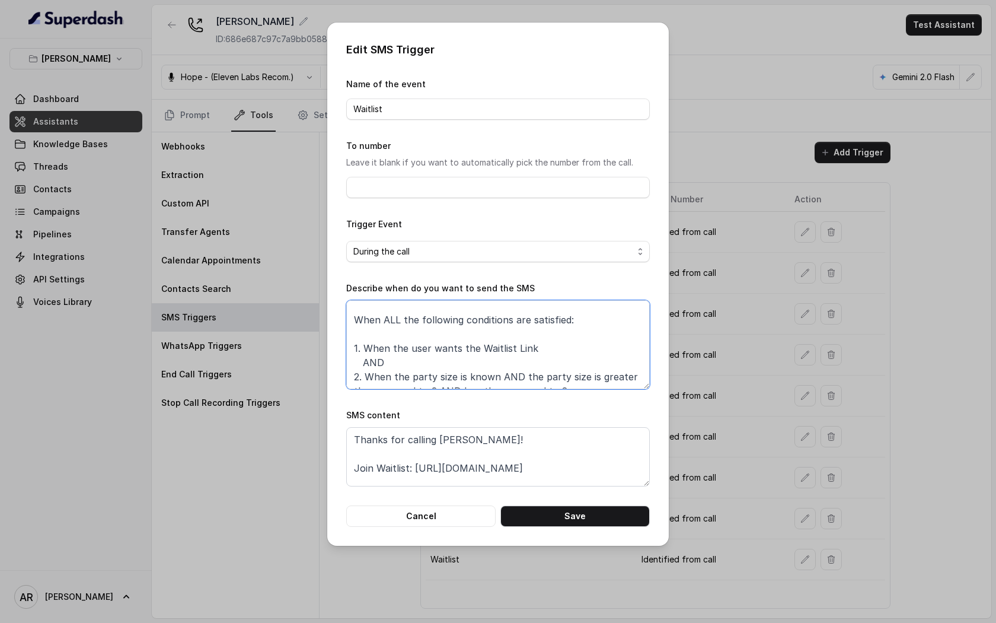
click at [361, 367] on textarea "Perfecto, aquí está en el mismo formato que me pediste: --- When ALL the follow…" at bounding box center [498, 344] width 304 height 89
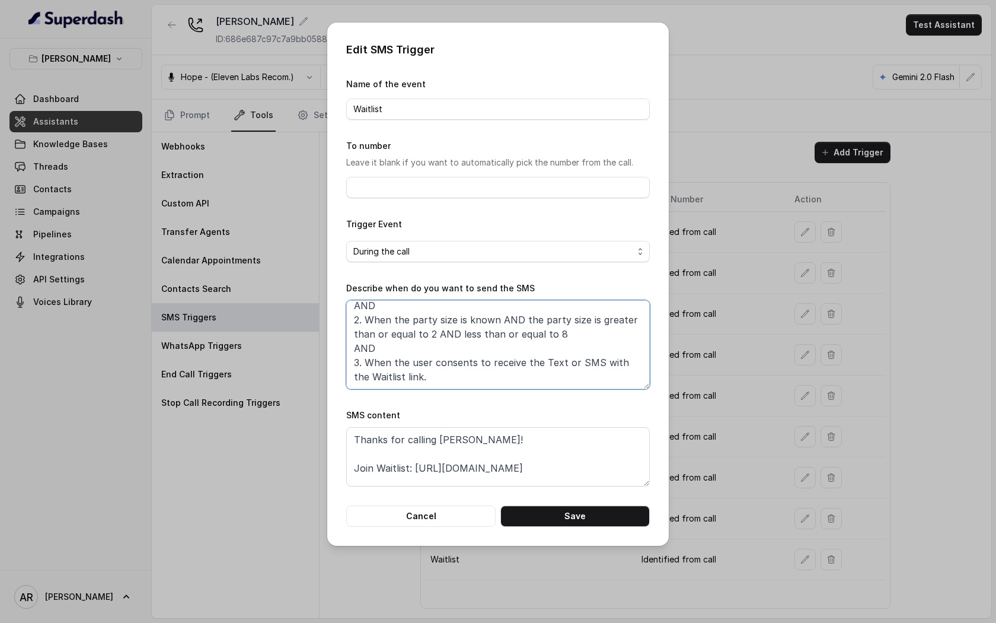
scroll to position [0, 0]
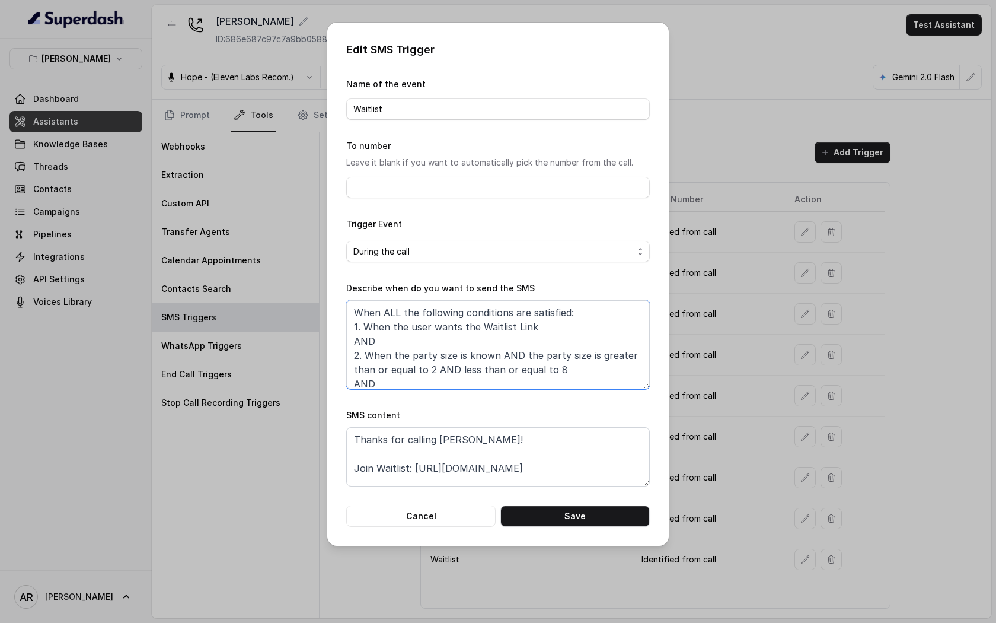
drag, startPoint x: 503, startPoint y: 379, endPoint x: 298, endPoint y: 263, distance: 235.9
click at [298, 263] on div "Edit SMS Trigger Name of the event Waitlist To number Leave it blank if you wan…" at bounding box center [498, 311] width 996 height 623
paste textarea "Entendido, aquí lo simplifico: --- When ALL the following conditions are satisf…"
click at [372, 361] on textarea "Entendido, aquí lo simplifico: --- When ALL the following conditions are satisf…" at bounding box center [498, 344] width 304 height 89
click at [351, 332] on textarea "When ALL the following conditions are satisfied: 1. When the user wants the Wai…" at bounding box center [498, 344] width 304 height 89
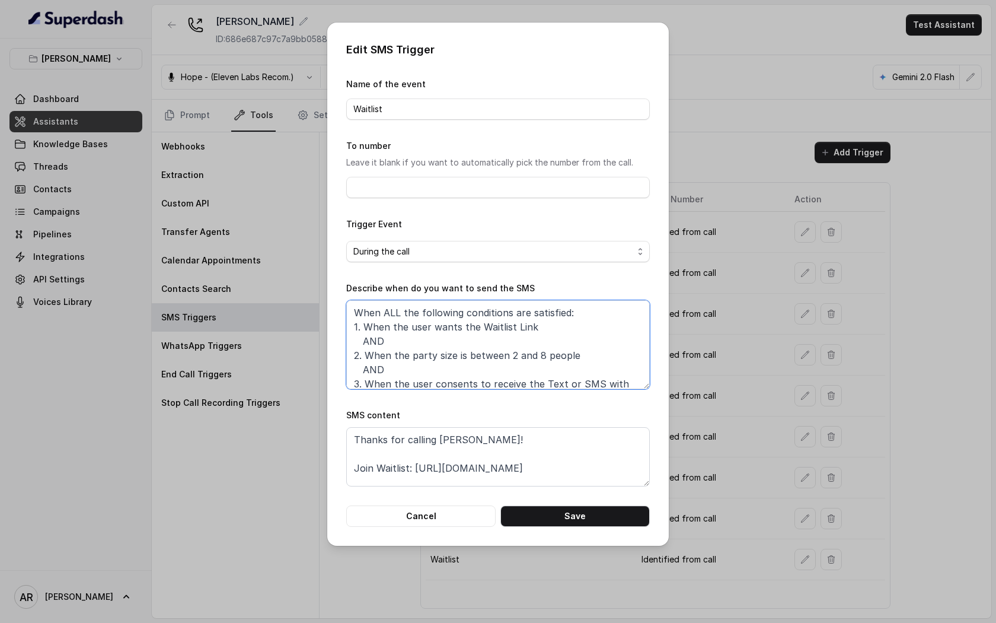
type textarea "When ALL the following conditions are satisfied: 1. When the user wants the Wai…"
click at [363, 342] on textarea "When ALL the following conditions are satisfied: 1. When the user wants the Wai…" at bounding box center [498, 344] width 304 height 89
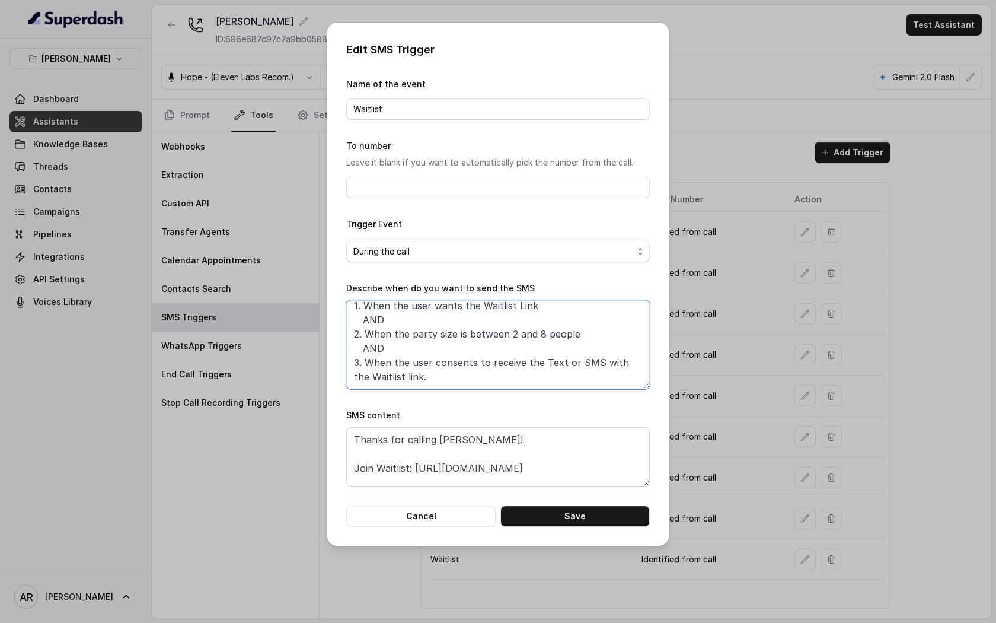
click at [434, 349] on textarea "When ALL the following conditions are satisfied: 1. When the user wants the Wai…" at bounding box center [498, 344] width 304 height 89
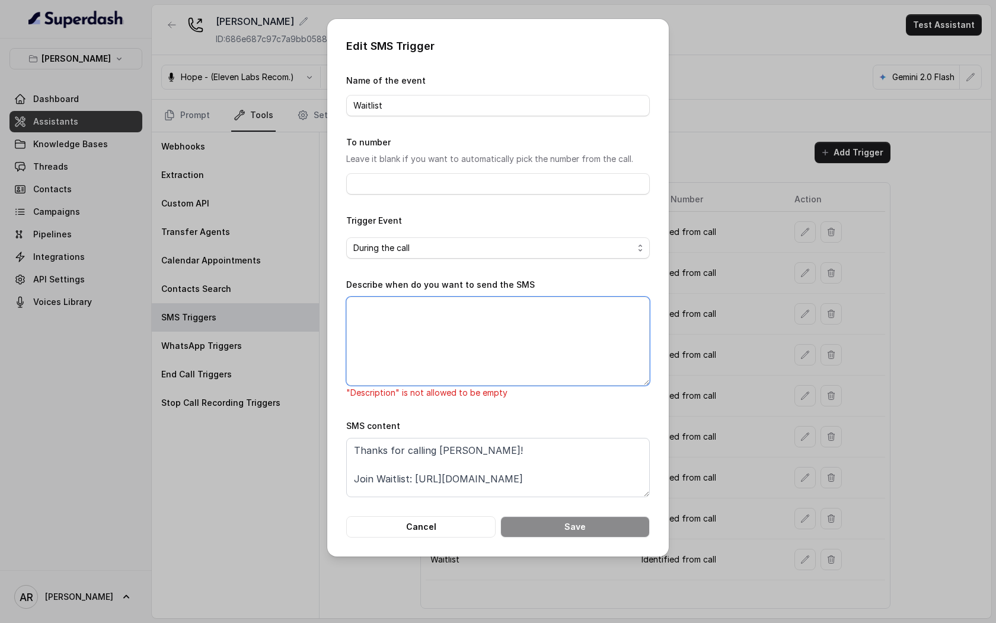
scroll to position [0, 0]
click at [428, 536] on button "Cancel" at bounding box center [420, 526] width 149 height 21
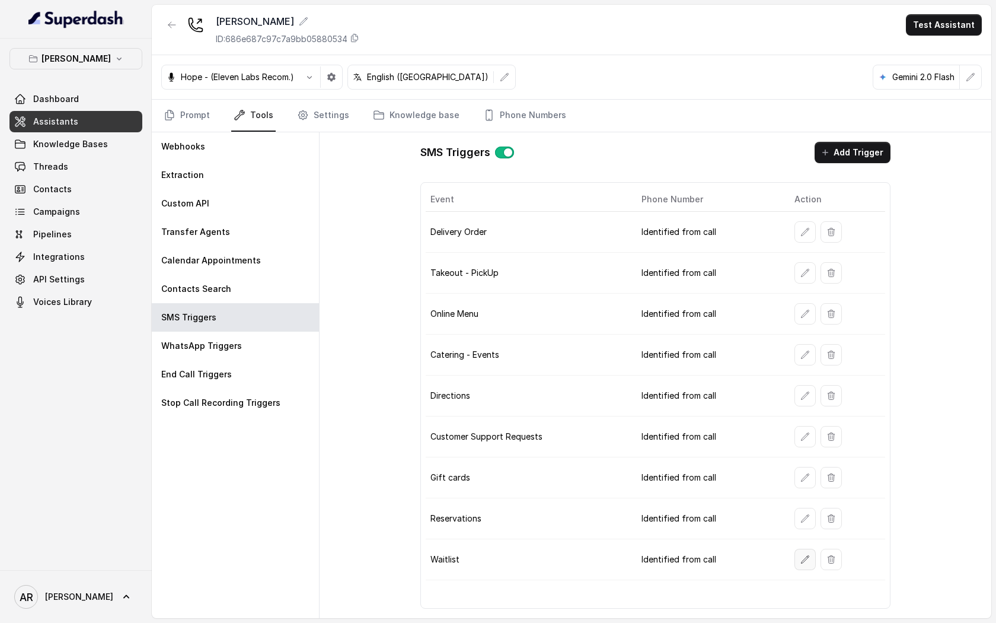
click at [797, 554] on button "button" at bounding box center [805, 559] width 21 height 21
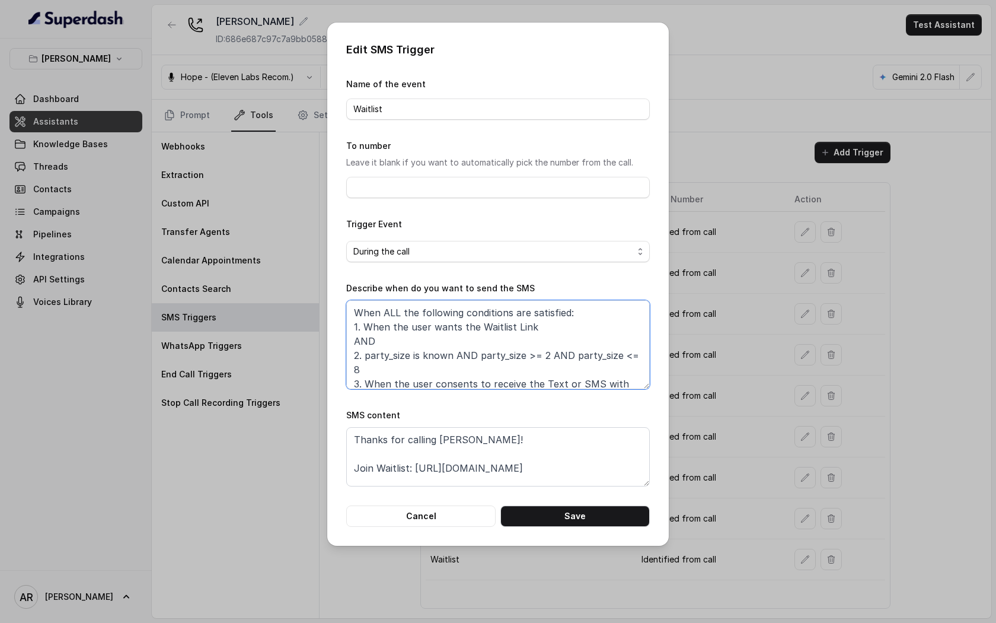
drag, startPoint x: 472, startPoint y: 375, endPoint x: 310, endPoint y: 289, distance: 182.8
click at [310, 289] on div "Edit SMS Trigger Name of the event Waitlist To number Leave it blank if you wan…" at bounding box center [498, 311] width 996 height 623
paste textarea "AND 2. When the party size is between 2 and 8 people AND 3. When the user conse…"
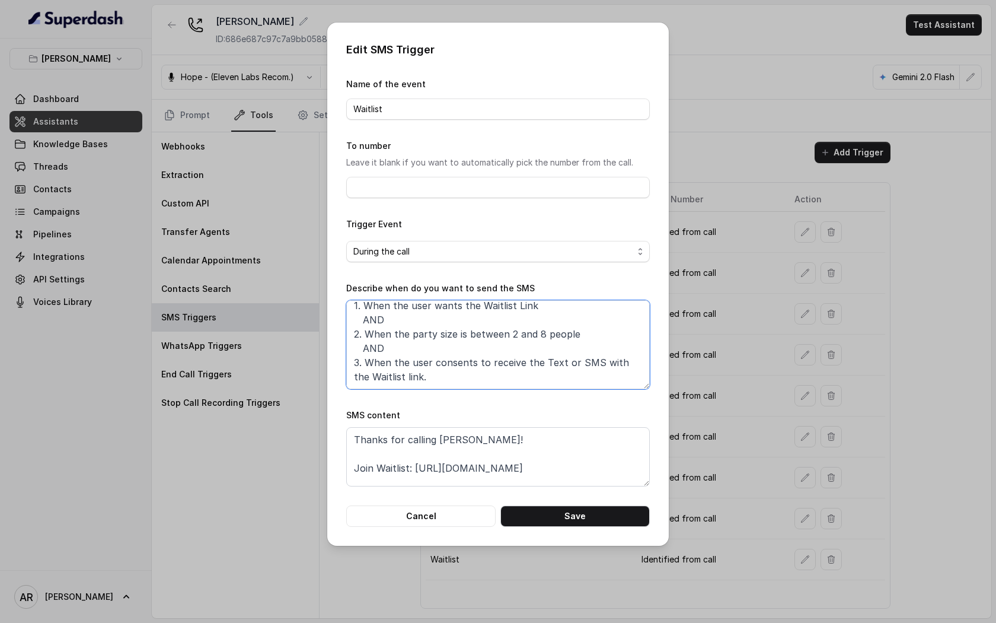
scroll to position [21, 0]
click at [364, 349] on textarea "When ALL the following conditions are satisfied: 1. When the user wants the Wai…" at bounding box center [498, 344] width 304 height 89
click at [359, 319] on textarea "When ALL the following conditions are satisfied: 1. When the user wants the Wai…" at bounding box center [498, 344] width 304 height 89
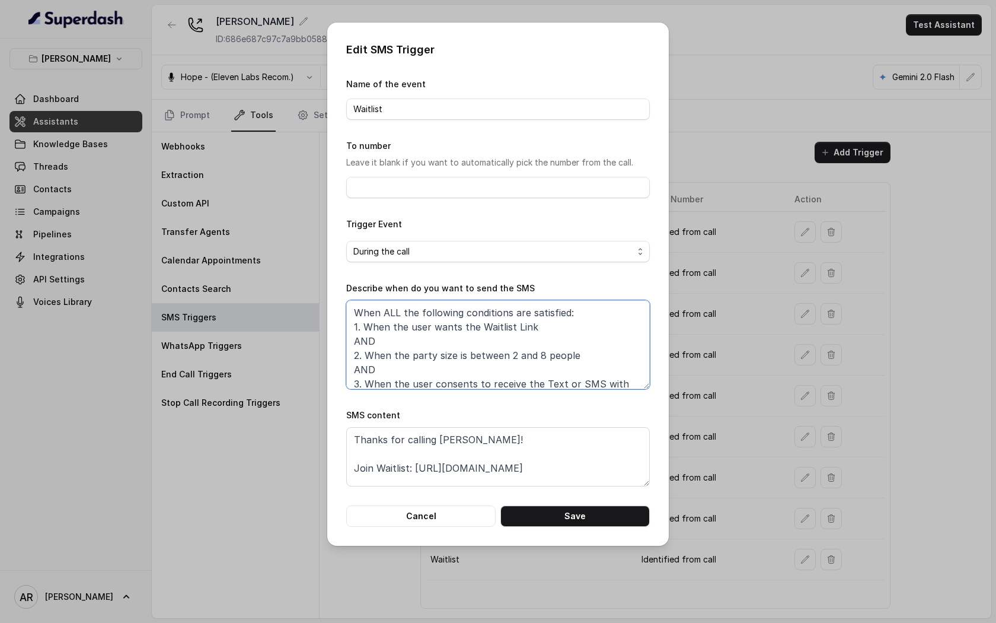
type textarea "When ALL the following conditions are satisfied: 1. When the user wants the Wai…"
click at [569, 531] on div "Edit SMS Trigger Name of the event Waitlist To number Leave it blank if you wan…" at bounding box center [498, 284] width 342 height 523
click at [569, 518] on button "Save" at bounding box center [575, 515] width 149 height 21
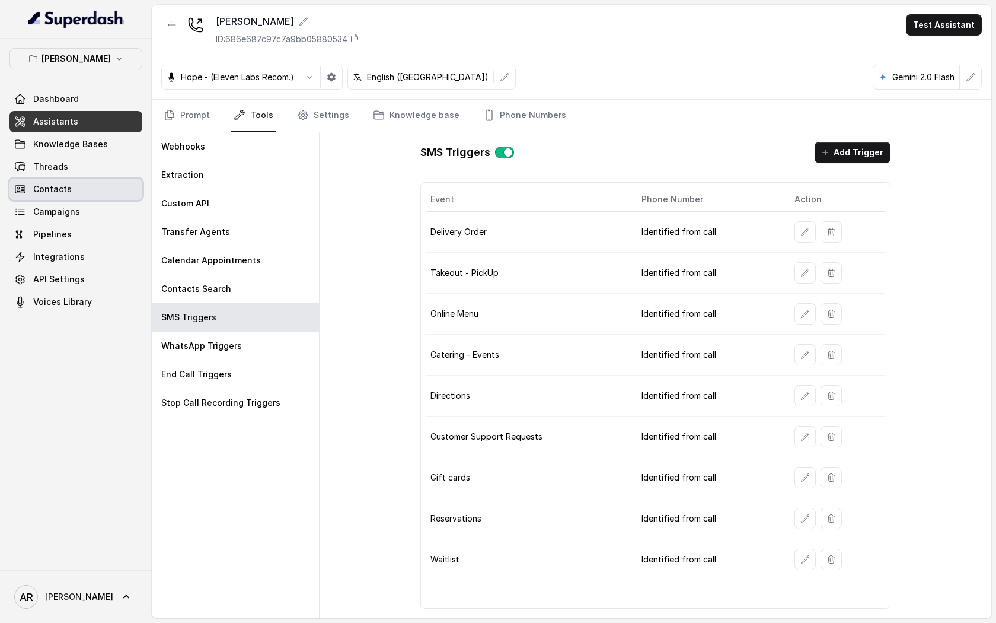
click at [101, 180] on link "Contacts" at bounding box center [75, 189] width 133 height 21
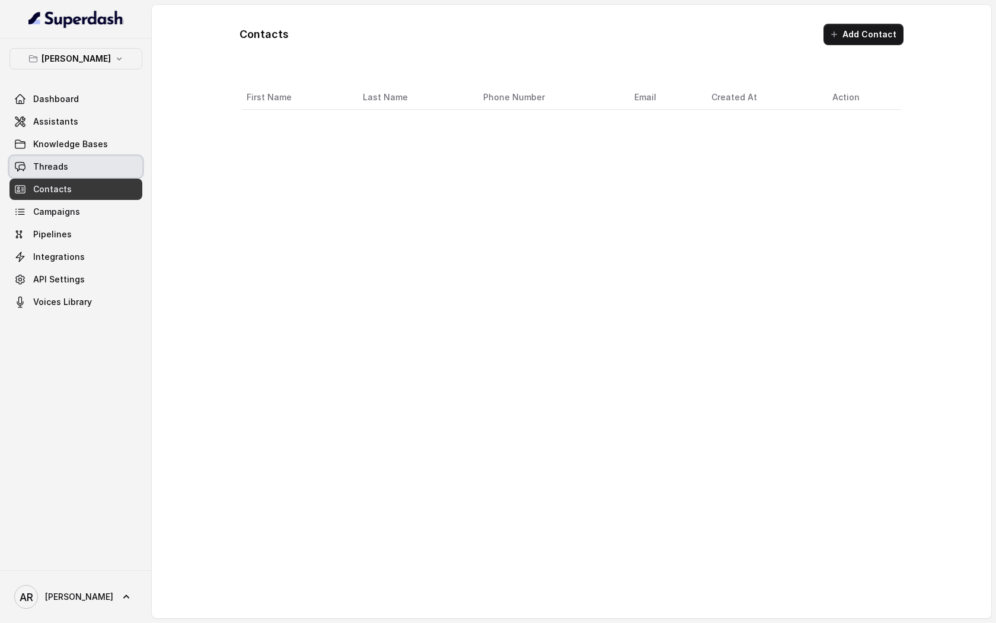
click at [101, 168] on link "Threads" at bounding box center [75, 166] width 133 height 21
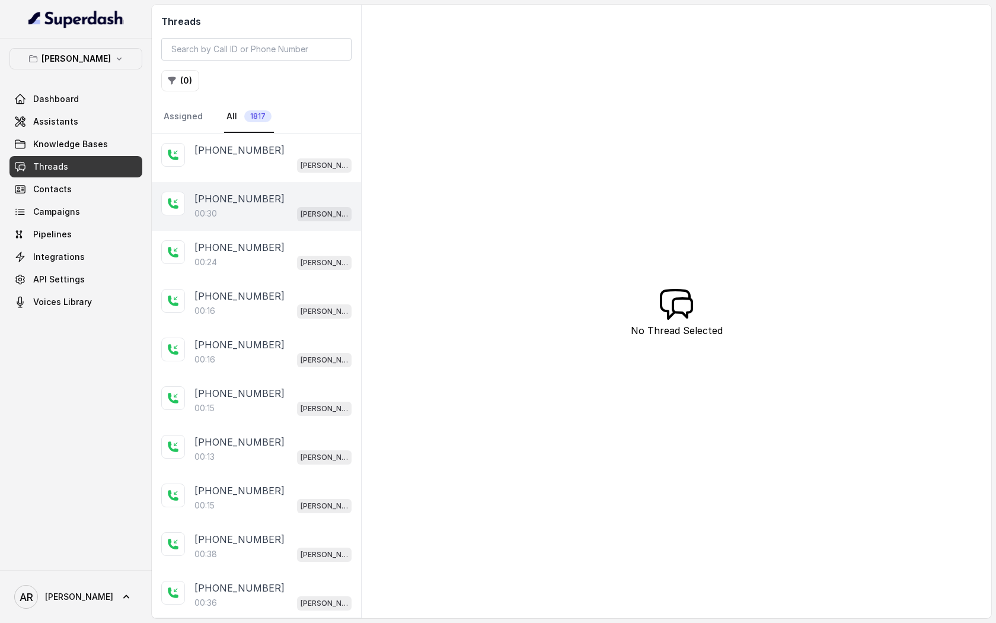
click at [271, 200] on div "[PHONE_NUMBER]" at bounding box center [273, 199] width 157 height 14
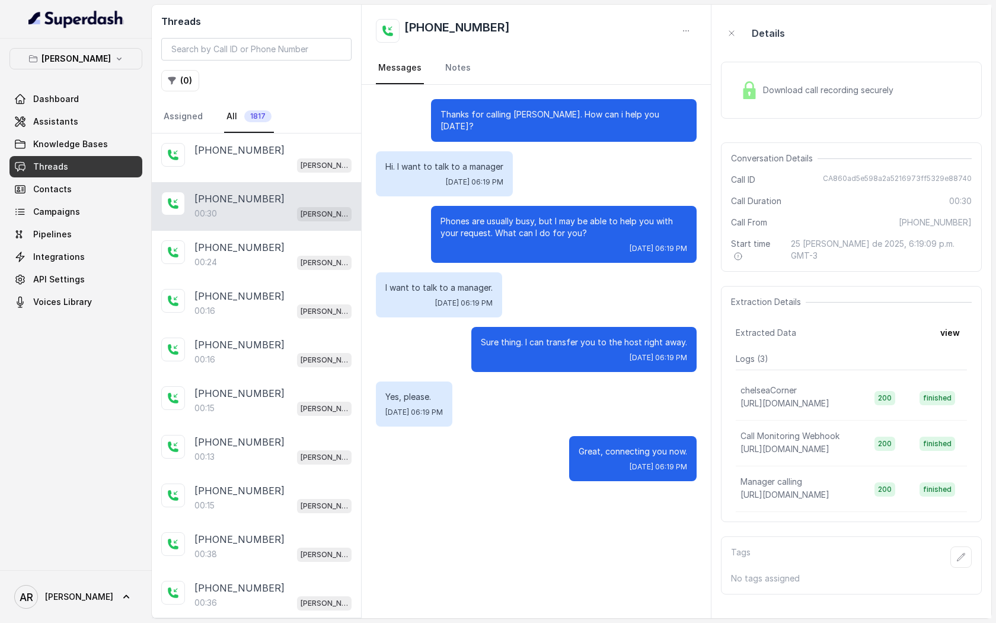
click at [237, 216] on div "00:30 Chelsea Corner" at bounding box center [273, 213] width 157 height 15
click at [250, 256] on div "00:24 Chelsea Corner" at bounding box center [273, 261] width 157 height 15
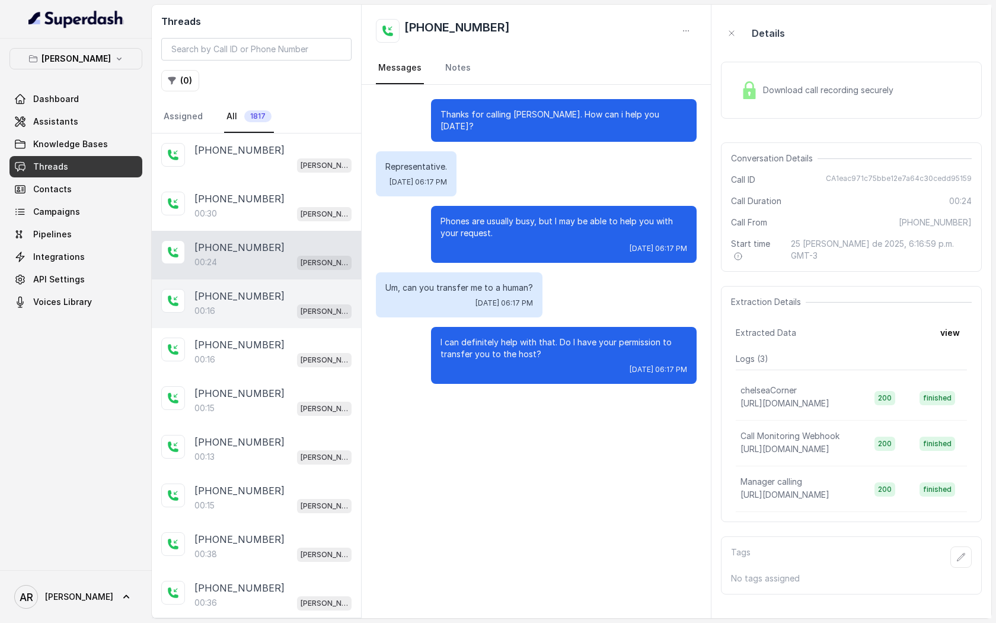
click at [240, 319] on div "+14043693153 00:16 Chelsea Corner" at bounding box center [256, 303] width 209 height 49
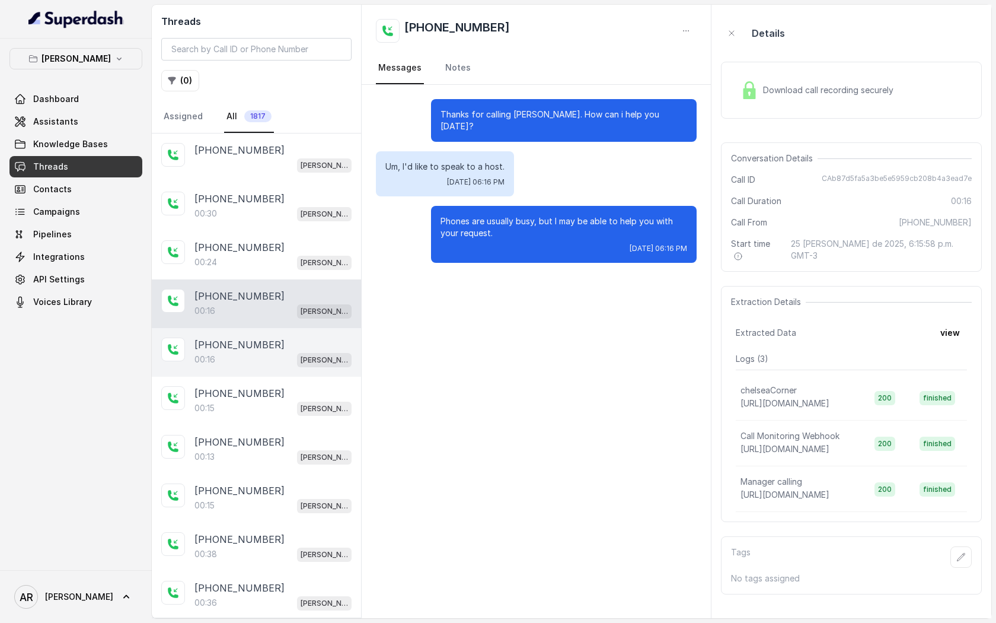
click at [242, 374] on div "+14043693153 00:16 Chelsea Corner" at bounding box center [256, 352] width 209 height 49
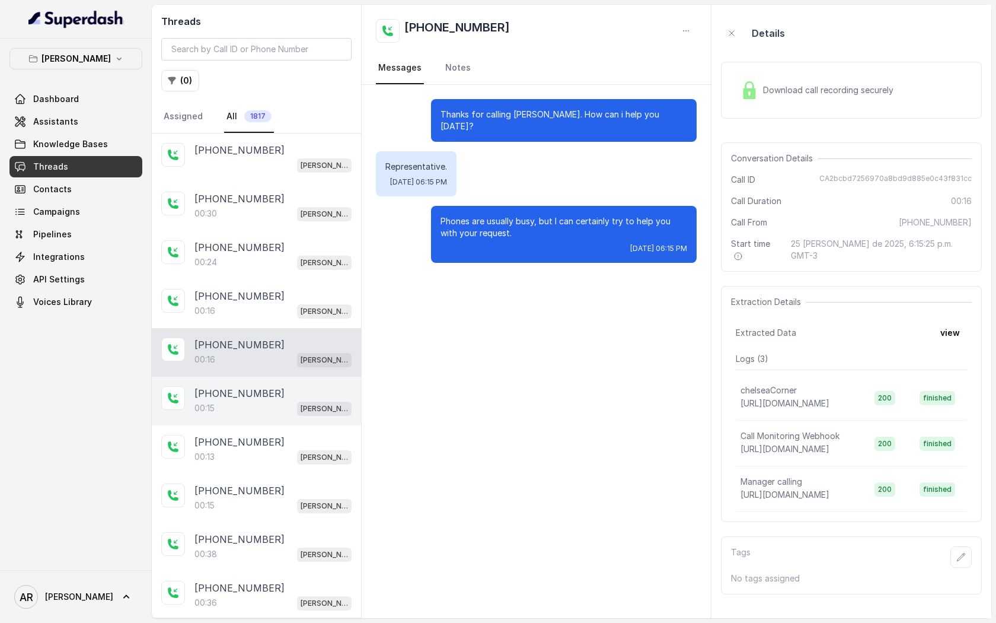
click at [263, 402] on div "00:15 Chelsea Corner" at bounding box center [273, 407] width 157 height 15
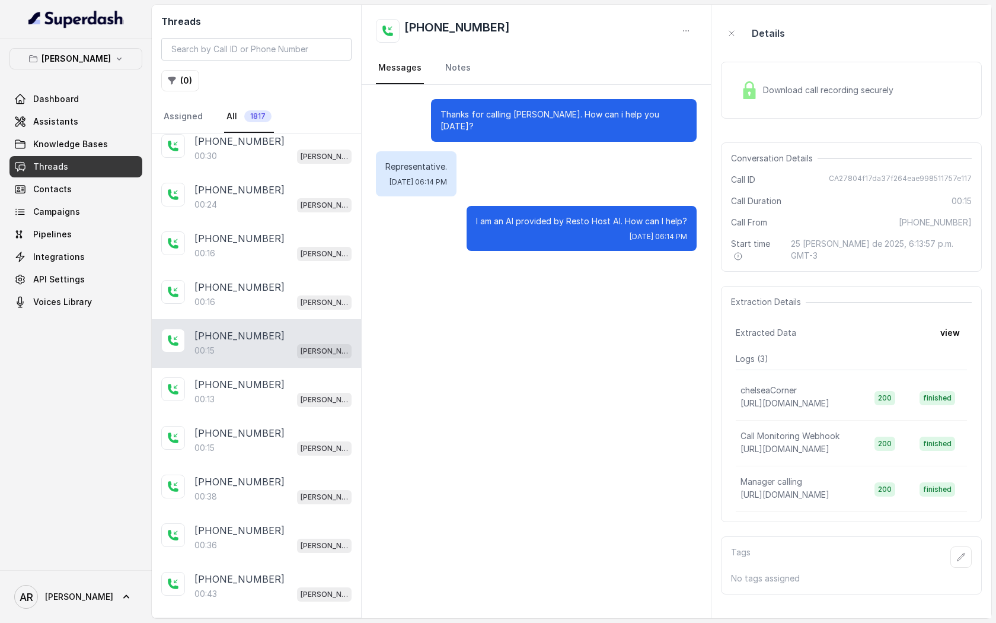
click at [268, 389] on div "[PHONE_NUMBER]" at bounding box center [273, 384] width 157 height 14
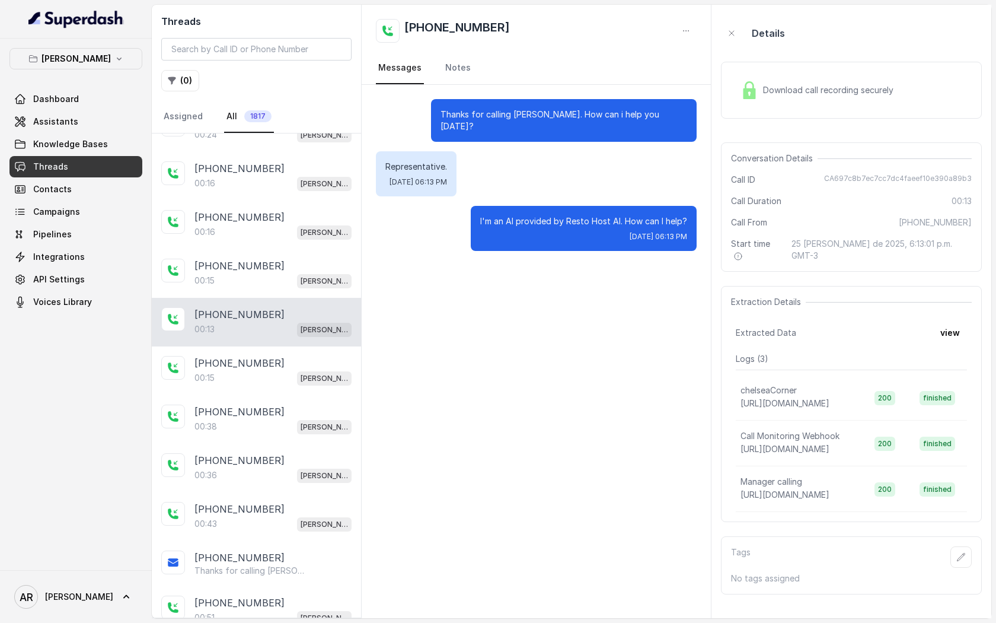
scroll to position [132, 0]
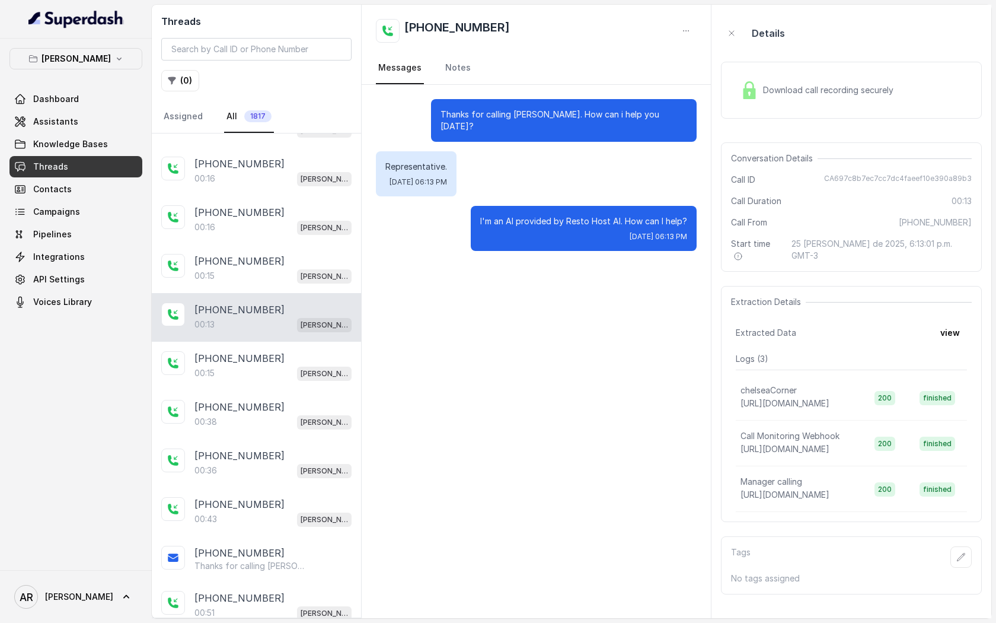
click at [268, 390] on div "+14043693153 00:38 Chelsea Corner" at bounding box center [256, 414] width 209 height 49
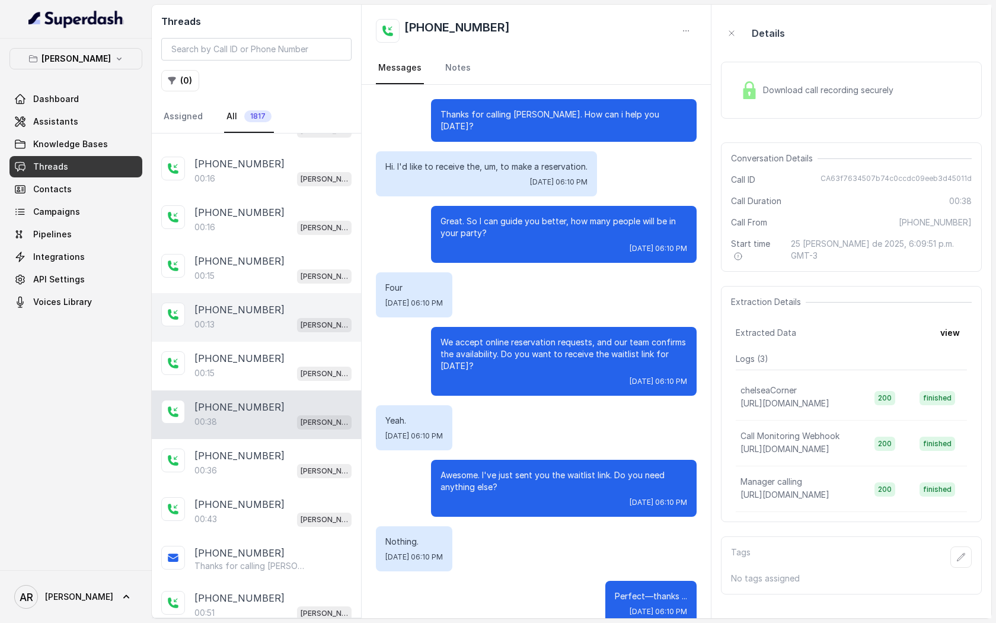
scroll to position [10, 0]
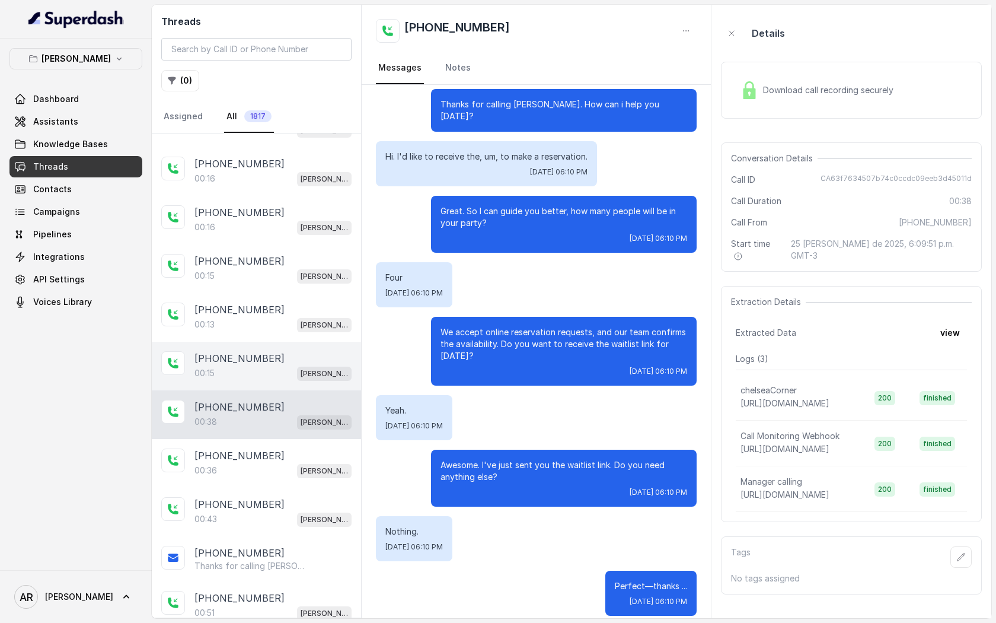
click at [279, 359] on div "+12146061663" at bounding box center [273, 358] width 157 height 14
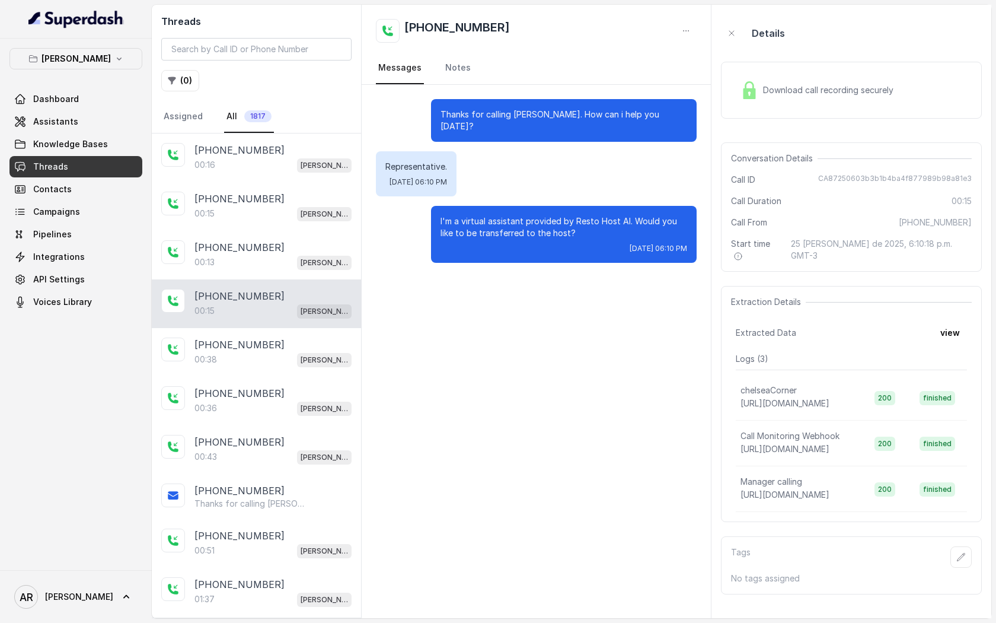
scroll to position [211, 0]
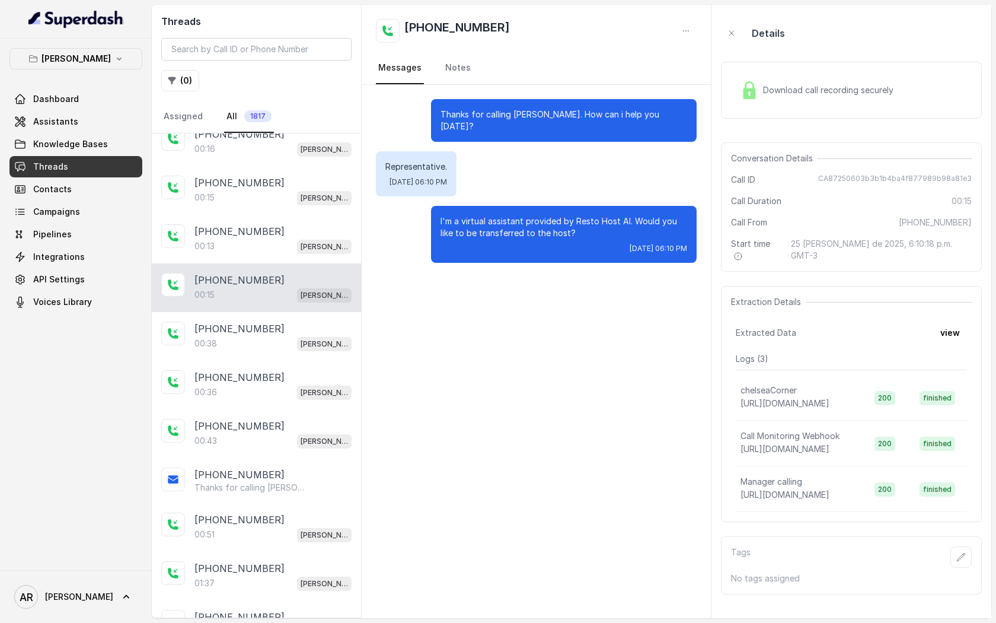
click at [280, 361] on div "+14693836344 00:36 Chelsea Corner" at bounding box center [256, 385] width 209 height 49
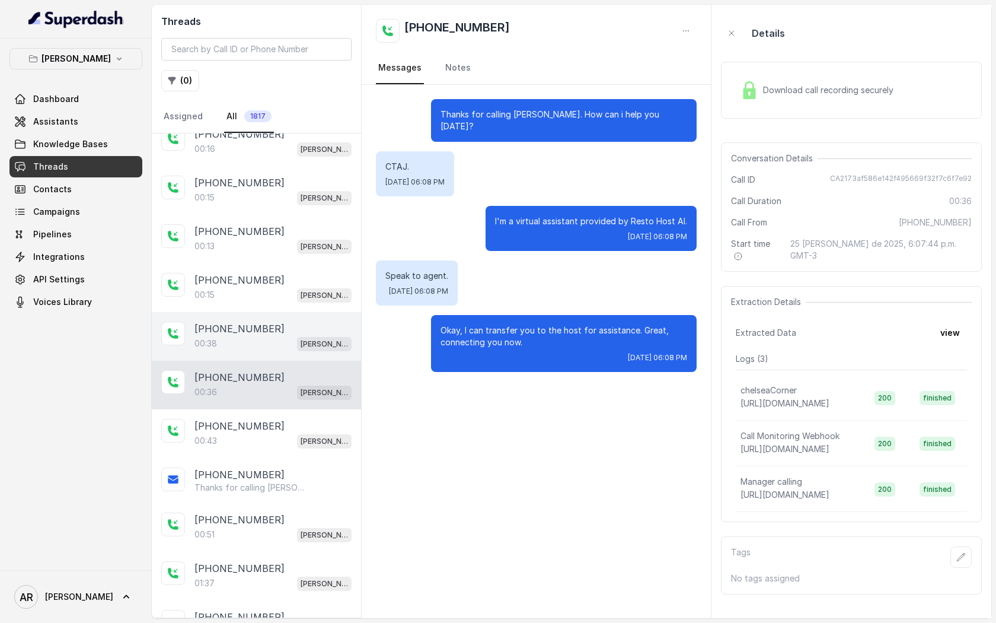
click at [291, 321] on div "[PHONE_NUMBER]" at bounding box center [273, 328] width 157 height 14
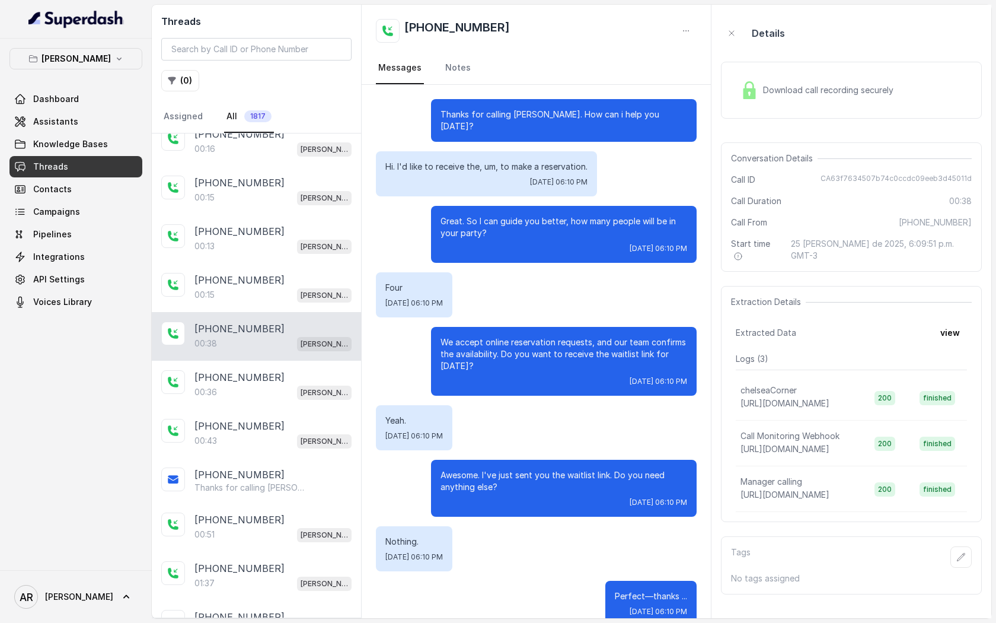
scroll to position [10, 0]
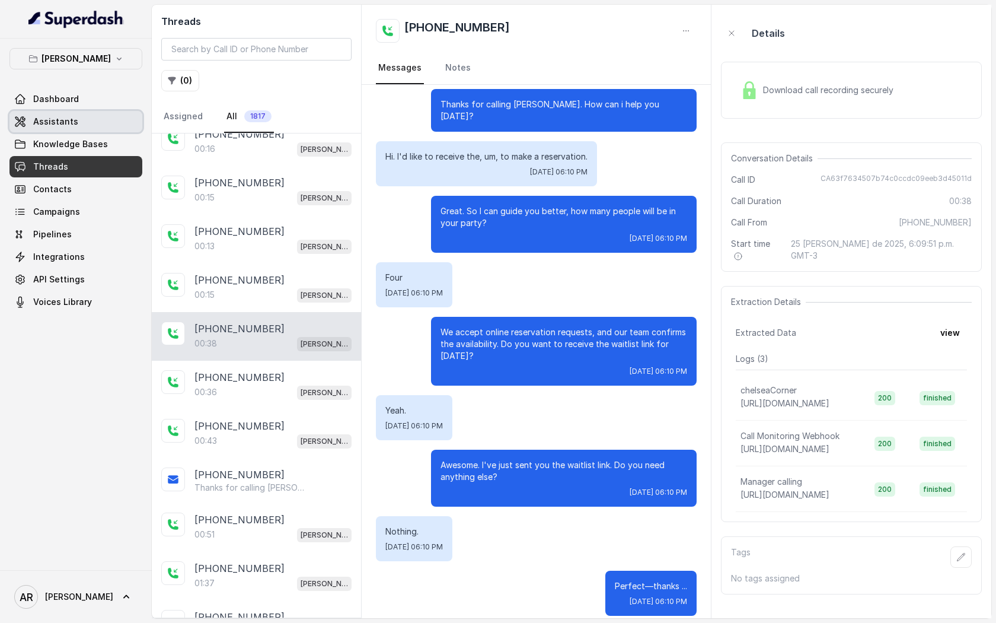
click at [117, 122] on link "Assistants" at bounding box center [75, 121] width 133 height 21
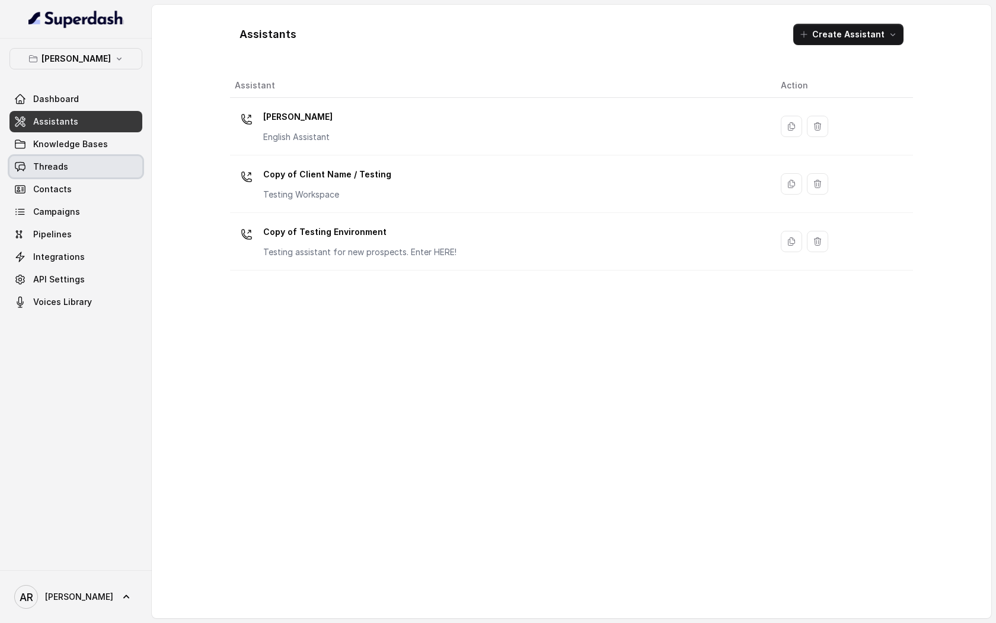
click at [118, 166] on link "Threads" at bounding box center [75, 166] width 133 height 21
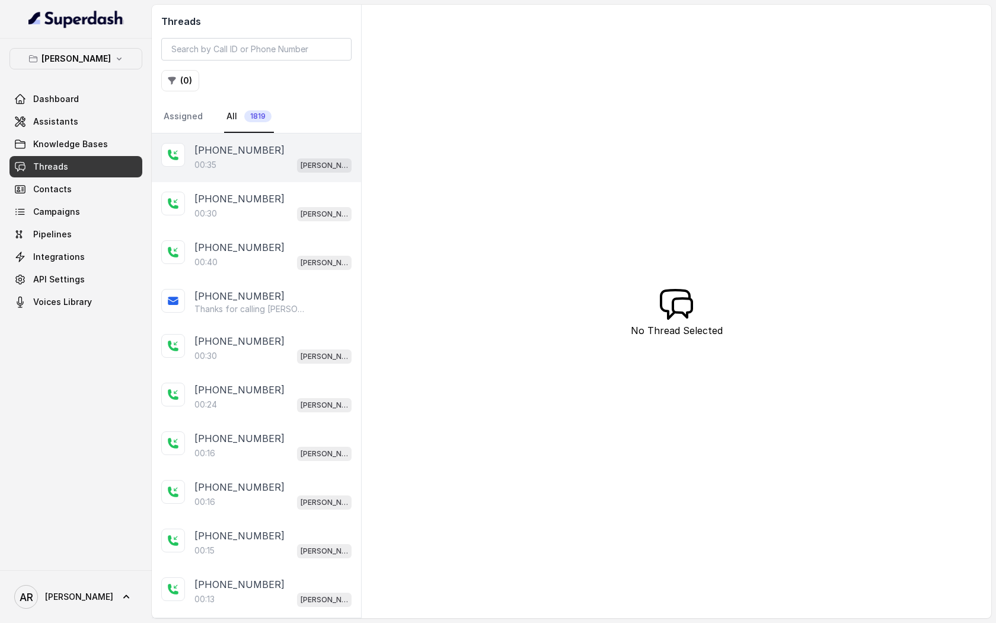
click at [253, 162] on div "00:35 Chelsea Corner" at bounding box center [273, 164] width 157 height 15
